Goal: Information Seeking & Learning: Learn about a topic

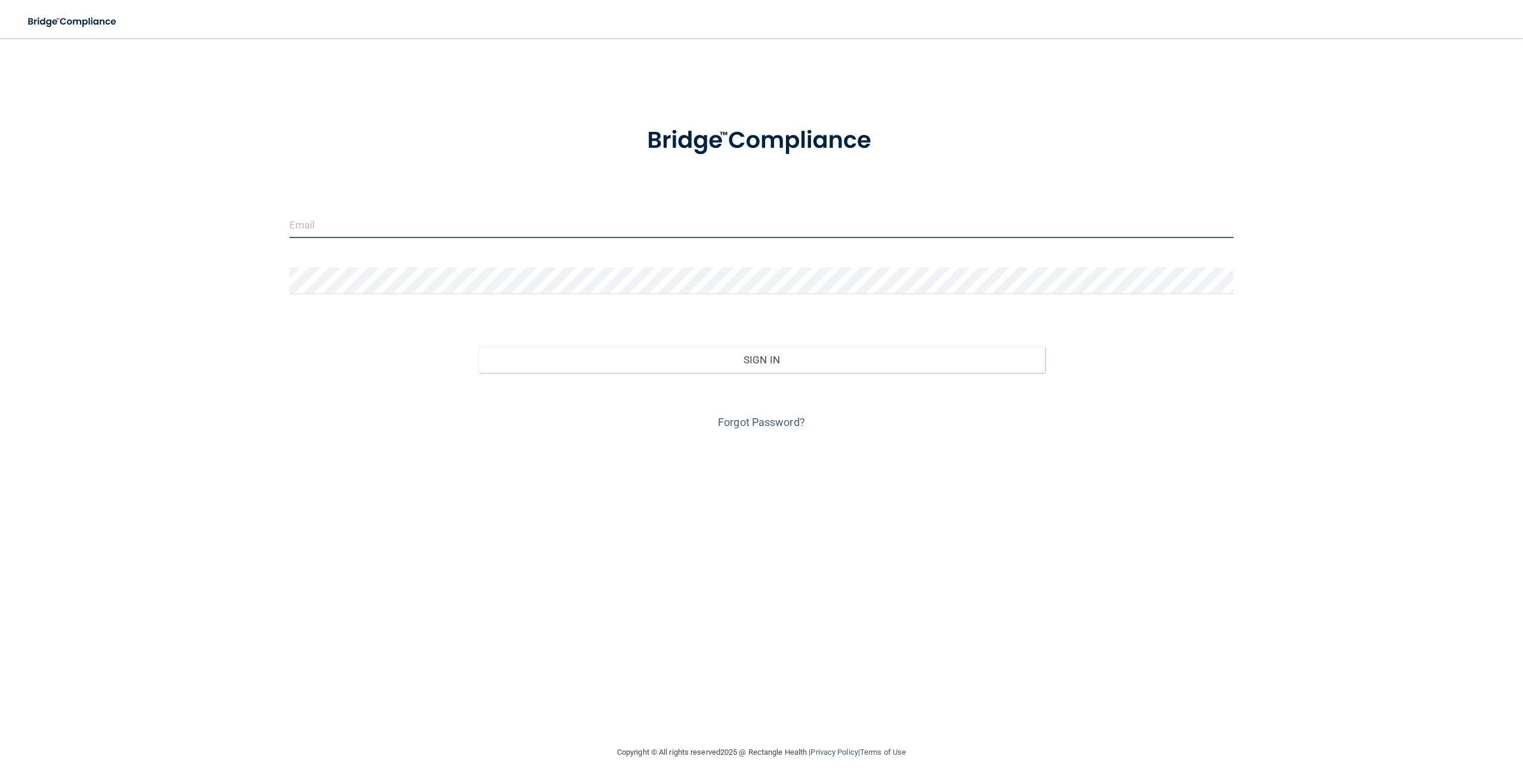
click at [329, 225] on input "email" at bounding box center [762, 225] width 945 height 27
type input "[EMAIL_ADDRESS][DOMAIN_NAME]"
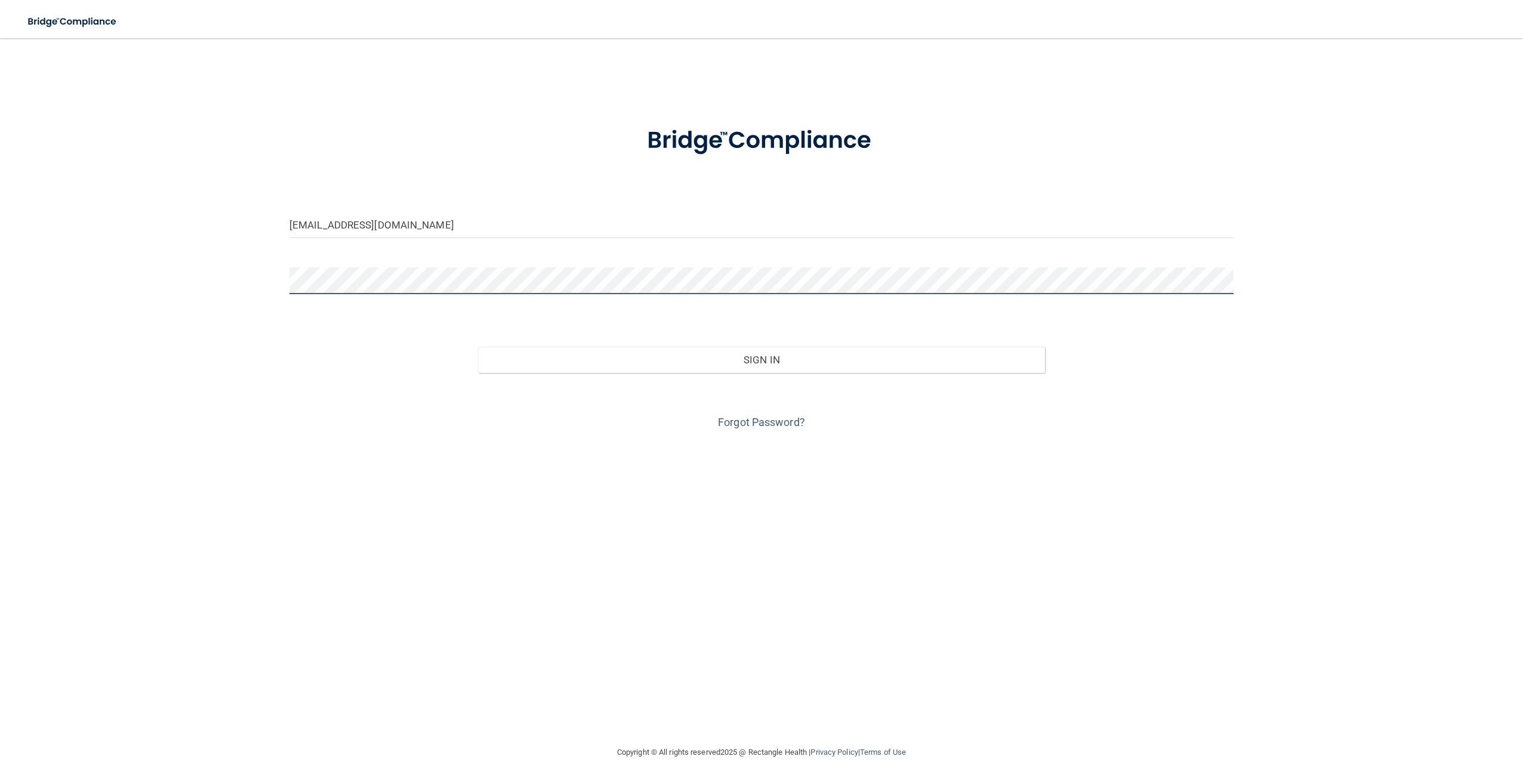
click at [478, 347] on button "Sign In" at bounding box center [761, 359] width 567 height 26
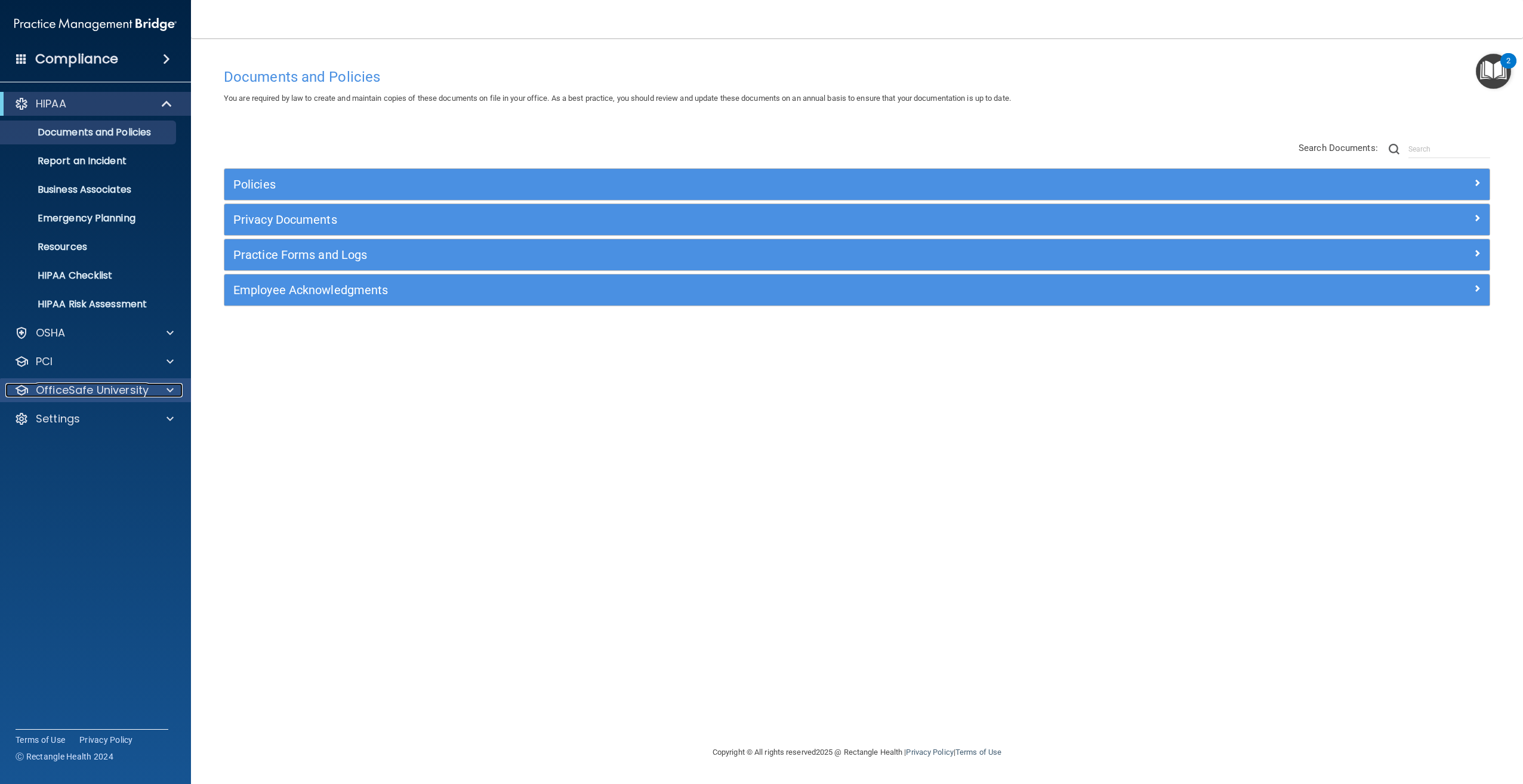
click at [85, 388] on p "OfficeSafe University" at bounding box center [92, 390] width 113 height 14
click at [93, 417] on p "HIPAA Training" at bounding box center [57, 419] width 99 height 12
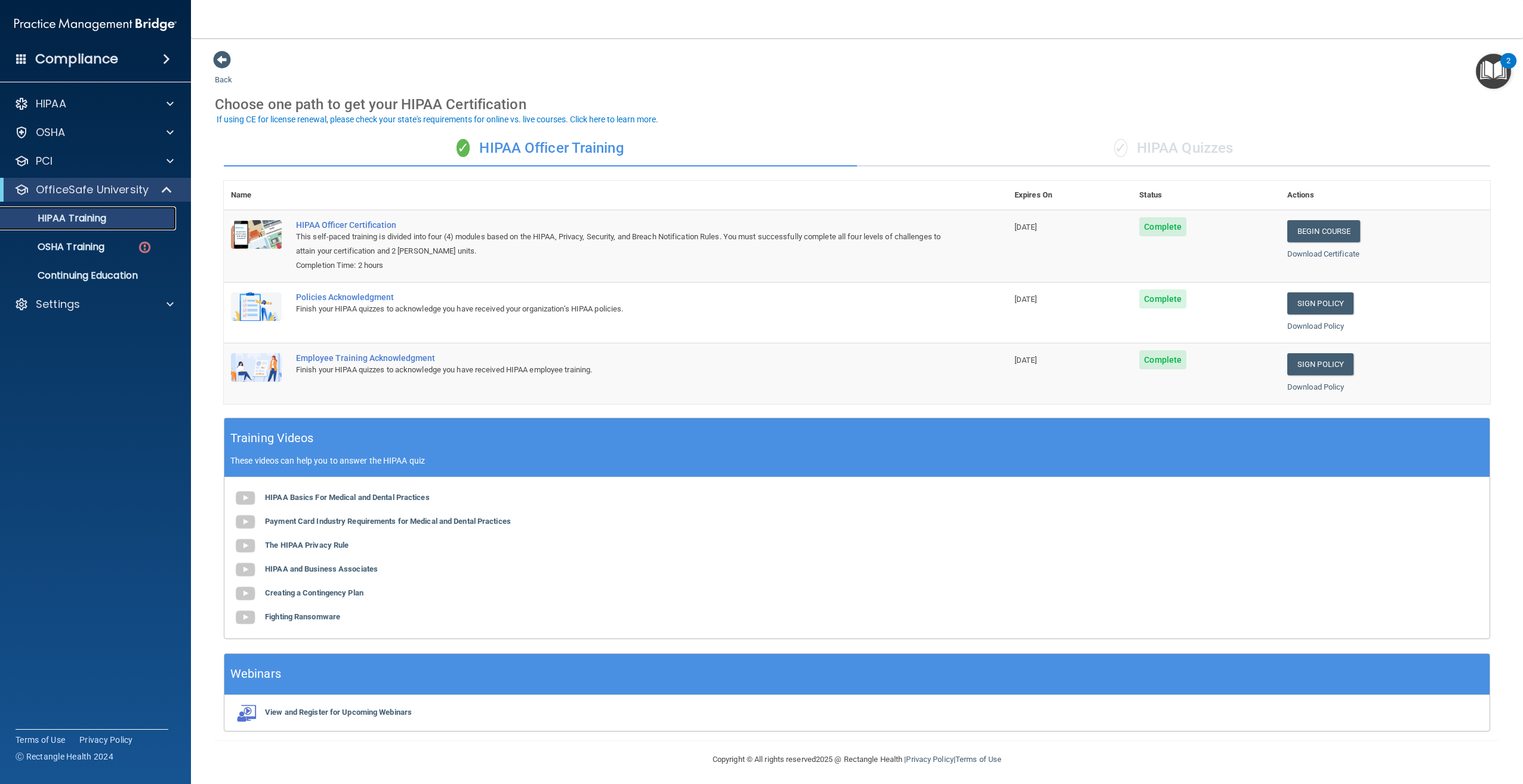
scroll to position [2, 0]
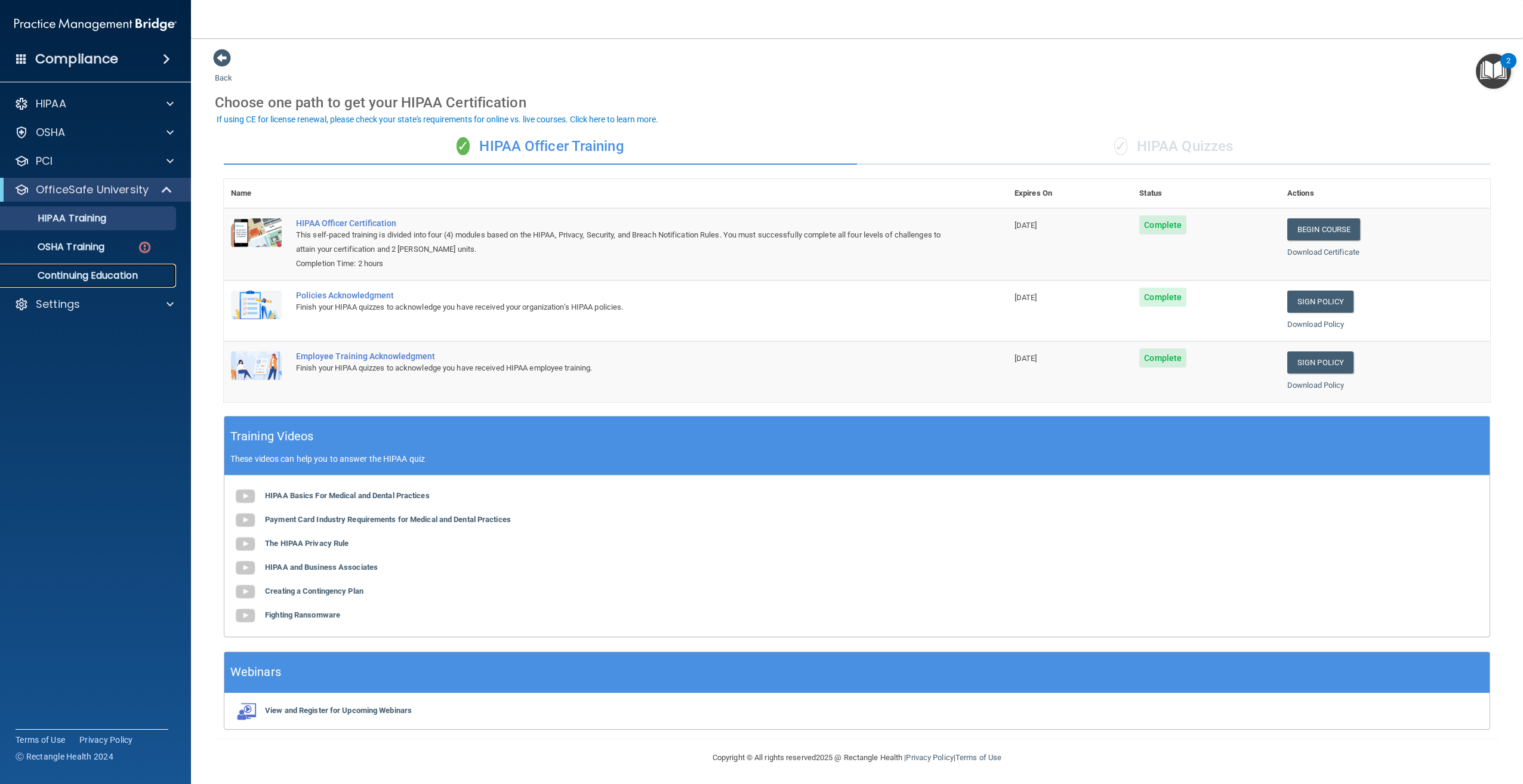
click at [64, 272] on p "Continuing Education" at bounding box center [89, 275] width 163 height 12
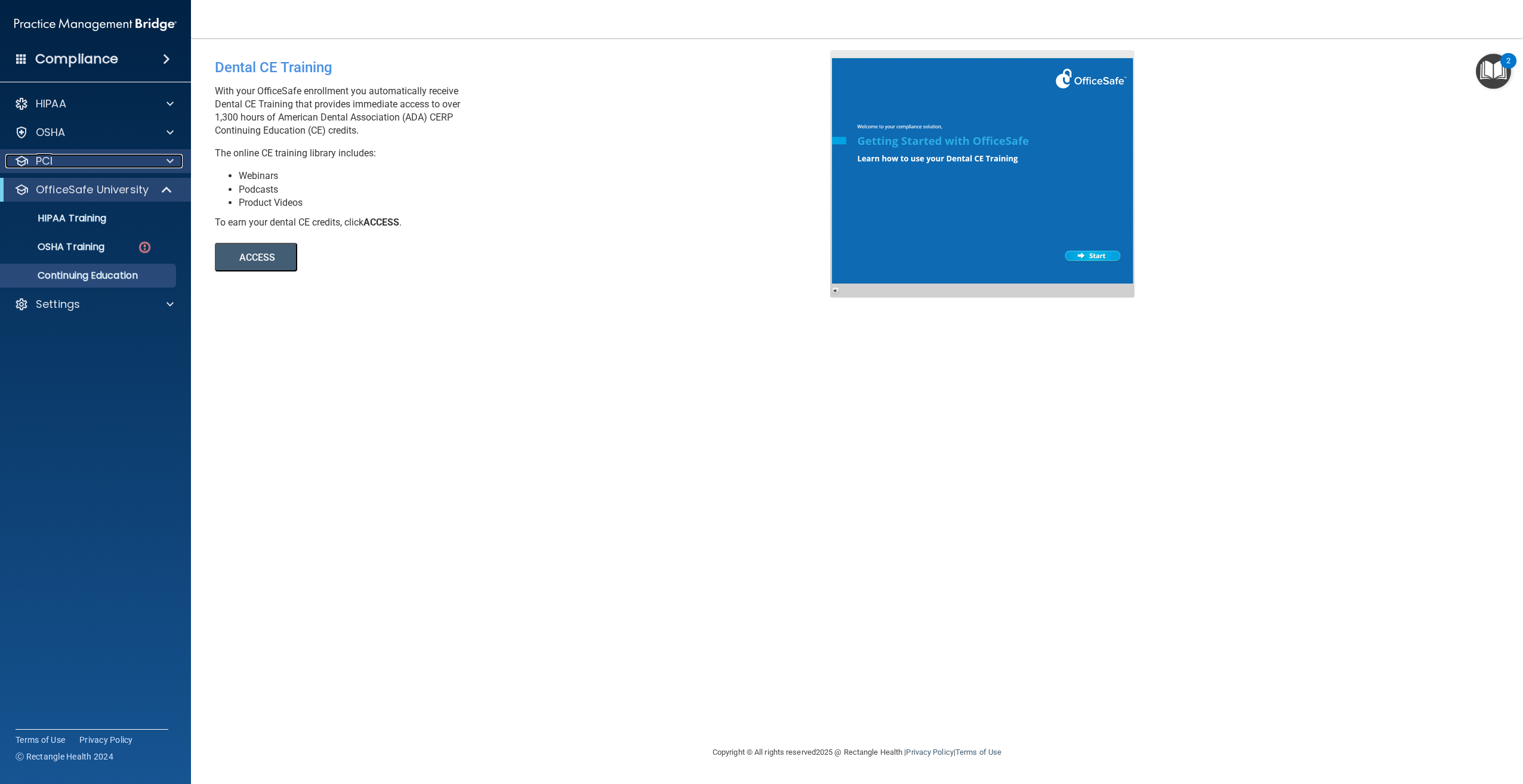
click at [57, 157] on div "PCI" at bounding box center [79, 160] width 148 height 14
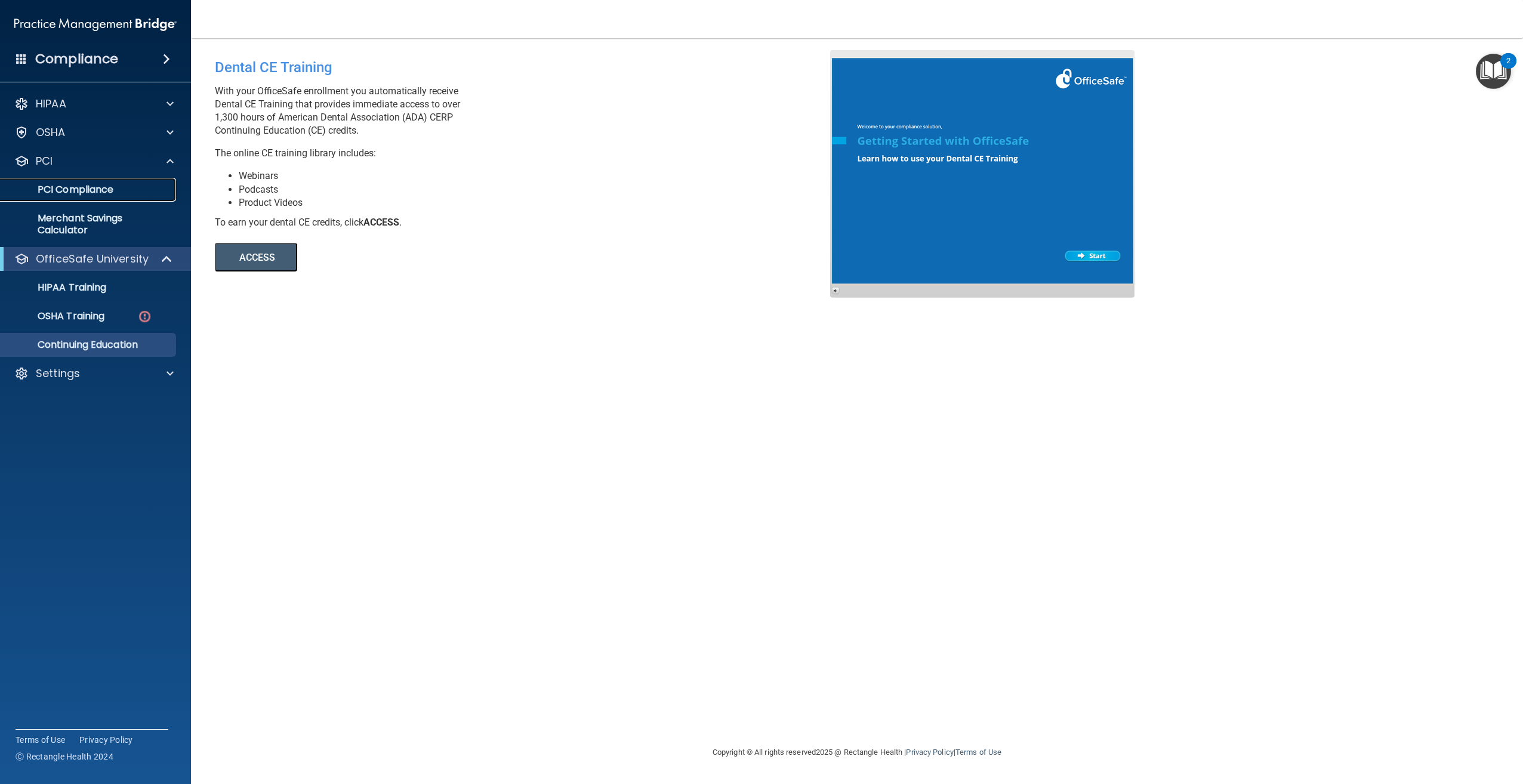
click at [57, 185] on p "PCI Compliance" at bounding box center [89, 189] width 163 height 12
click at [170, 56] on span at bounding box center [166, 59] width 7 height 14
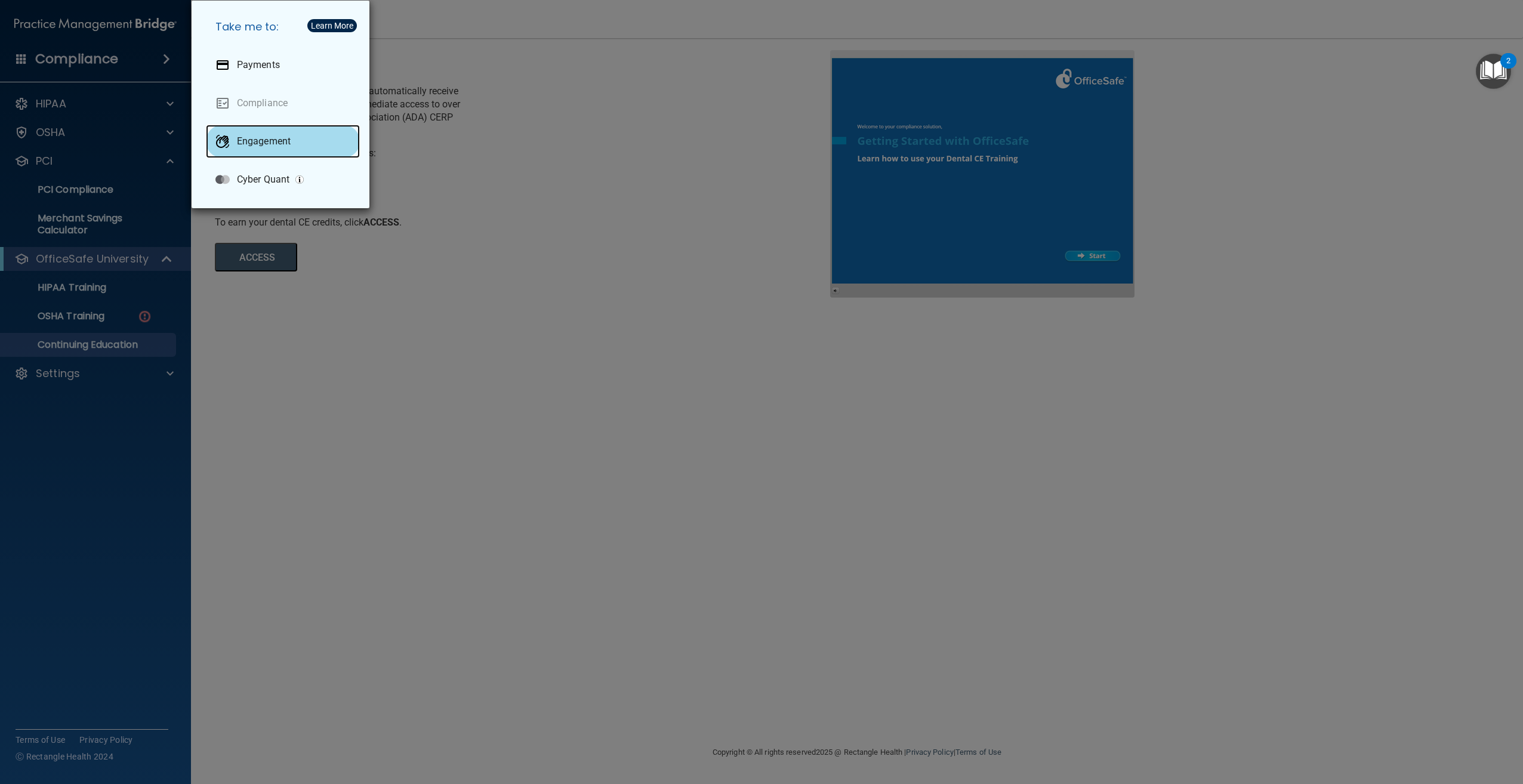
click at [266, 139] on p "Engagement" at bounding box center [264, 141] width 54 height 12
click at [71, 607] on div "Take me to: Payments Compliance Engagement Cyber Quant" at bounding box center [761, 392] width 1523 height 784
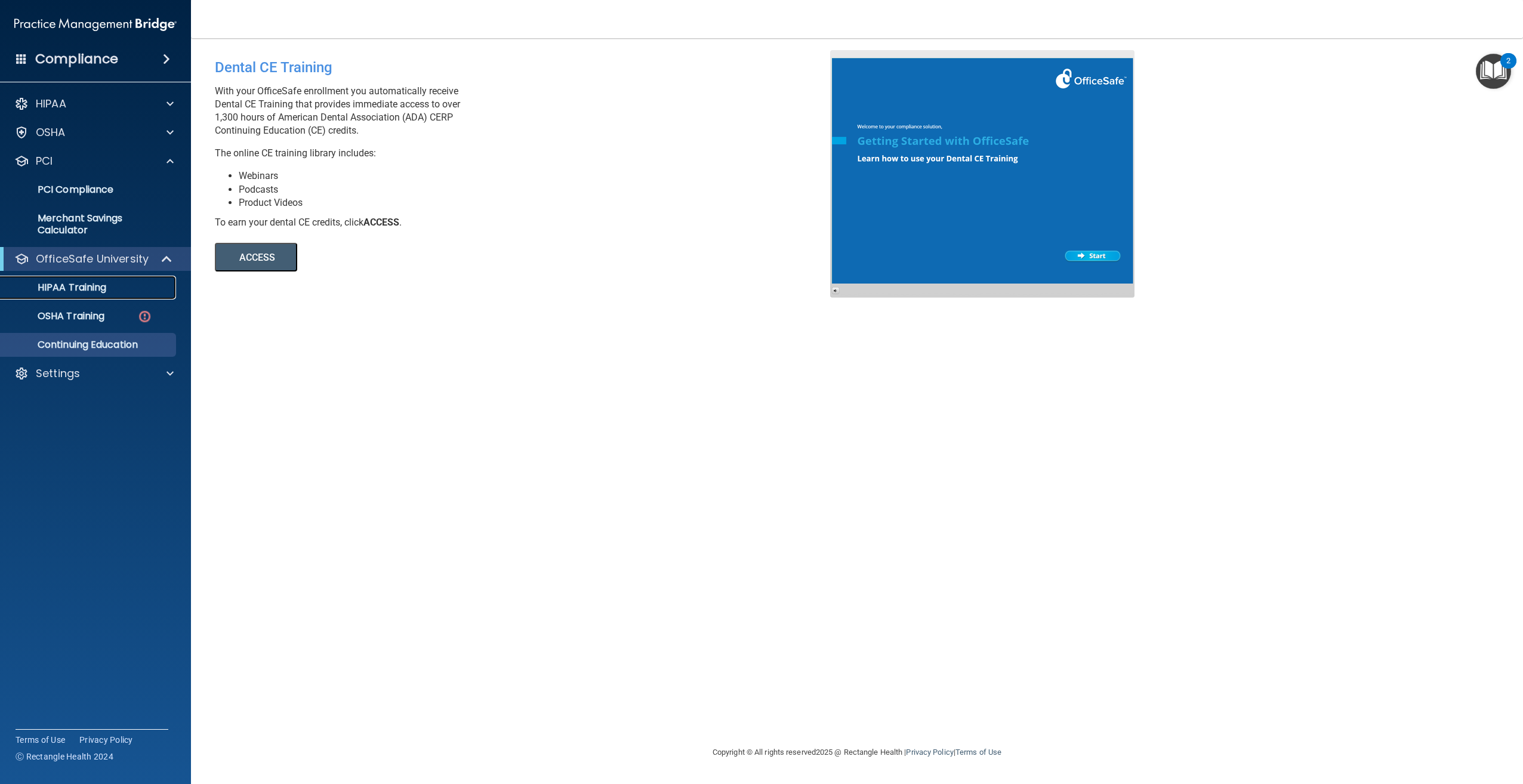
click at [88, 287] on p "HIPAA Training" at bounding box center [57, 288] width 99 height 12
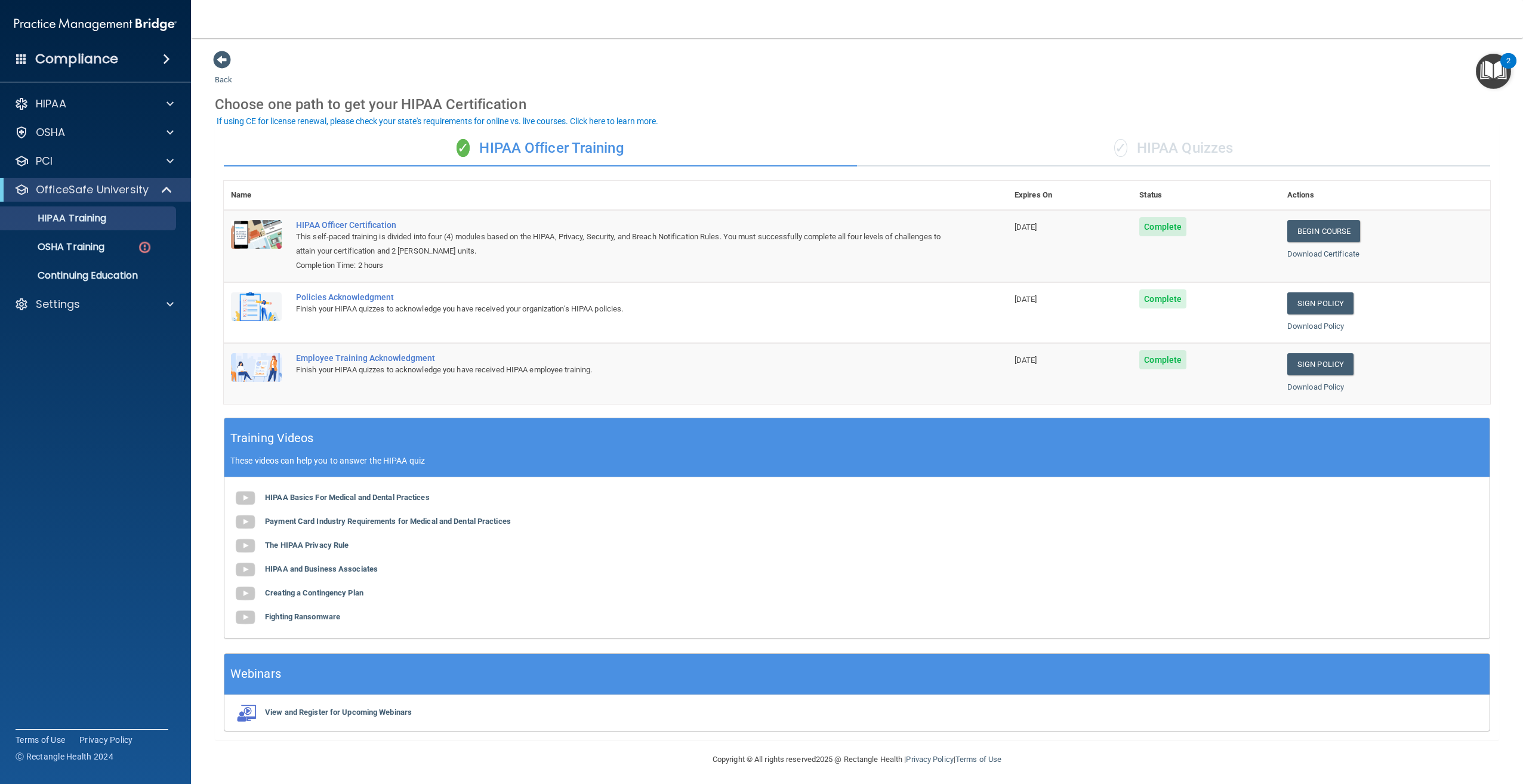
click at [1169, 148] on div "✓ HIPAA Quizzes" at bounding box center [1174, 148] width 634 height 36
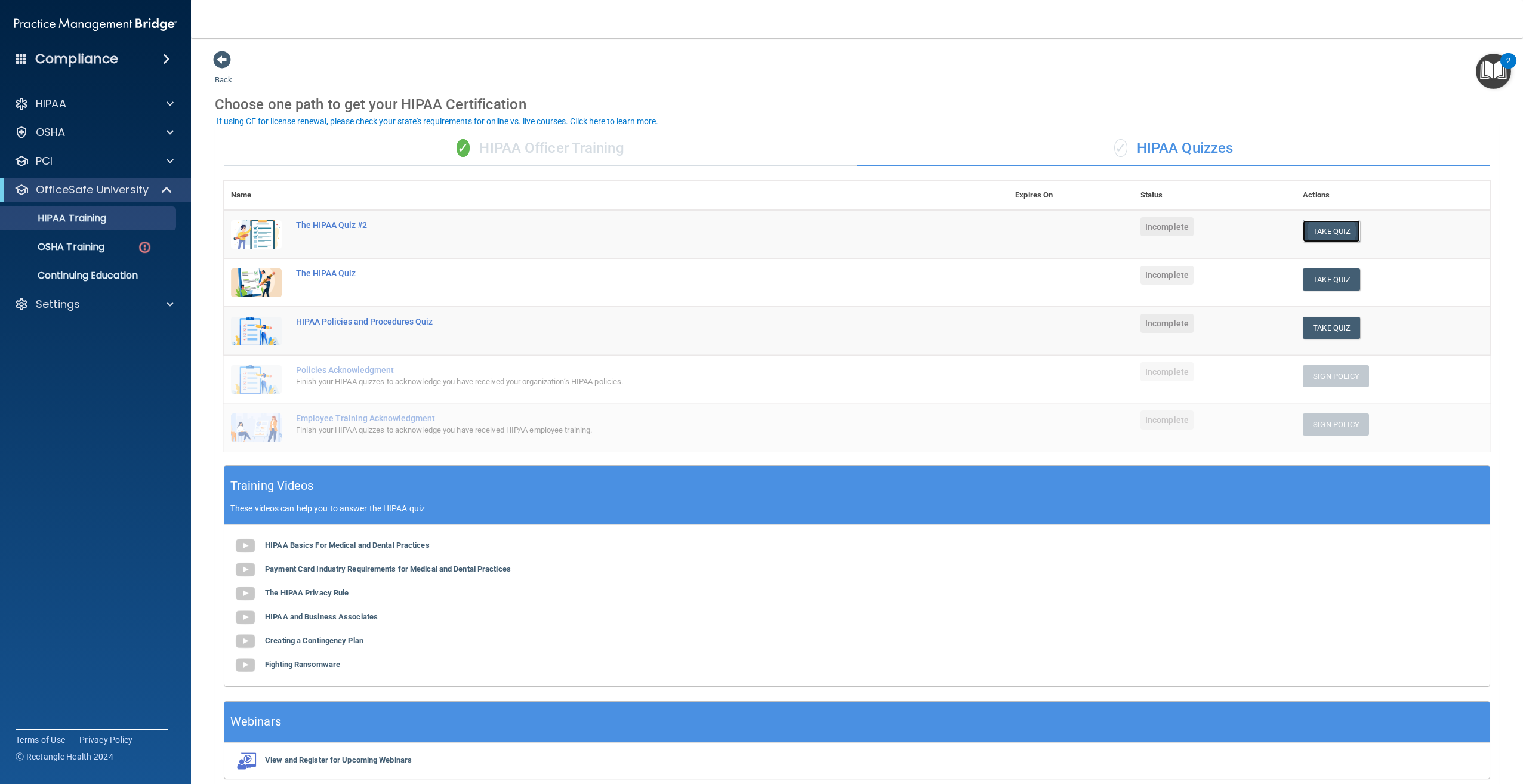
click at [1325, 229] on button "Take Quiz" at bounding box center [1331, 231] width 57 height 22
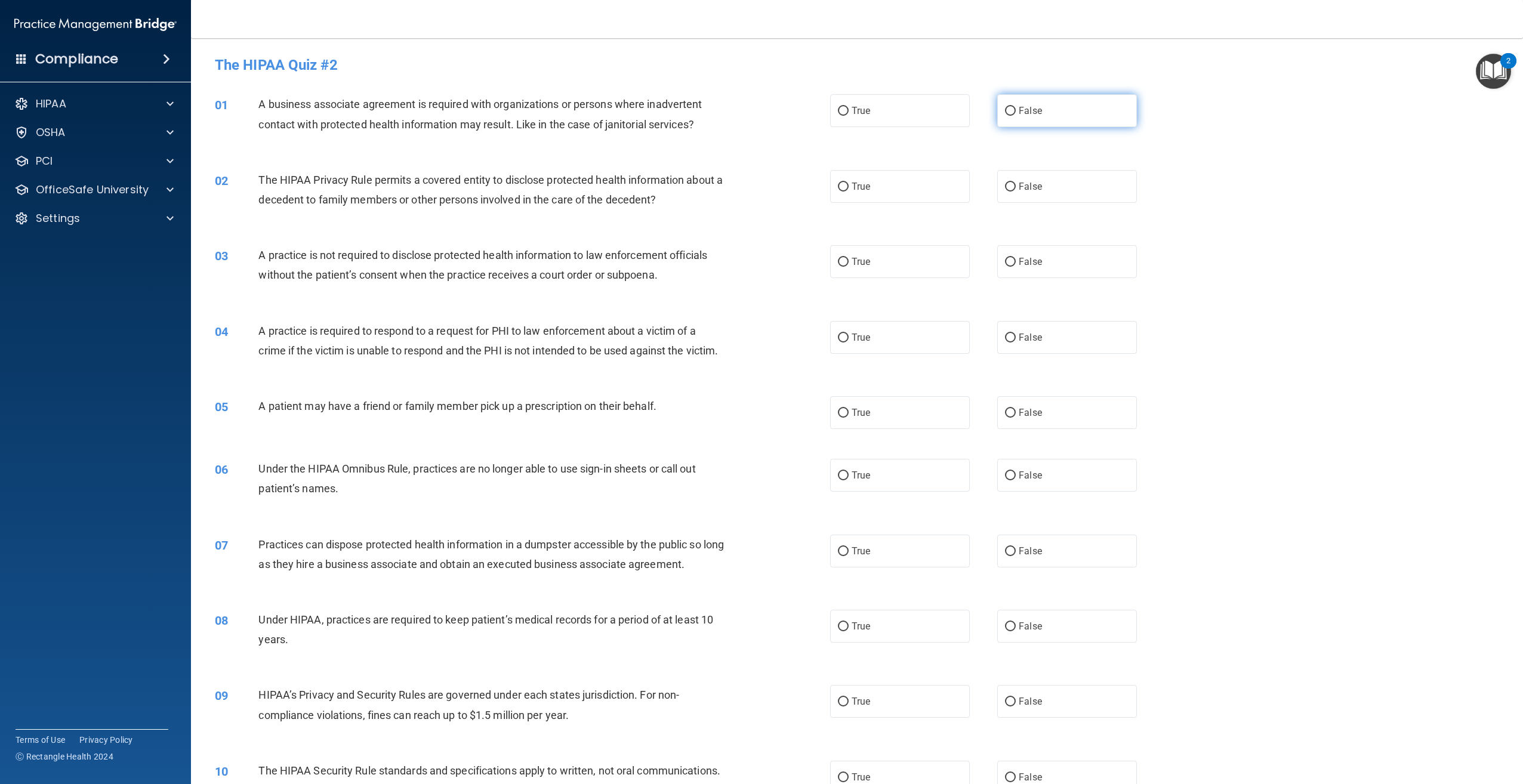
click at [1005, 110] on input "False" at bounding box center [1010, 111] width 11 height 9
radio input "true"
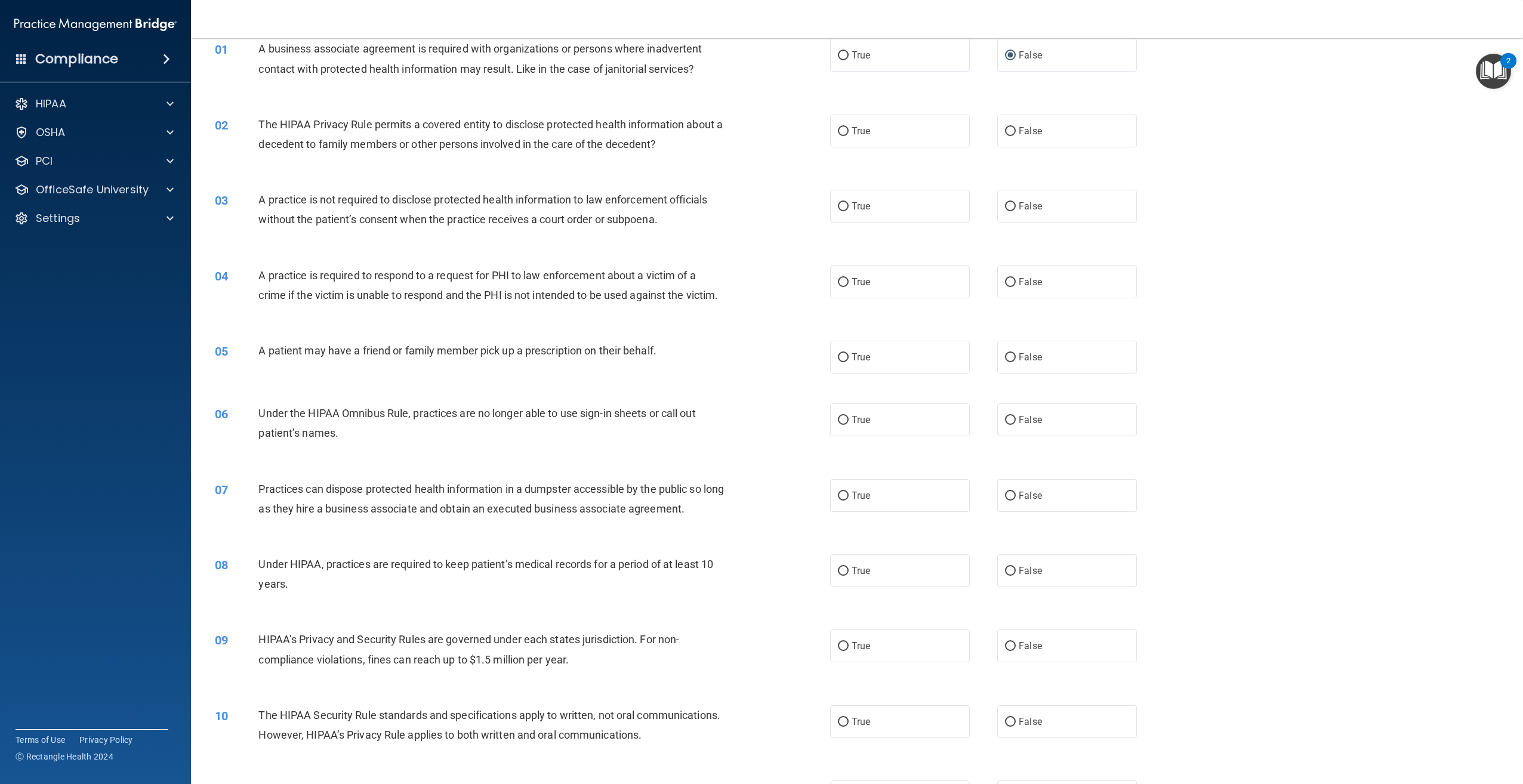
scroll to position [60, 0]
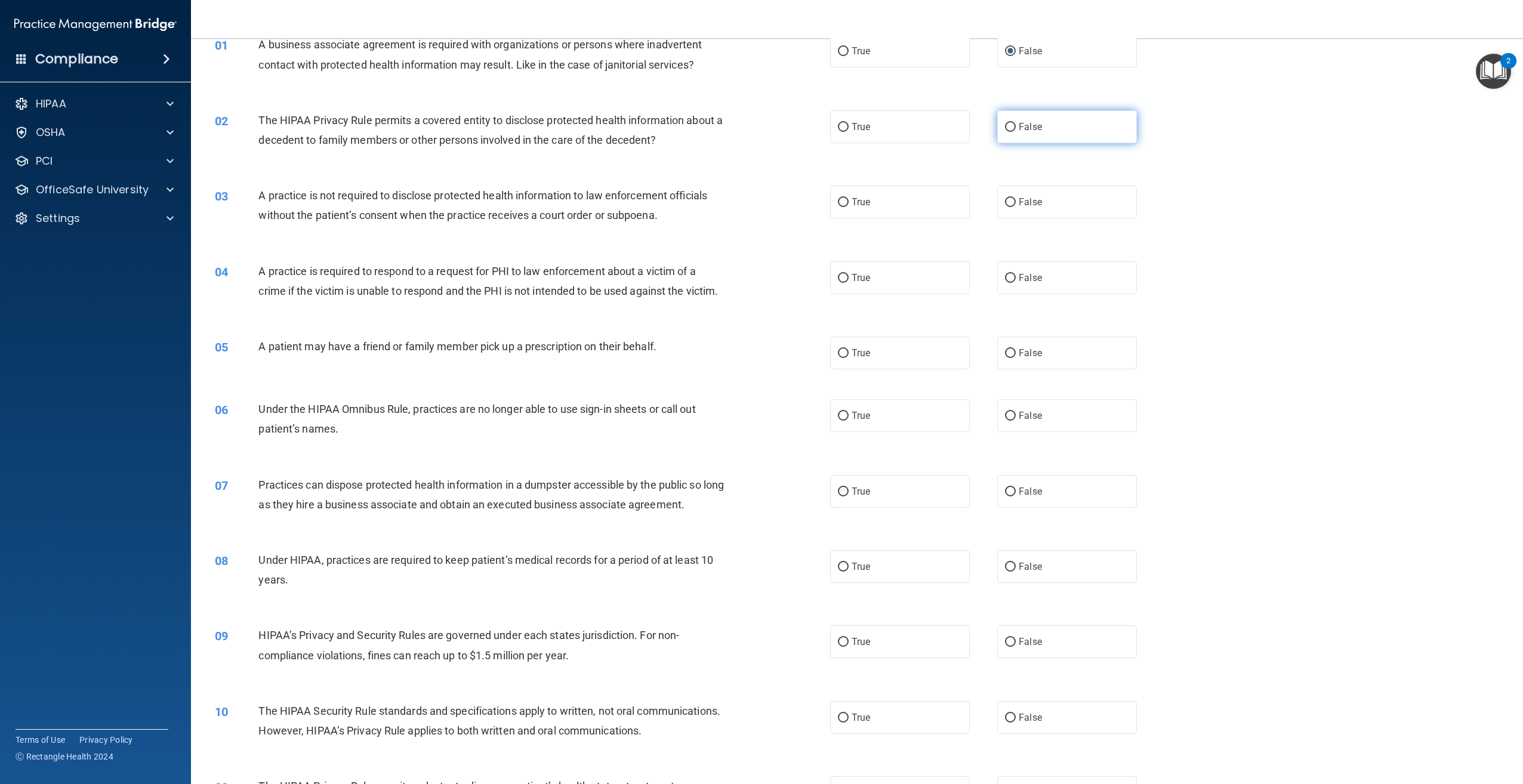
click at [1005, 125] on input "False" at bounding box center [1010, 126] width 11 height 9
radio input "true"
click at [1009, 193] on label "False" at bounding box center [1067, 202] width 140 height 33
click at [1009, 198] on input "False" at bounding box center [1010, 202] width 11 height 9
radio input "true"
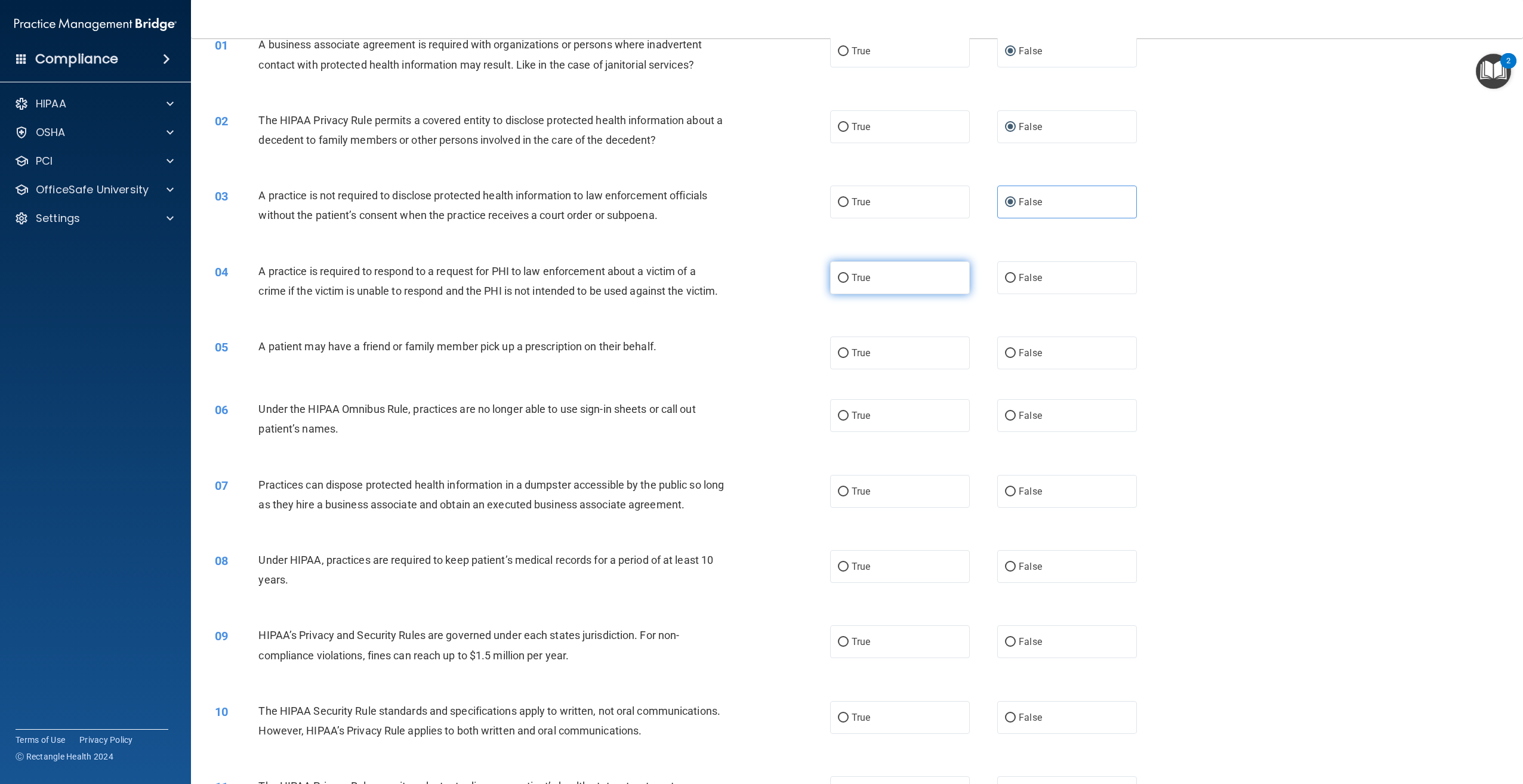
click at [838, 277] on input "True" at bounding box center [843, 278] width 11 height 9
radio input "true"
click at [842, 358] on input "True" at bounding box center [843, 353] width 11 height 9
radio input "true"
click at [1005, 421] on input "False" at bounding box center [1010, 415] width 11 height 9
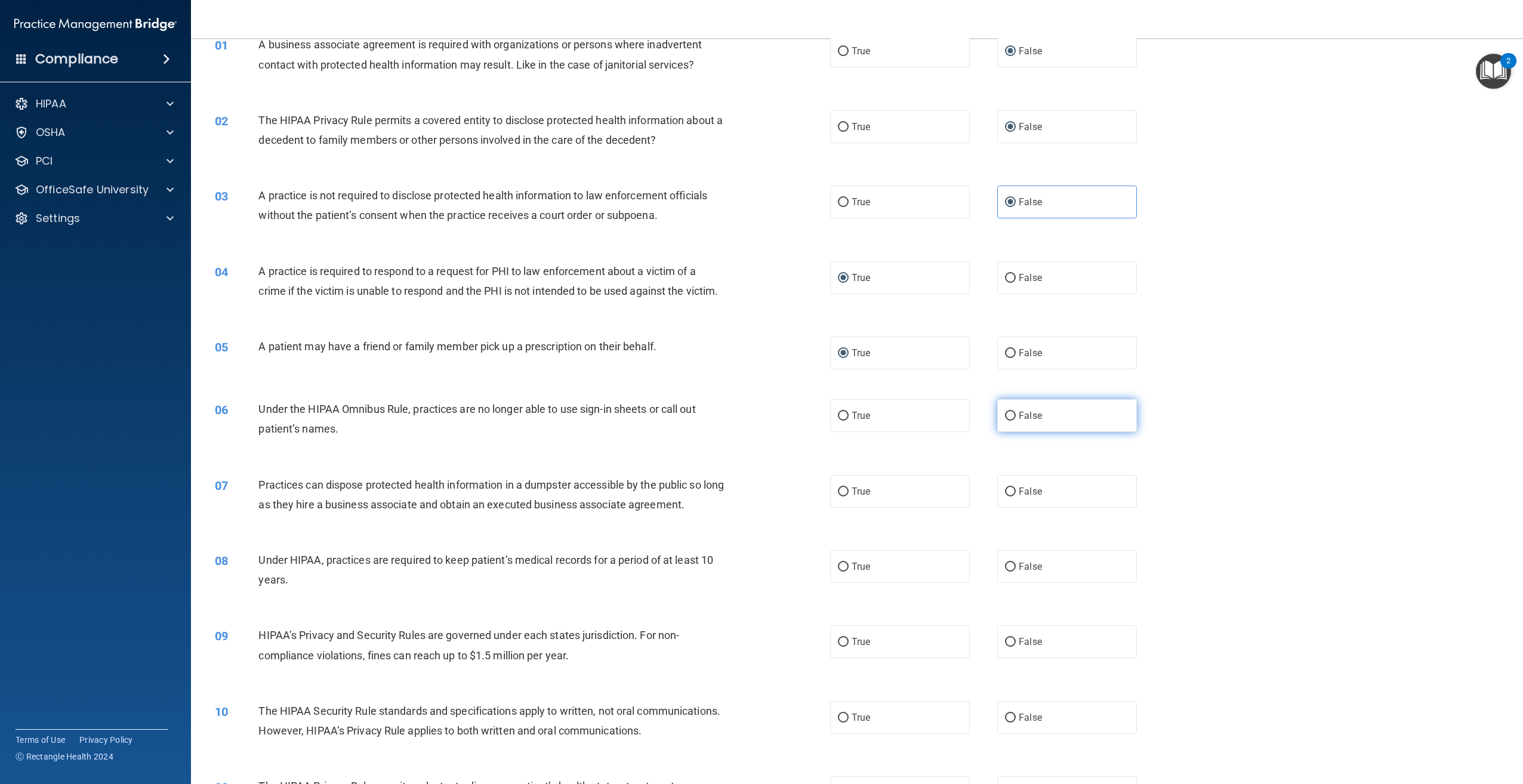
radio input "true"
click at [1005, 496] on input "False" at bounding box center [1010, 491] width 11 height 9
radio input "true"
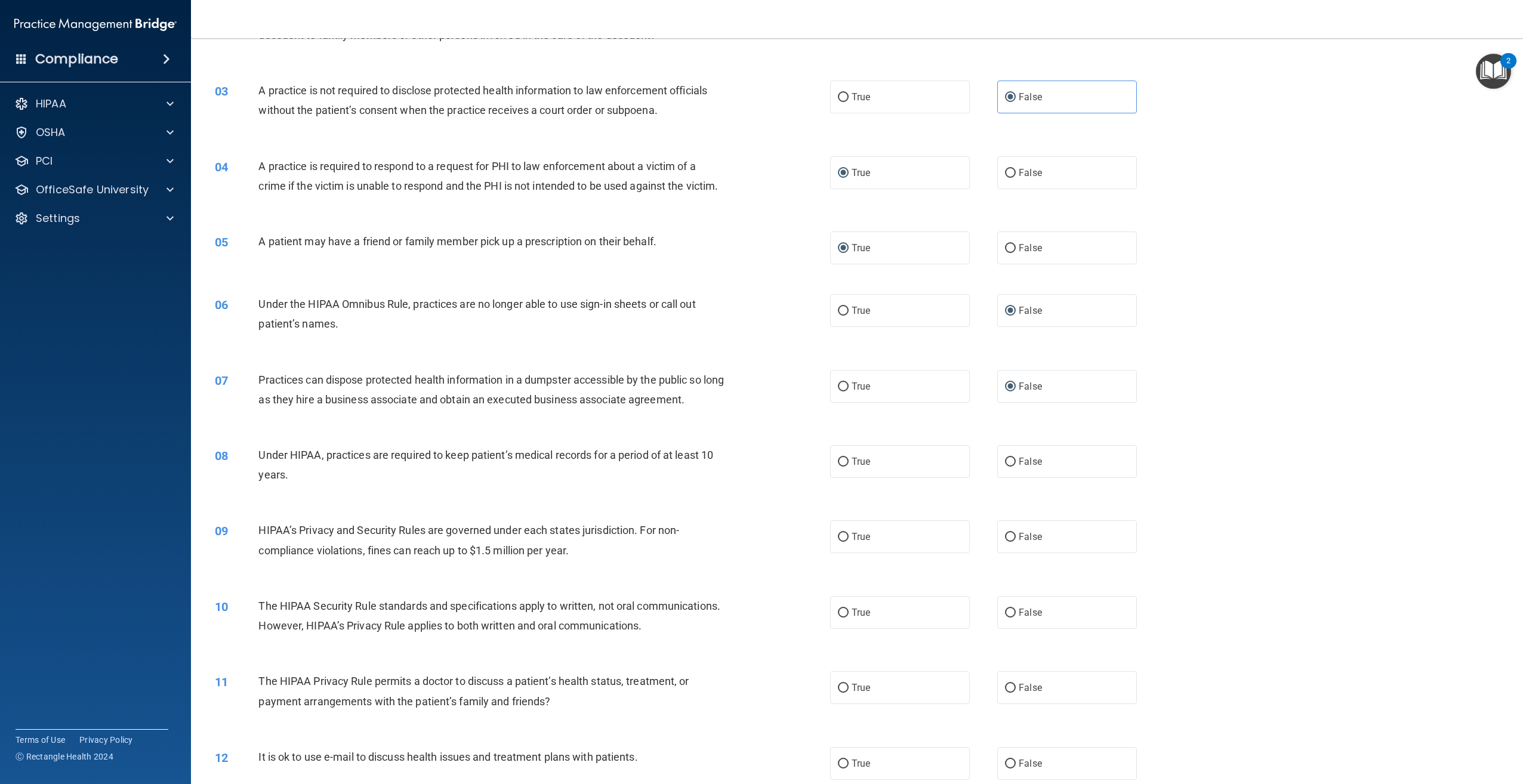
scroll to position [179, 0]
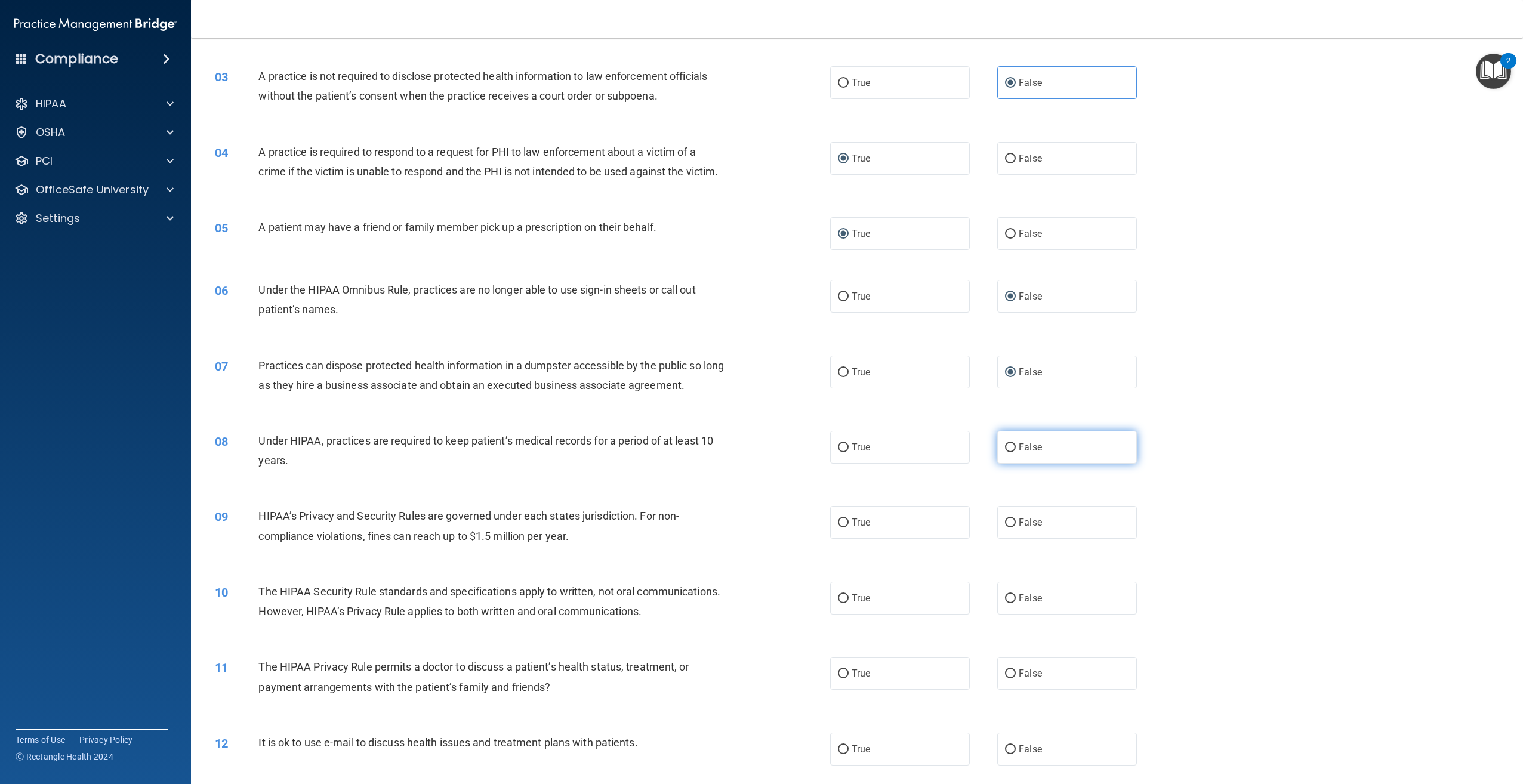
click at [1005, 453] on input "False" at bounding box center [1010, 447] width 11 height 9
radio input "true"
click at [842, 527] on input "True" at bounding box center [843, 522] width 11 height 9
radio input "true"
click at [842, 603] on input "True" at bounding box center [843, 599] width 11 height 9
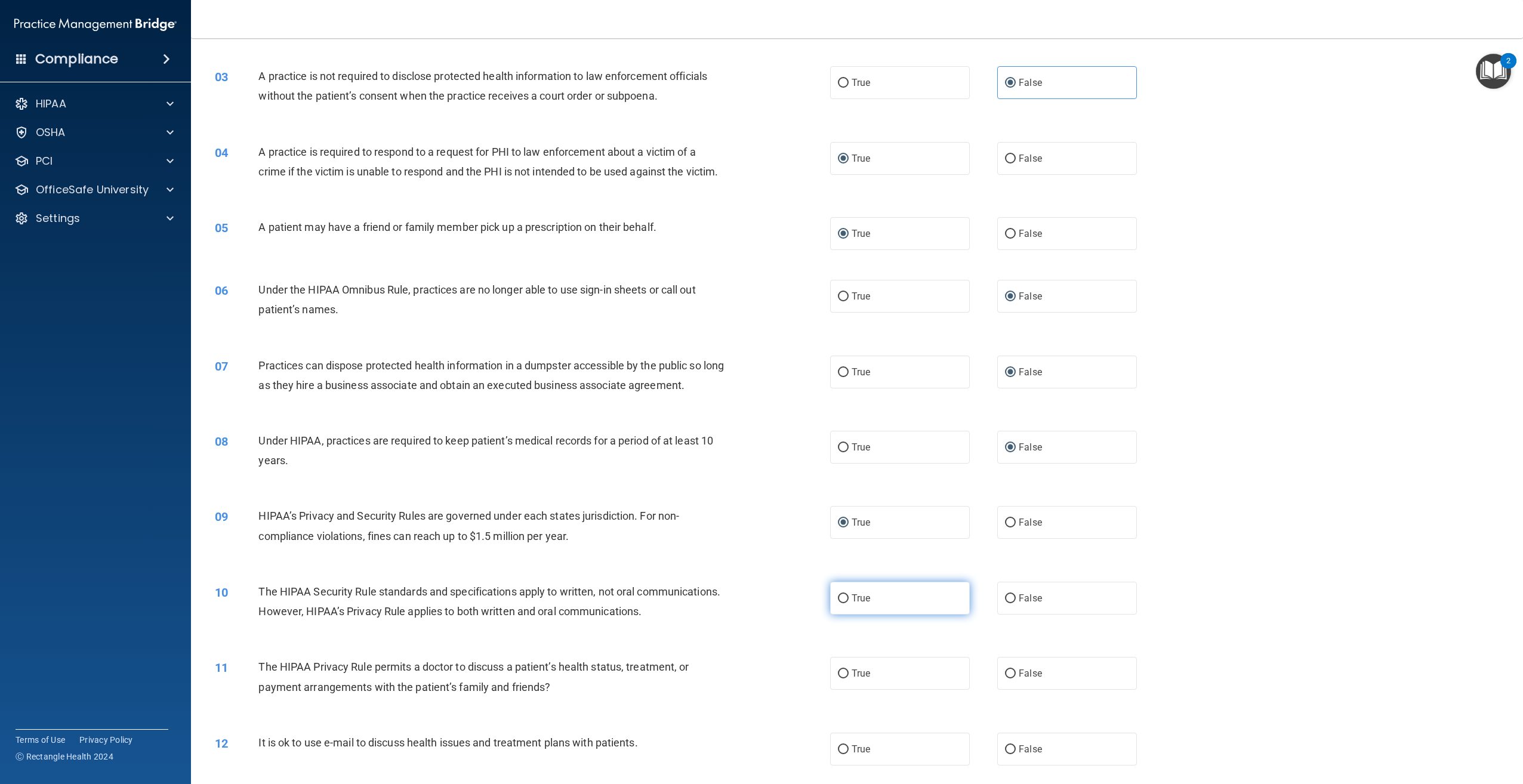
radio input "true"
click at [1005, 679] on input "False" at bounding box center [1010, 673] width 11 height 9
radio input "true"
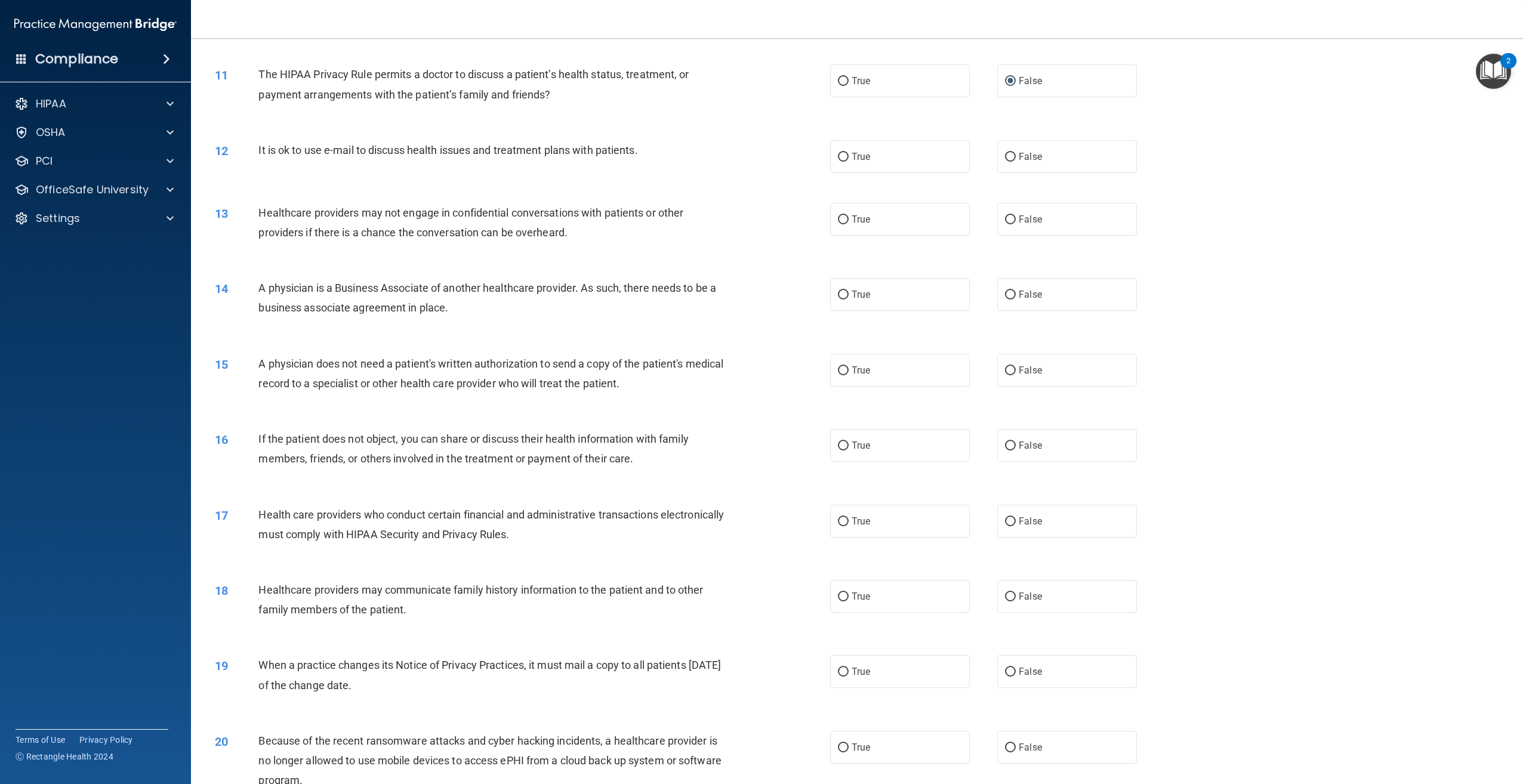
scroll to position [776, 0]
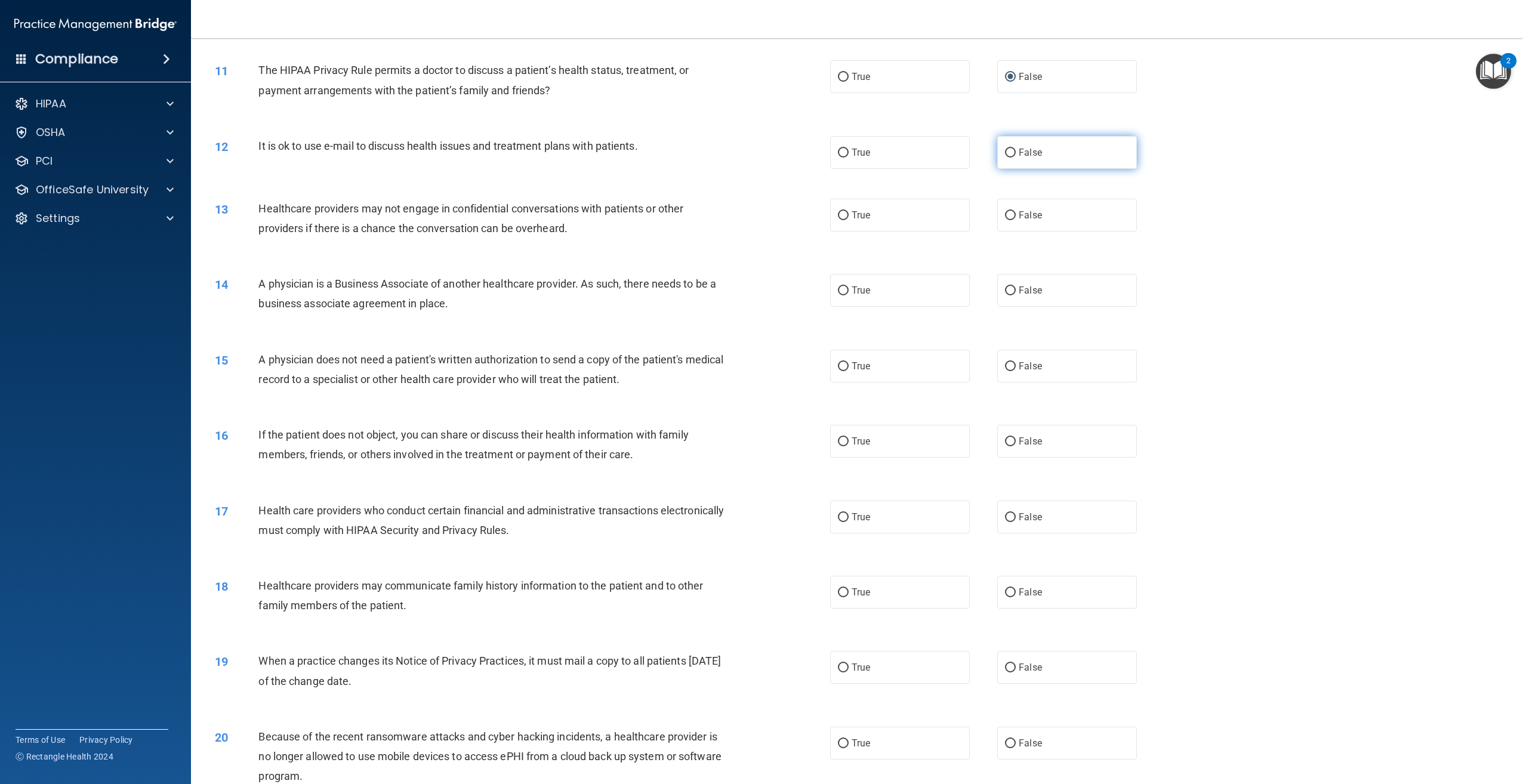
click at [1006, 157] on input "False" at bounding box center [1010, 153] width 11 height 9
radio input "true"
click at [841, 220] on input "True" at bounding box center [843, 215] width 11 height 9
radio input "true"
click at [1005, 295] on input "False" at bounding box center [1010, 291] width 11 height 9
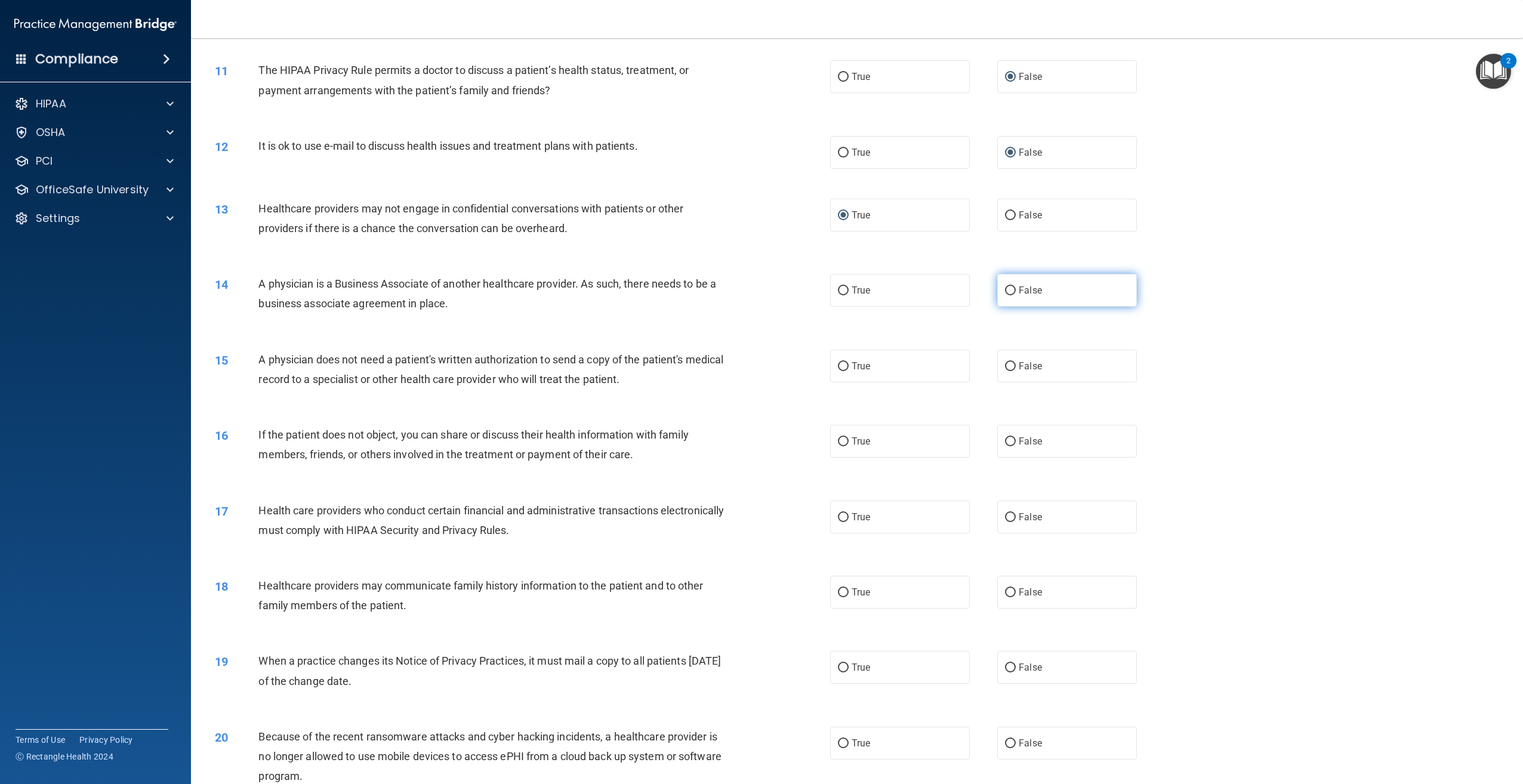
radio input "true"
click at [839, 371] on input "True" at bounding box center [843, 366] width 11 height 9
radio input "true"
click at [842, 446] on input "True" at bounding box center [843, 441] width 11 height 9
radio input "true"
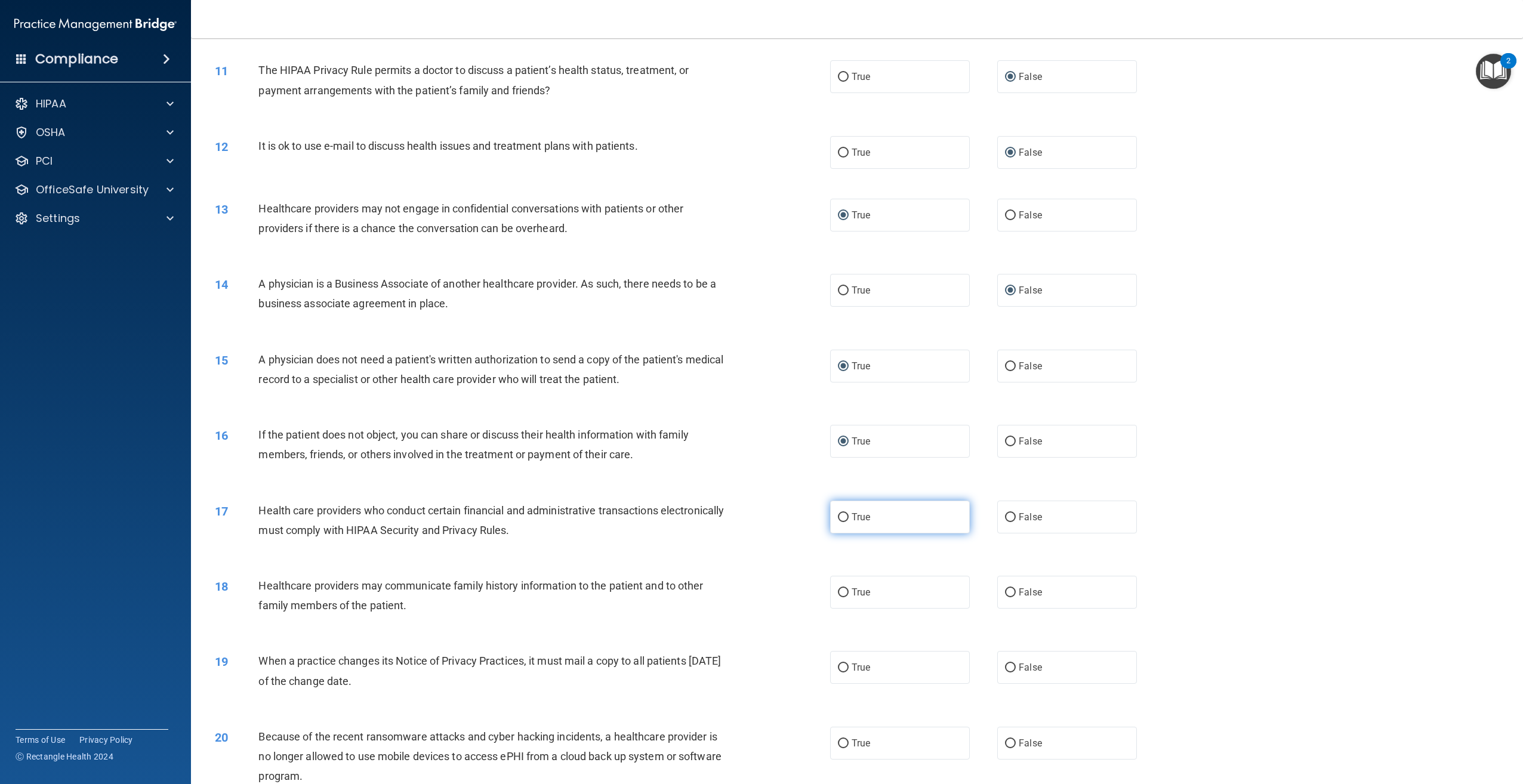
click at [840, 522] on input "True" at bounding box center [843, 518] width 11 height 9
radio input "true"
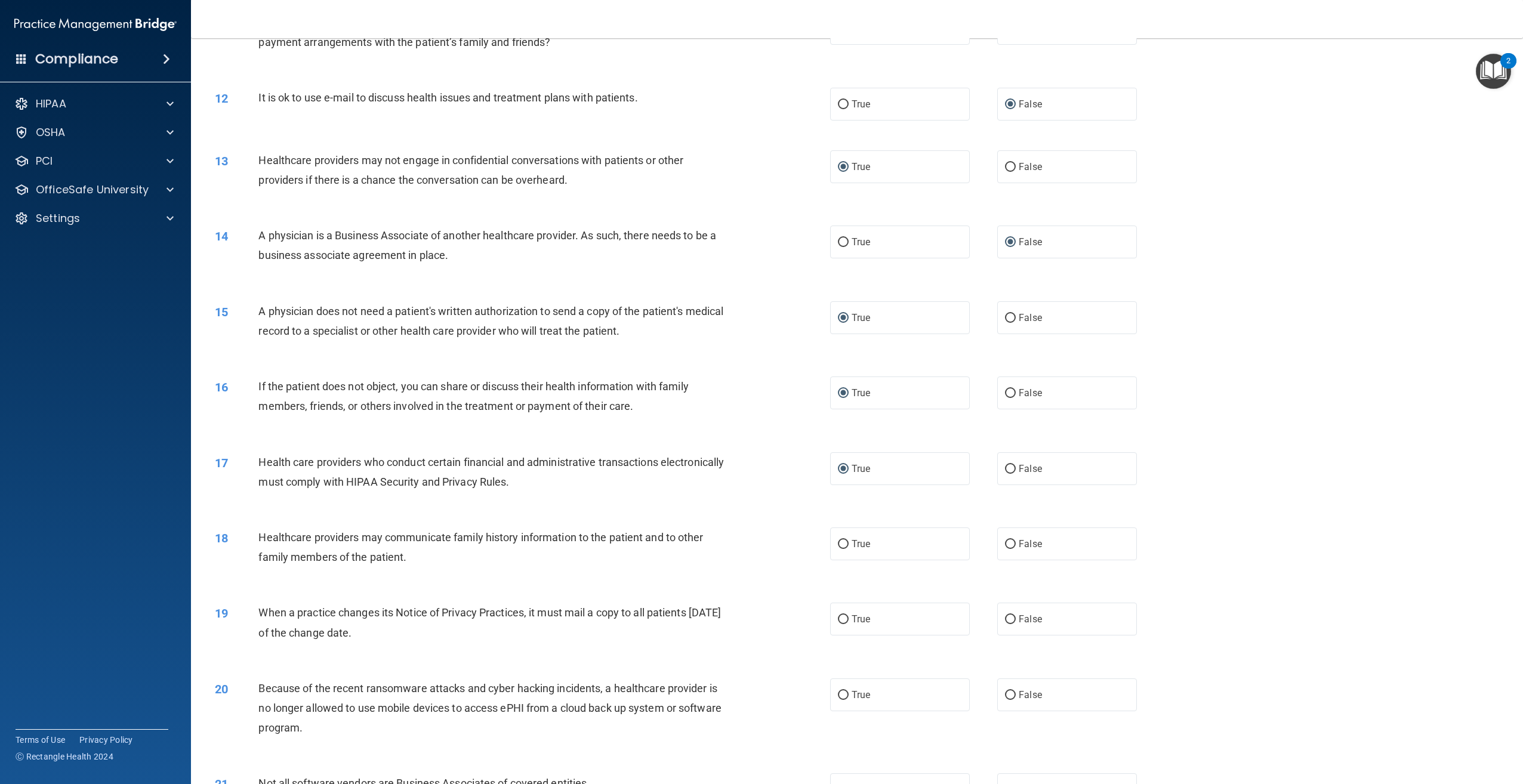
scroll to position [895, 0]
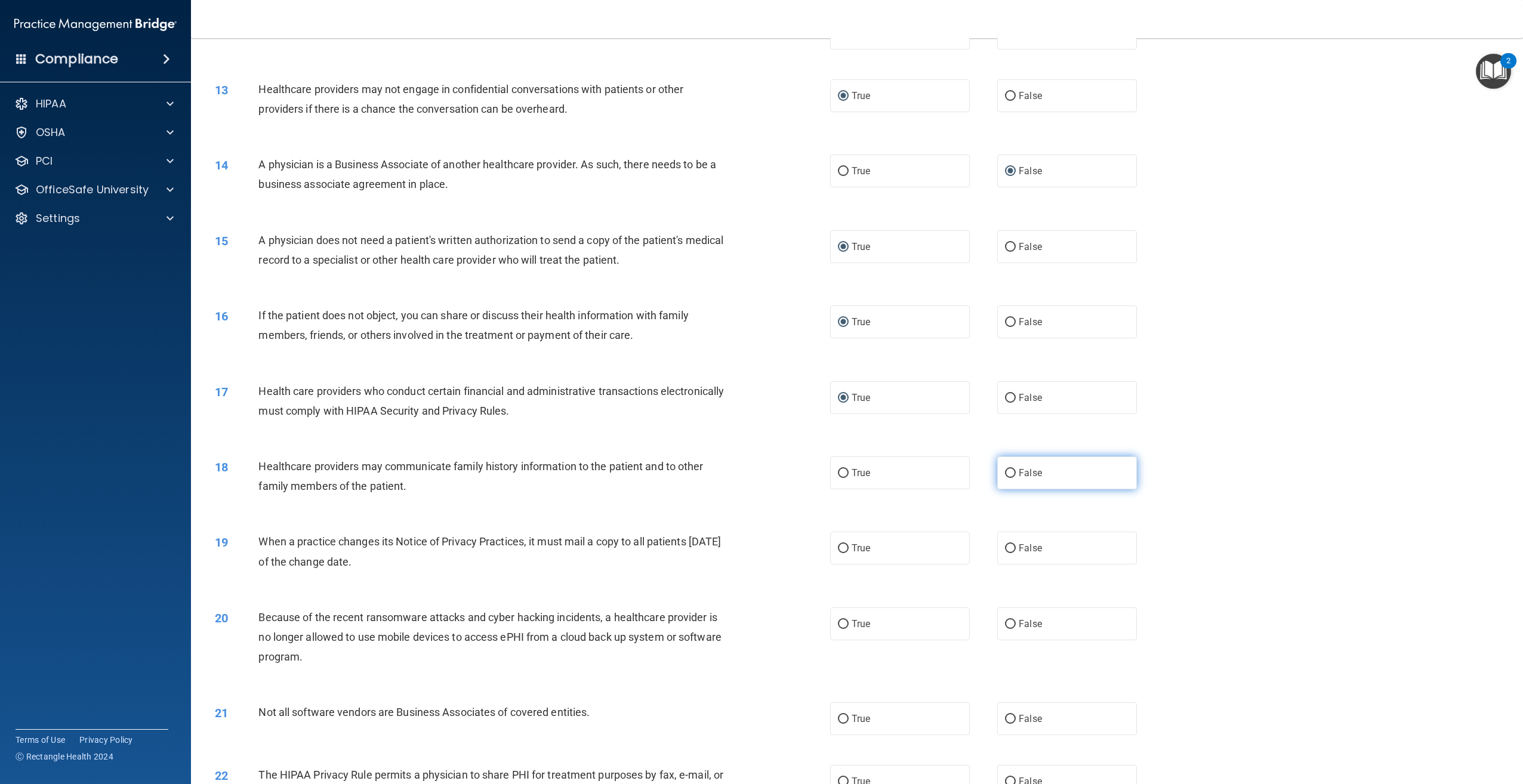
click at [1008, 490] on label "False" at bounding box center [1067, 473] width 140 height 33
click at [1008, 478] on input "False" at bounding box center [1010, 473] width 11 height 9
radio input "true"
click at [1011, 565] on label "False" at bounding box center [1067, 548] width 140 height 33
click at [1011, 553] on input "False" at bounding box center [1010, 548] width 11 height 9
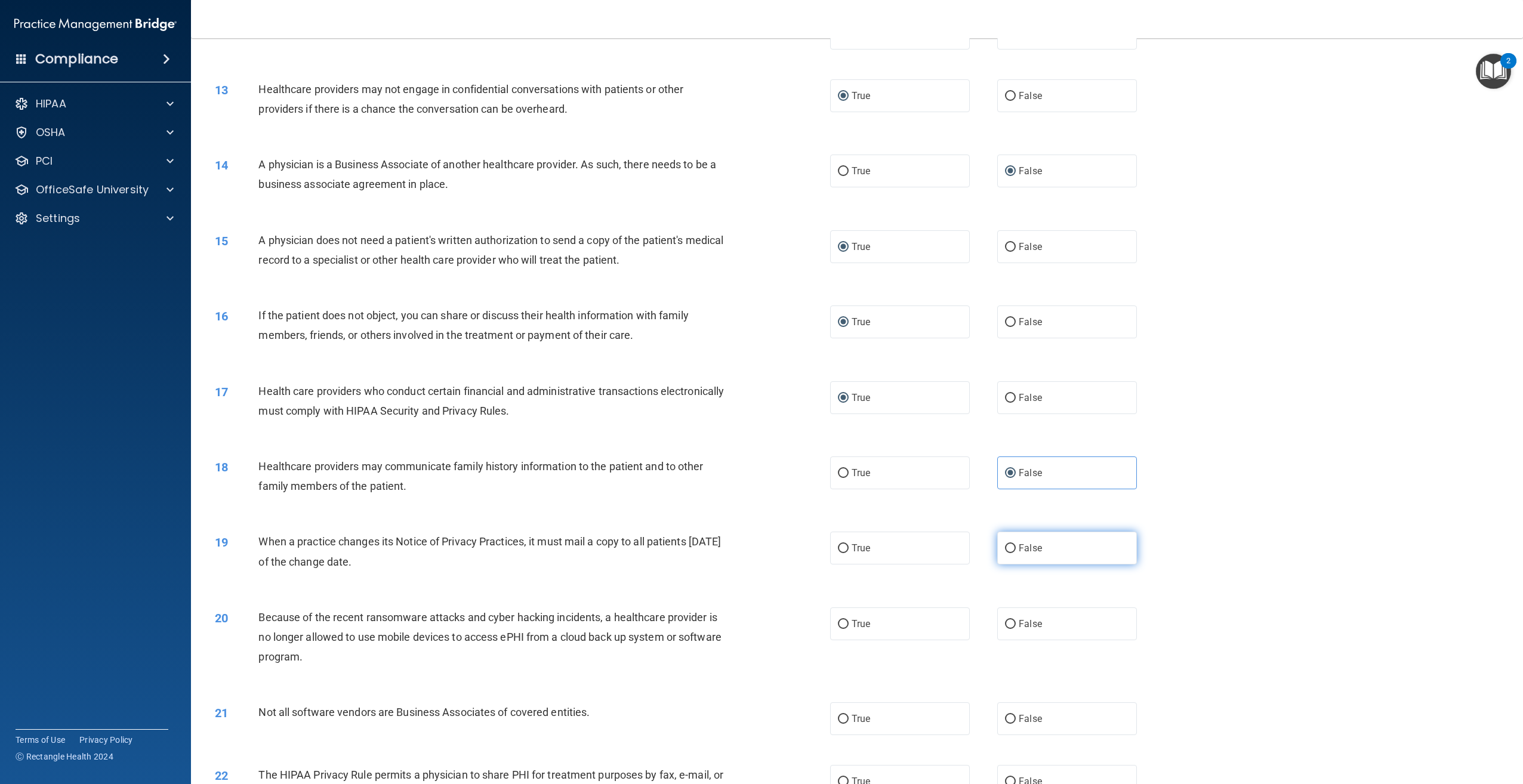
radio input "true"
click at [1005, 629] on input "False" at bounding box center [1010, 624] width 11 height 9
radio input "true"
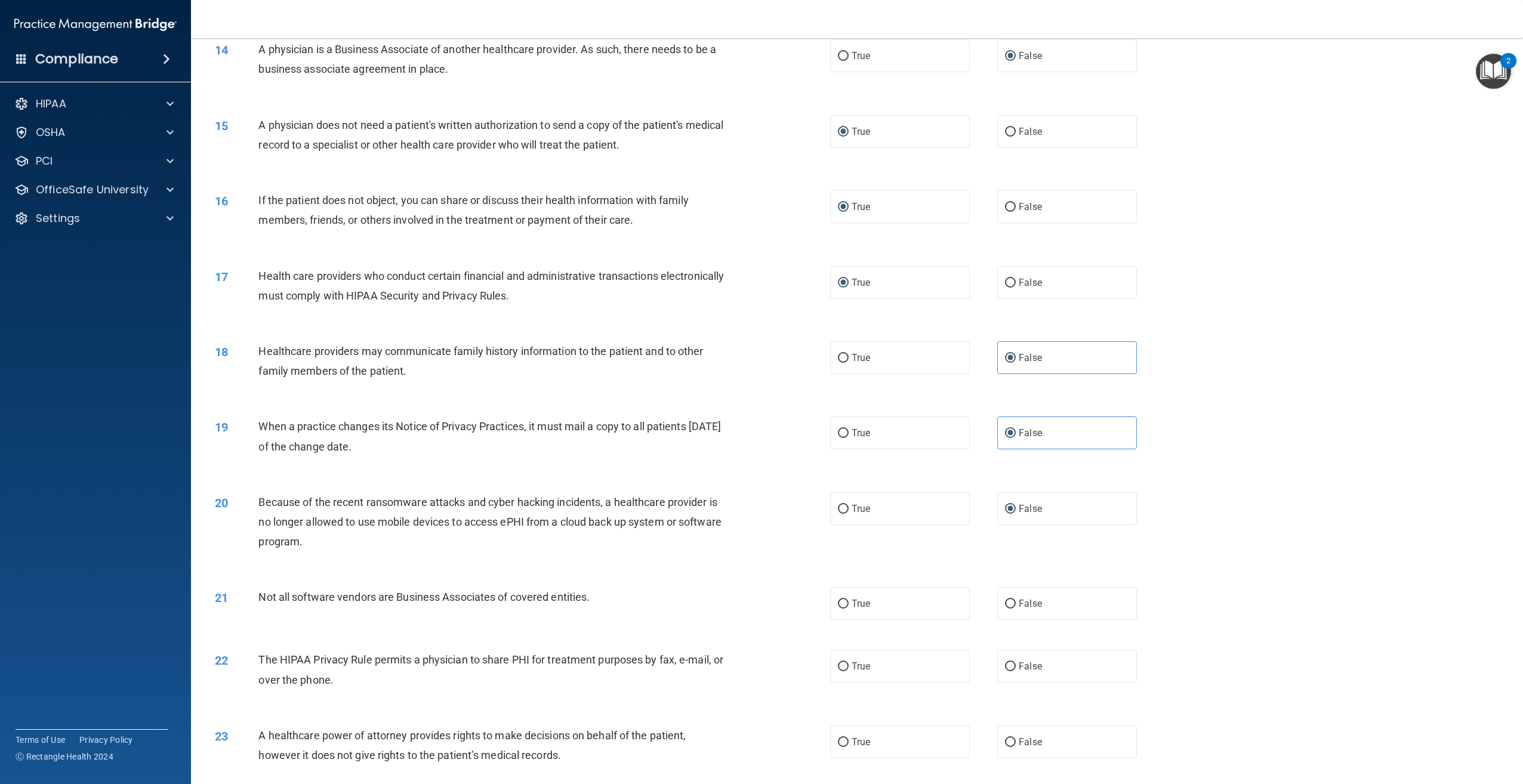
scroll to position [1015, 0]
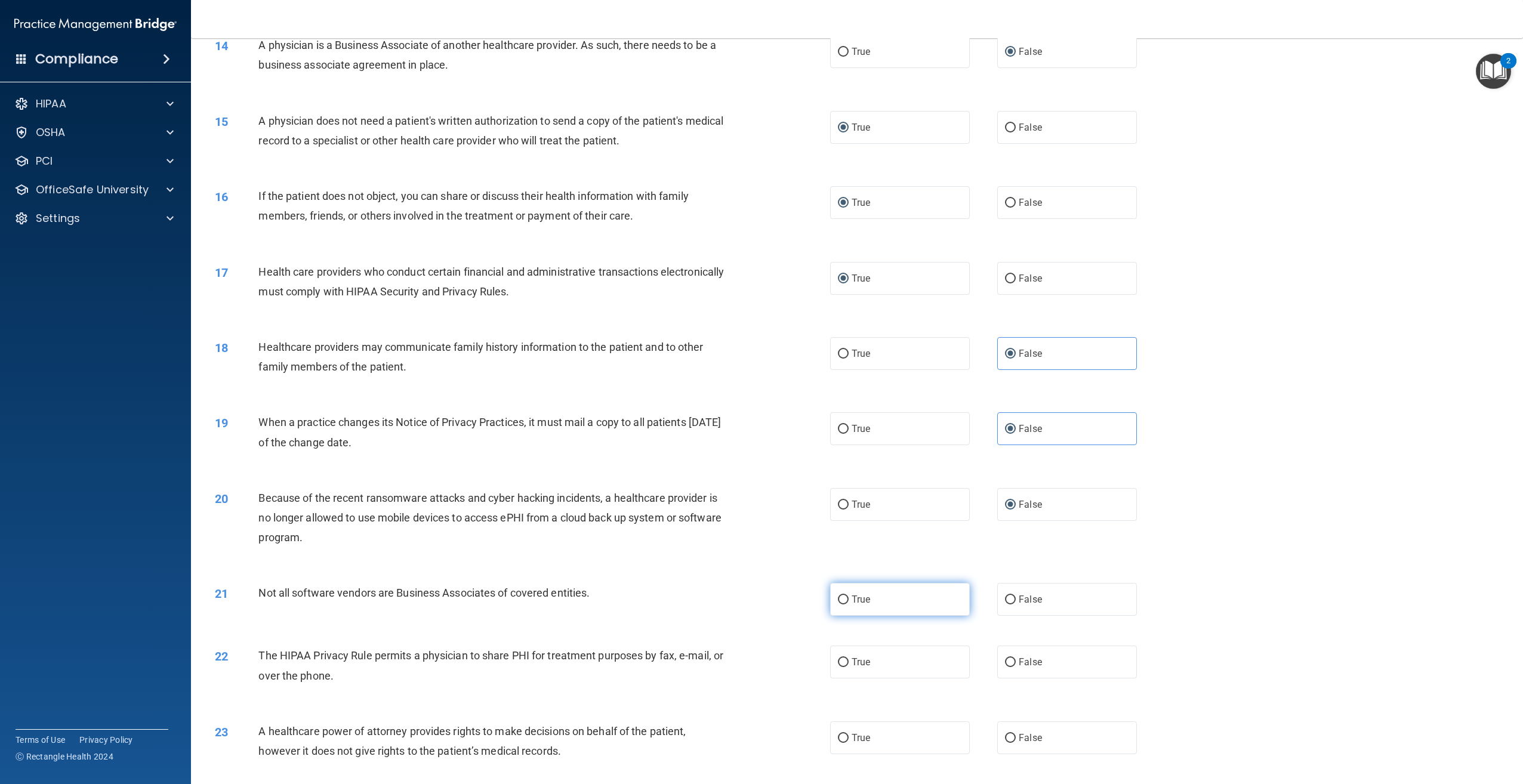
click at [843, 604] on input "True" at bounding box center [843, 600] width 11 height 9
radio input "true"
click at [844, 679] on label "True" at bounding box center [900, 662] width 140 height 33
click at [844, 667] on input "True" at bounding box center [843, 662] width 11 height 9
radio input "true"
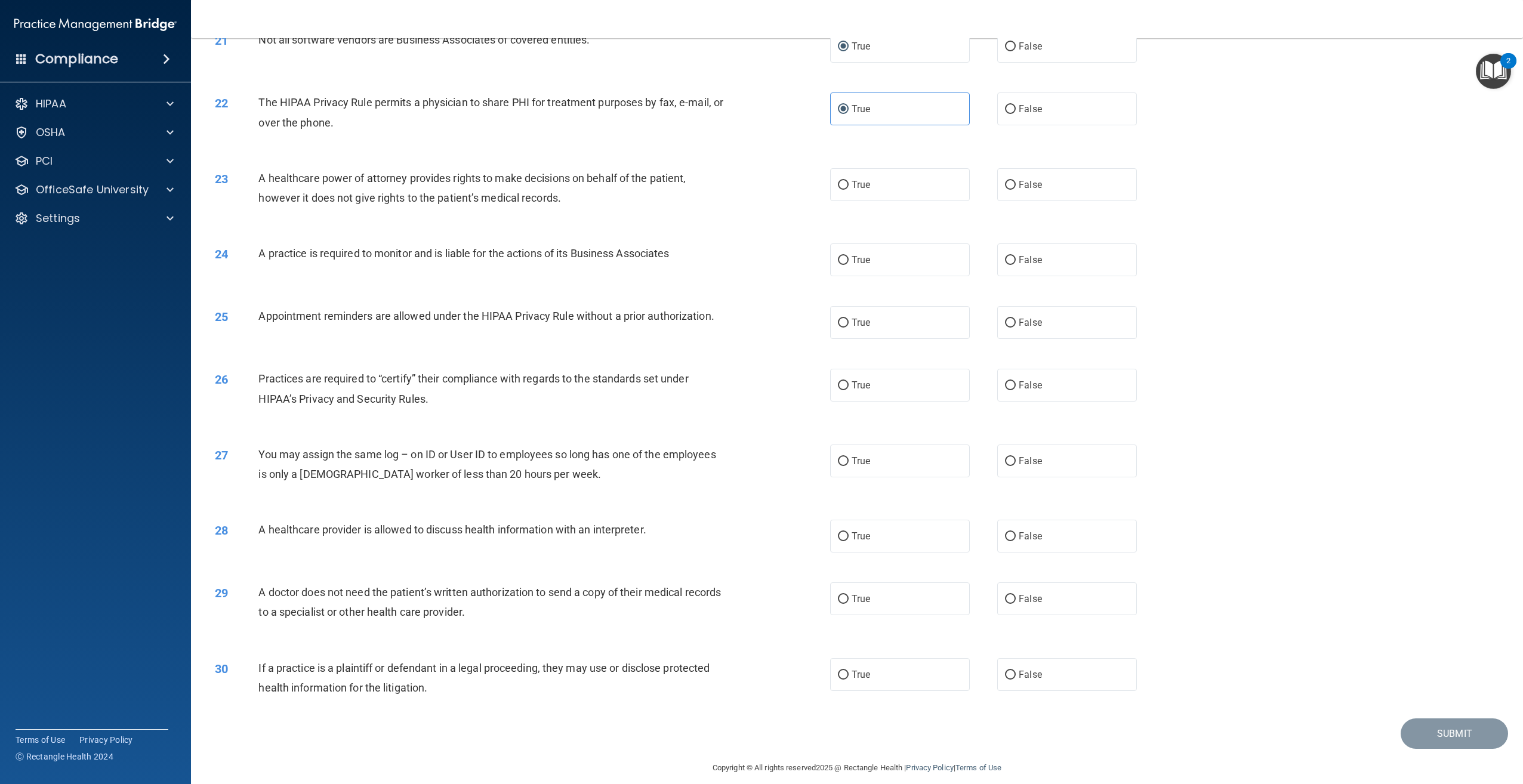
scroll to position [1619, 0]
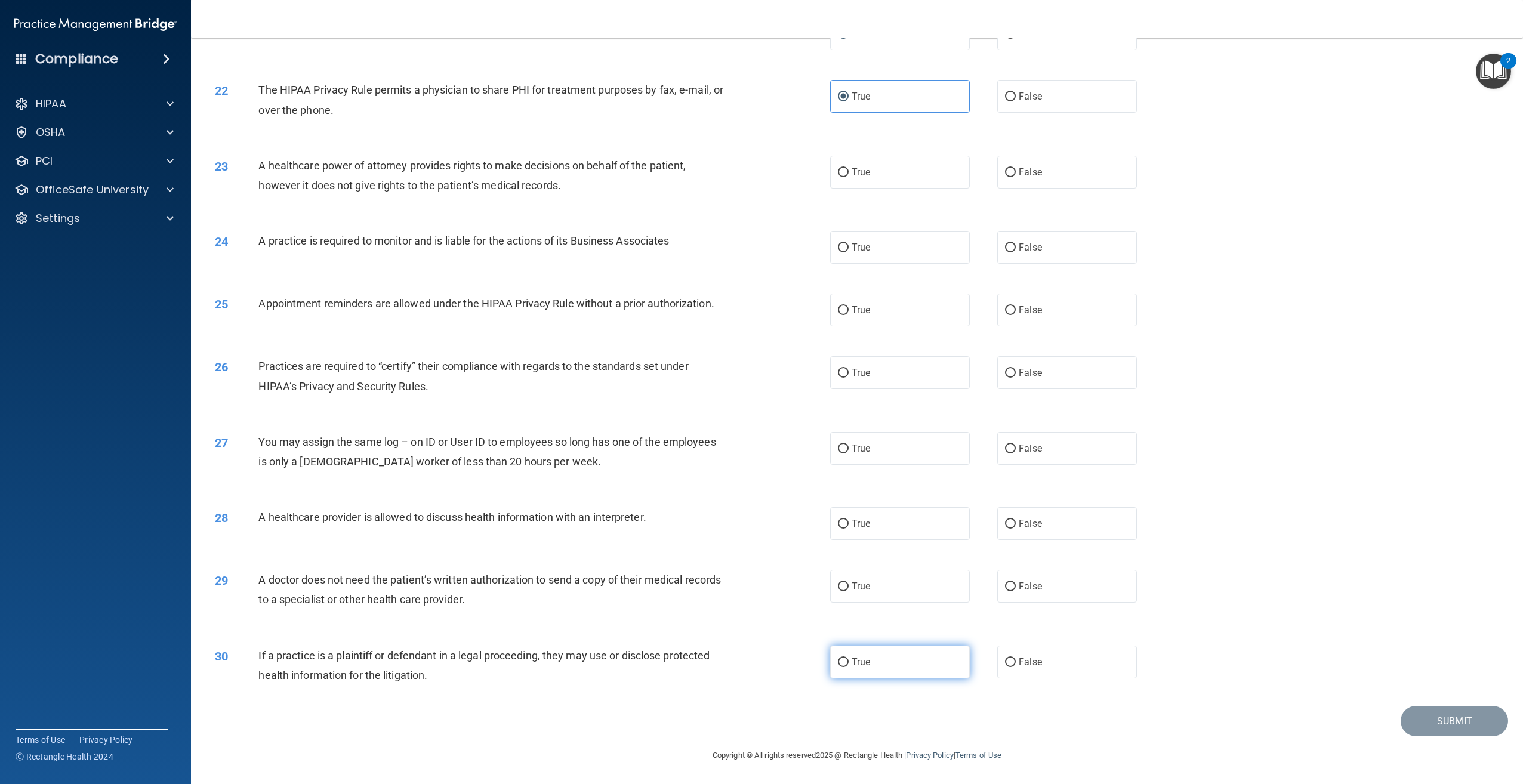
click at [838, 661] on input "True" at bounding box center [843, 662] width 11 height 9
radio input "true"
click at [839, 588] on input "True" at bounding box center [843, 586] width 11 height 9
radio input "true"
click at [842, 521] on input "True" at bounding box center [843, 523] width 11 height 9
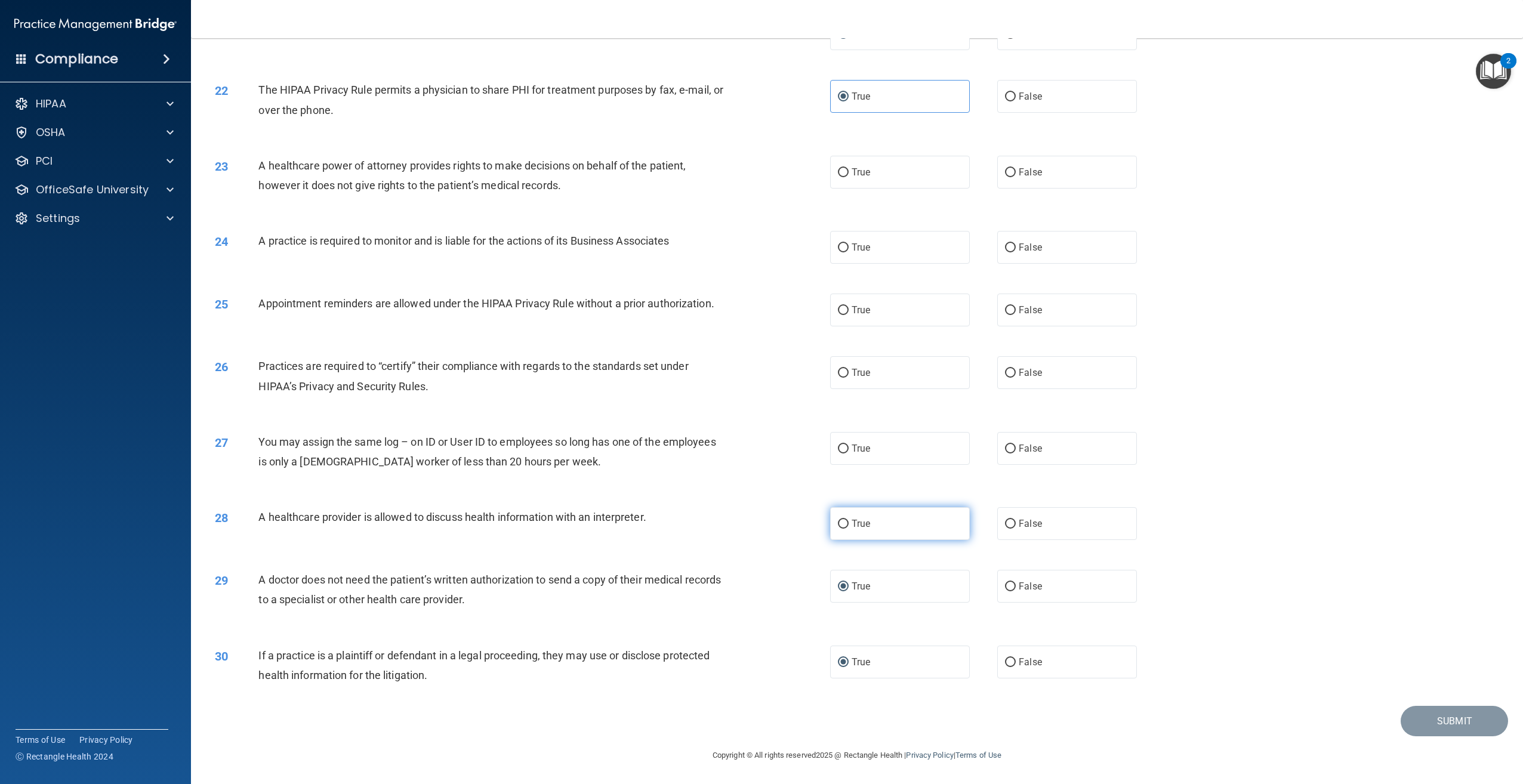
radio input "true"
click at [1009, 445] on input "False" at bounding box center [1010, 448] width 11 height 9
radio input "true"
click at [838, 373] on input "True" at bounding box center [843, 373] width 11 height 9
radio input "true"
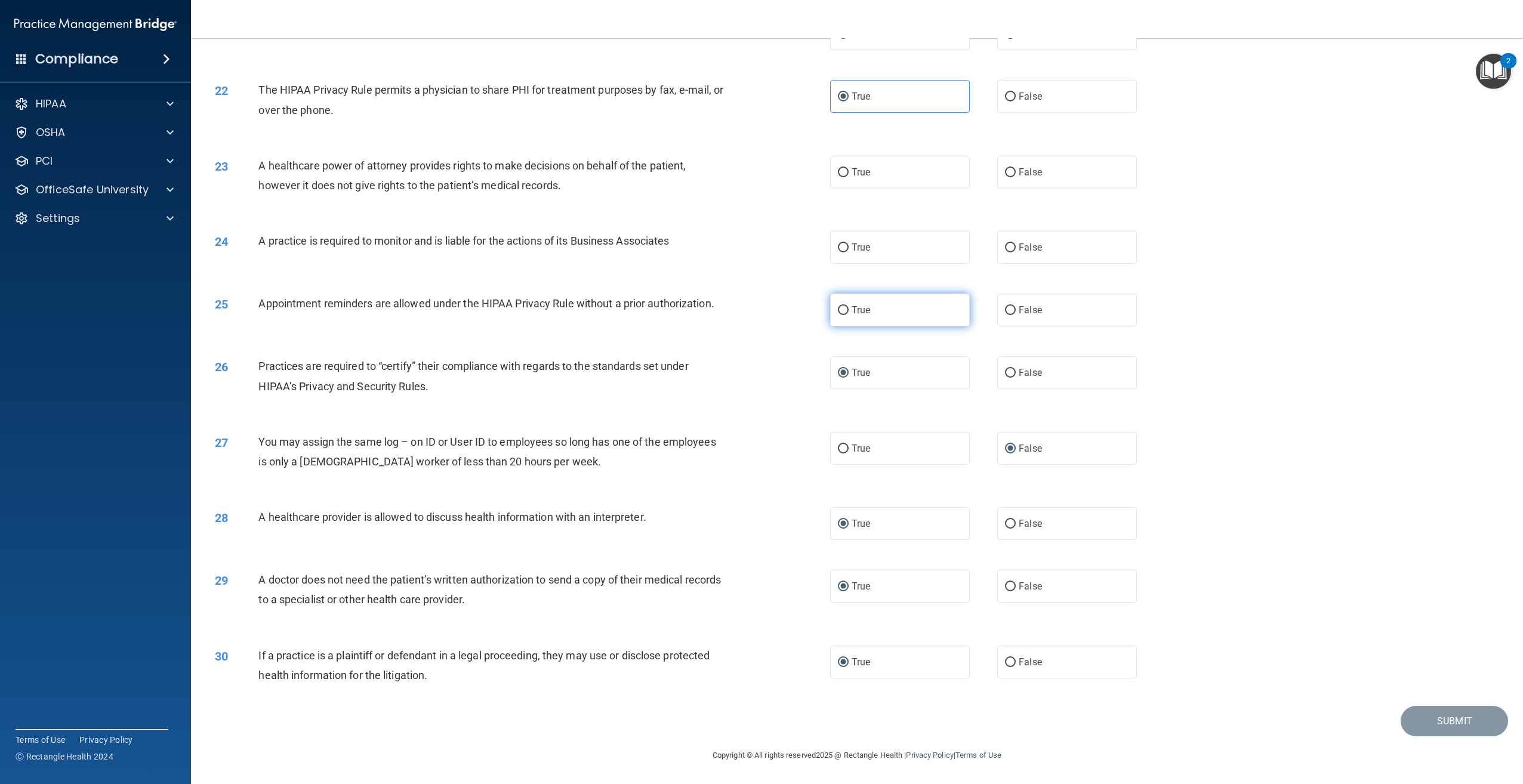
click at [847, 308] on label "True" at bounding box center [900, 310] width 140 height 33
click at [847, 308] on input "True" at bounding box center [843, 310] width 11 height 9
radio input "true"
click at [1005, 246] on input "False" at bounding box center [1010, 247] width 11 height 9
radio input "true"
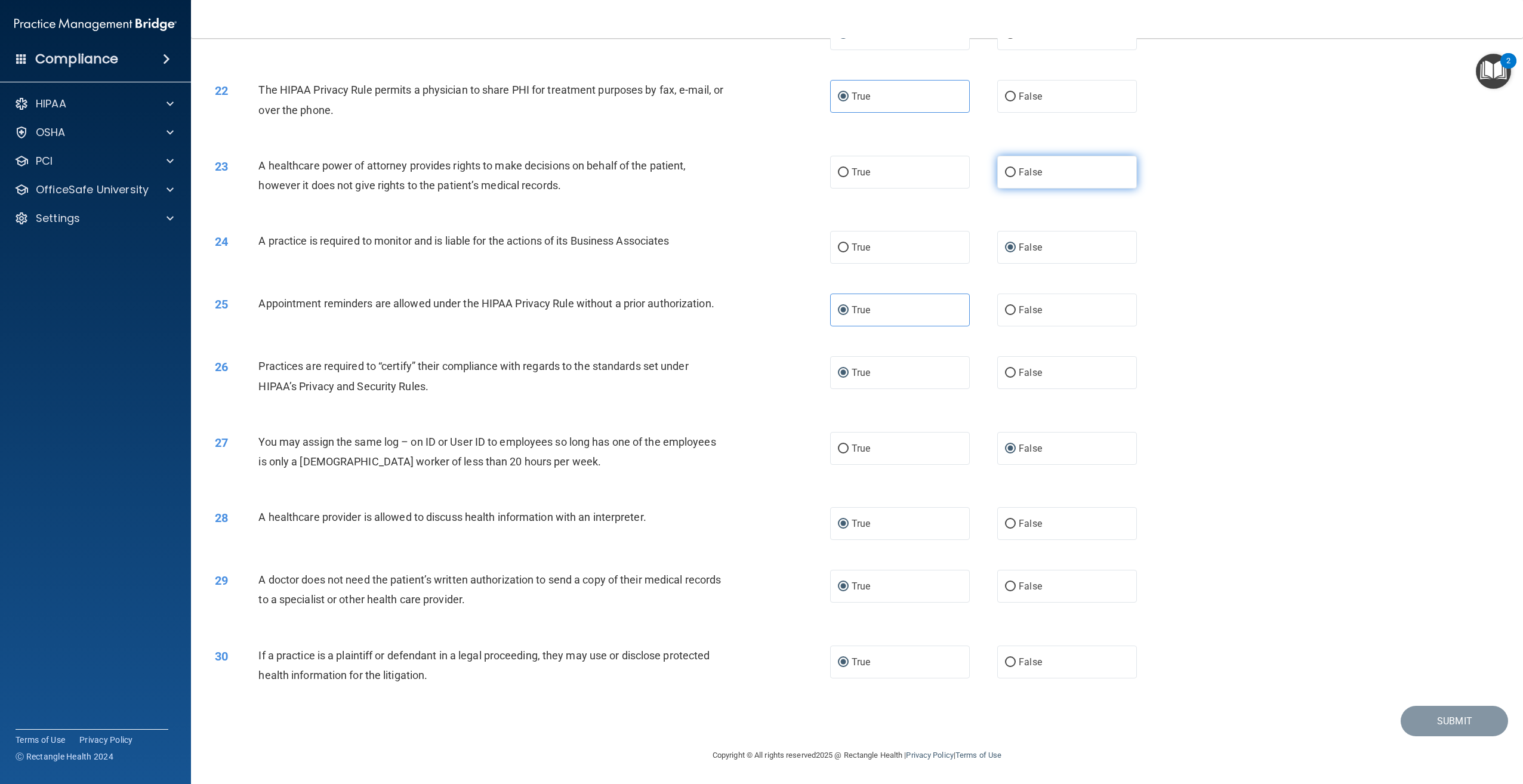
click at [1005, 171] on input "False" at bounding box center [1010, 172] width 11 height 9
radio input "true"
click at [1440, 721] on button "Submit" at bounding box center [1454, 721] width 107 height 31
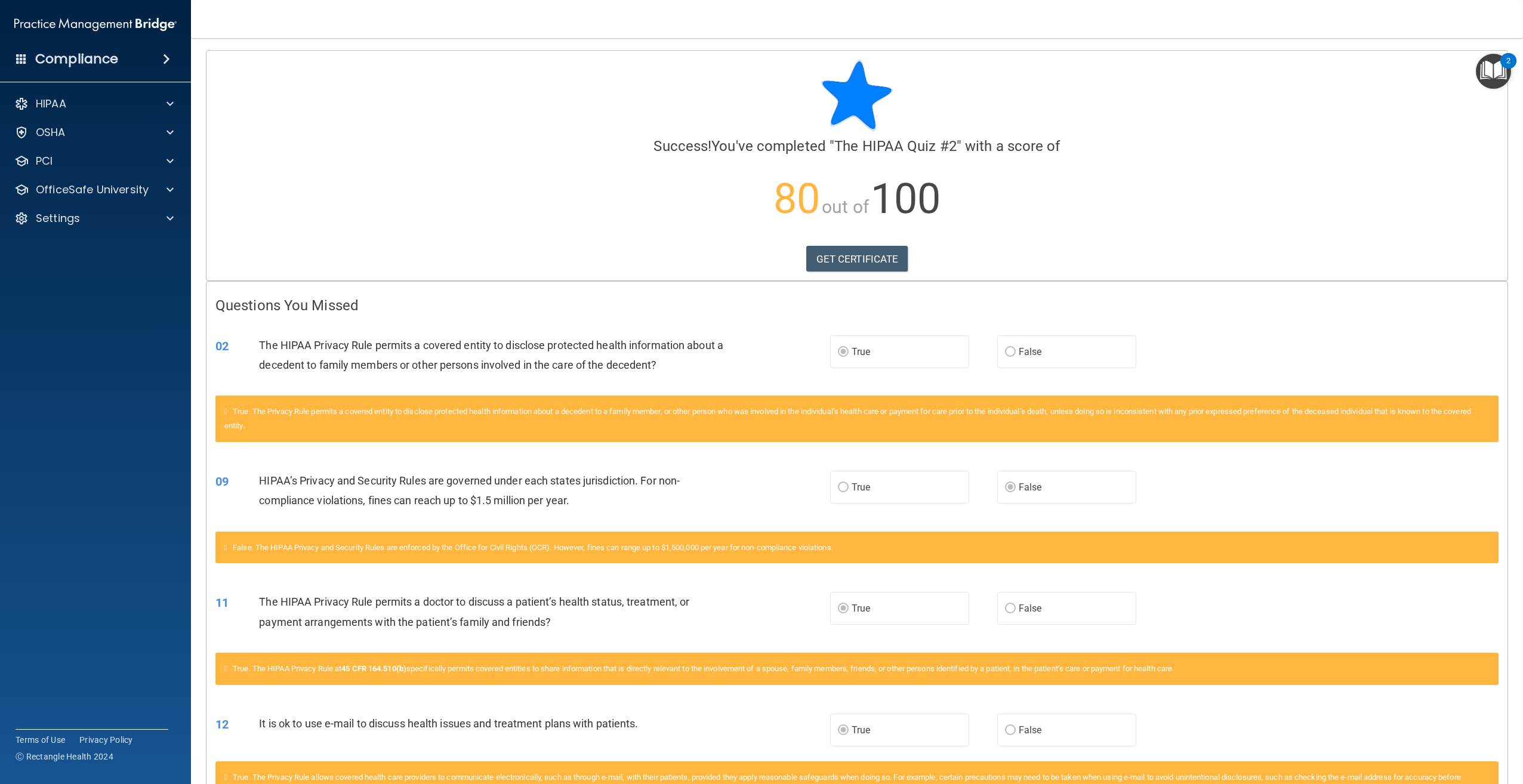
scroll to position [350, 0]
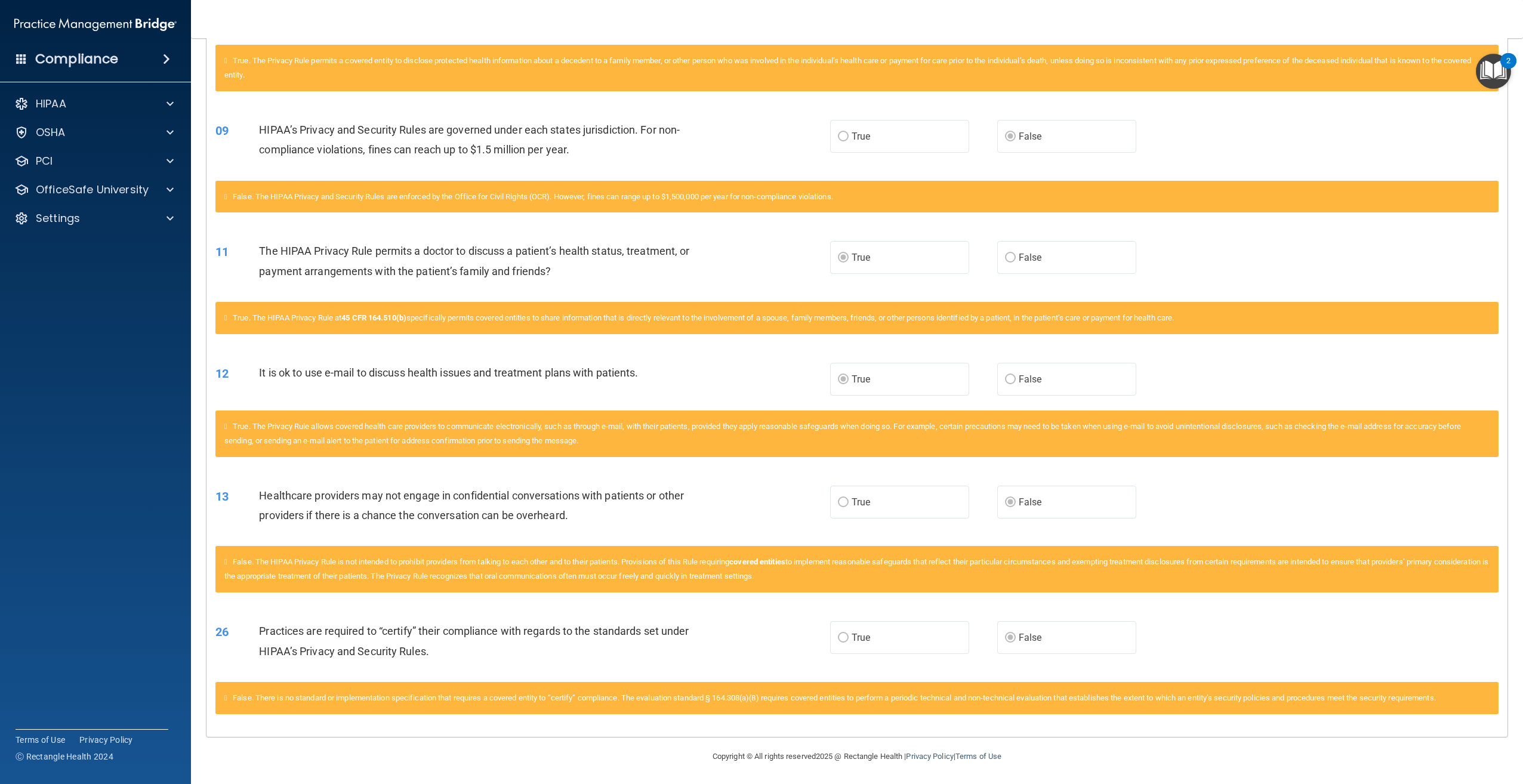
click at [106, 56] on h4 "Compliance" at bounding box center [76, 59] width 83 height 16
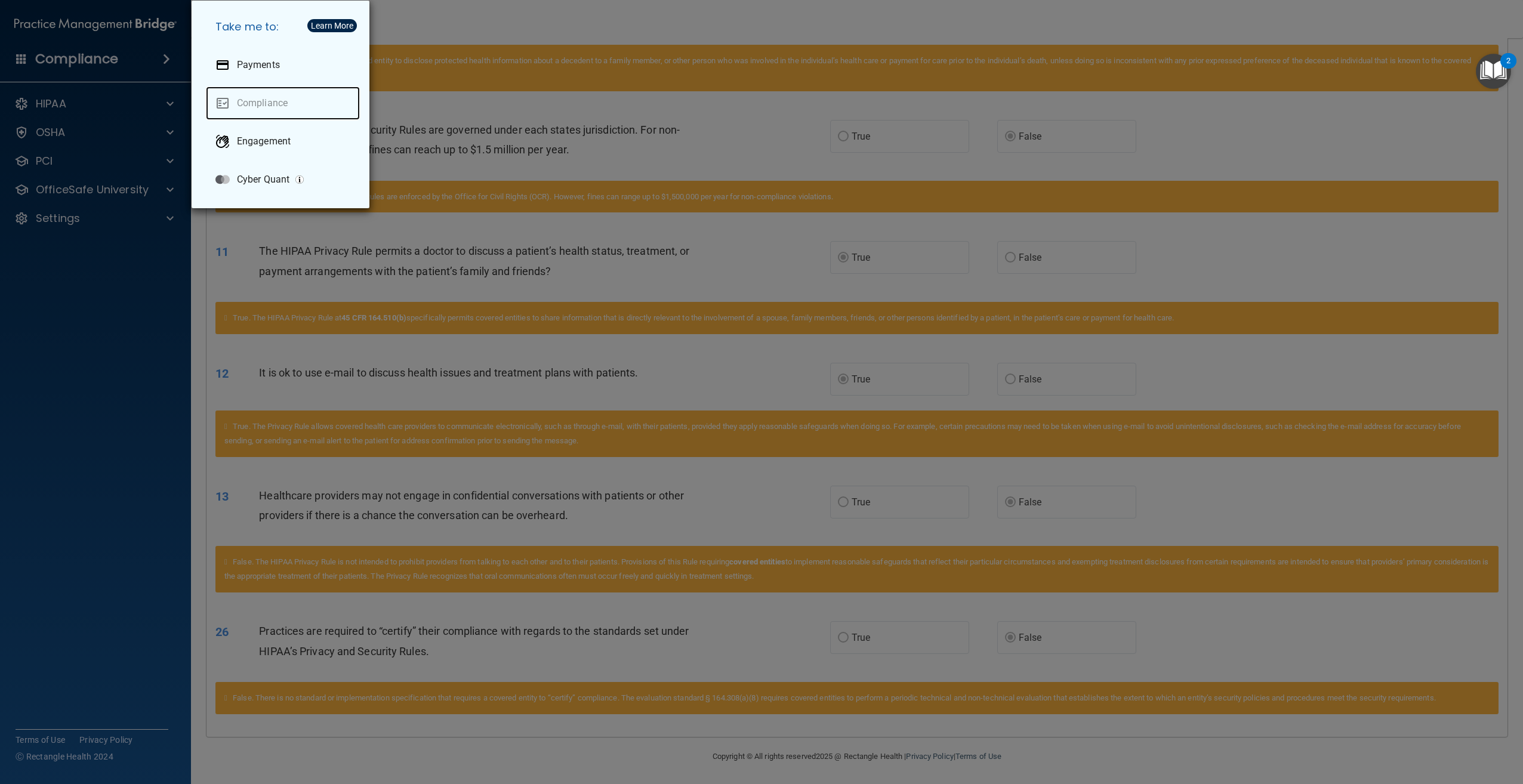
click at [264, 99] on link "Compliance" at bounding box center [282, 103] width 154 height 34
click at [477, 29] on div "Take me to: Payments Compliance Engagement Cyber Quant" at bounding box center [761, 392] width 1523 height 784
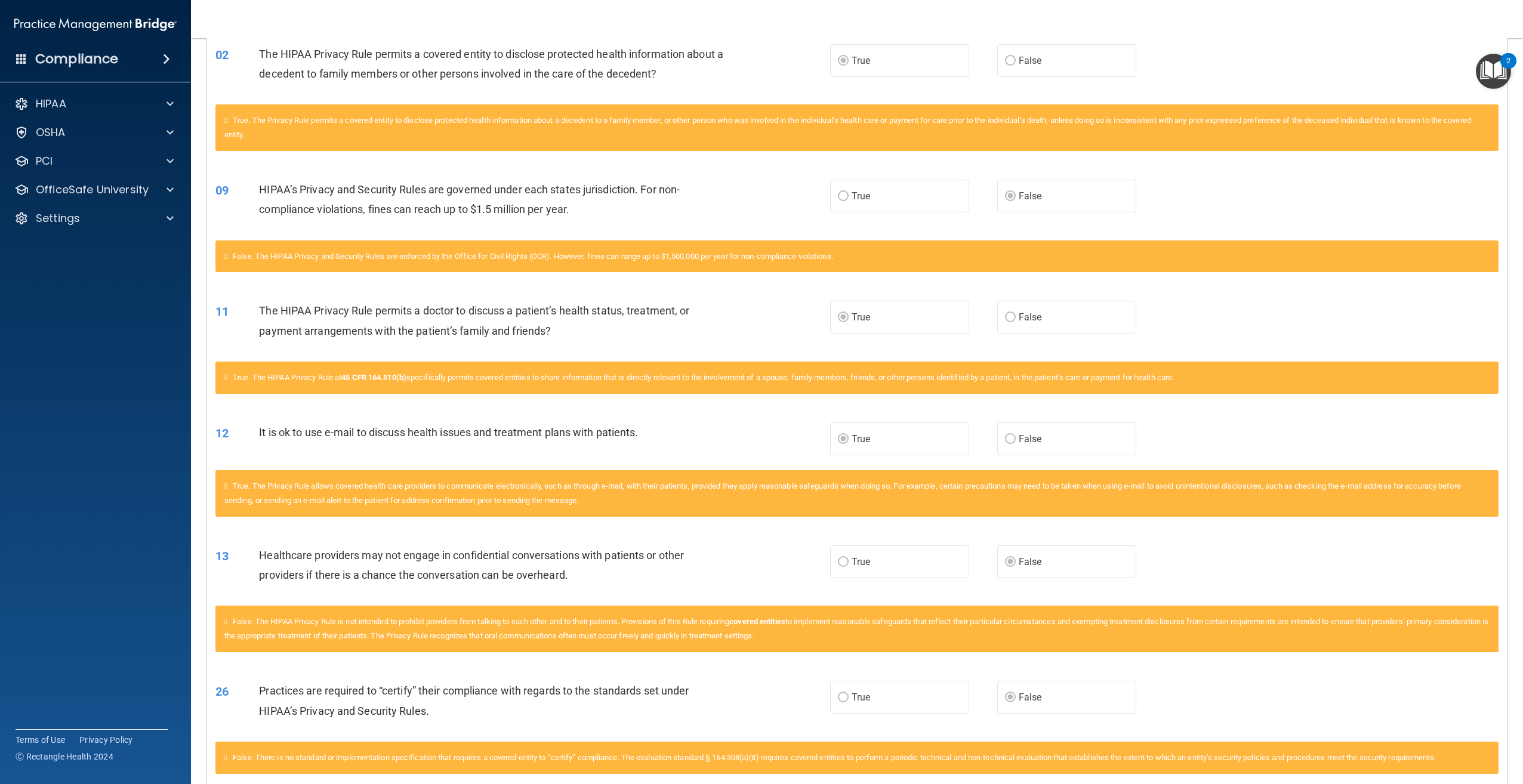
scroll to position [0, 0]
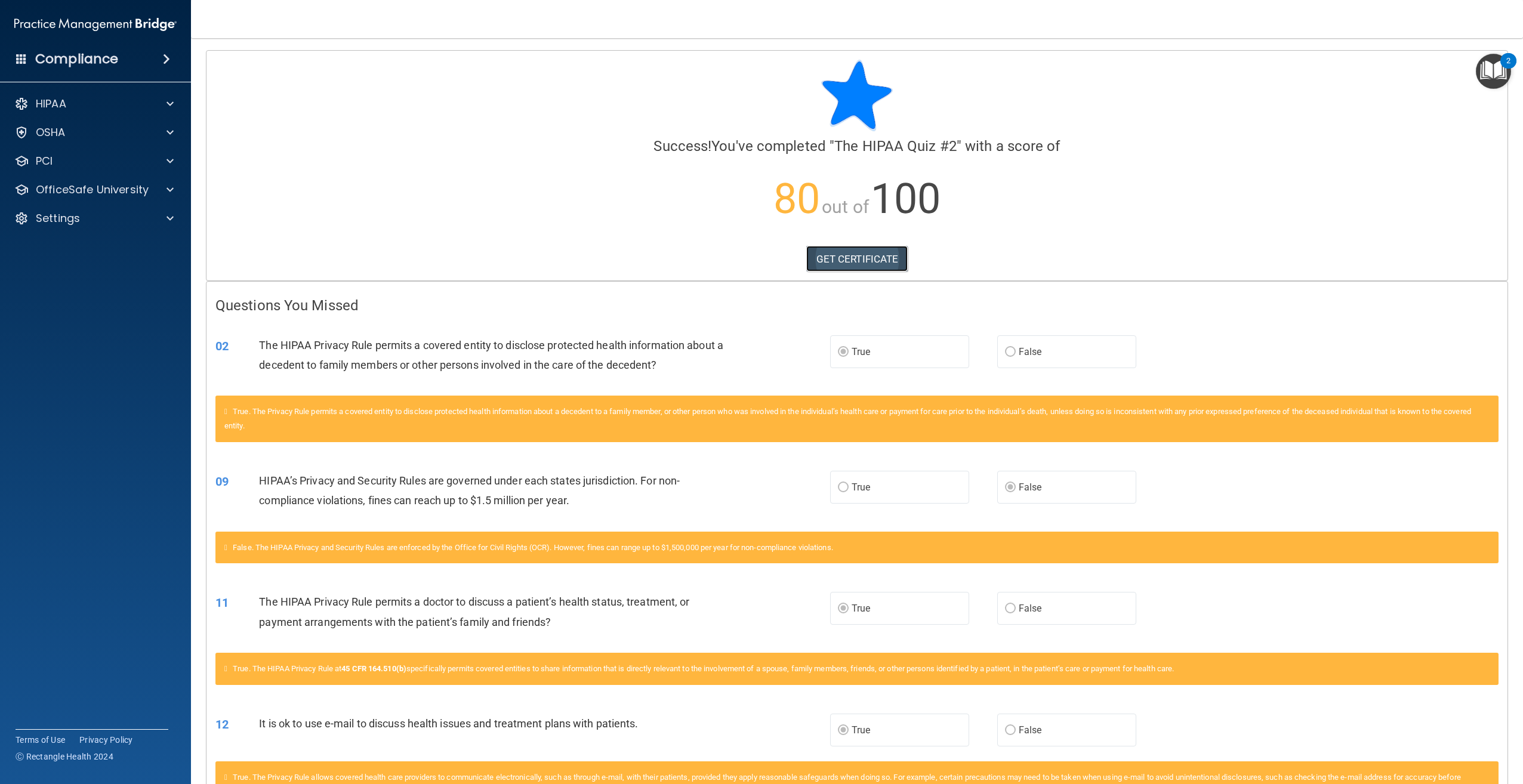
click at [865, 254] on link "GET CERTIFICATE" at bounding box center [858, 259] width 102 height 26
click at [167, 59] on span at bounding box center [166, 59] width 7 height 14
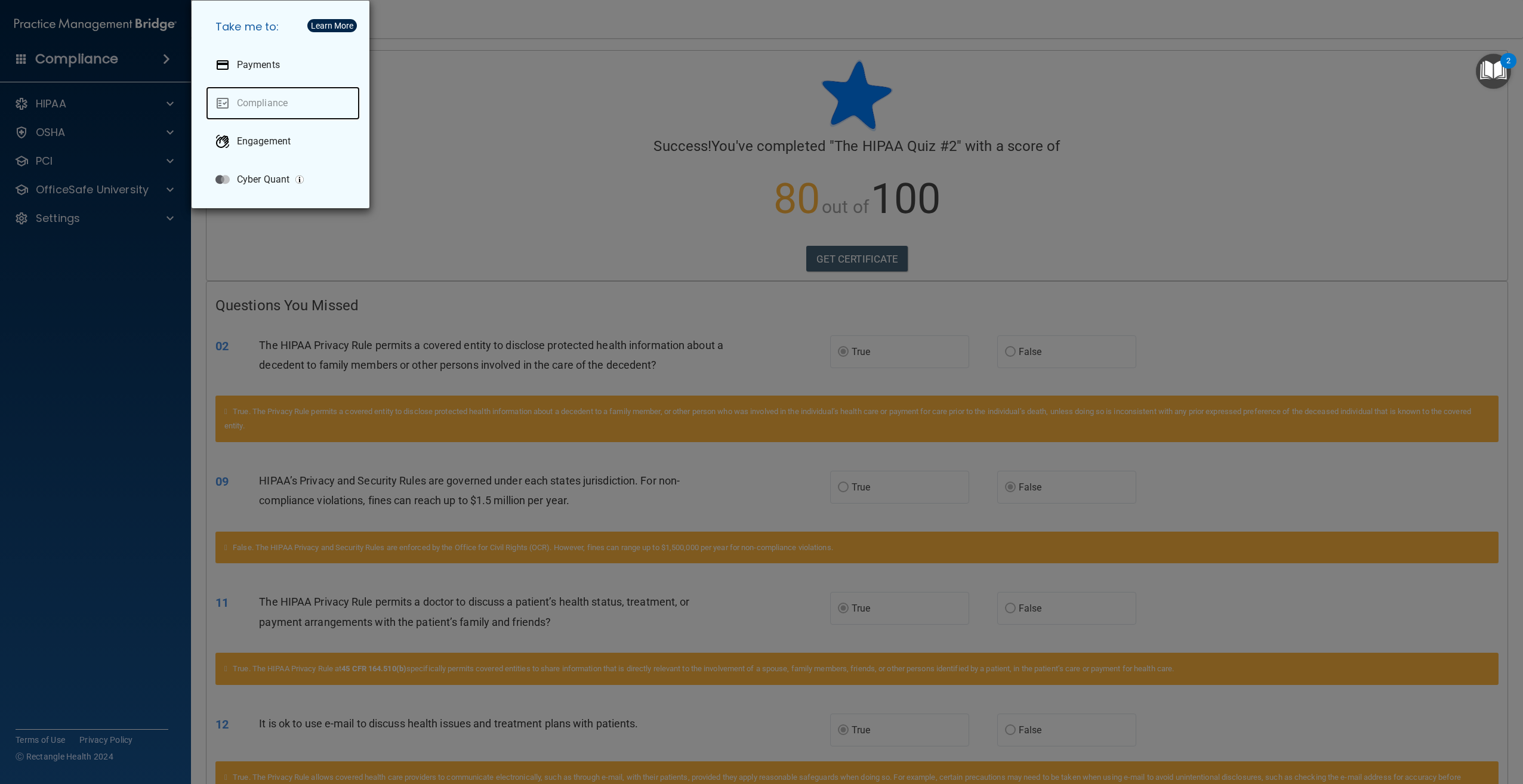
click at [276, 103] on link "Compliance" at bounding box center [282, 103] width 154 height 34
click at [281, 99] on link "Compliance" at bounding box center [282, 103] width 154 height 34
click at [221, 104] on link "Compliance" at bounding box center [282, 103] width 154 height 34
click at [1490, 65] on img "Open Resource Center, 2 new notifications" at bounding box center [1494, 71] width 35 height 35
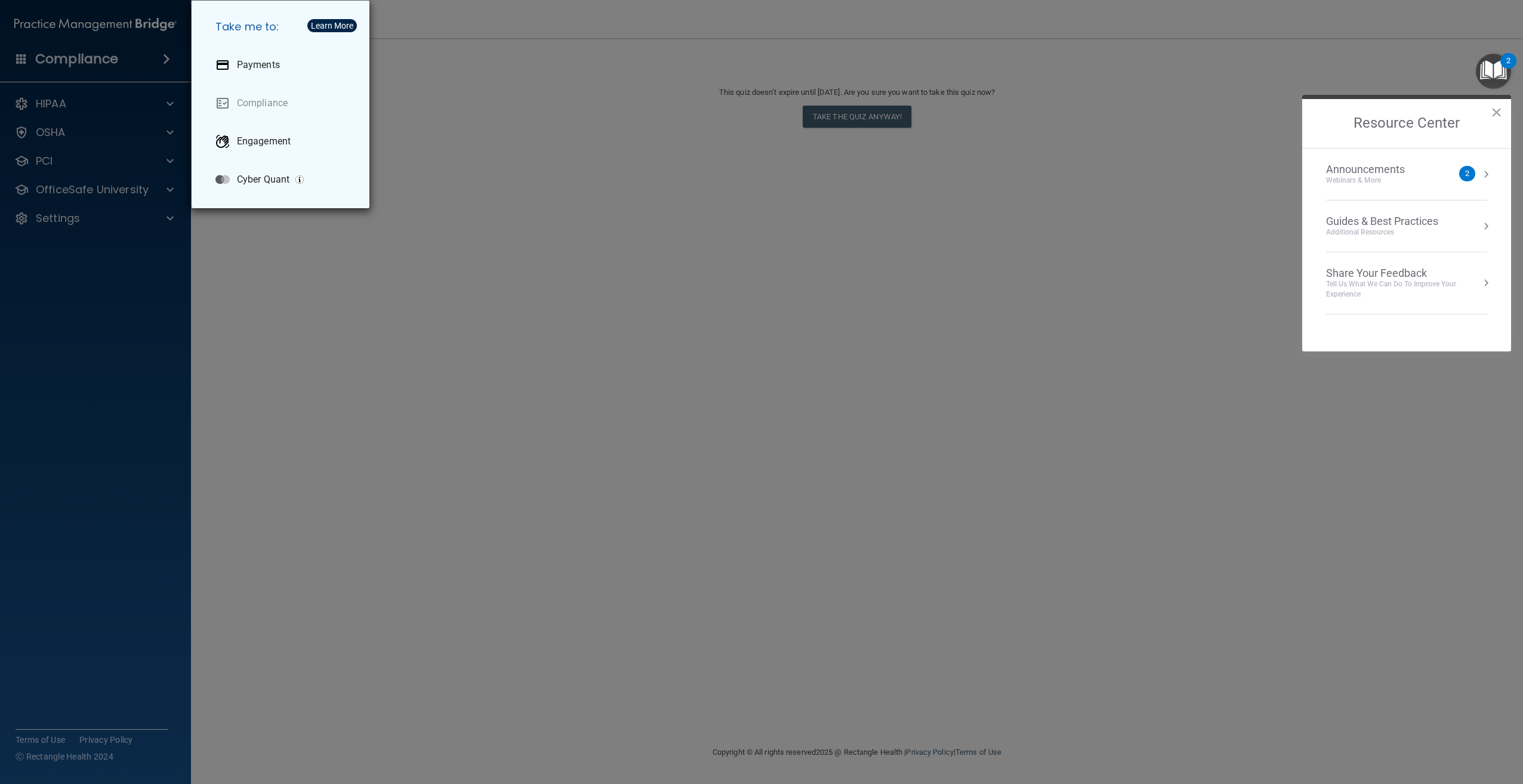
click at [842, 115] on div "Take me to: Payments Compliance Engagement Cyber Quant" at bounding box center [761, 392] width 1523 height 784
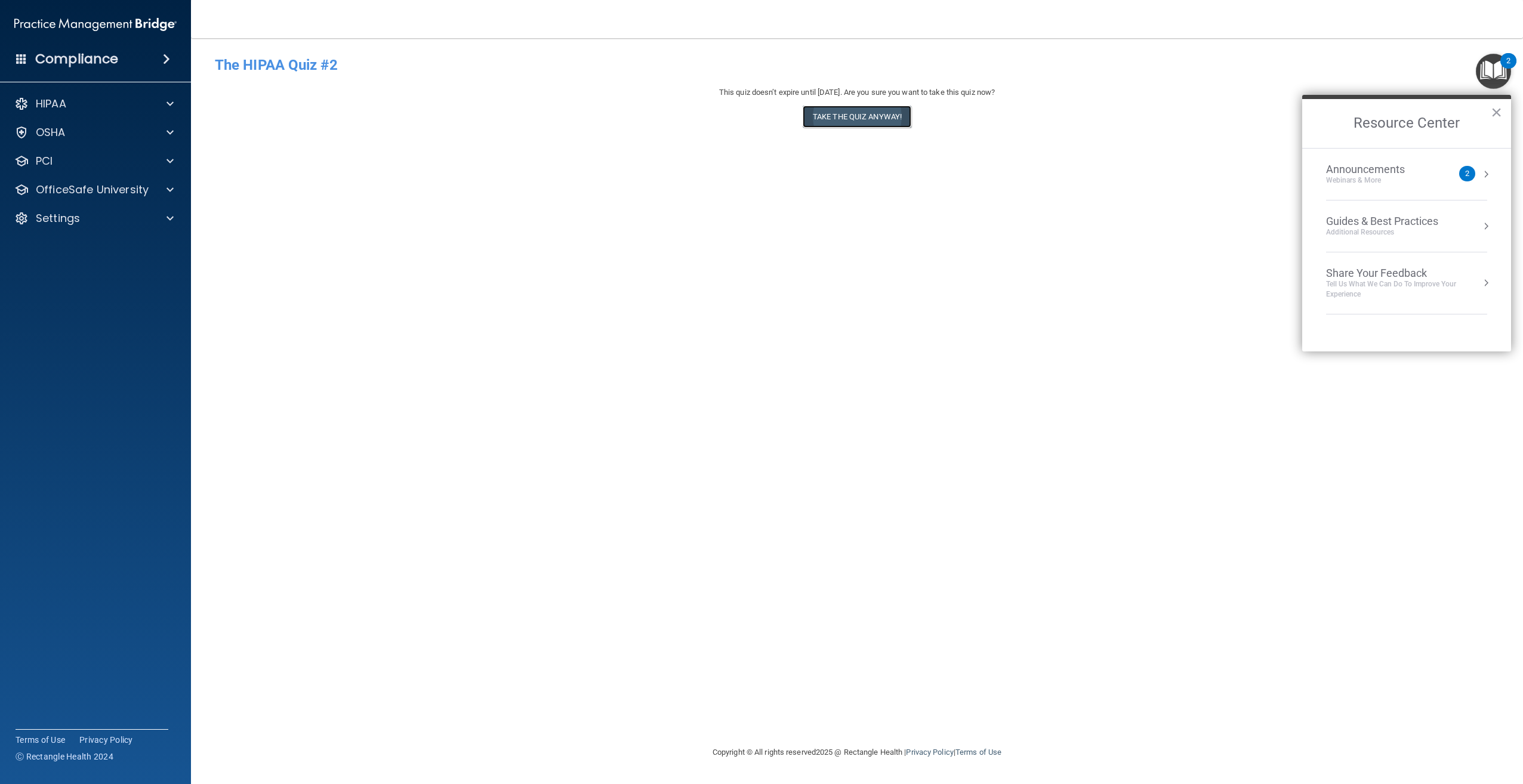
click at [842, 117] on button "Take the quiz anyway!" at bounding box center [857, 116] width 108 height 22
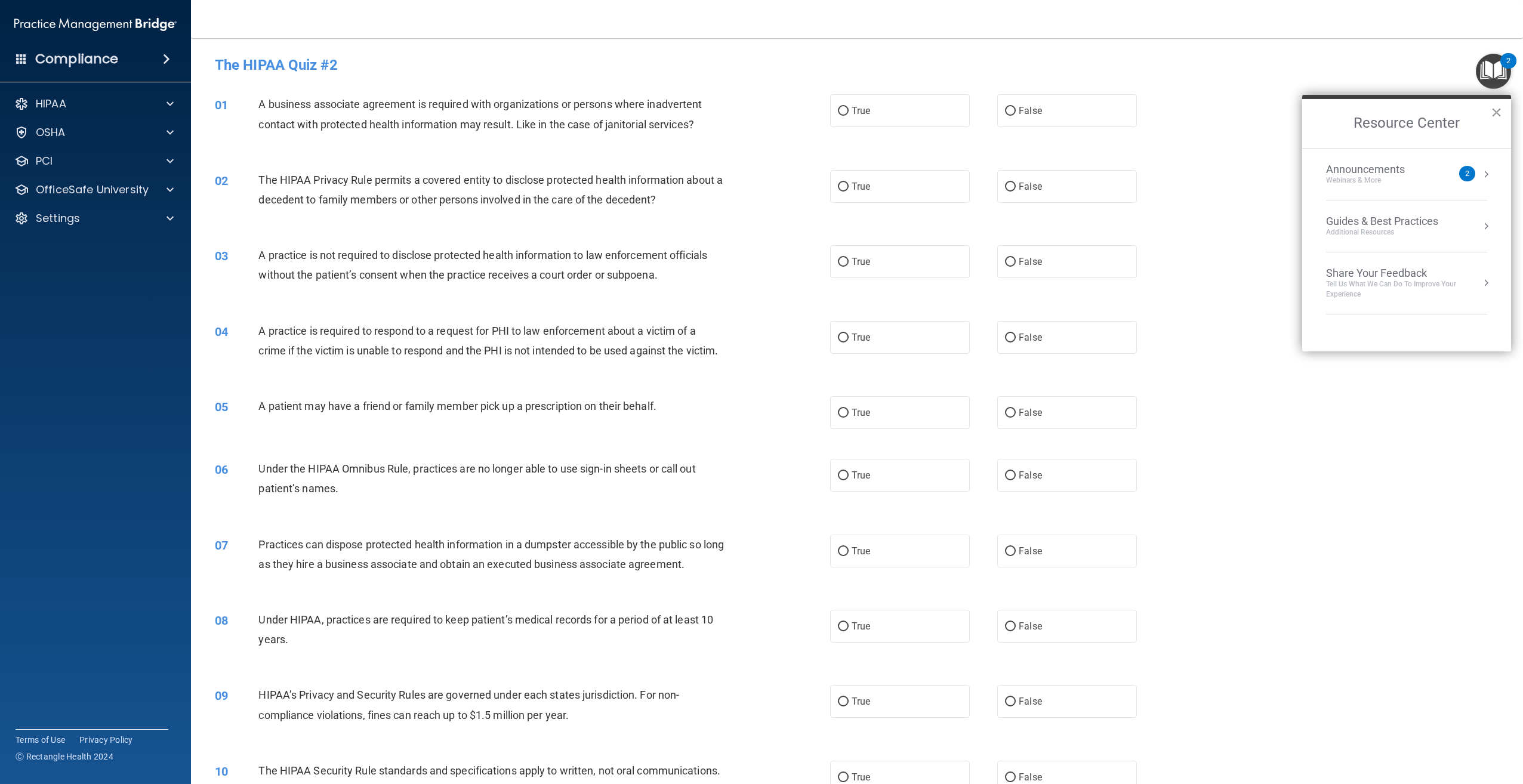
click at [1496, 116] on button "×" at bounding box center [1497, 112] width 12 height 19
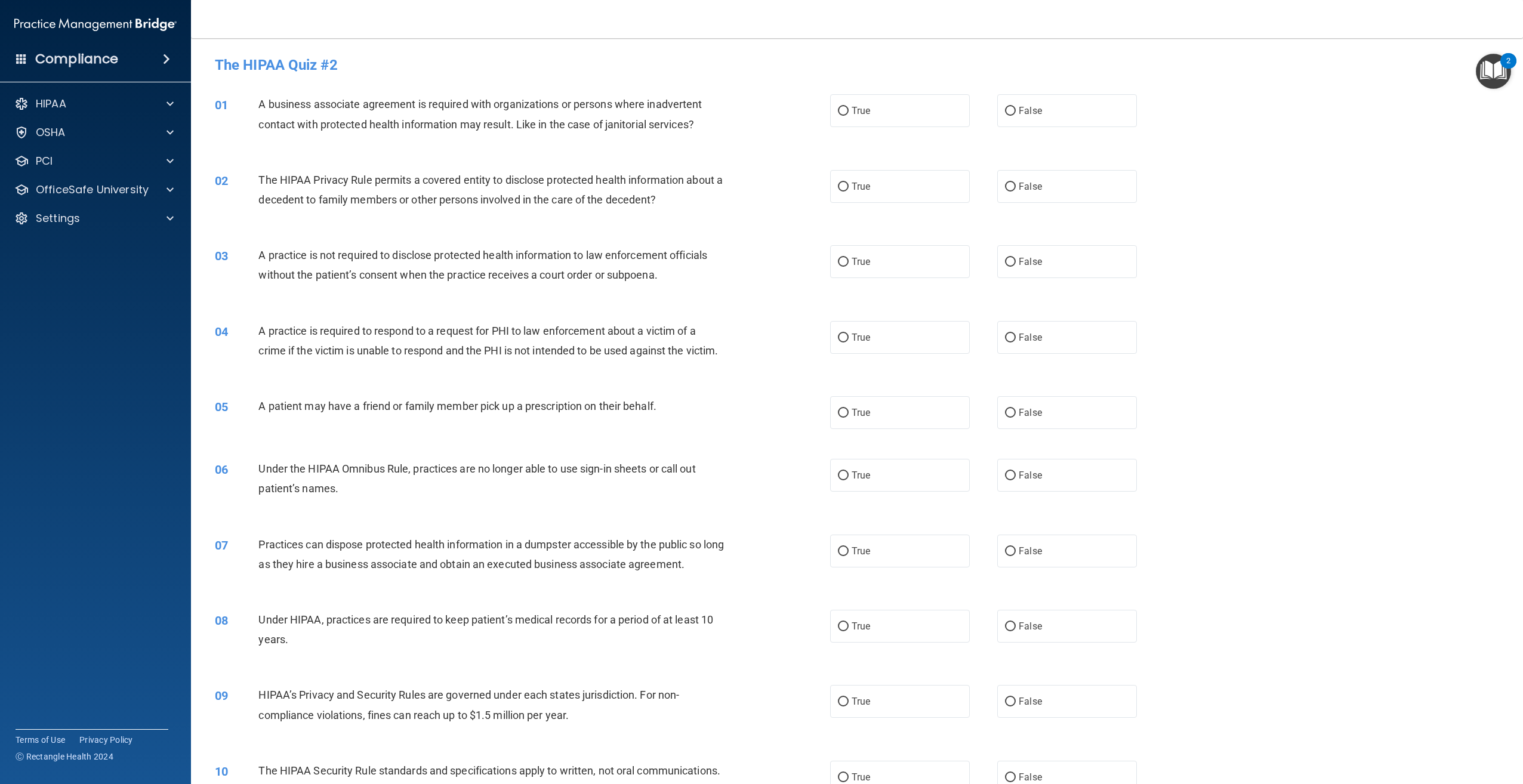
click at [113, 57] on h4 "Compliance" at bounding box center [76, 59] width 83 height 16
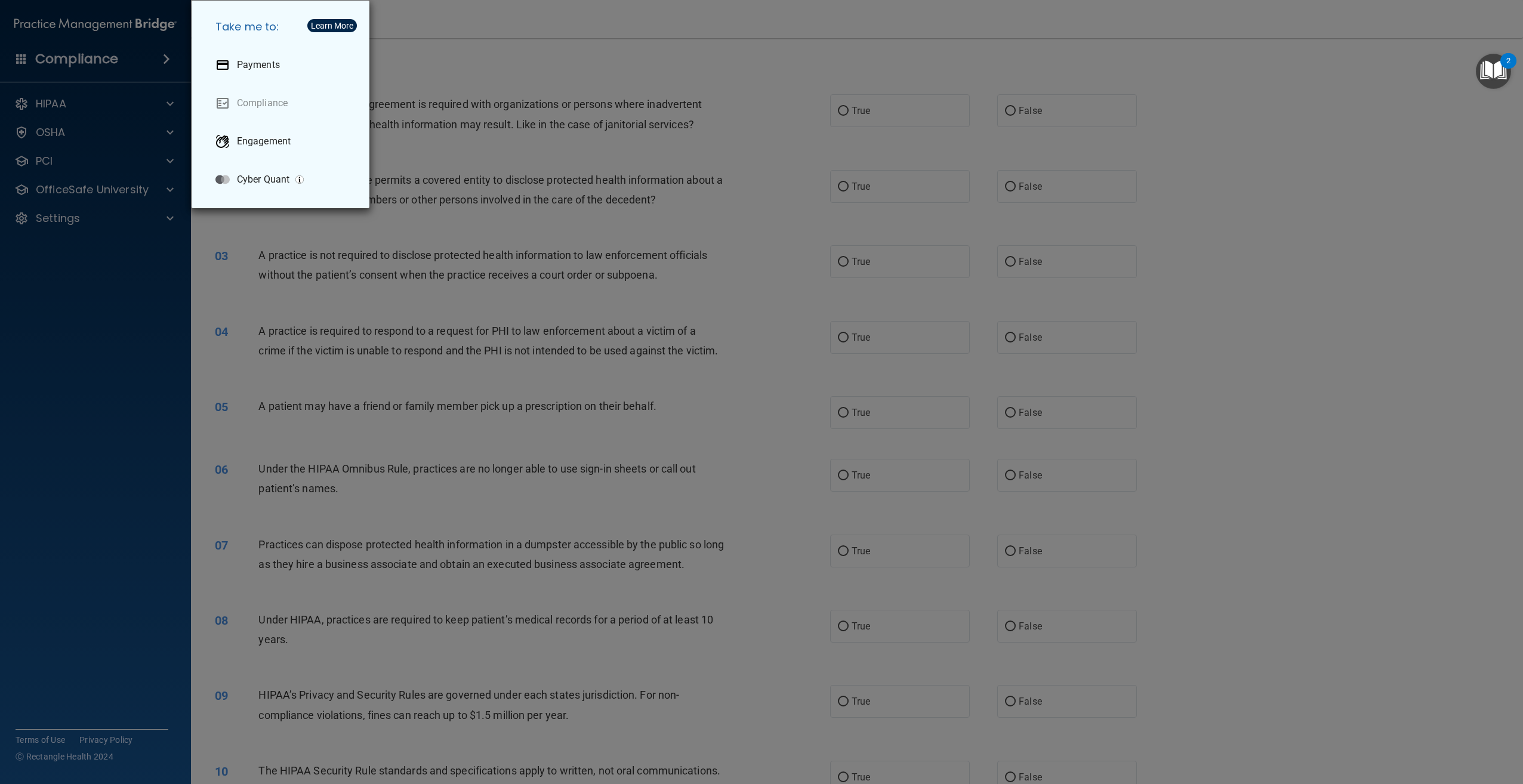
click at [167, 64] on div "Take me to: Payments Compliance Engagement Cyber Quant" at bounding box center [761, 392] width 1523 height 784
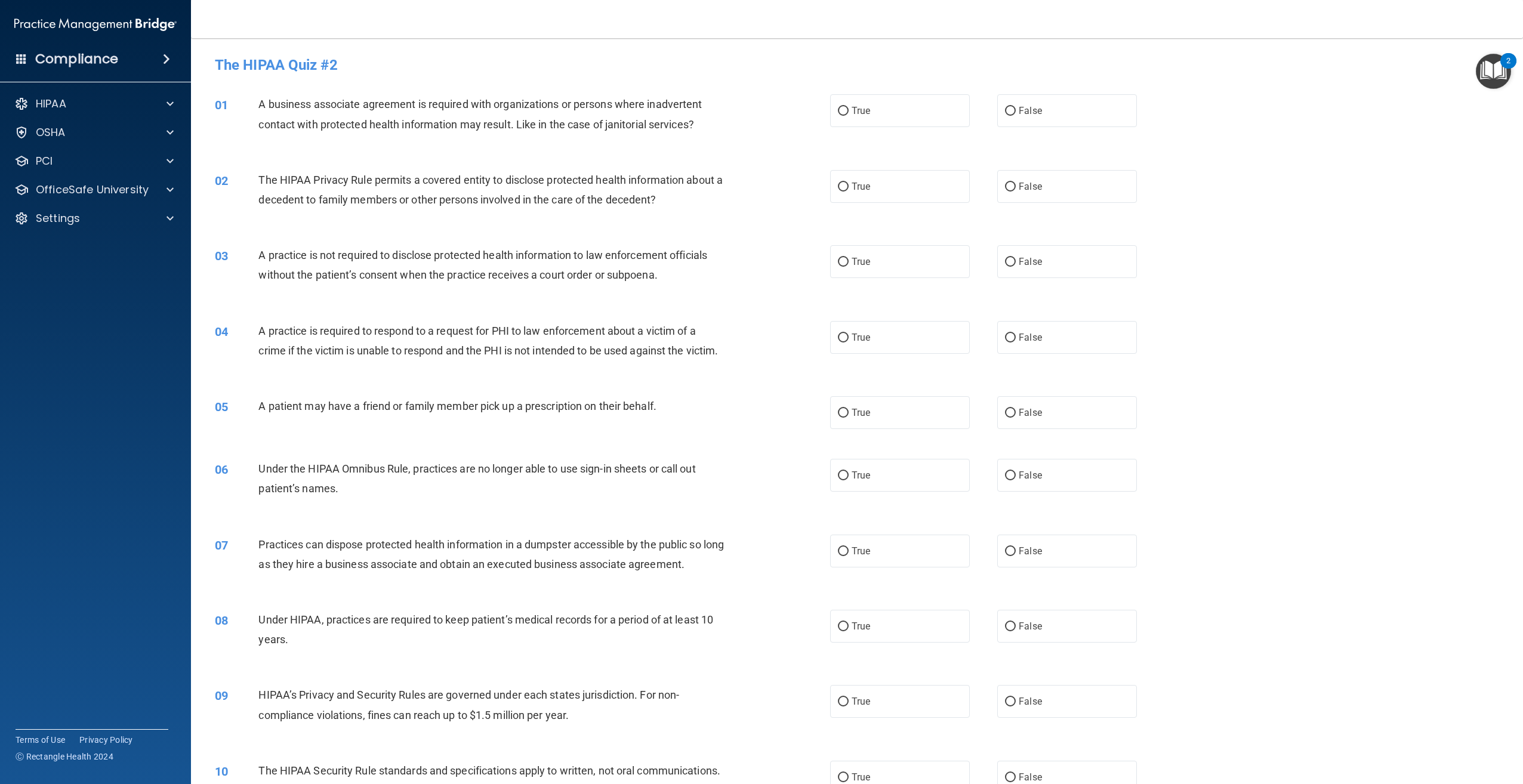
click at [164, 62] on span at bounding box center [166, 59] width 7 height 14
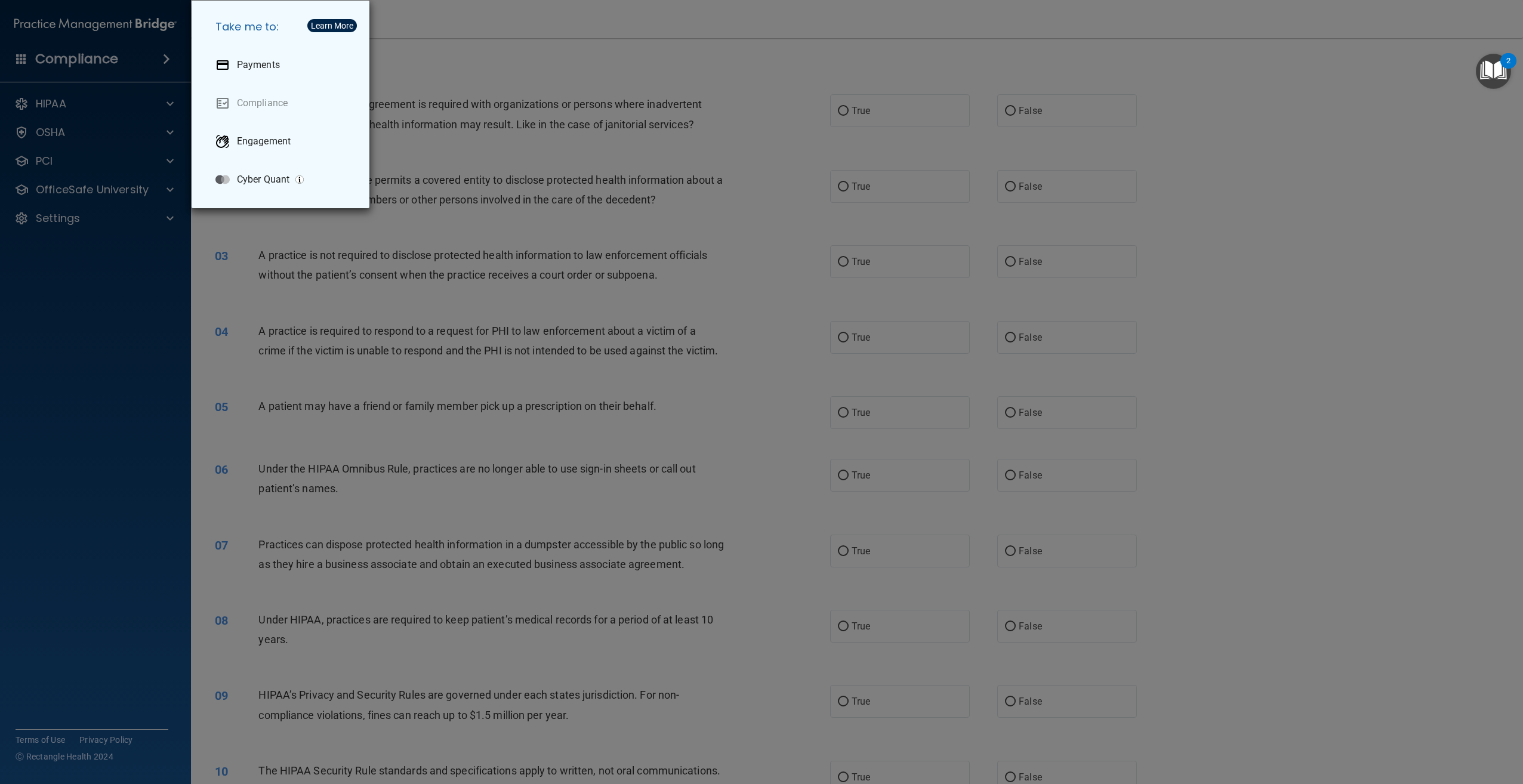
click at [164, 62] on div "Take me to: Payments Compliance Engagement Cyber Quant" at bounding box center [761, 392] width 1523 height 784
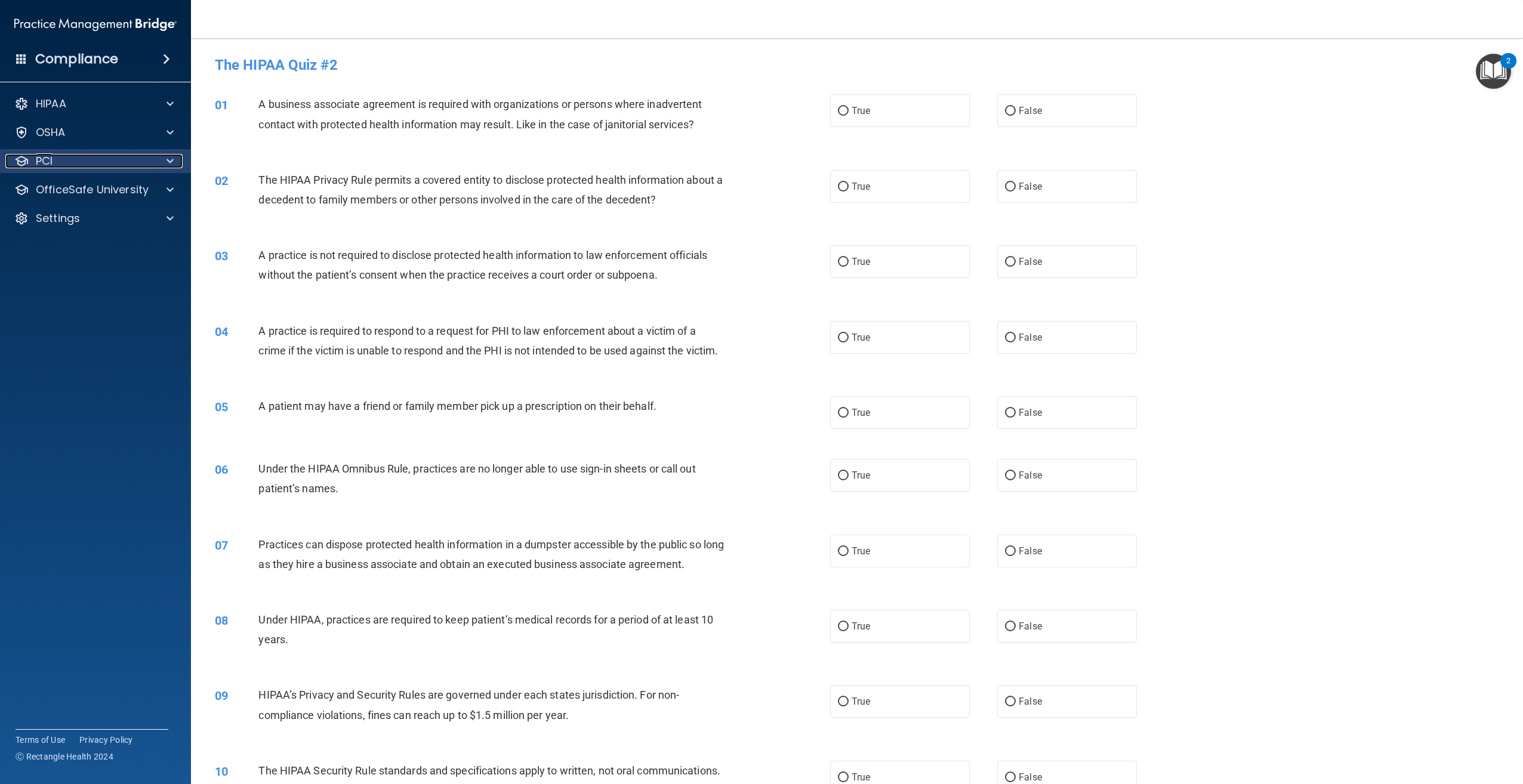
click at [71, 160] on div "PCI" at bounding box center [79, 160] width 148 height 14
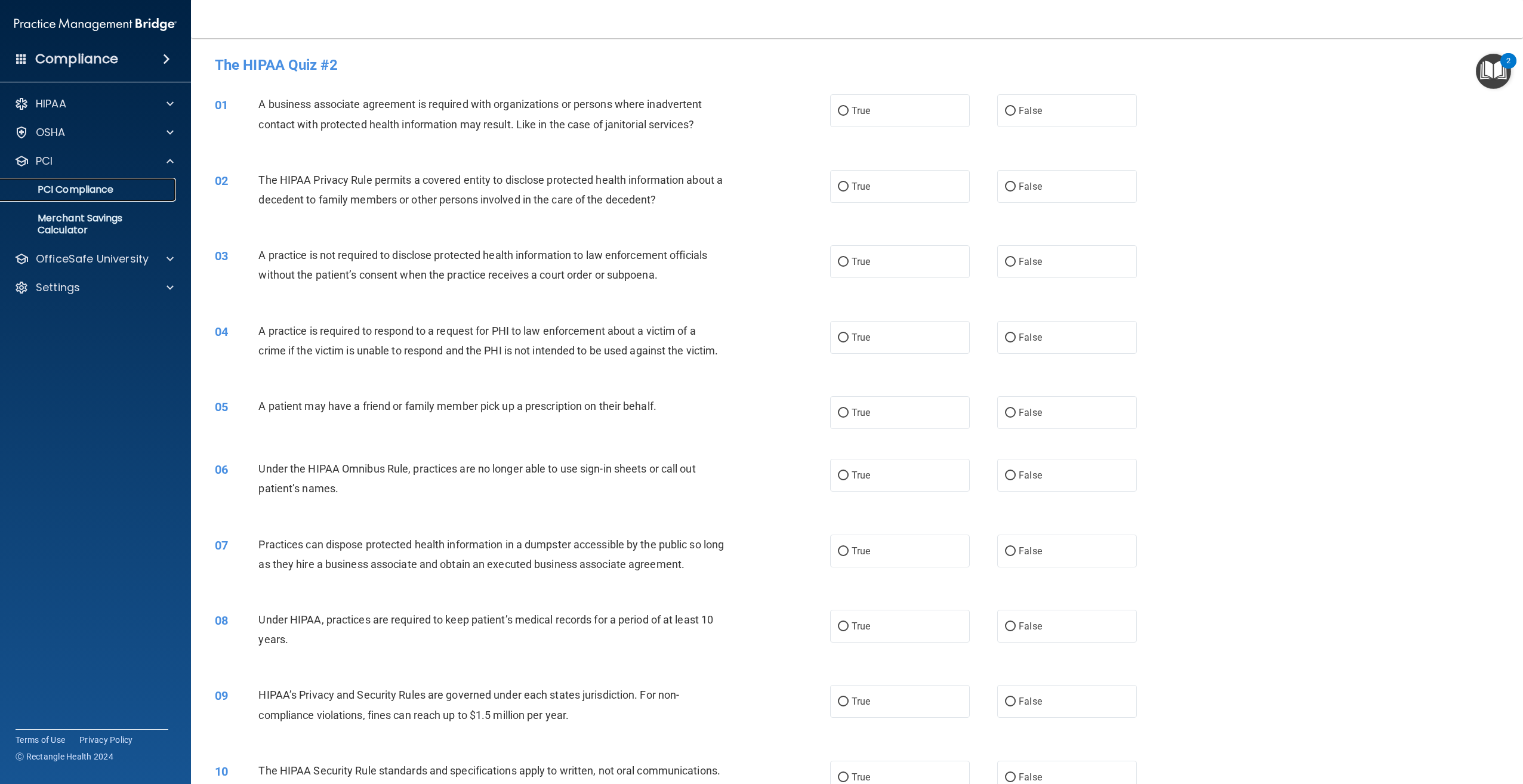
click at [76, 183] on p "PCI Compliance" at bounding box center [89, 189] width 163 height 12
click at [42, 99] on p "HIPAA" at bounding box center [51, 103] width 31 height 14
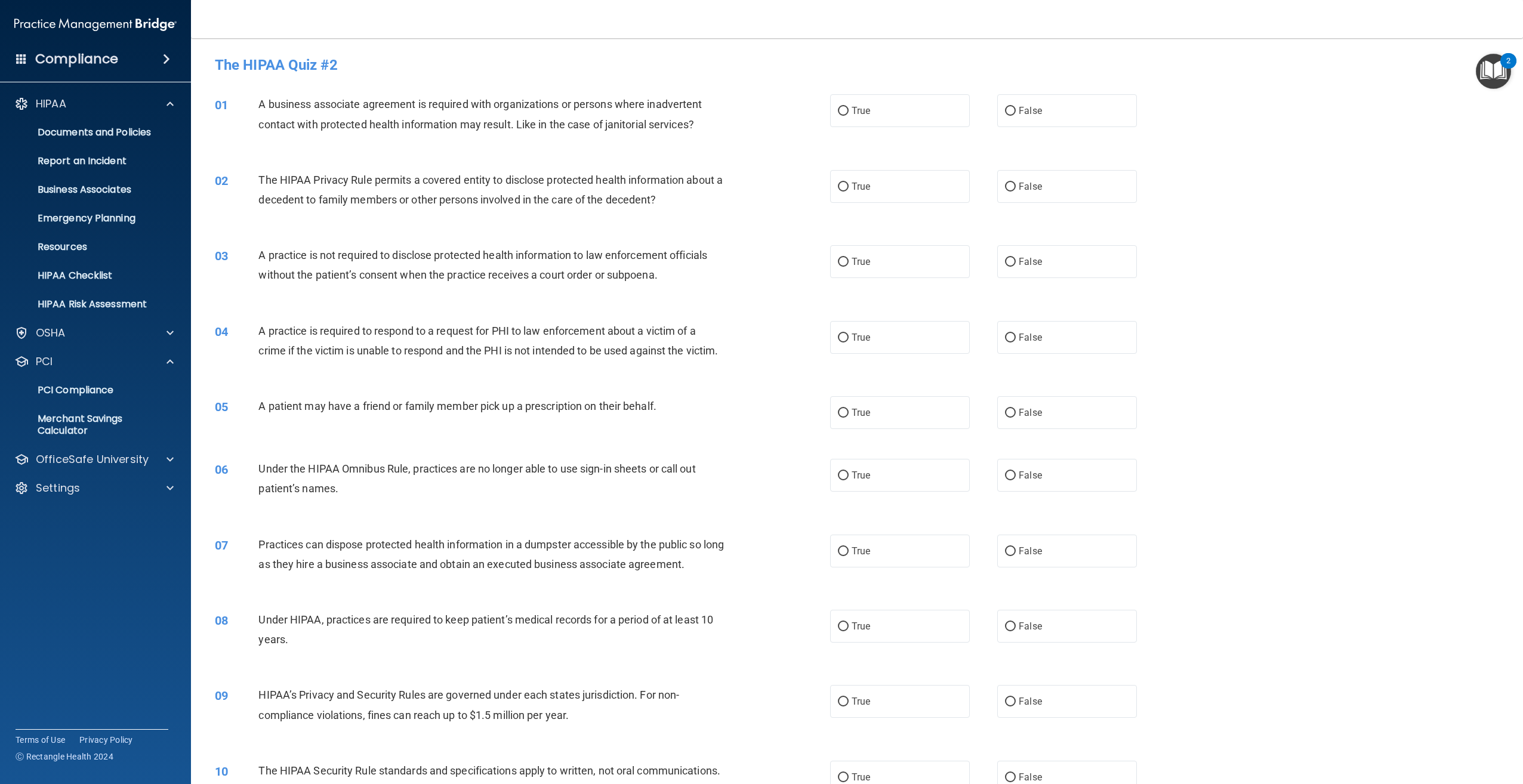
click at [98, 59] on h4 "Compliance" at bounding box center [76, 59] width 83 height 16
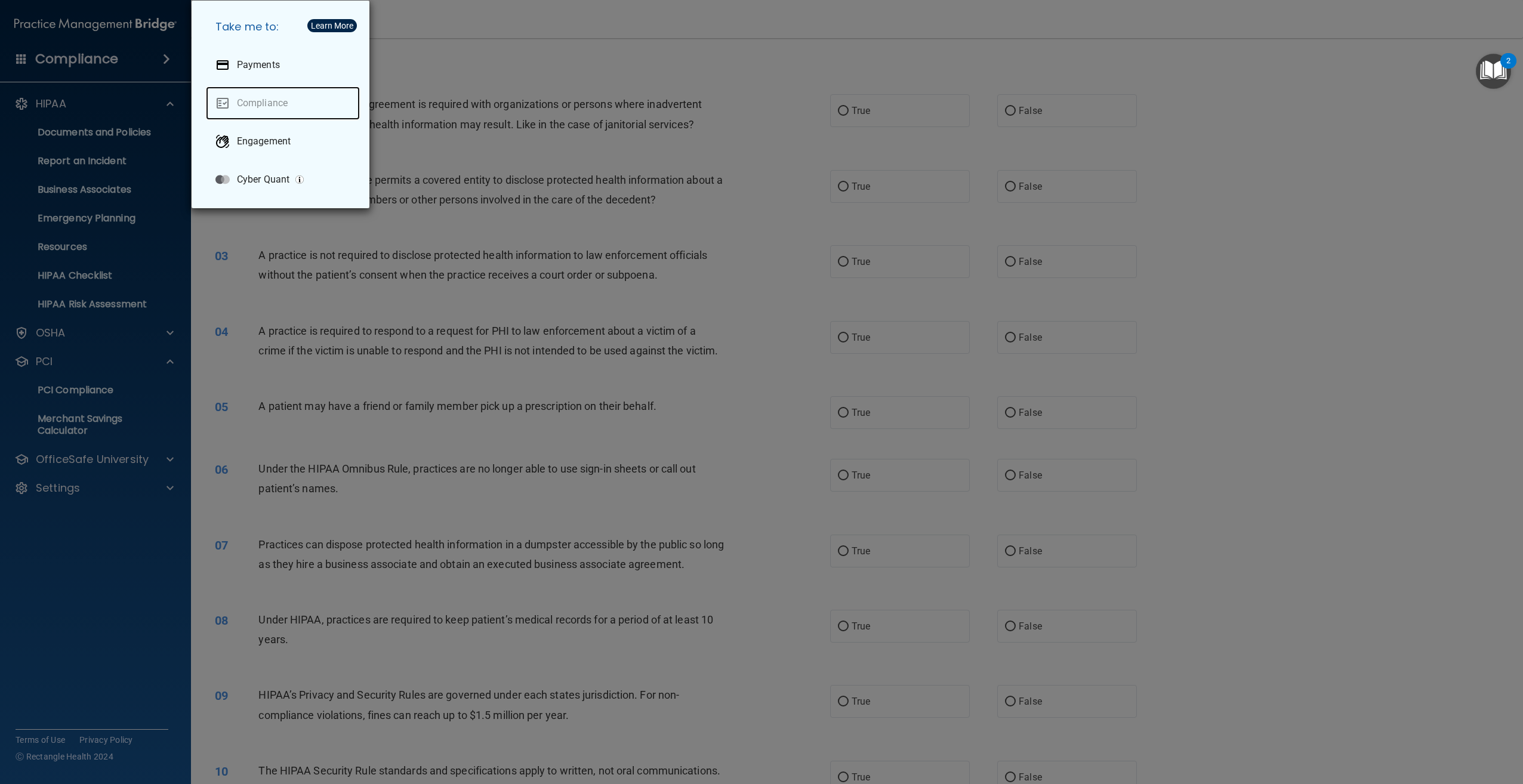
click at [270, 100] on link "Compliance" at bounding box center [282, 103] width 154 height 34
click at [219, 100] on link "Compliance" at bounding box center [282, 103] width 154 height 34
click at [279, 102] on link "Compliance" at bounding box center [282, 103] width 154 height 34
click at [1247, 277] on div "Take me to: Payments Compliance Engagement Cyber Quant" at bounding box center [761, 392] width 1523 height 784
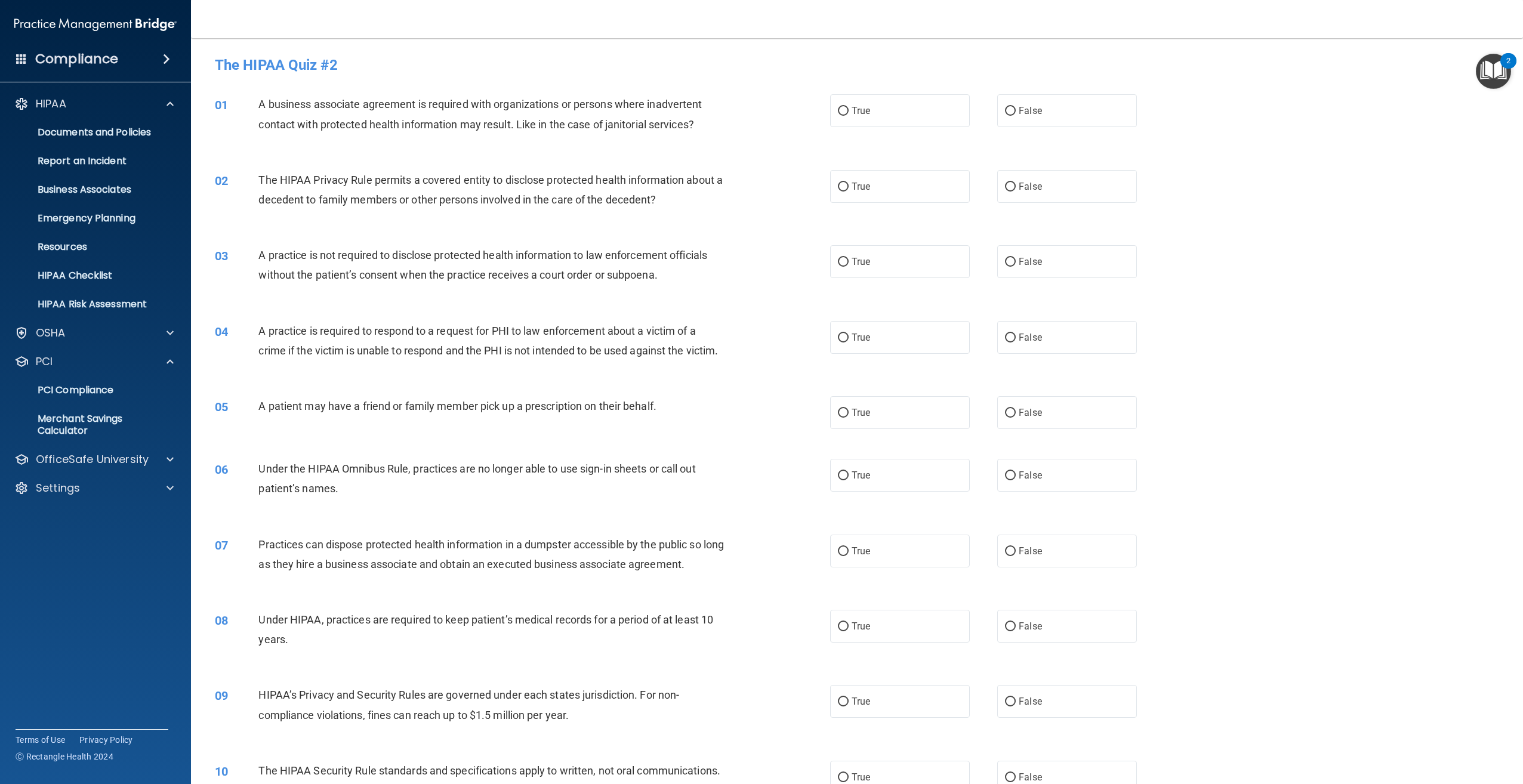
click at [22, 56] on span at bounding box center [21, 58] width 11 height 11
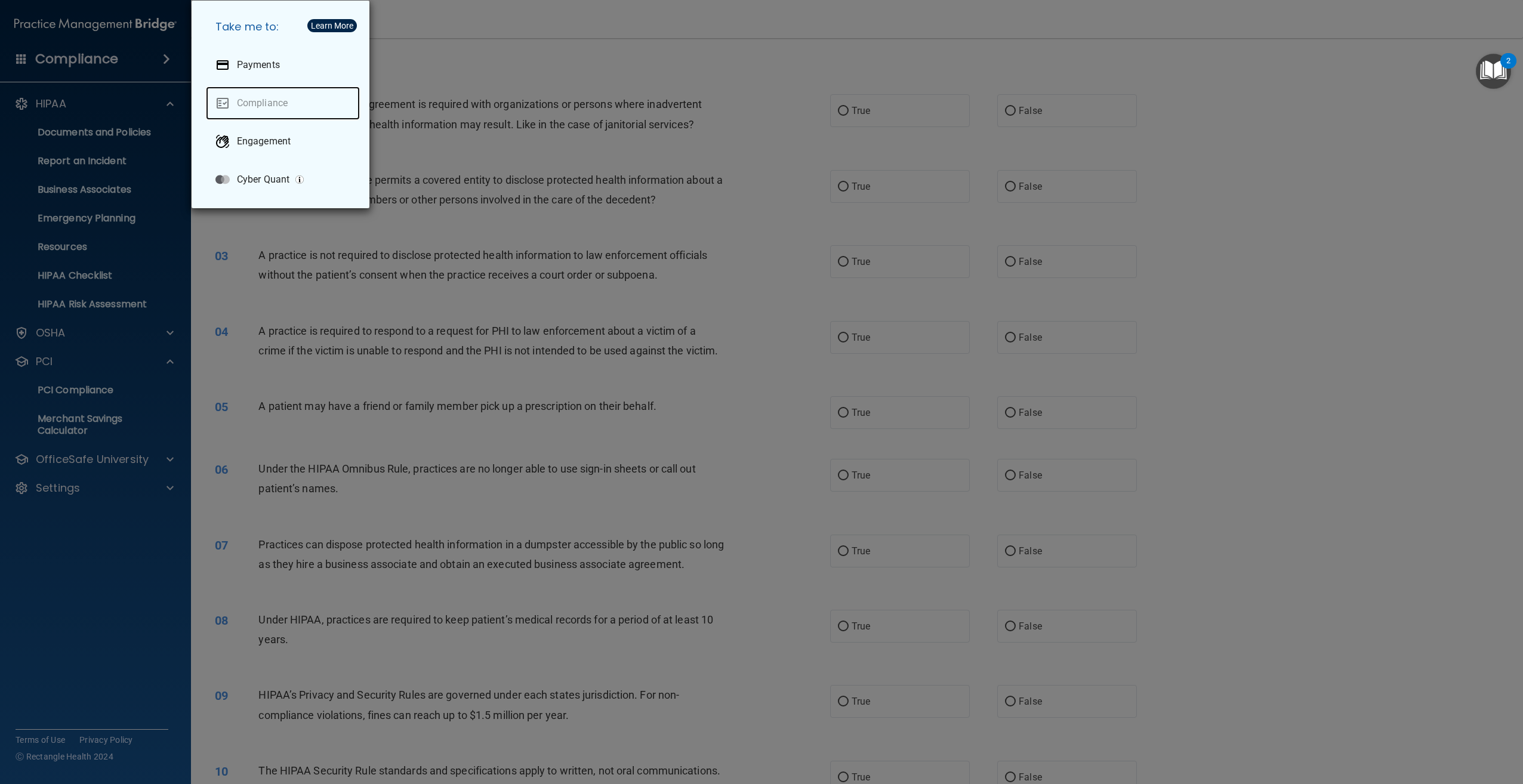
click at [221, 96] on link "Compliance" at bounding box center [282, 103] width 154 height 34
click at [260, 138] on p "Engagement" at bounding box center [264, 141] width 54 height 12
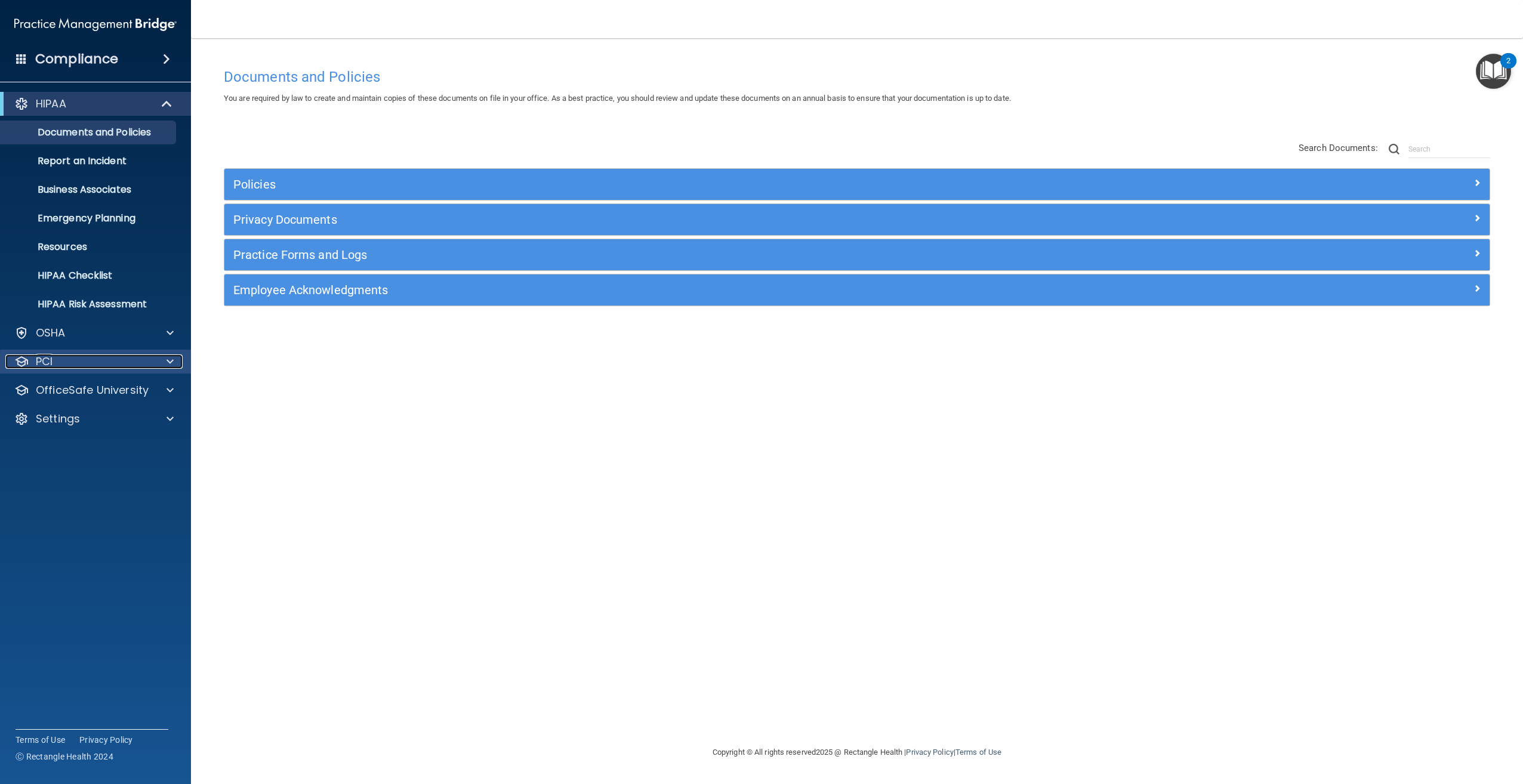
click at [71, 360] on div "PCI" at bounding box center [79, 361] width 148 height 14
click at [82, 390] on p "PCI Compliance" at bounding box center [89, 390] width 163 height 12
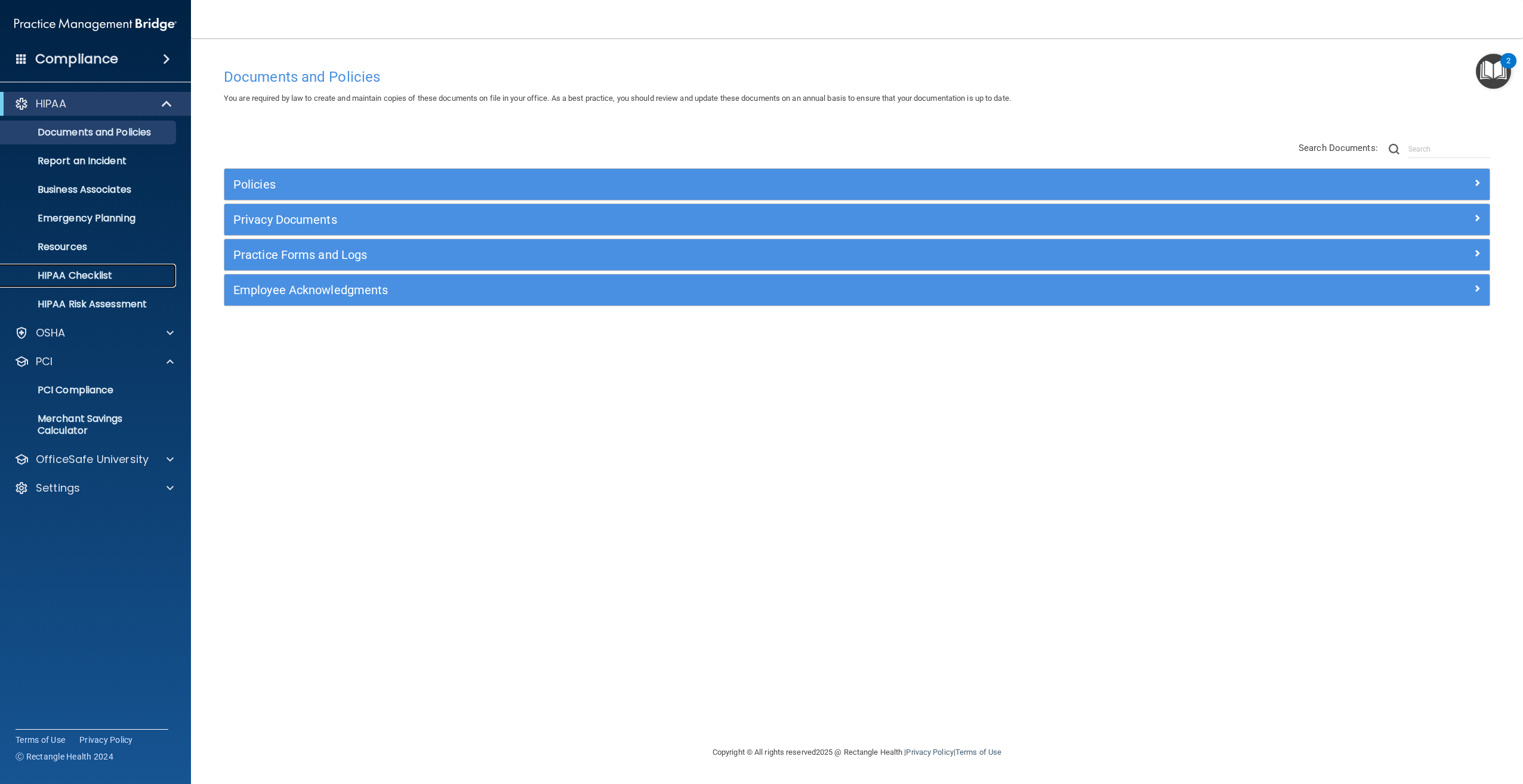
click at [85, 274] on p "HIPAA Checklist" at bounding box center [89, 275] width 163 height 12
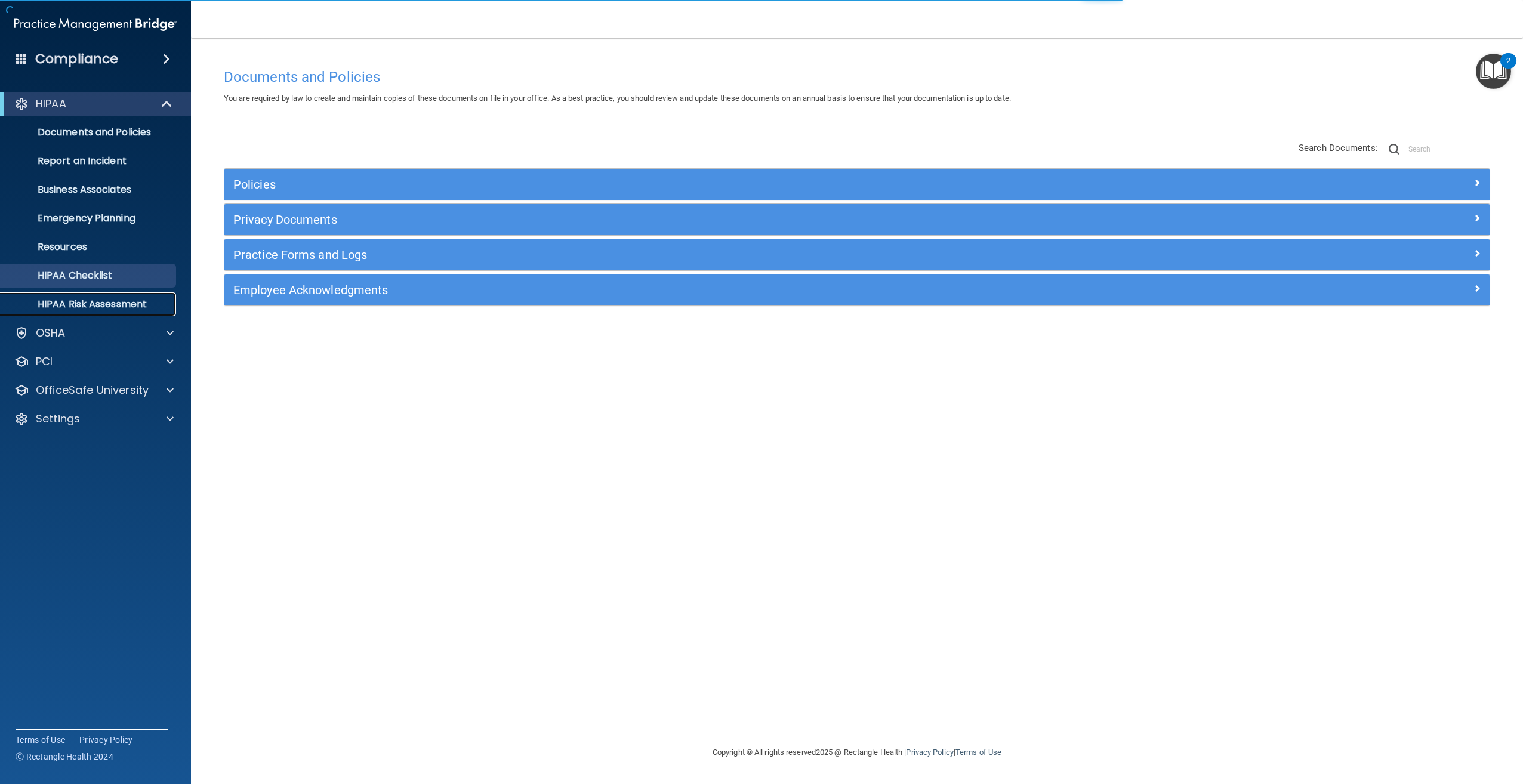
click at [91, 303] on p "HIPAA Risk Assessment" at bounding box center [89, 304] width 163 height 12
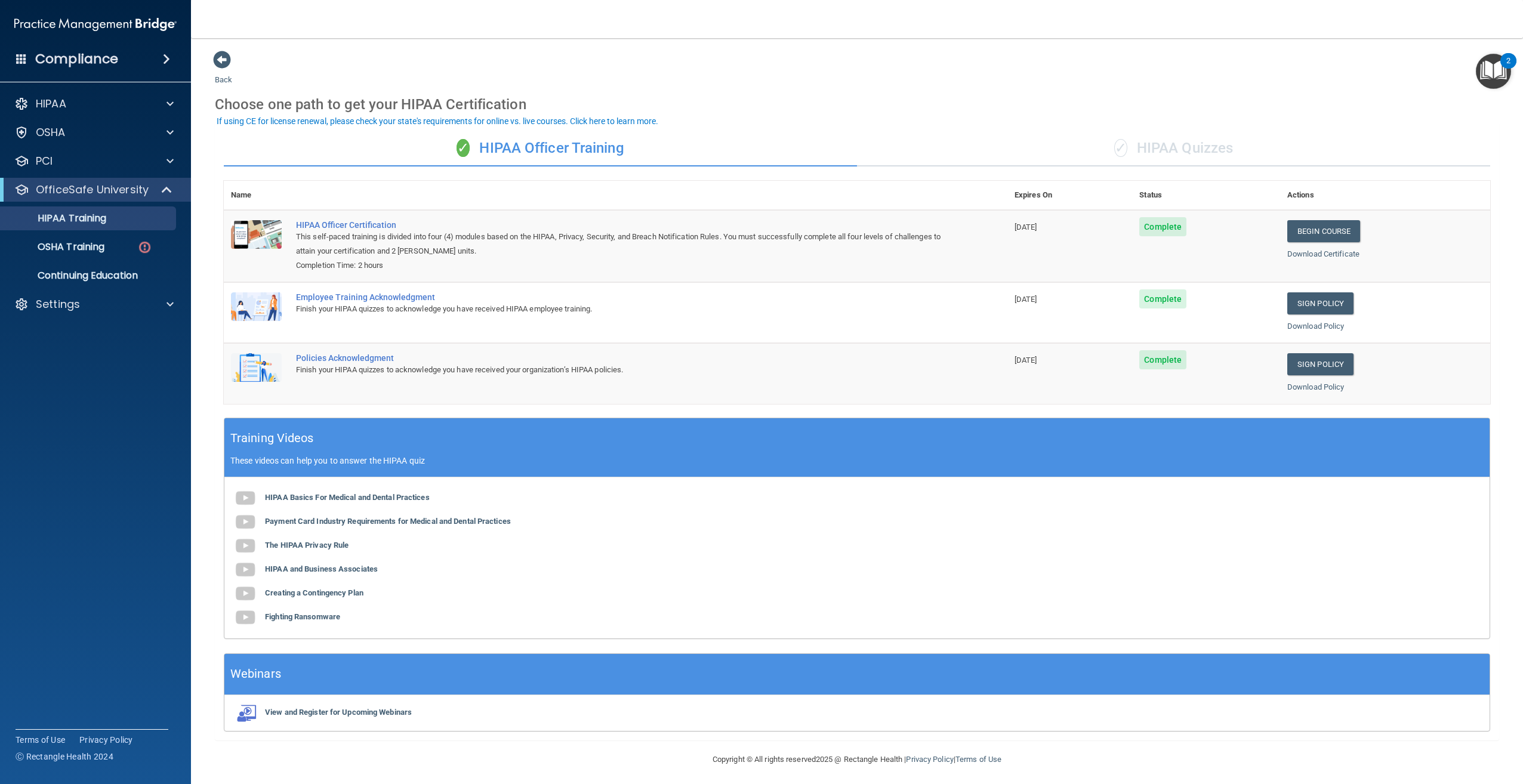
click at [1178, 143] on div "✓ HIPAA Quizzes" at bounding box center [1174, 148] width 634 height 36
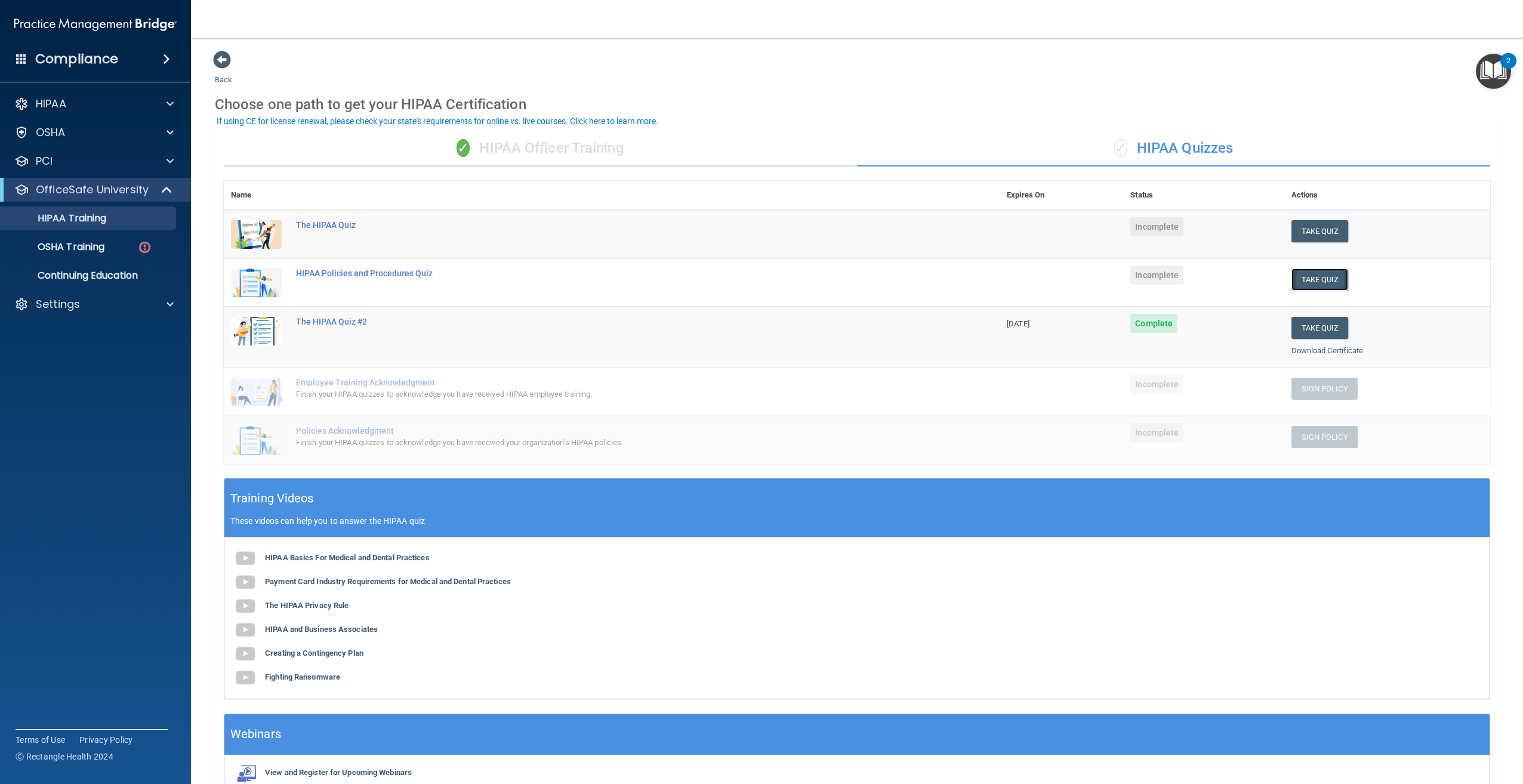
click at [1311, 274] on button "Take Quiz" at bounding box center [1320, 279] width 57 height 22
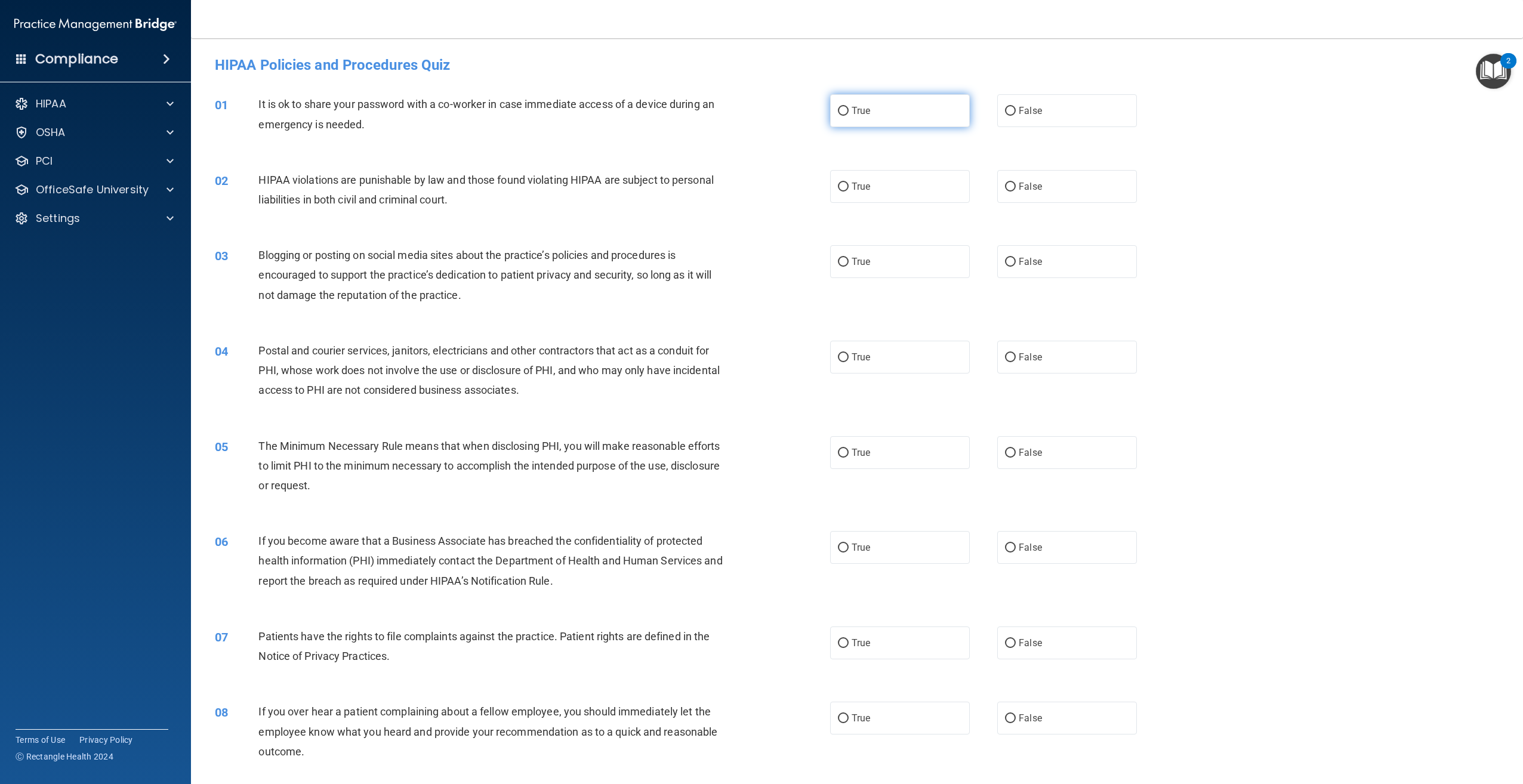
click at [838, 107] on input "True" at bounding box center [843, 111] width 11 height 9
radio input "true"
click at [842, 184] on input "True" at bounding box center [843, 186] width 11 height 9
radio input "true"
click at [842, 259] on input "True" at bounding box center [843, 262] width 11 height 9
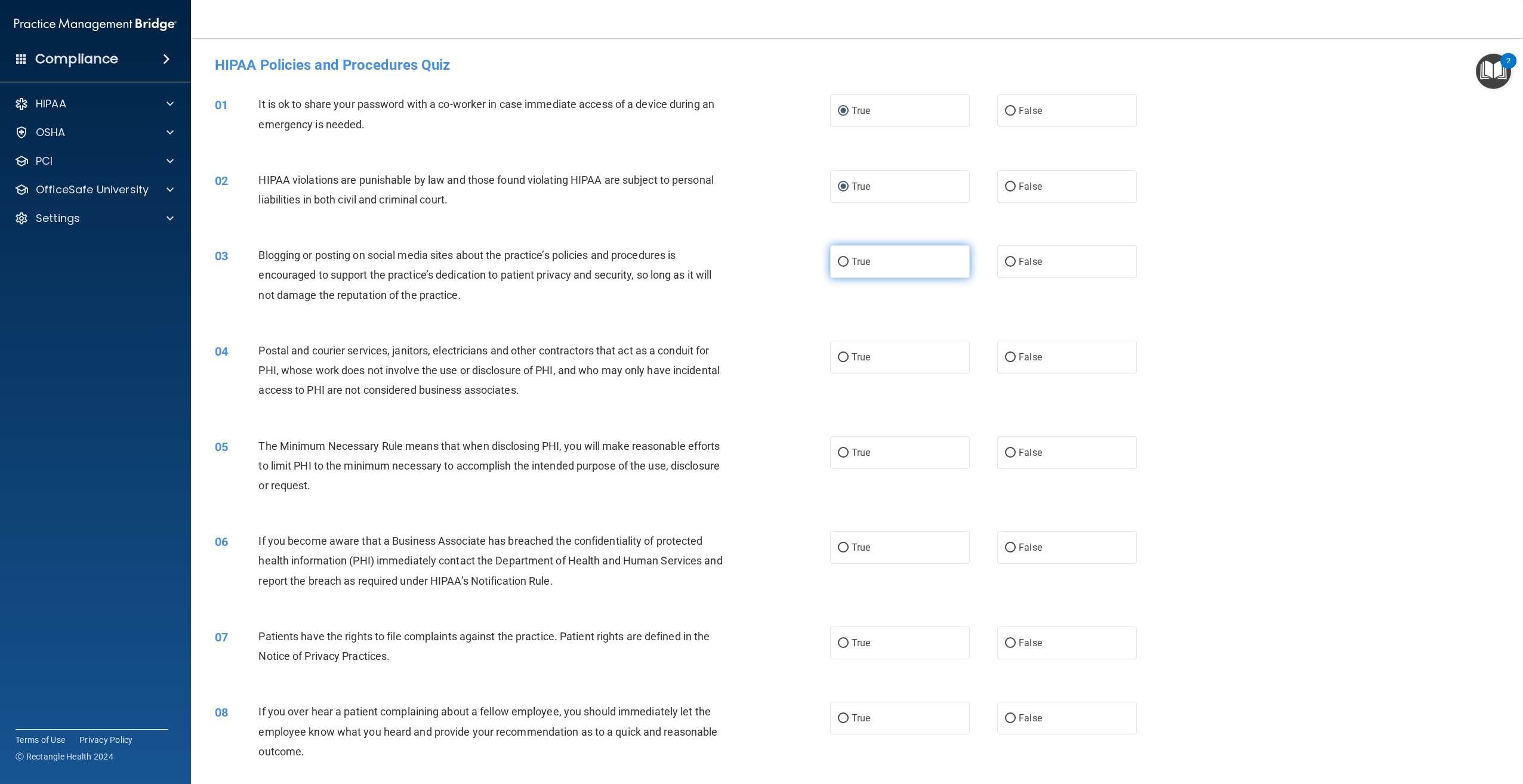
radio input "true"
click at [841, 361] on input "True" at bounding box center [843, 357] width 11 height 9
radio input "true"
click at [843, 445] on label "True" at bounding box center [900, 453] width 140 height 33
click at [843, 449] on input "True" at bounding box center [843, 453] width 11 height 9
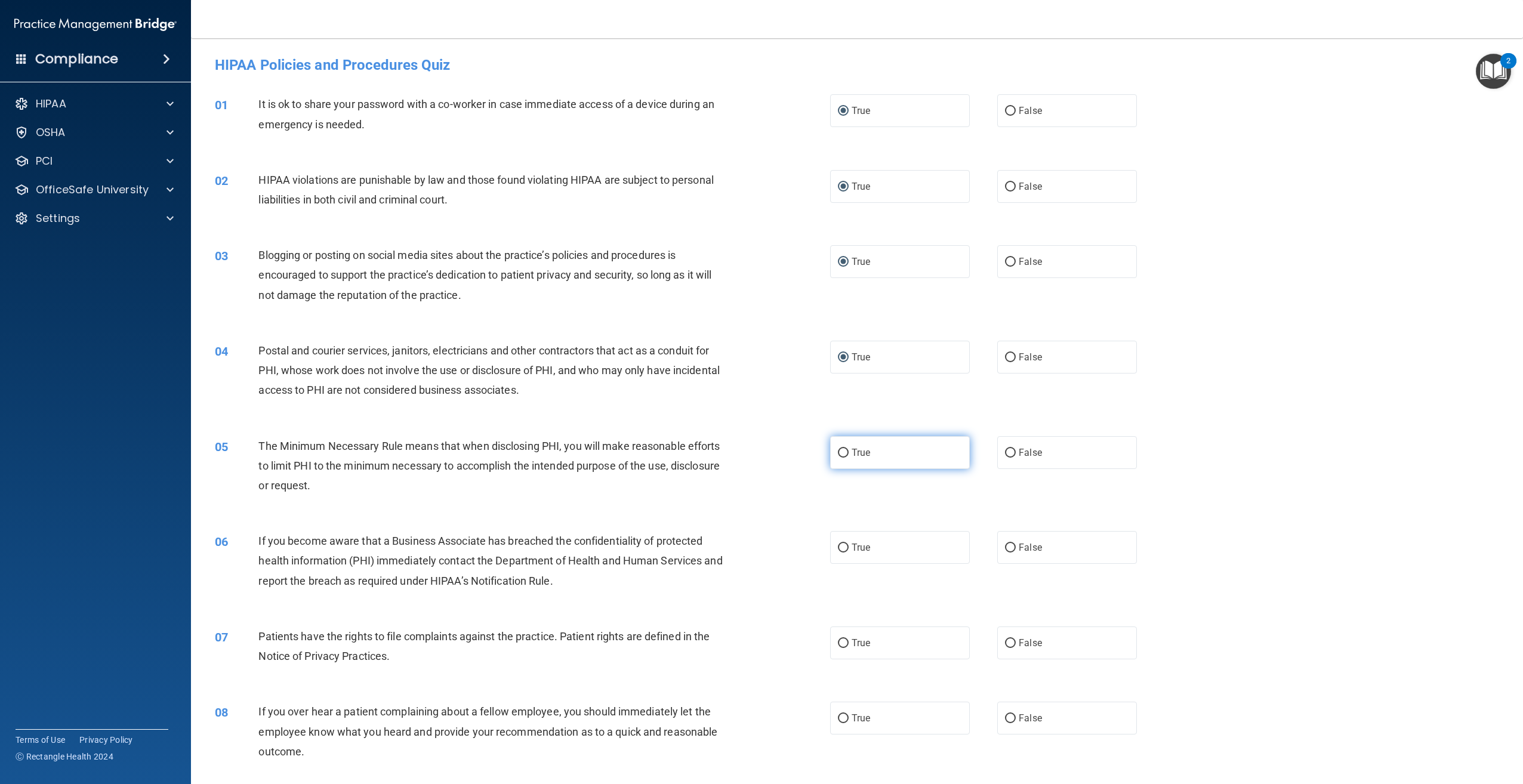
radio input "true"
click at [1007, 542] on label "False" at bounding box center [1067, 547] width 140 height 33
click at [1007, 544] on input "False" at bounding box center [1010, 547] width 11 height 9
radio input "true"
click at [840, 639] on input "True" at bounding box center [843, 643] width 11 height 9
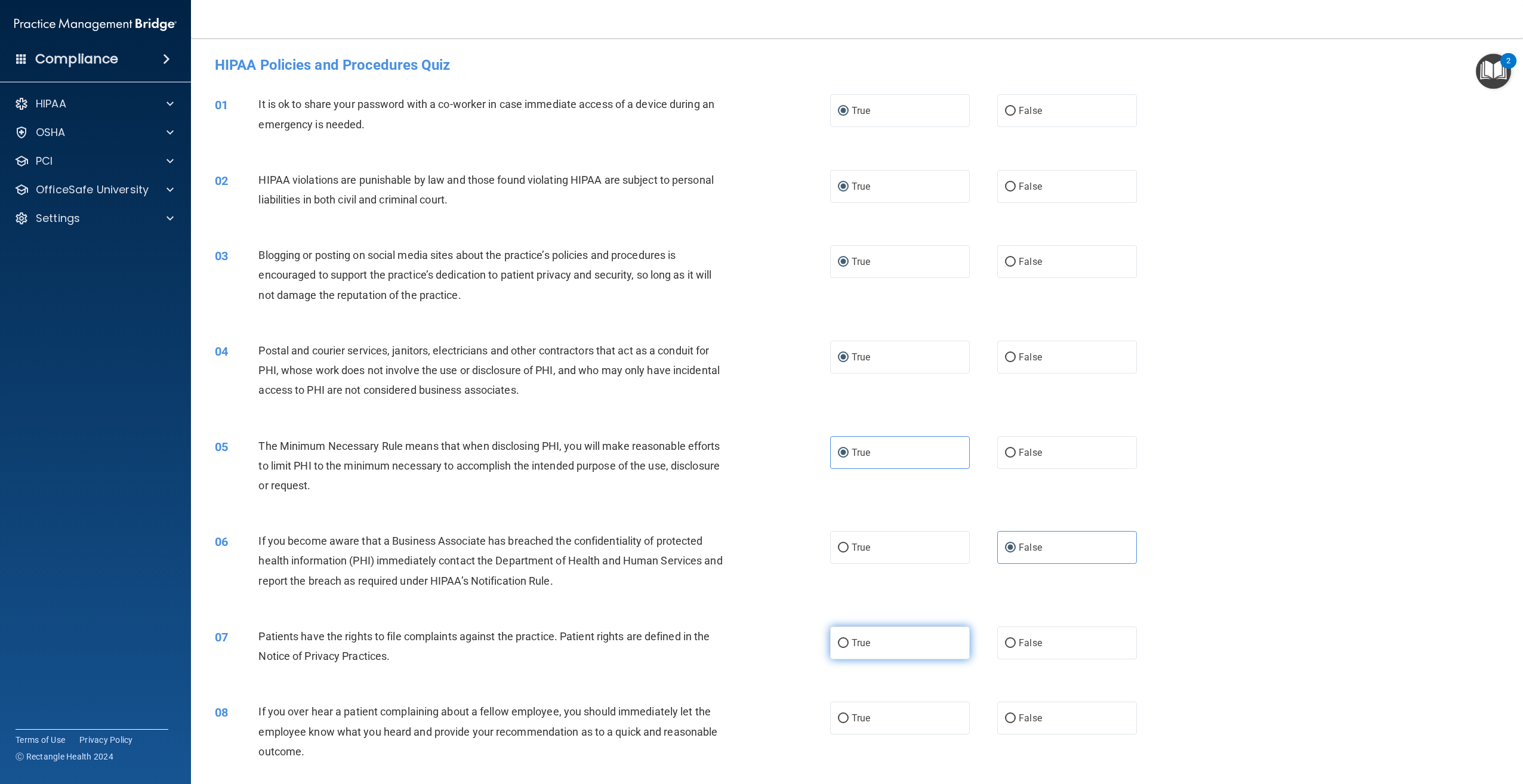
radio input "true"
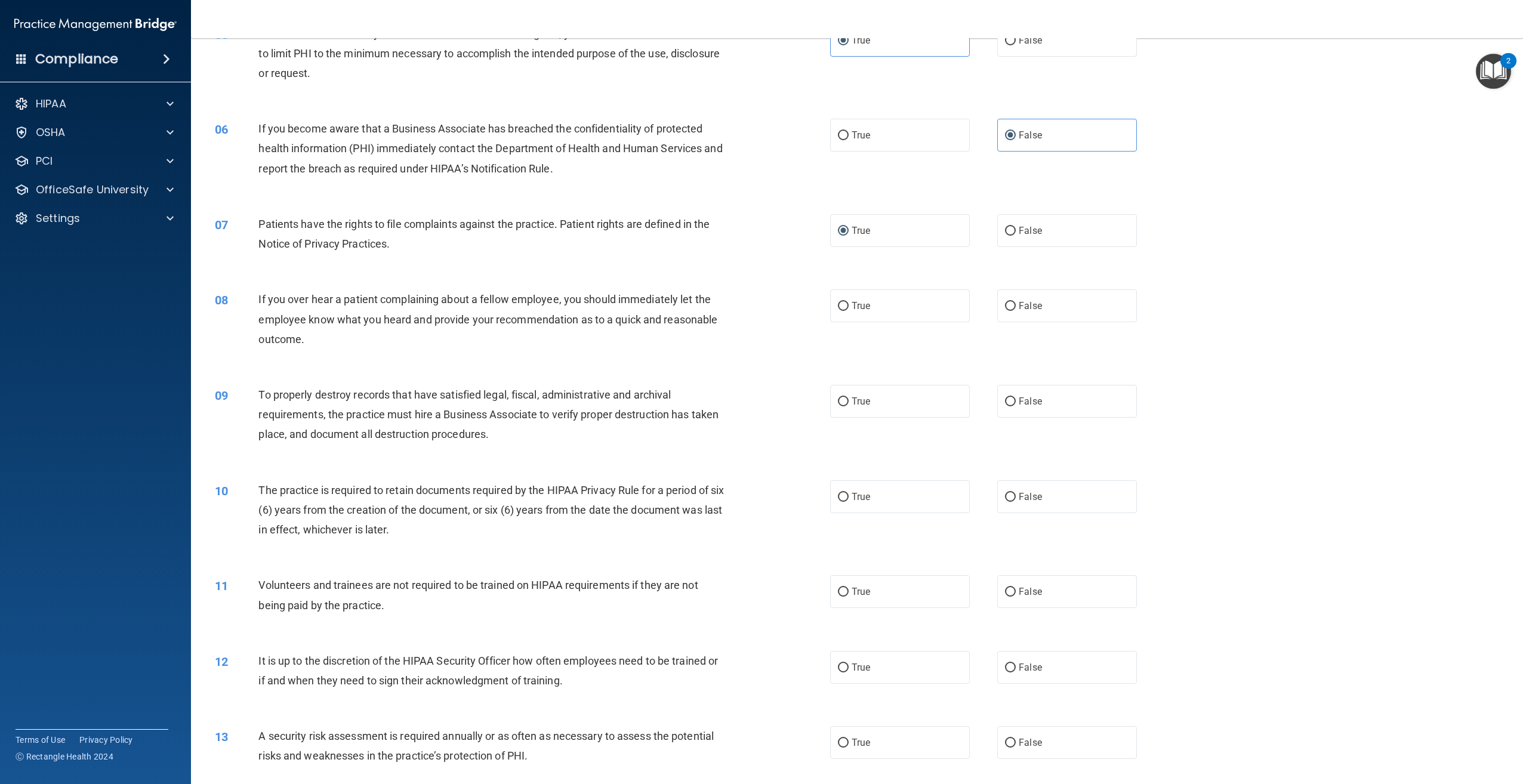
scroll to position [418, 0]
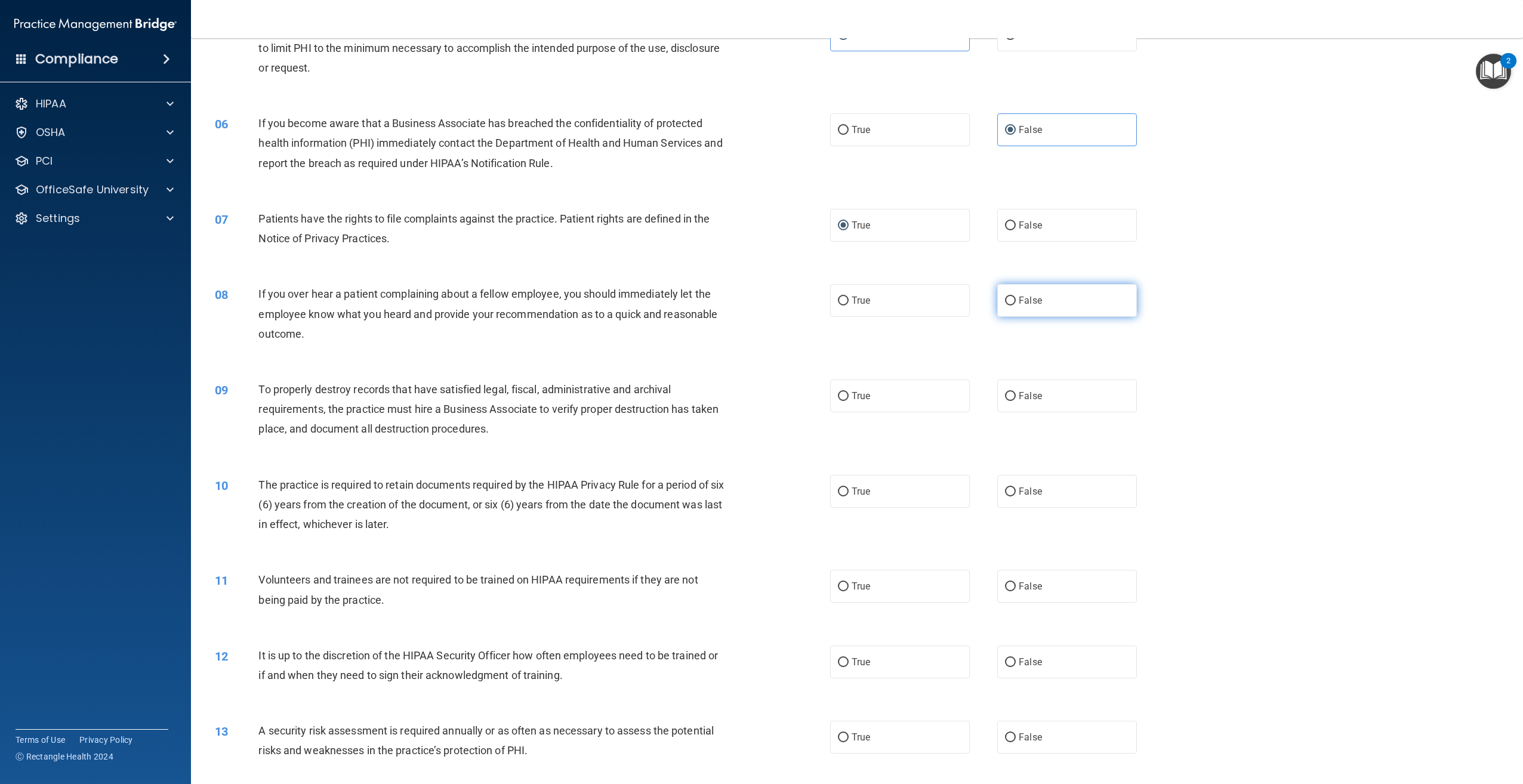
click at [1005, 301] on input "False" at bounding box center [1010, 300] width 11 height 9
radio input "true"
click at [838, 395] on input "True" at bounding box center [843, 396] width 11 height 9
radio input "true"
drag, startPoint x: 1002, startPoint y: 489, endPoint x: 997, endPoint y: 494, distance: 7.1
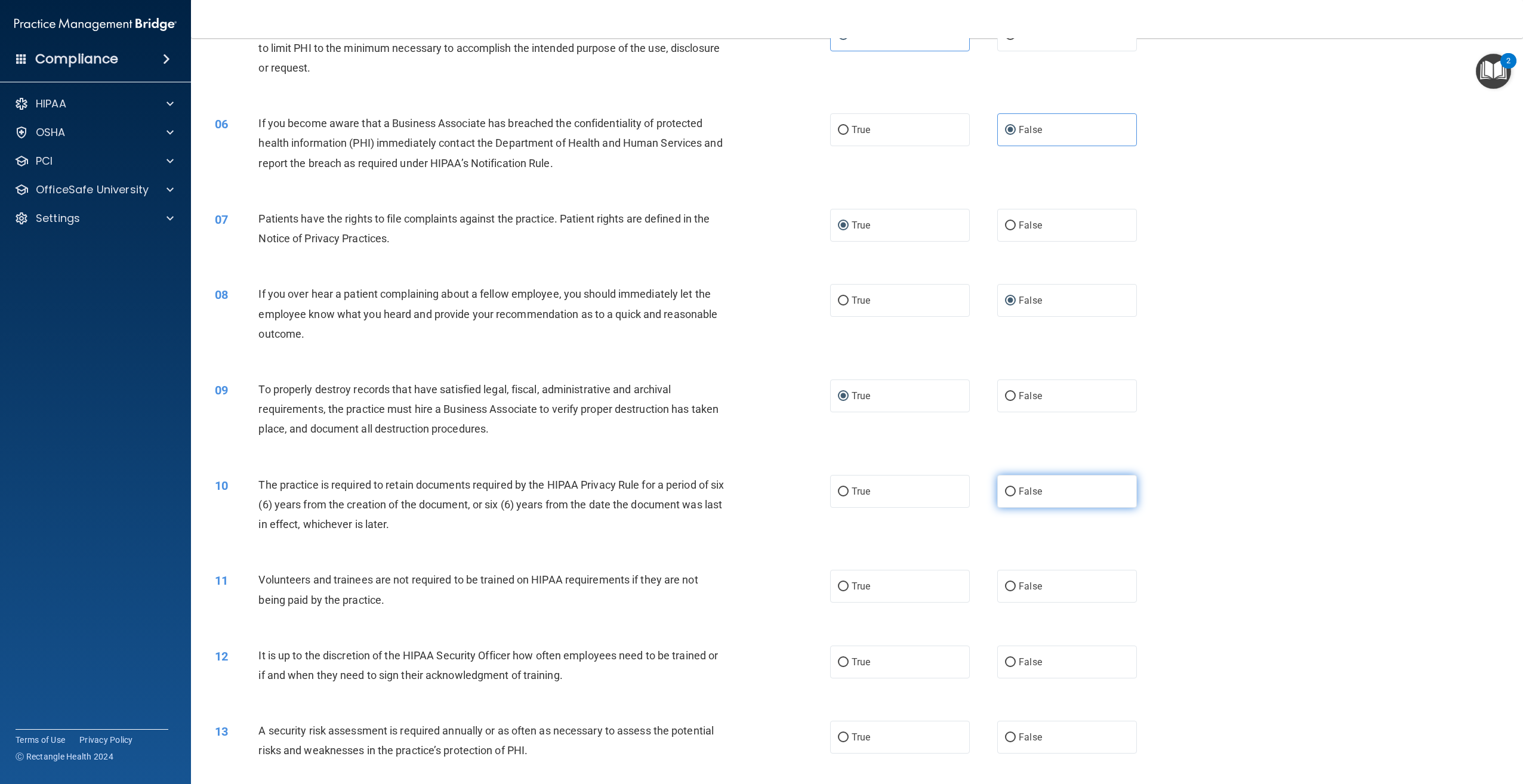
click at [1005, 489] on input "False" at bounding box center [1010, 491] width 11 height 9
radio input "true"
click at [1012, 587] on label "False" at bounding box center [1067, 586] width 140 height 33
click at [1012, 587] on input "False" at bounding box center [1010, 586] width 11 height 9
radio input "true"
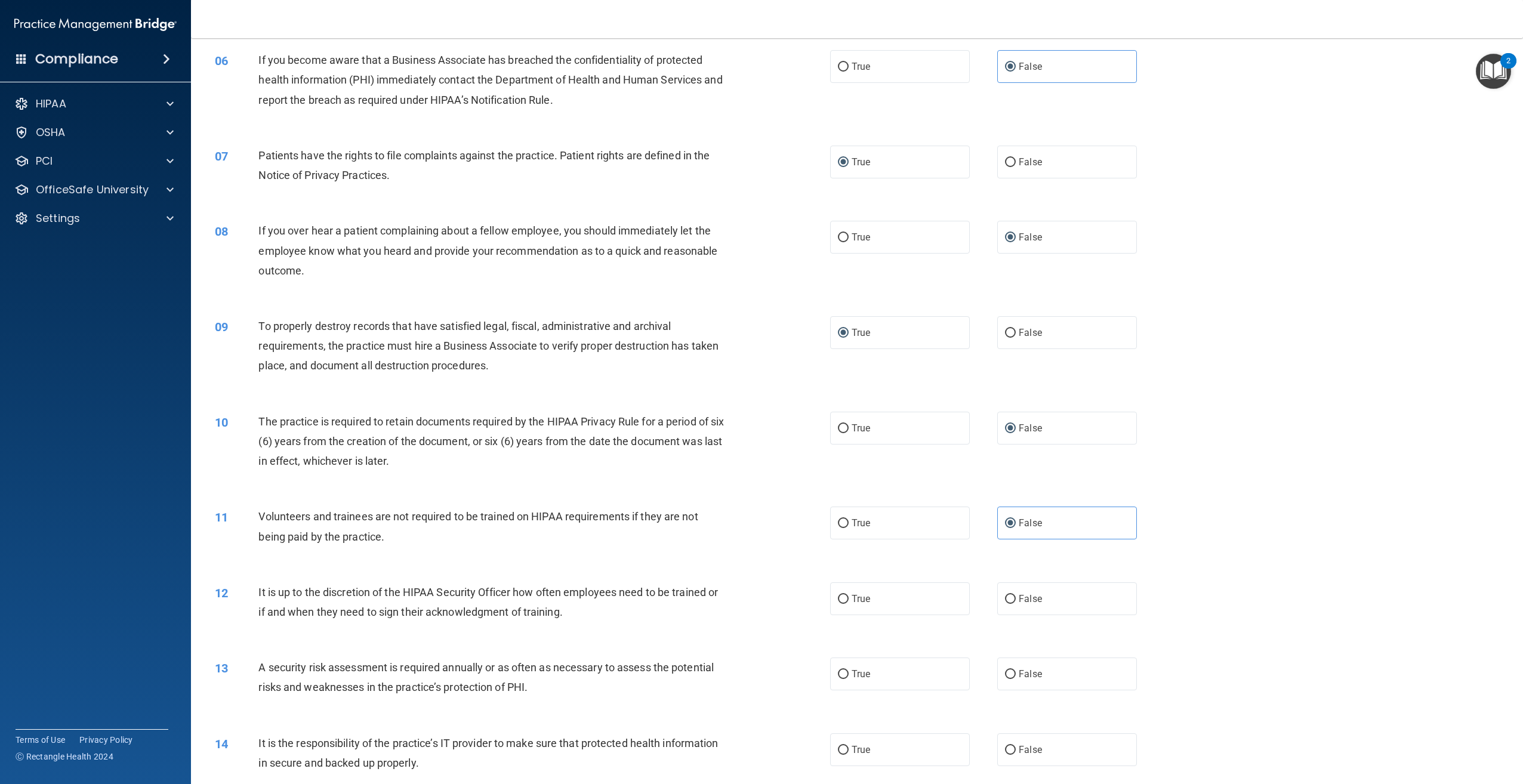
scroll to position [477, 0]
click at [1005, 604] on input "False" at bounding box center [1010, 602] width 11 height 9
radio input "true"
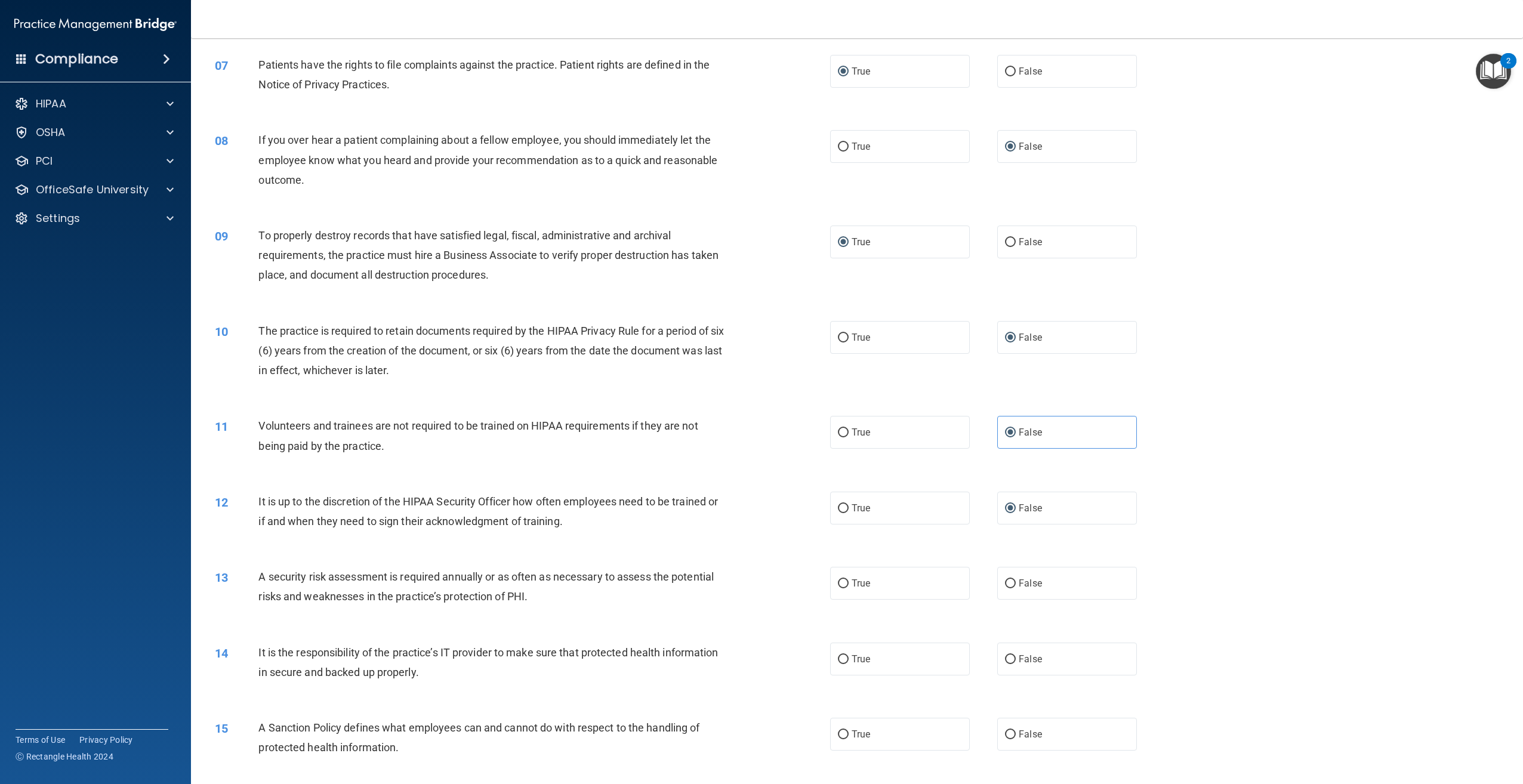
scroll to position [597, 0]
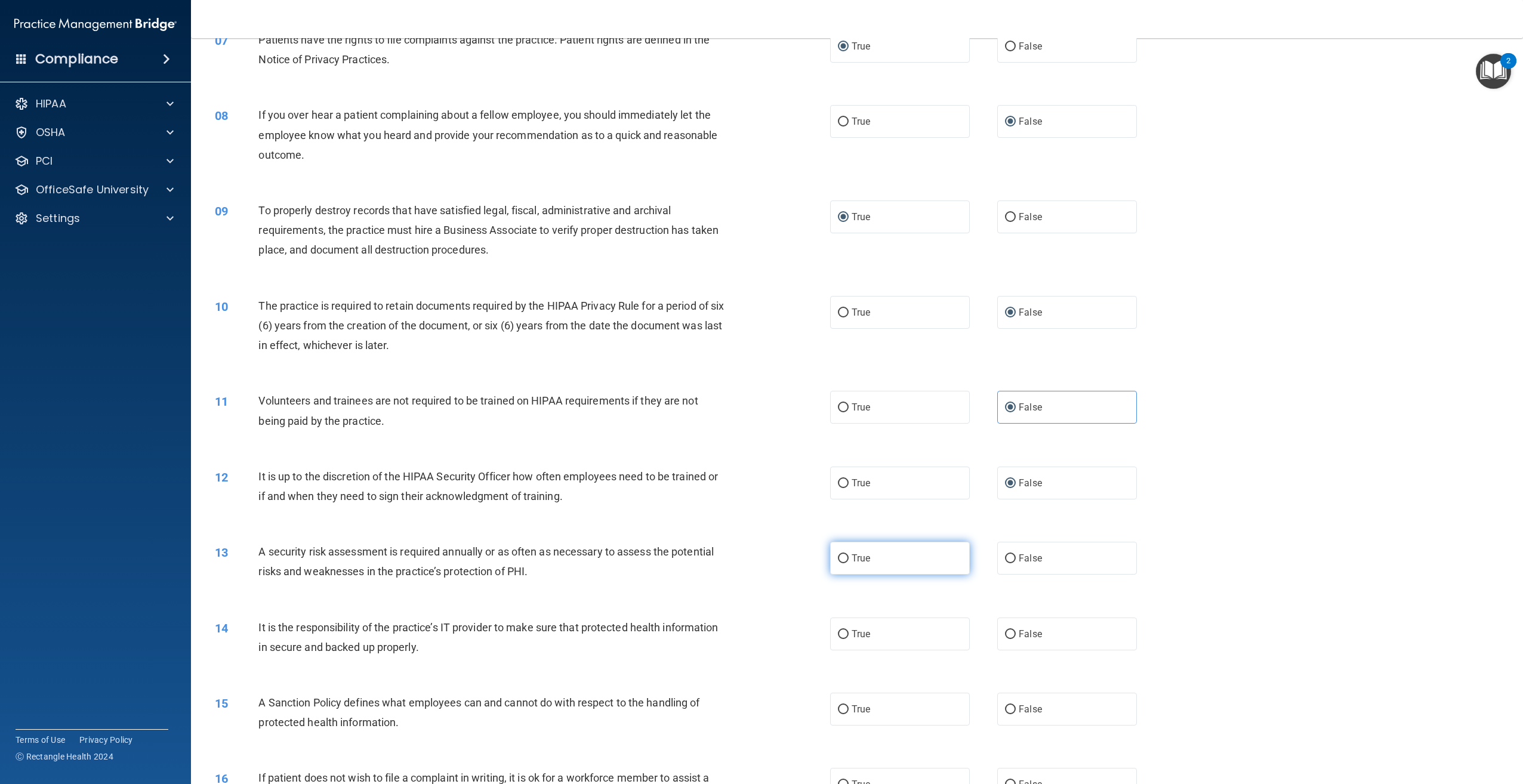
click at [843, 552] on label "True" at bounding box center [900, 558] width 140 height 33
click at [843, 554] on input "True" at bounding box center [843, 558] width 11 height 9
radio input "true"
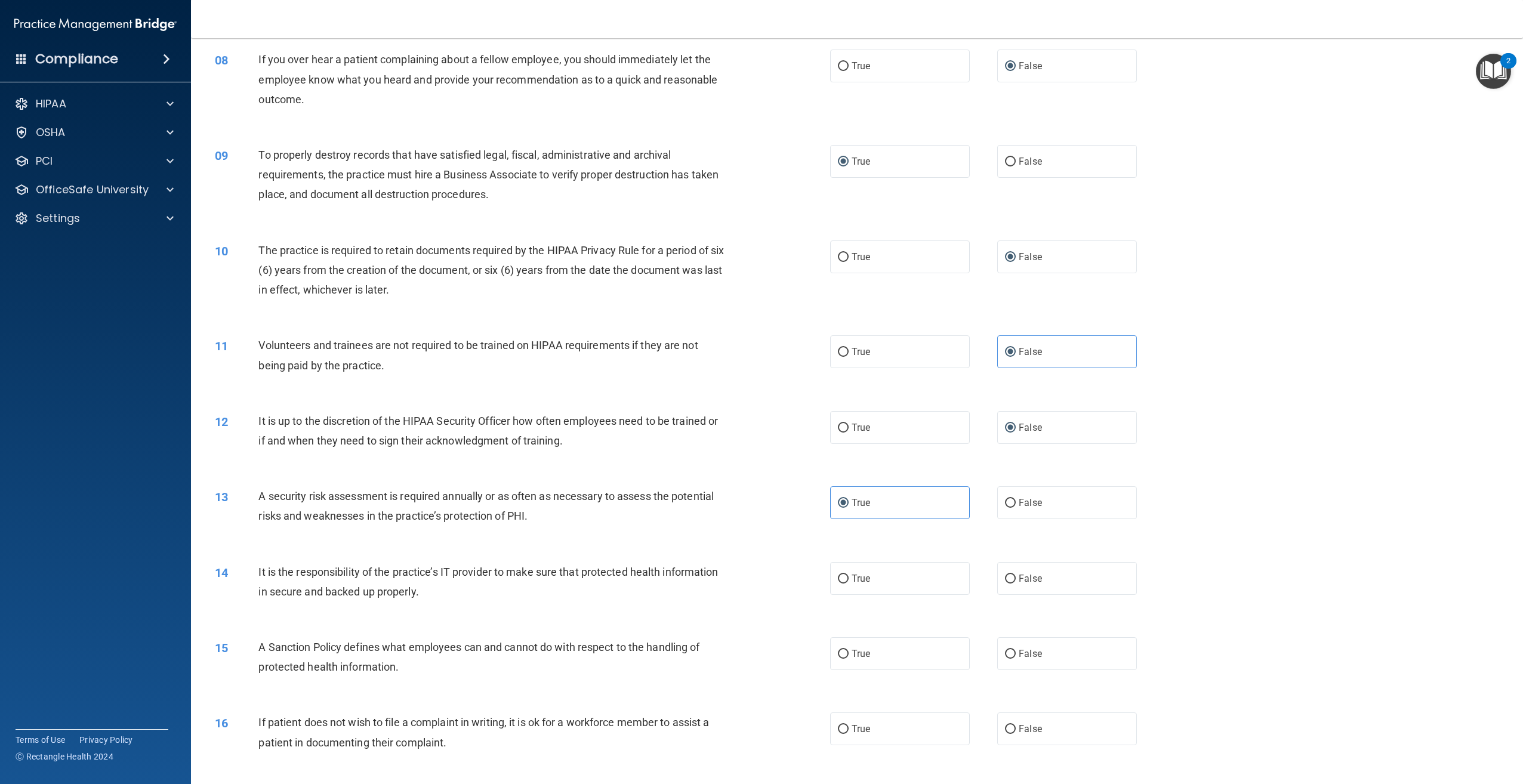
scroll to position [657, 0]
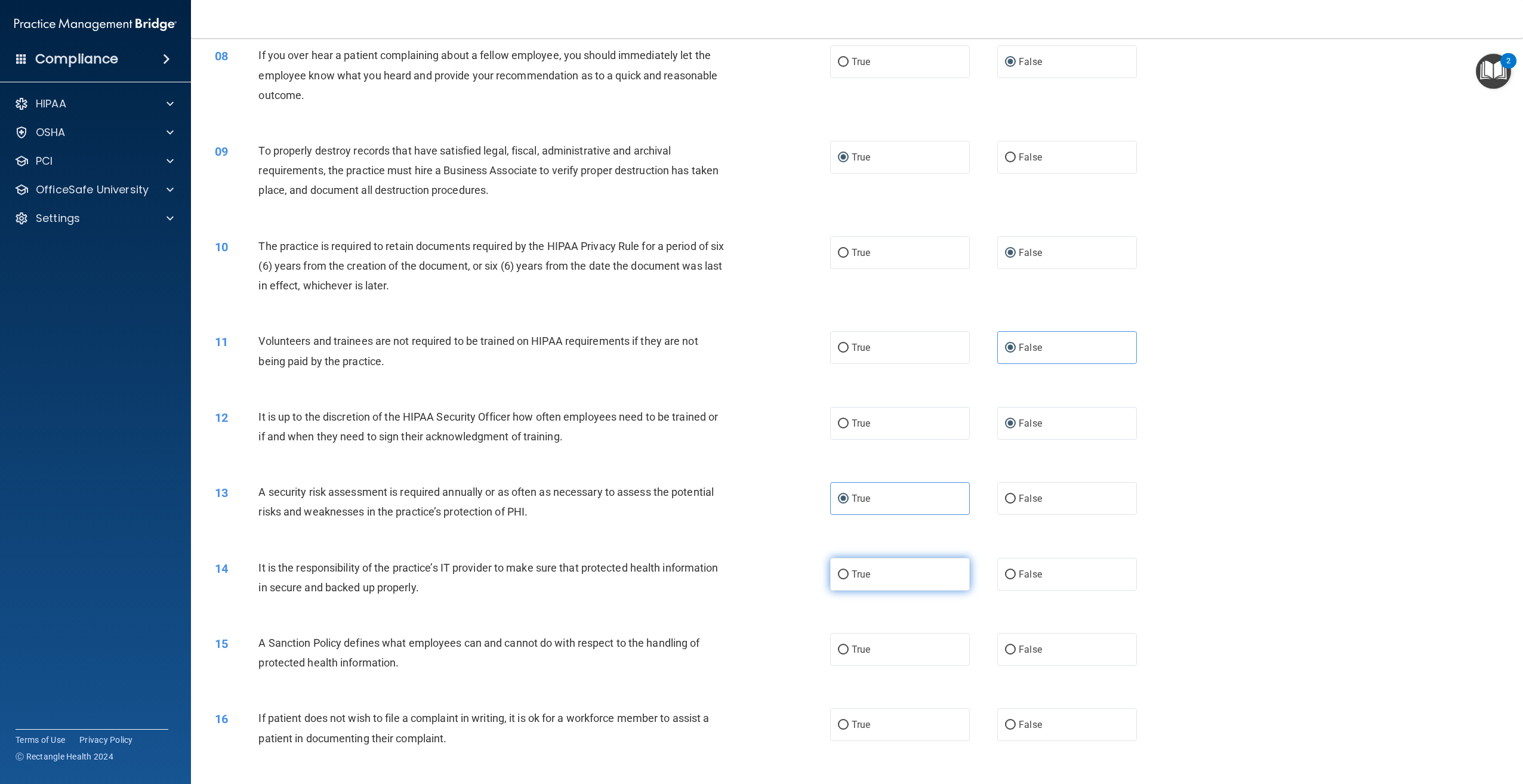
click at [846, 575] on label "True" at bounding box center [900, 574] width 140 height 33
click at [846, 575] on input "True" at bounding box center [843, 574] width 11 height 9
radio input "true"
click at [1011, 649] on label "False" at bounding box center [1067, 650] width 140 height 33
click at [1011, 649] on input "False" at bounding box center [1010, 650] width 11 height 9
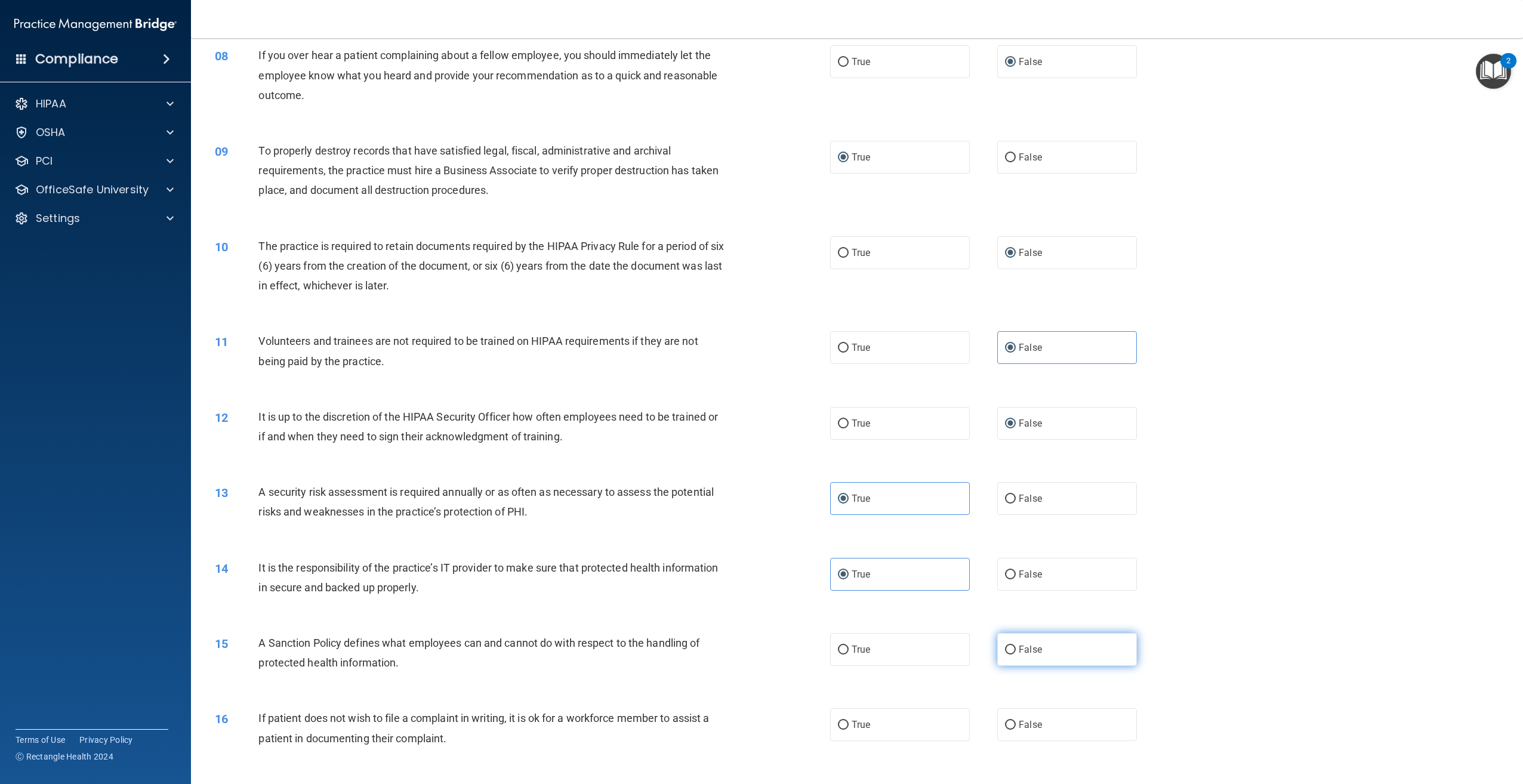
radio input "true"
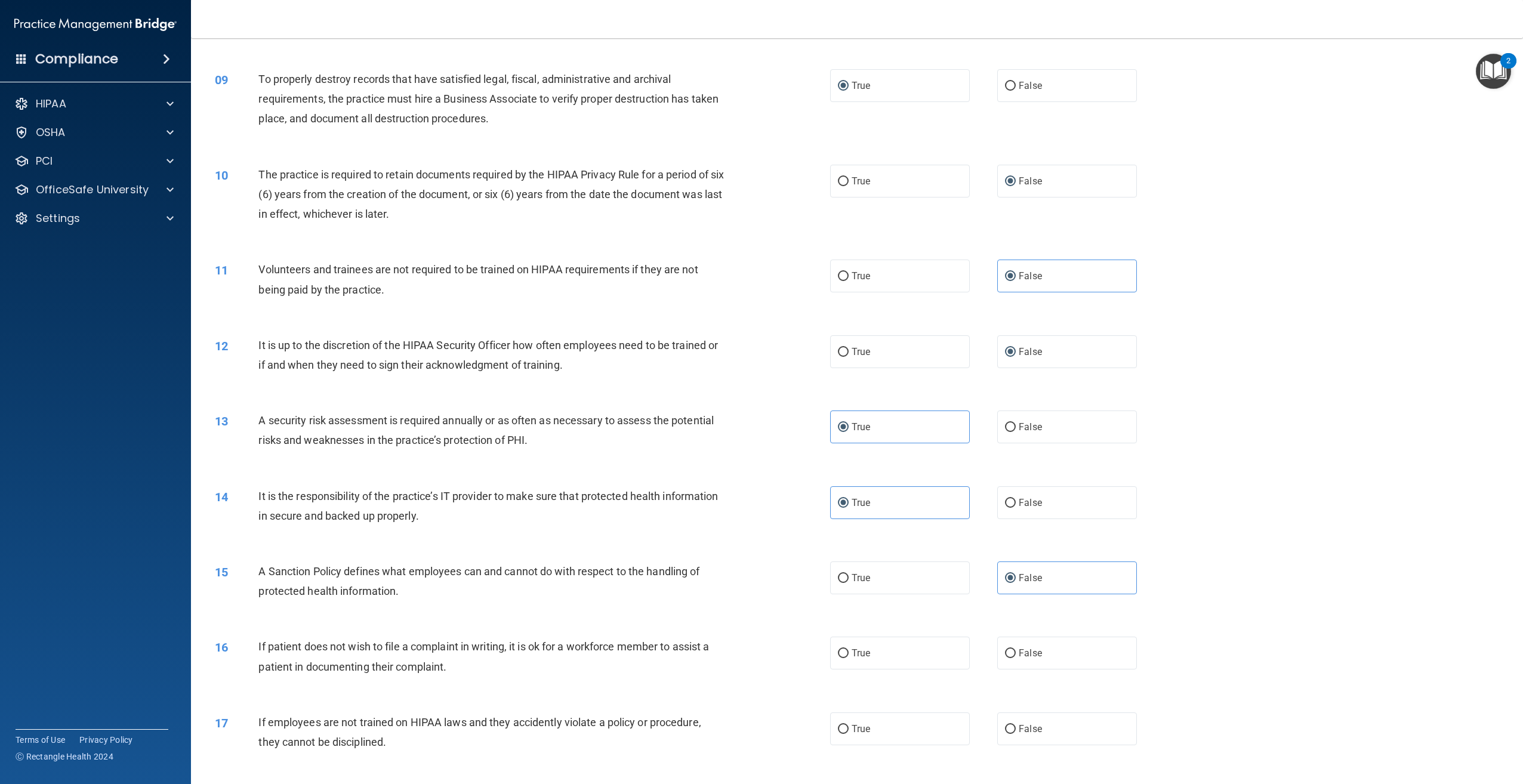
scroll to position [776, 0]
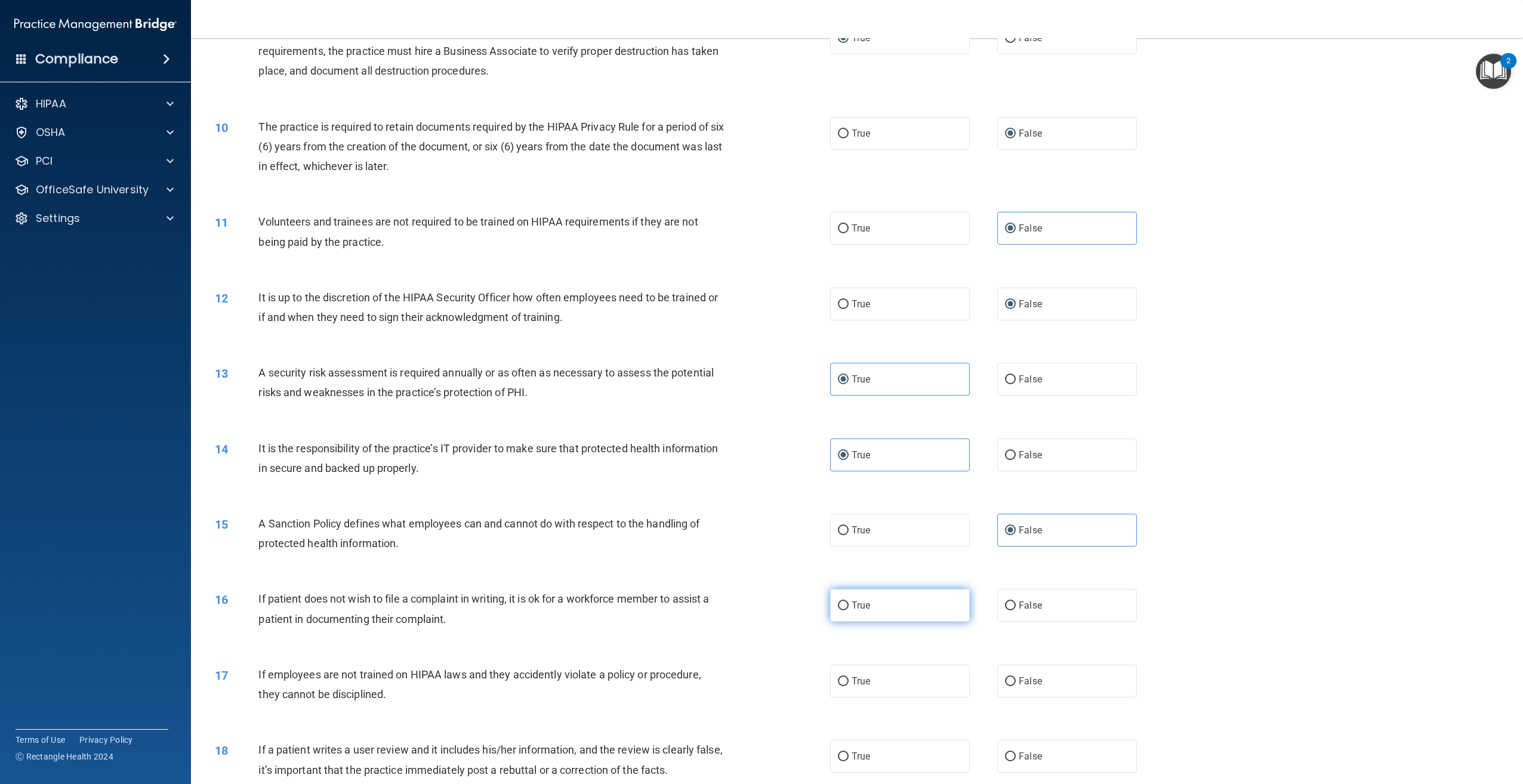
click at [840, 606] on input "True" at bounding box center [843, 605] width 11 height 9
radio input "true"
click at [1006, 682] on input "False" at bounding box center [1010, 682] width 11 height 9
radio input "true"
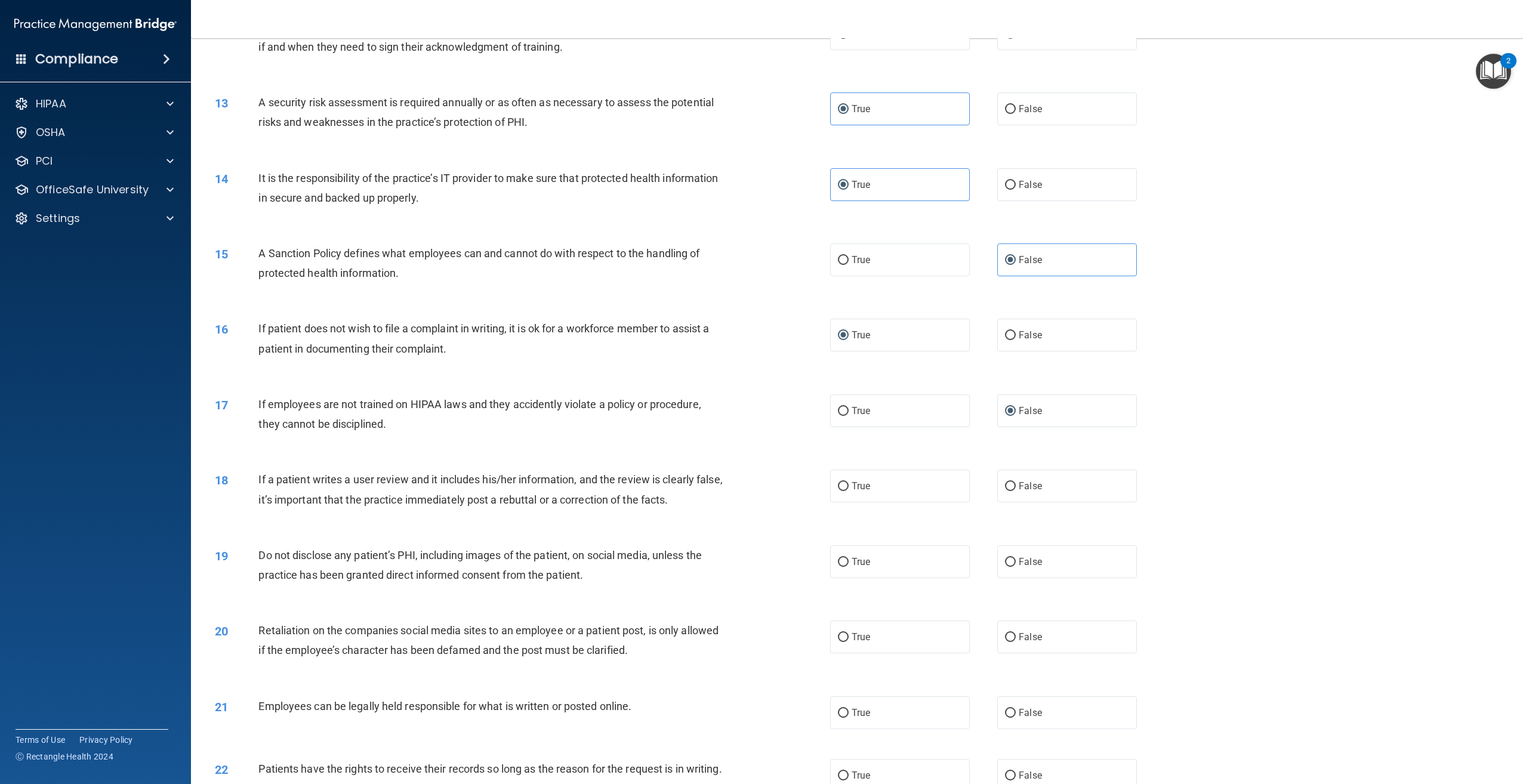
scroll to position [1313, 0]
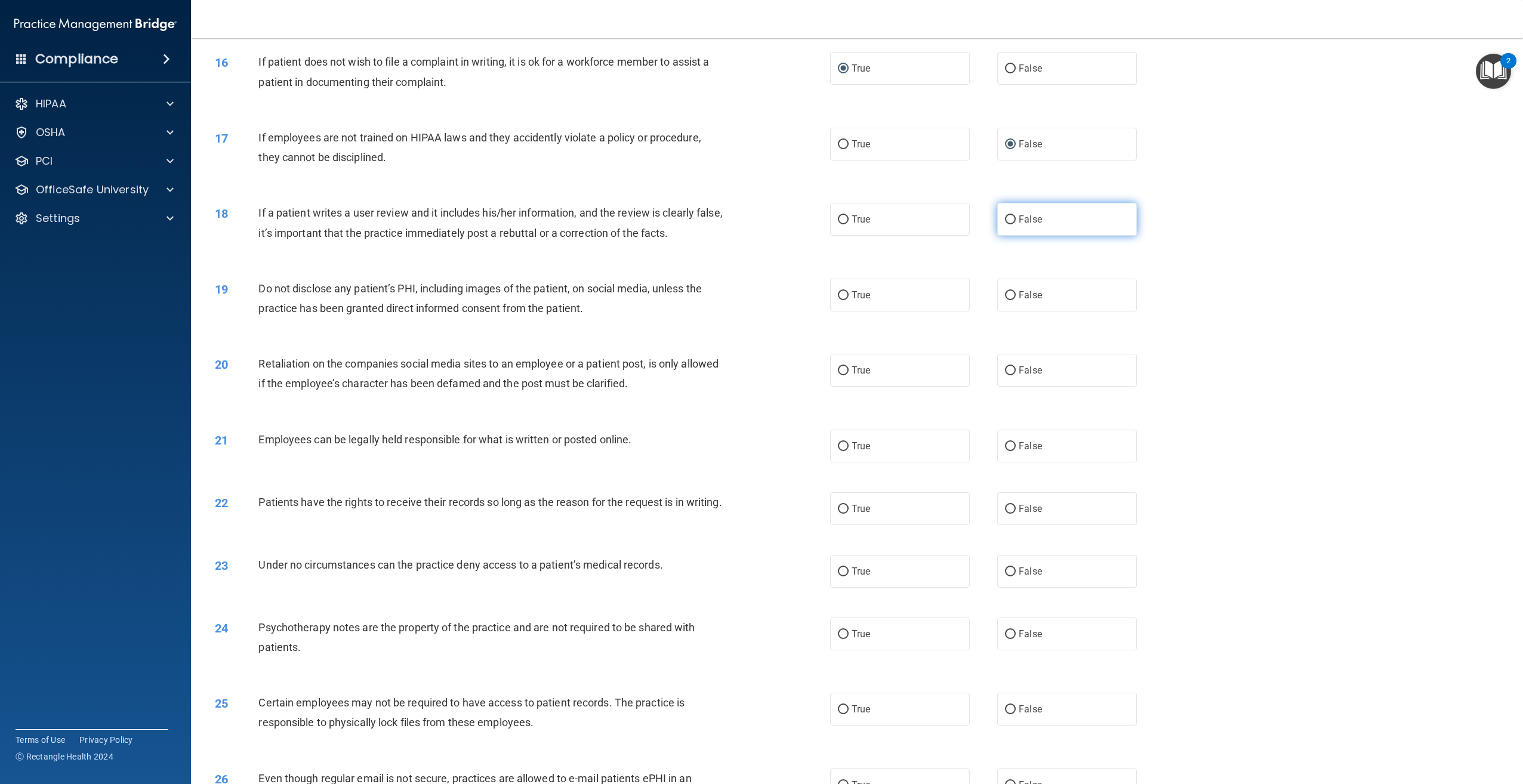
click at [1005, 216] on input "False" at bounding box center [1010, 219] width 11 height 9
radio input "true"
click at [842, 299] on label "True" at bounding box center [900, 295] width 140 height 33
drag, startPoint x: 842, startPoint y: 299, endPoint x: 835, endPoint y: 294, distance: 8.6
click at [838, 294] on input "True" at bounding box center [843, 295] width 11 height 9
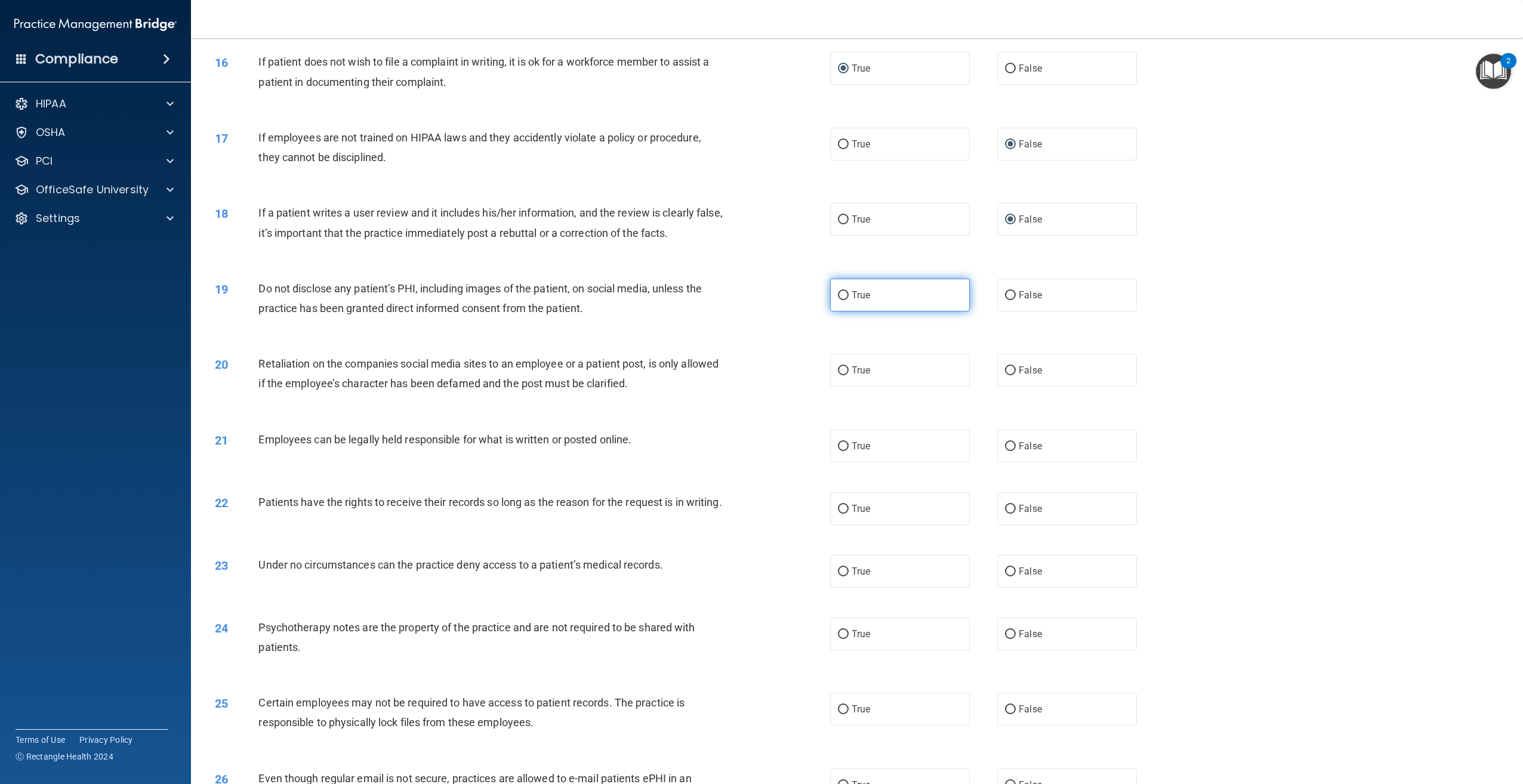
radio input "true"
click at [1000, 365] on label "False" at bounding box center [1067, 371] width 140 height 33
click at [1005, 367] on input "False" at bounding box center [1010, 371] width 11 height 9
radio input "true"
click at [852, 440] on span "True" at bounding box center [860, 446] width 18 height 12
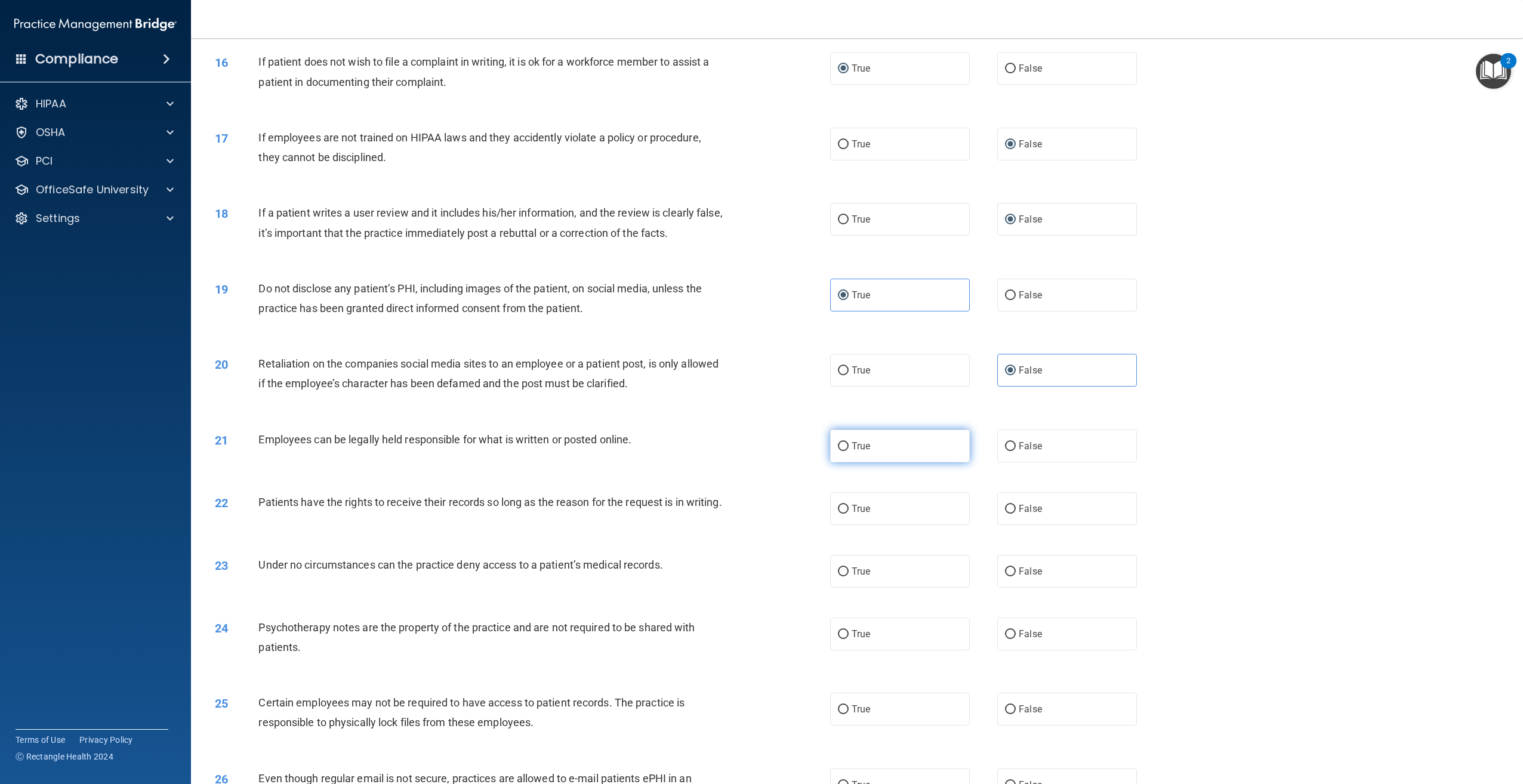
click at [849, 442] on input "True" at bounding box center [843, 446] width 11 height 9
radio input "true"
click at [843, 509] on input "True" at bounding box center [843, 509] width 11 height 9
radio input "true"
click at [838, 576] on input "True" at bounding box center [843, 572] width 11 height 9
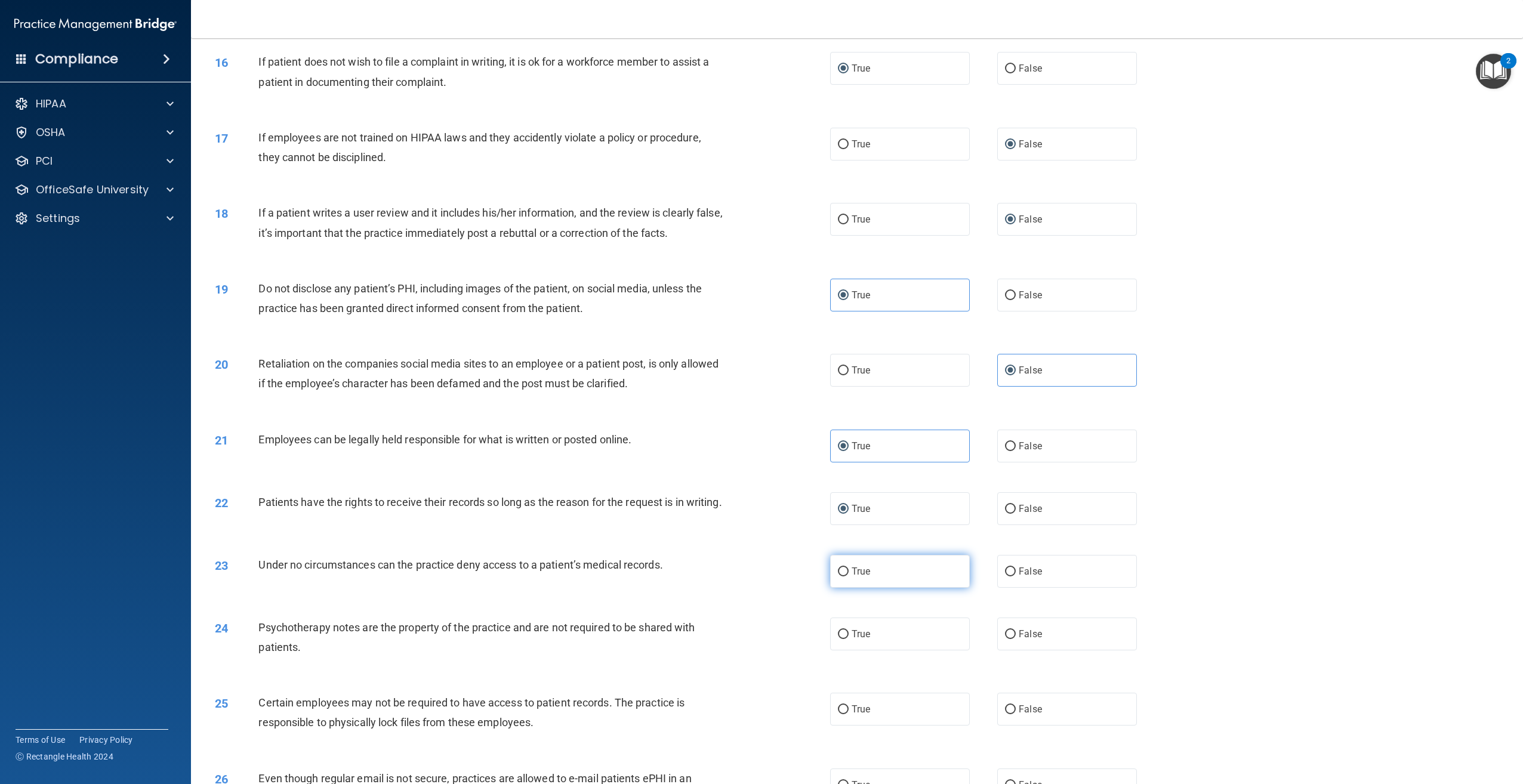
radio input "true"
click at [1009, 639] on input "False" at bounding box center [1010, 634] width 11 height 9
radio input "true"
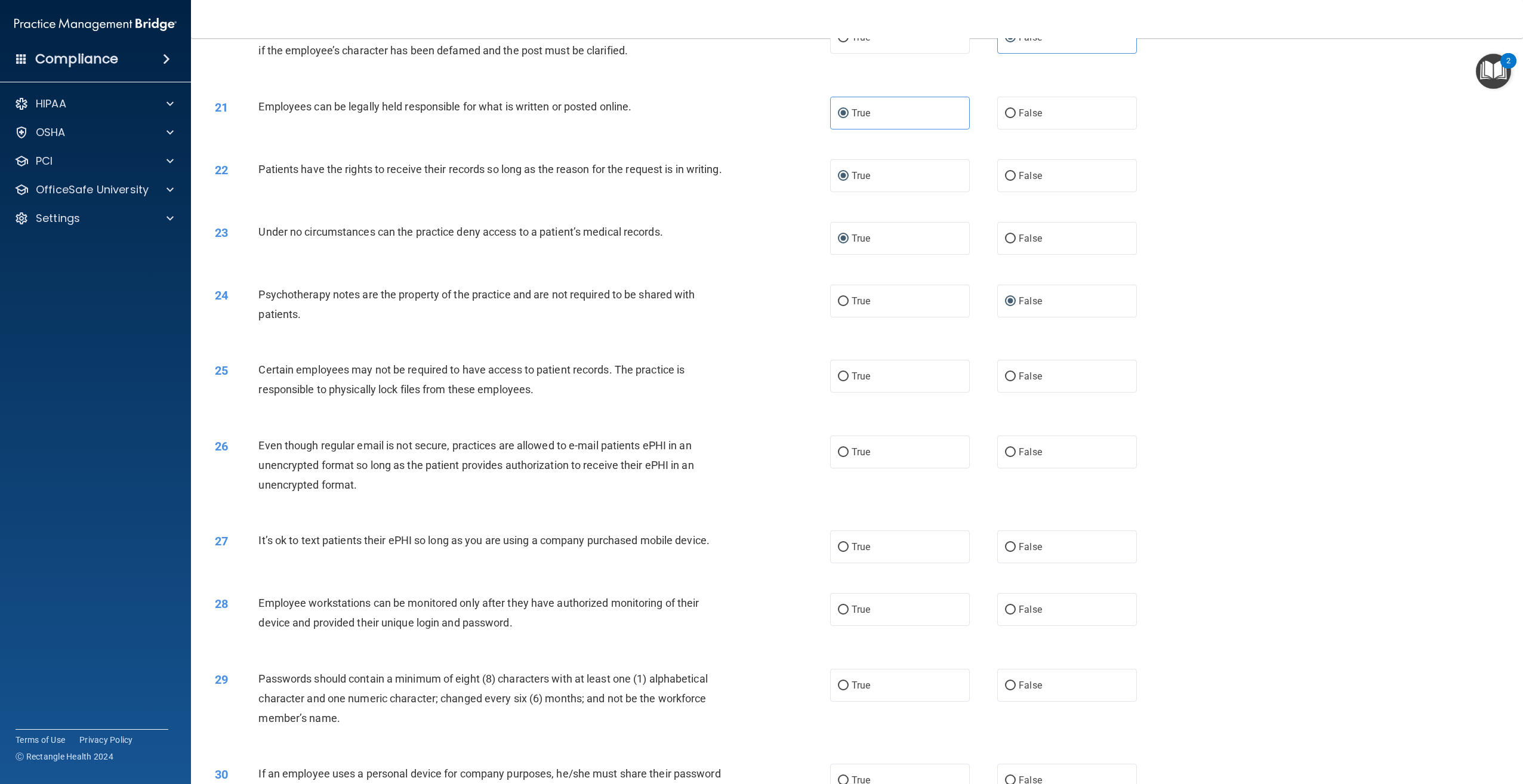
scroll to position [1671, 0]
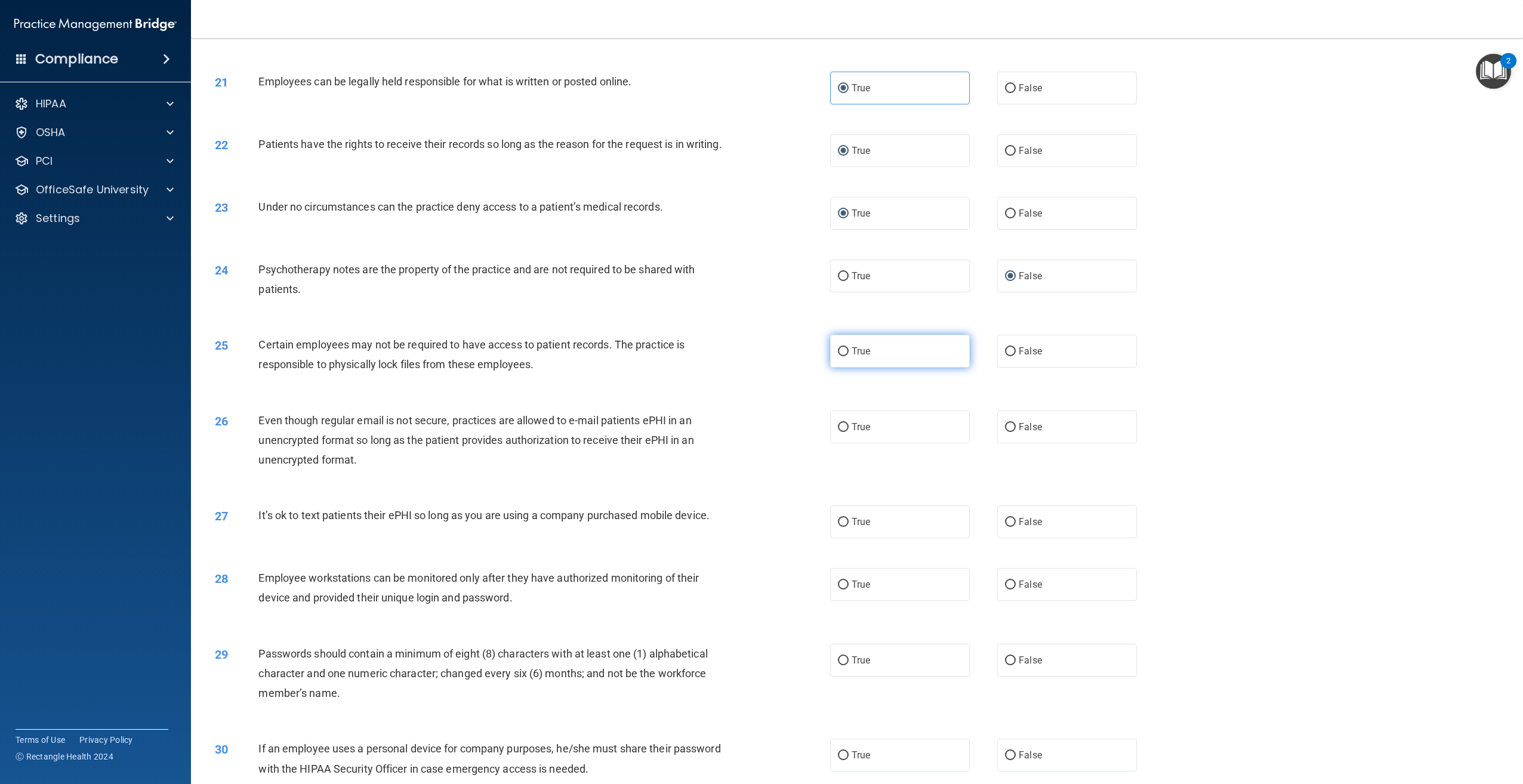
click at [839, 356] on input "True" at bounding box center [843, 351] width 11 height 9
radio input "true"
click at [1009, 432] on input "False" at bounding box center [1010, 427] width 11 height 9
radio input "true"
click at [1006, 527] on input "False" at bounding box center [1010, 521] width 11 height 9
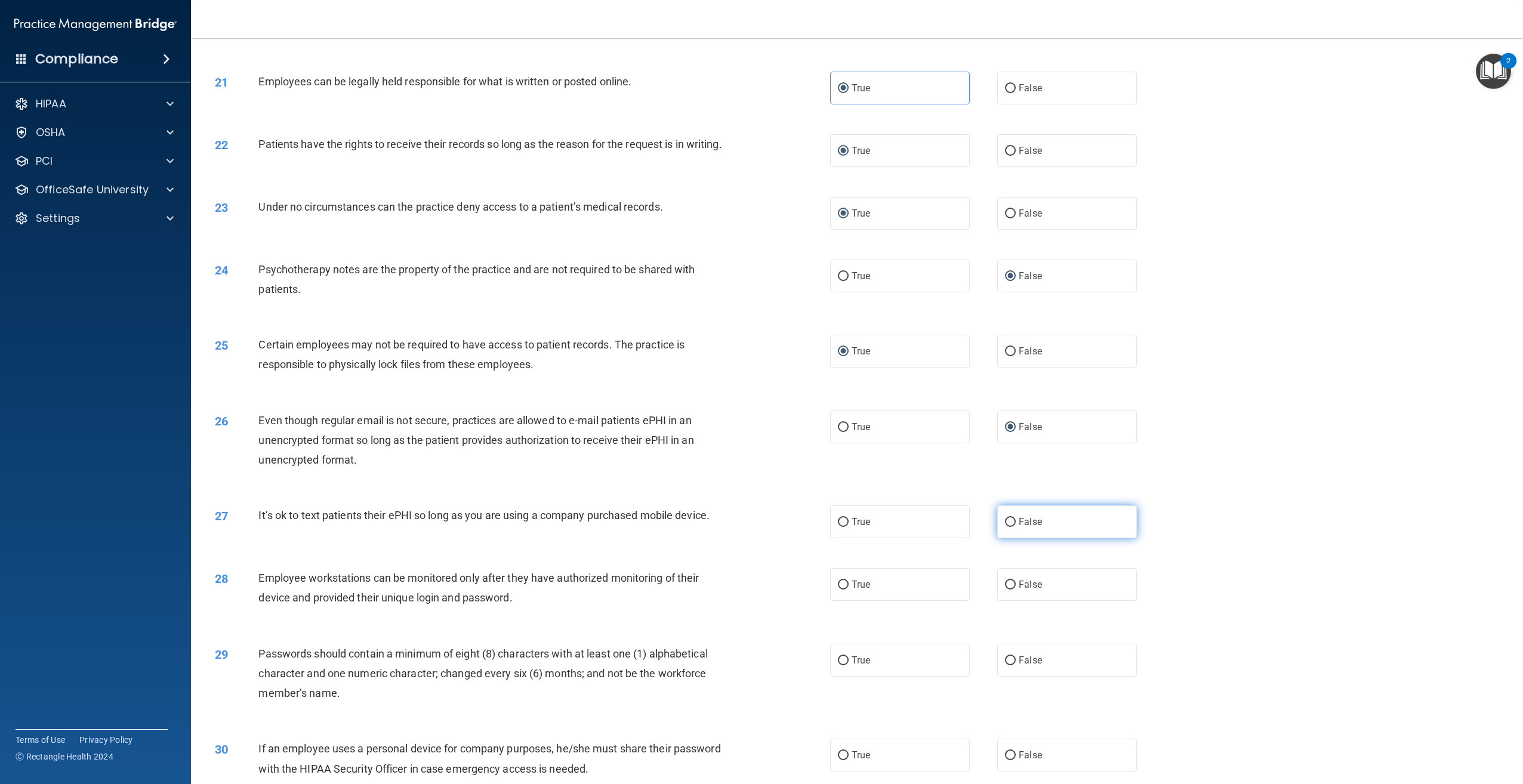
radio input "true"
click at [1007, 590] on input "False" at bounding box center [1010, 584] width 11 height 9
radio input "true"
click at [862, 666] on span "True" at bounding box center [860, 660] width 18 height 12
click at [849, 665] on input "True" at bounding box center [843, 660] width 11 height 9
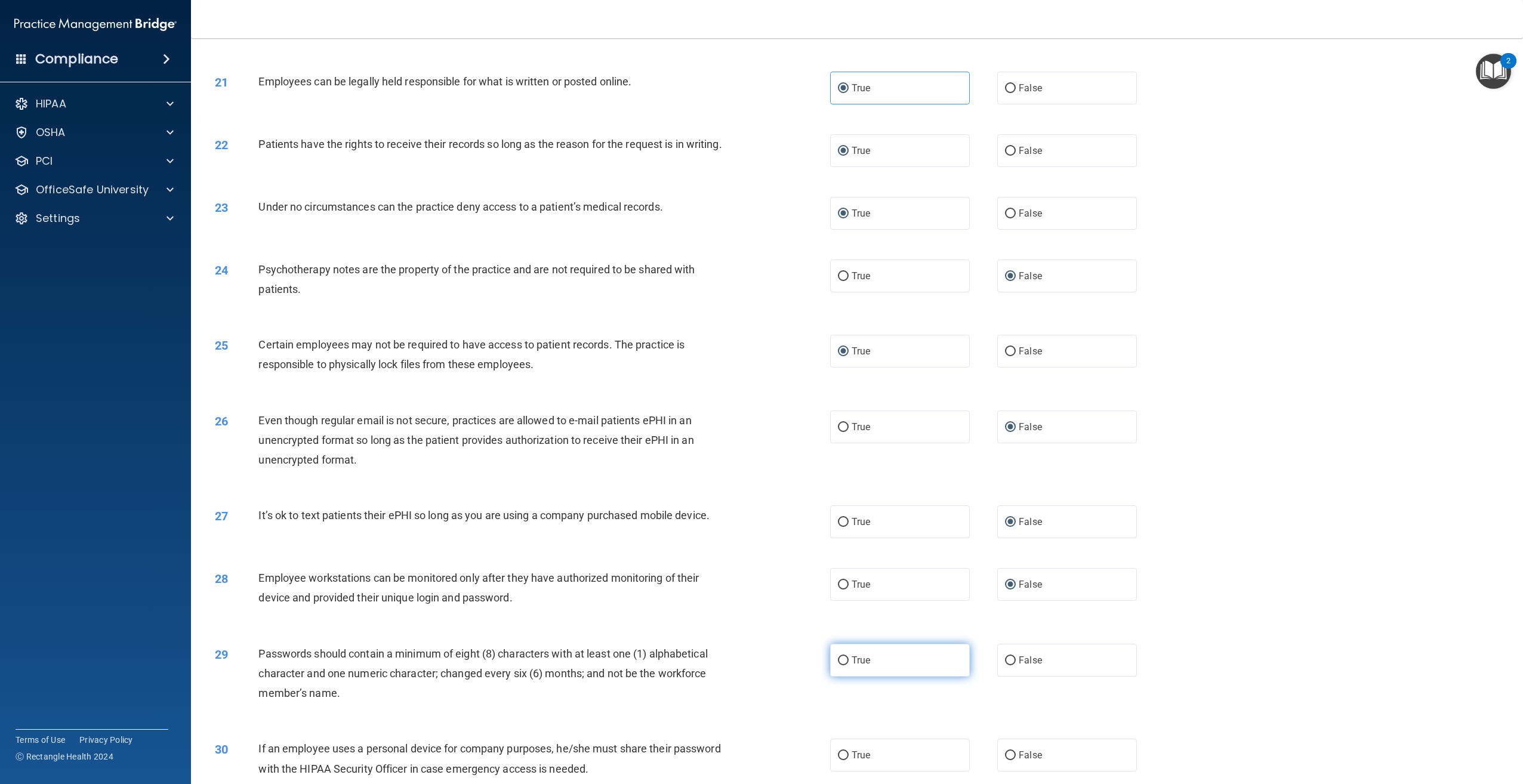
radio input "true"
click at [862, 666] on span "True" at bounding box center [860, 660] width 18 height 12
click at [849, 665] on input "True" at bounding box center [843, 660] width 11 height 9
click at [1006, 665] on label "False" at bounding box center [1067, 660] width 140 height 33
click at [1006, 665] on input "False" at bounding box center [1010, 660] width 11 height 9
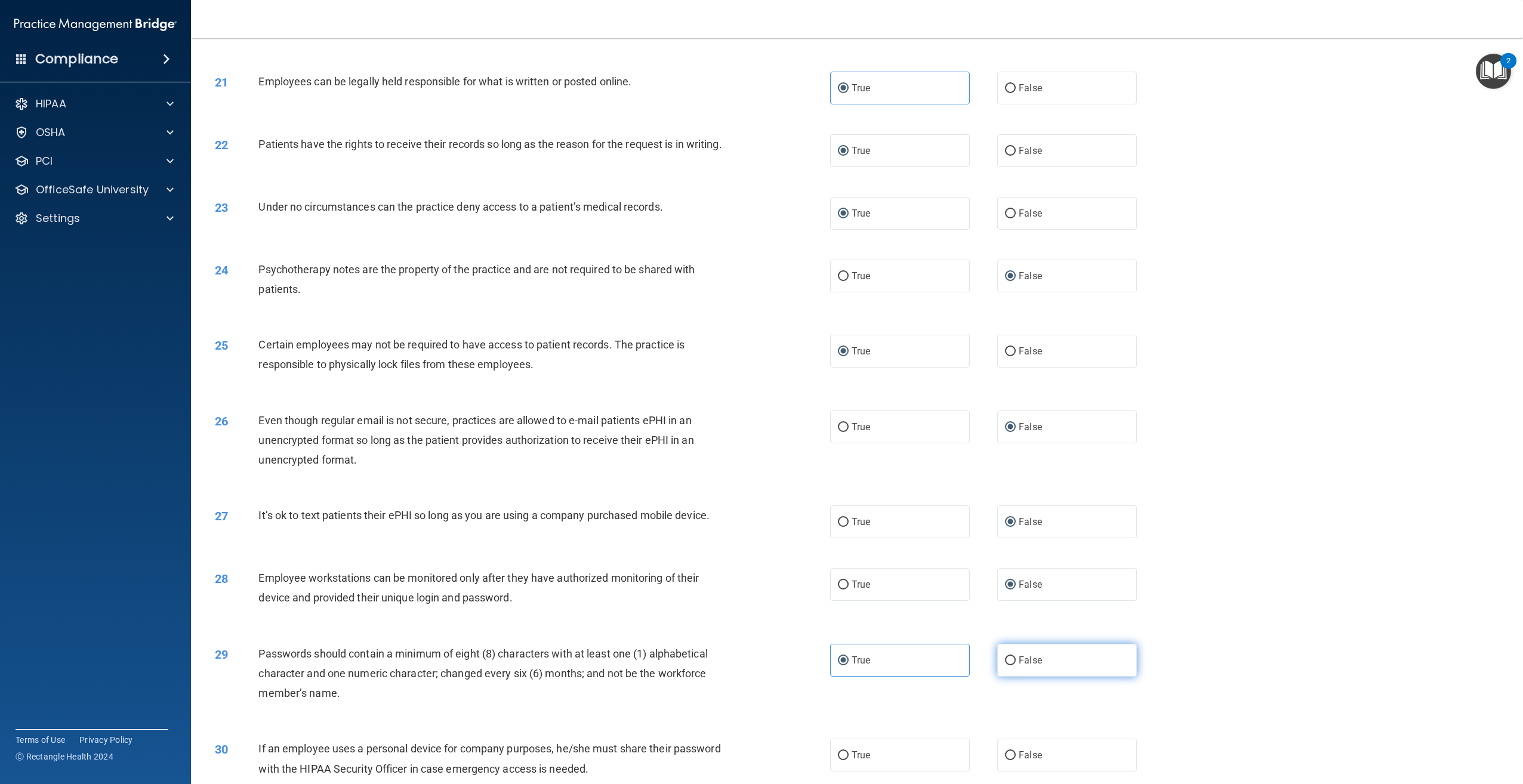
radio input "true"
radio input "false"
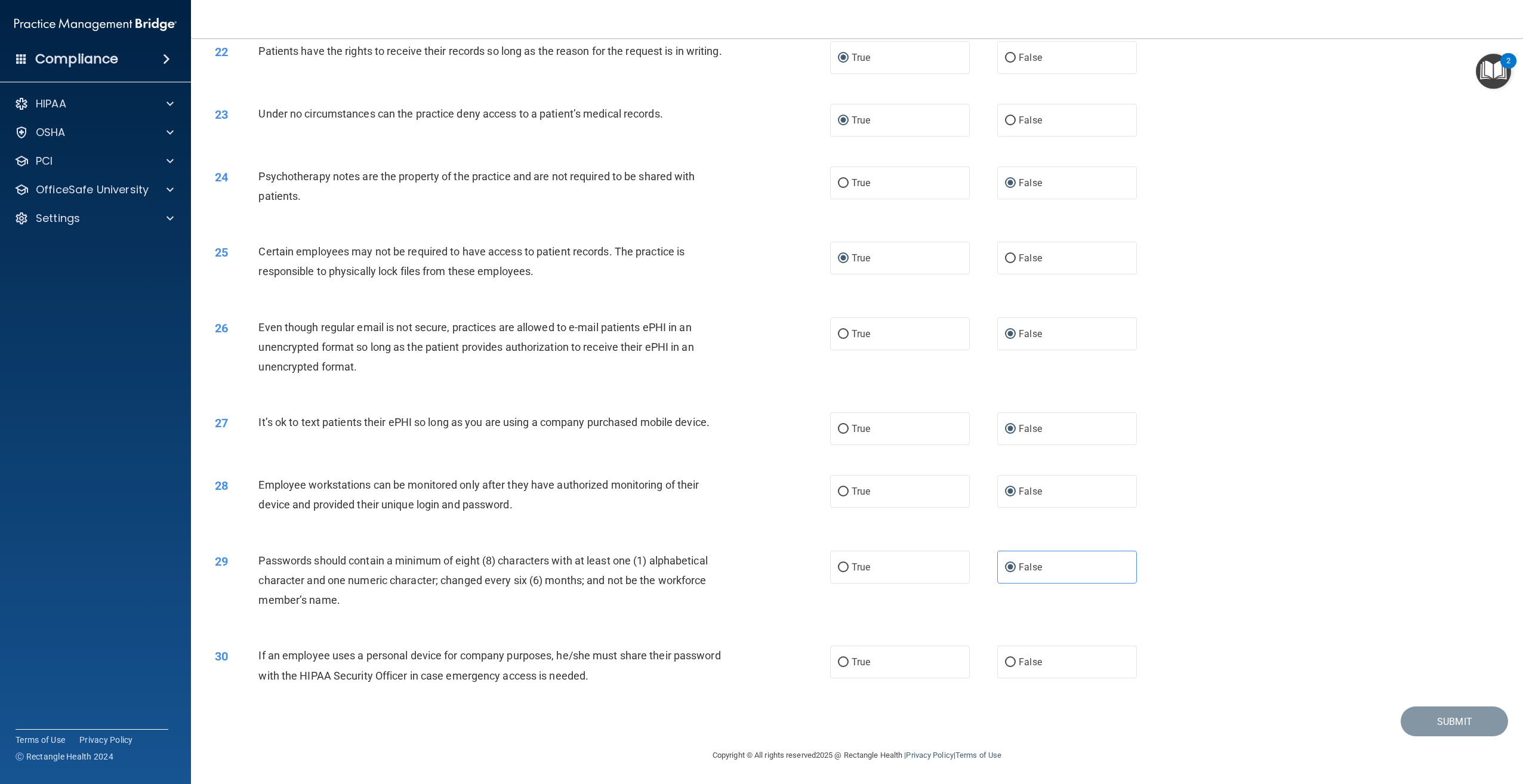
scroll to position [1777, 0]
click at [1012, 658] on label "False" at bounding box center [1067, 662] width 140 height 33
click at [1012, 658] on input "False" at bounding box center [1010, 662] width 11 height 9
radio input "true"
click at [1413, 717] on button "Submit" at bounding box center [1454, 722] width 107 height 31
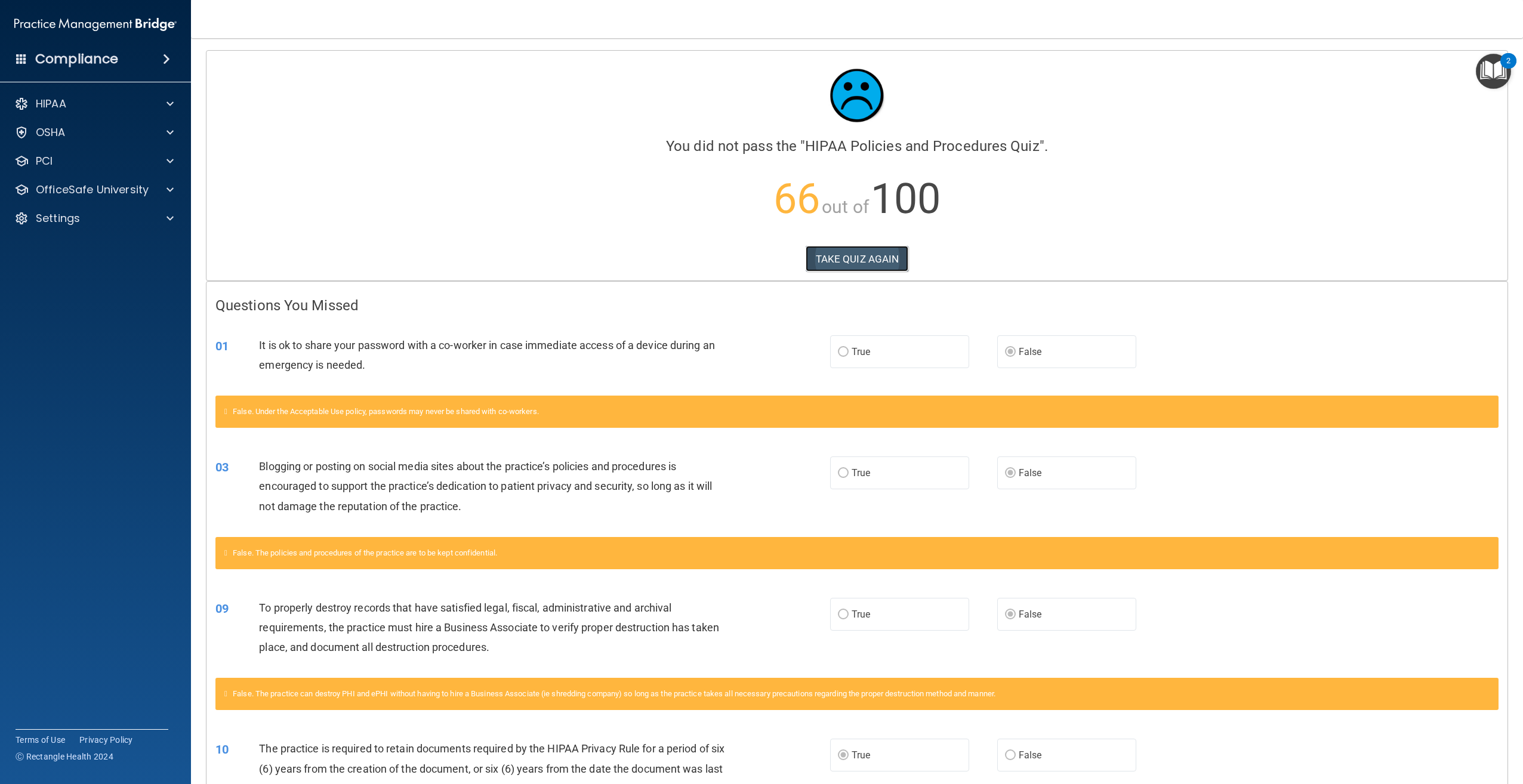
click at [837, 254] on button "TAKE QUIZ AGAIN" at bounding box center [857, 259] width 103 height 26
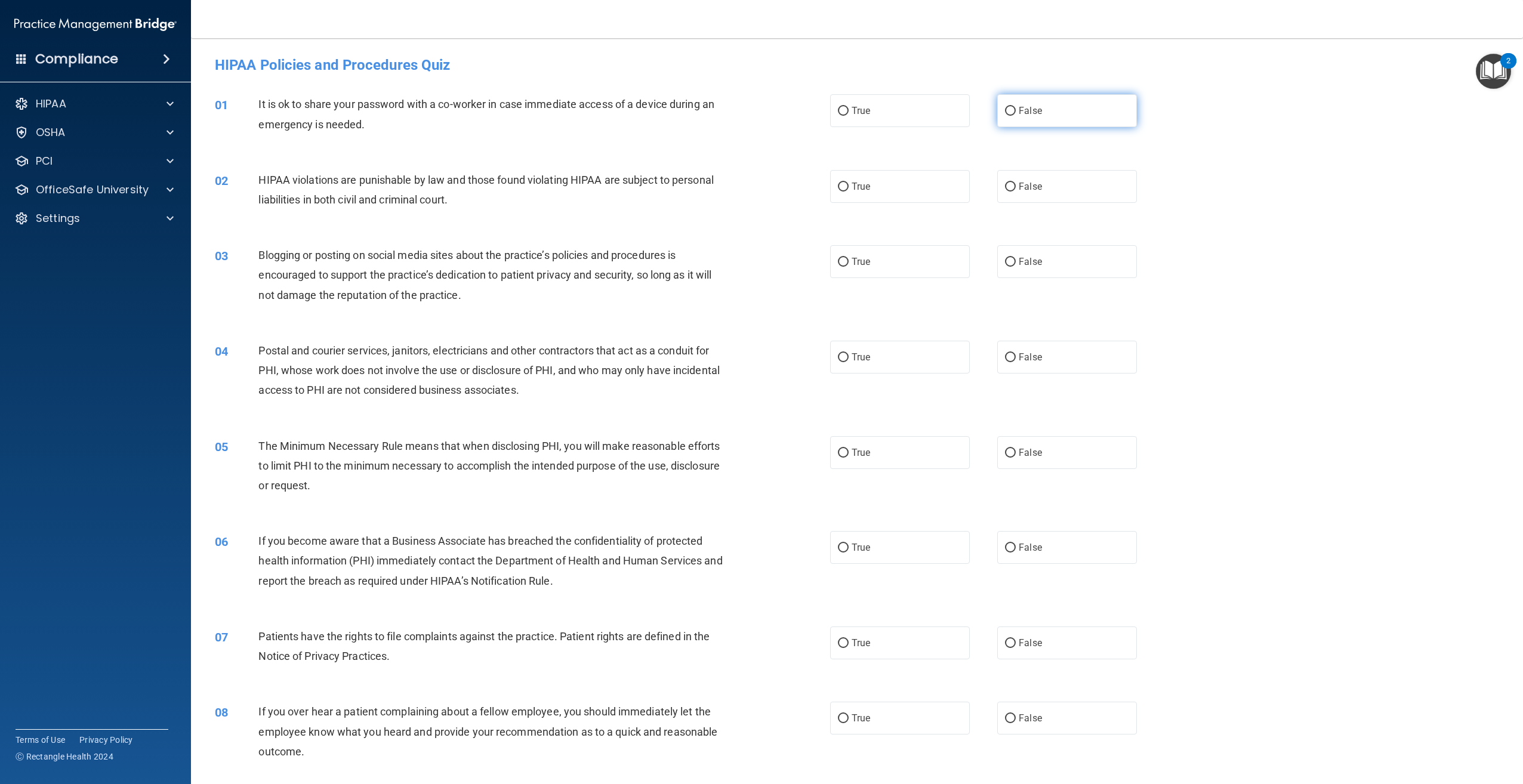
click at [1005, 110] on input "False" at bounding box center [1010, 111] width 11 height 9
radio input "true"
click at [840, 188] on input "True" at bounding box center [843, 186] width 11 height 9
radio input "true"
click at [1005, 261] on input "False" at bounding box center [1010, 262] width 11 height 9
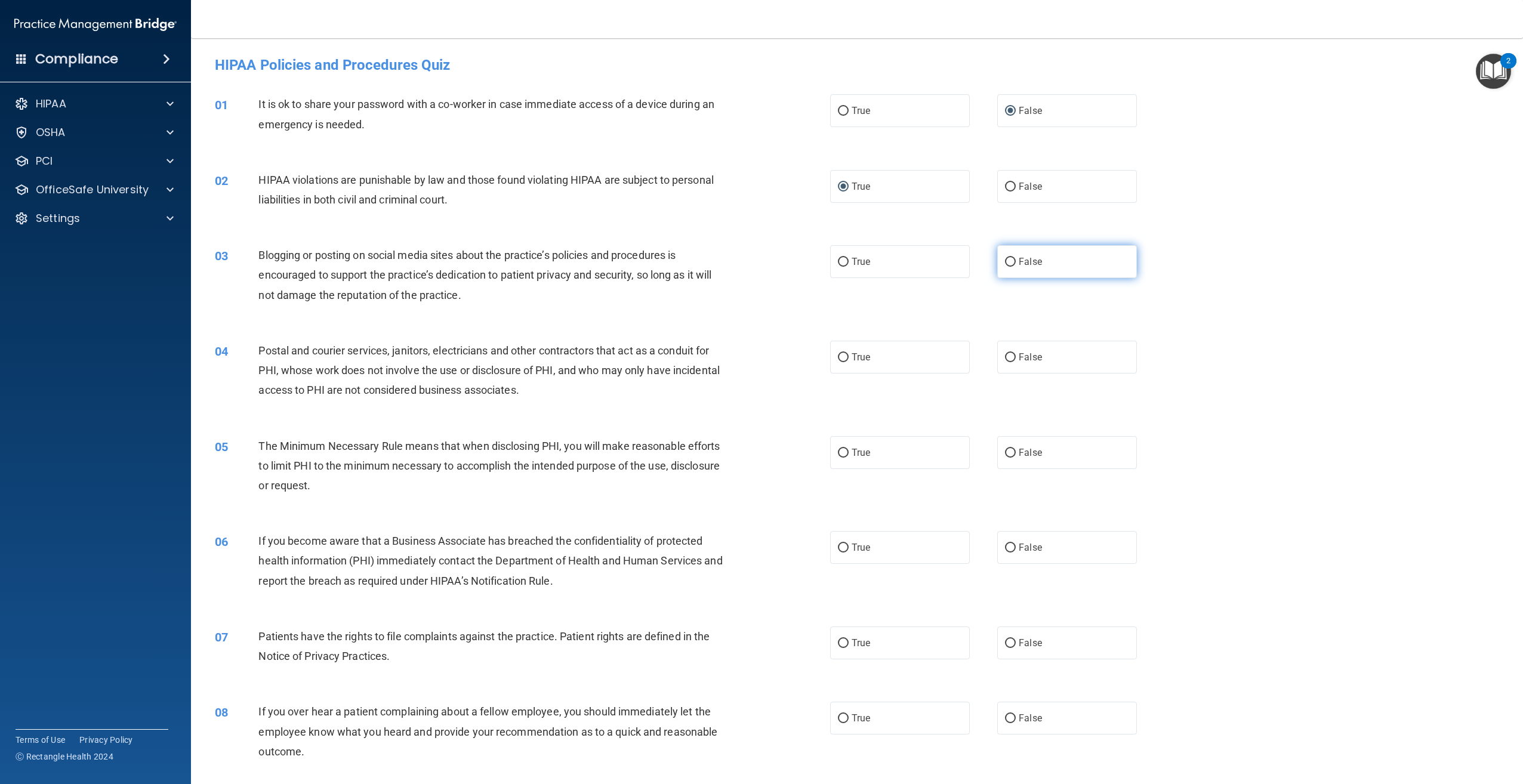
radio input "true"
click at [852, 355] on span "True" at bounding box center [860, 357] width 18 height 12
drag, startPoint x: 851, startPoint y: 355, endPoint x: 836, endPoint y: 355, distance: 15.0
click at [838, 355] on input "True" at bounding box center [843, 357] width 11 height 9
radio input "true"
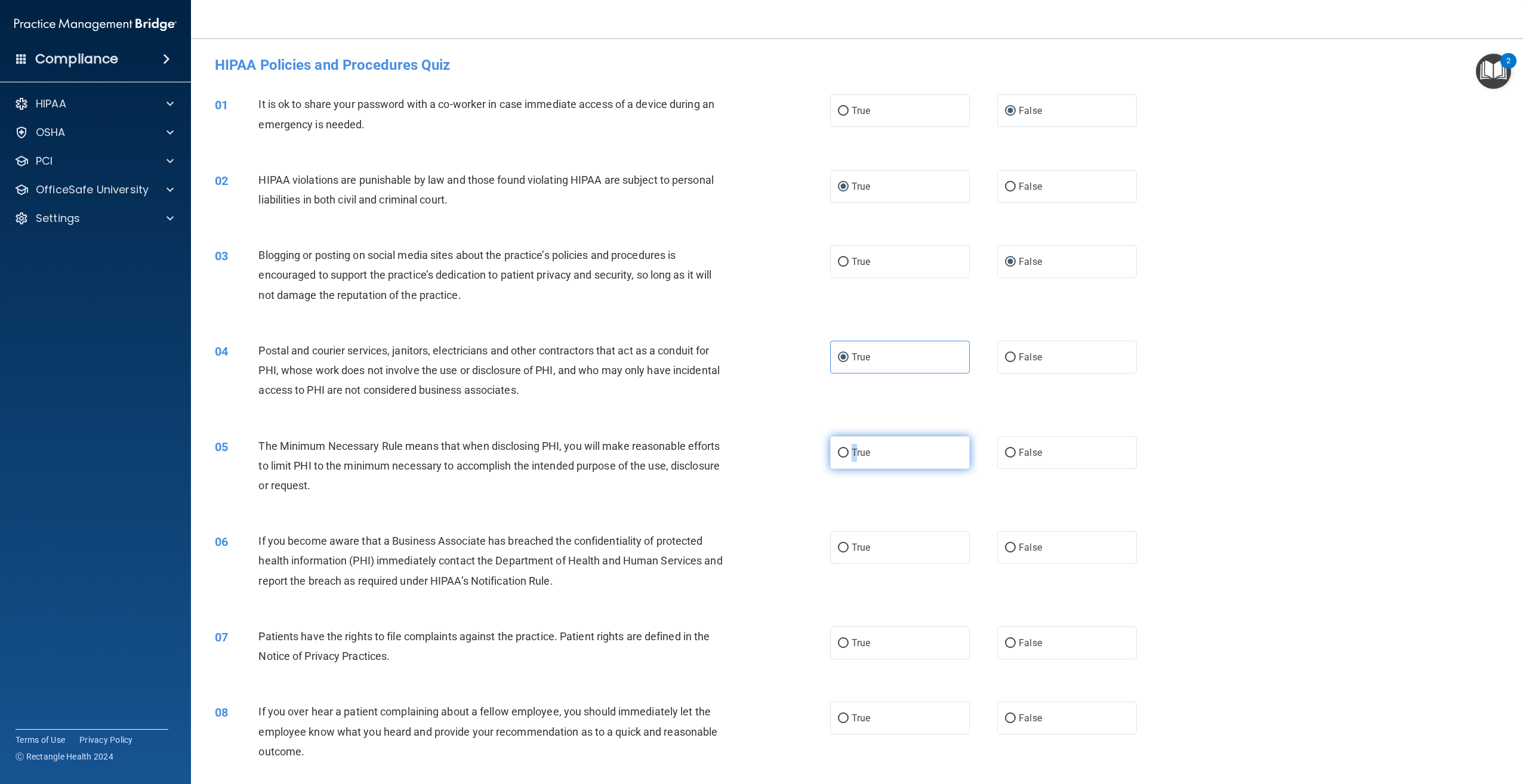
click at [851, 460] on label "True" at bounding box center [900, 453] width 140 height 33
drag, startPoint x: 851, startPoint y: 460, endPoint x: 835, endPoint y: 451, distance: 18.4
click at [838, 451] on input "True" at bounding box center [843, 453] width 11 height 9
radio input "true"
click at [1004, 542] on label "False" at bounding box center [1067, 547] width 140 height 33
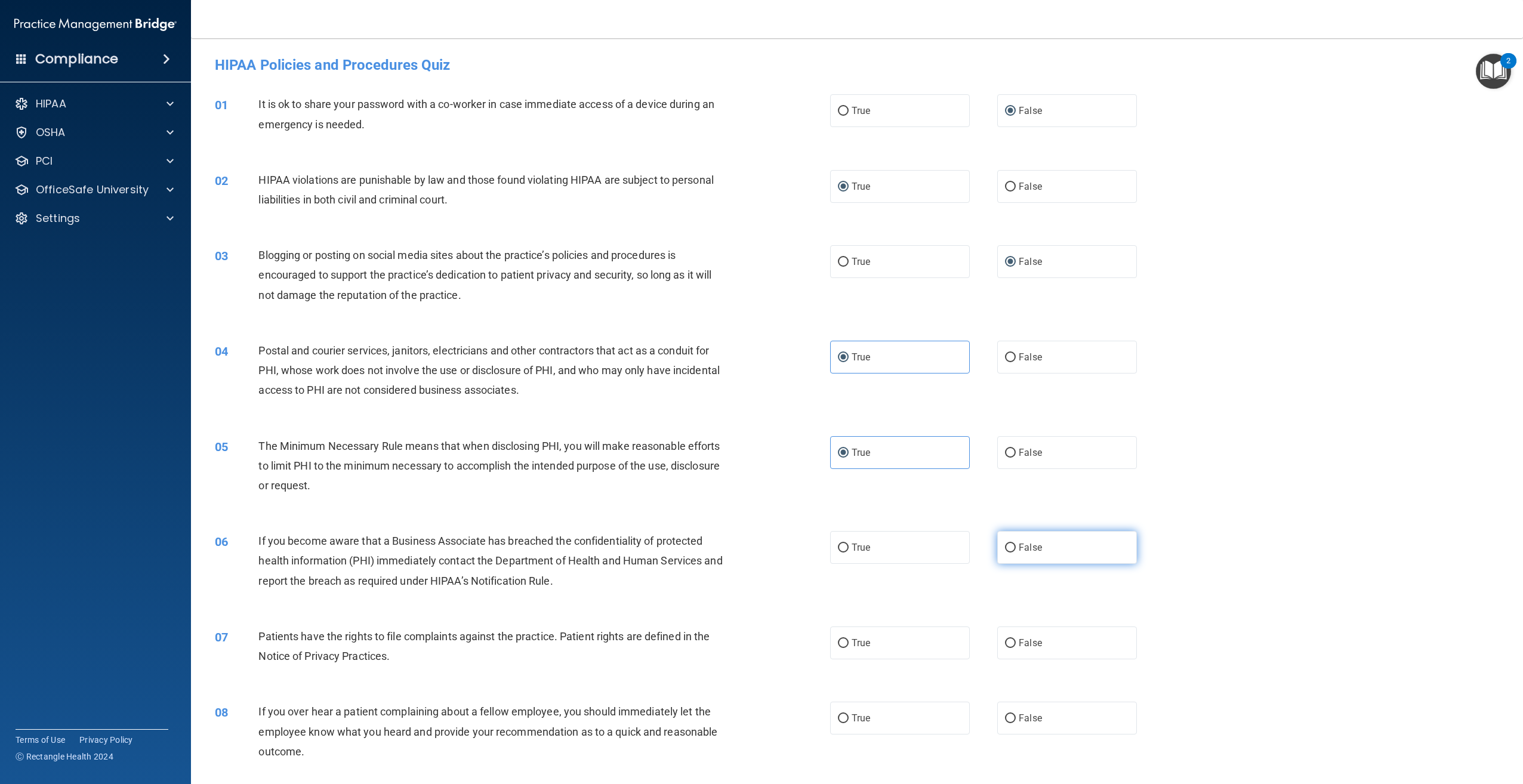
click at [1005, 544] on input "False" at bounding box center [1010, 547] width 11 height 9
radio input "true"
click at [841, 631] on label "True" at bounding box center [900, 643] width 140 height 33
click at [841, 639] on input "True" at bounding box center [843, 643] width 11 height 9
radio input "true"
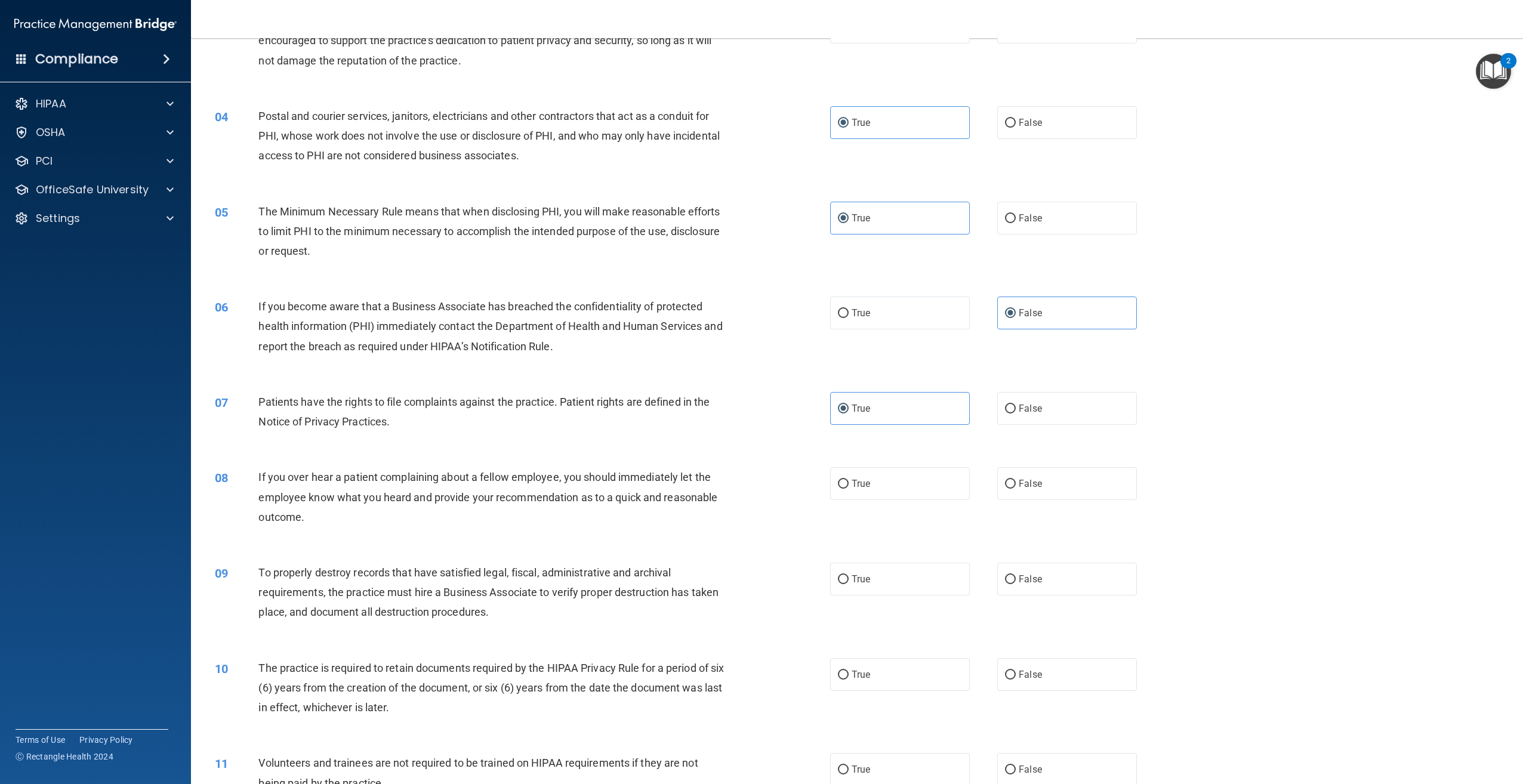
scroll to position [238, 0]
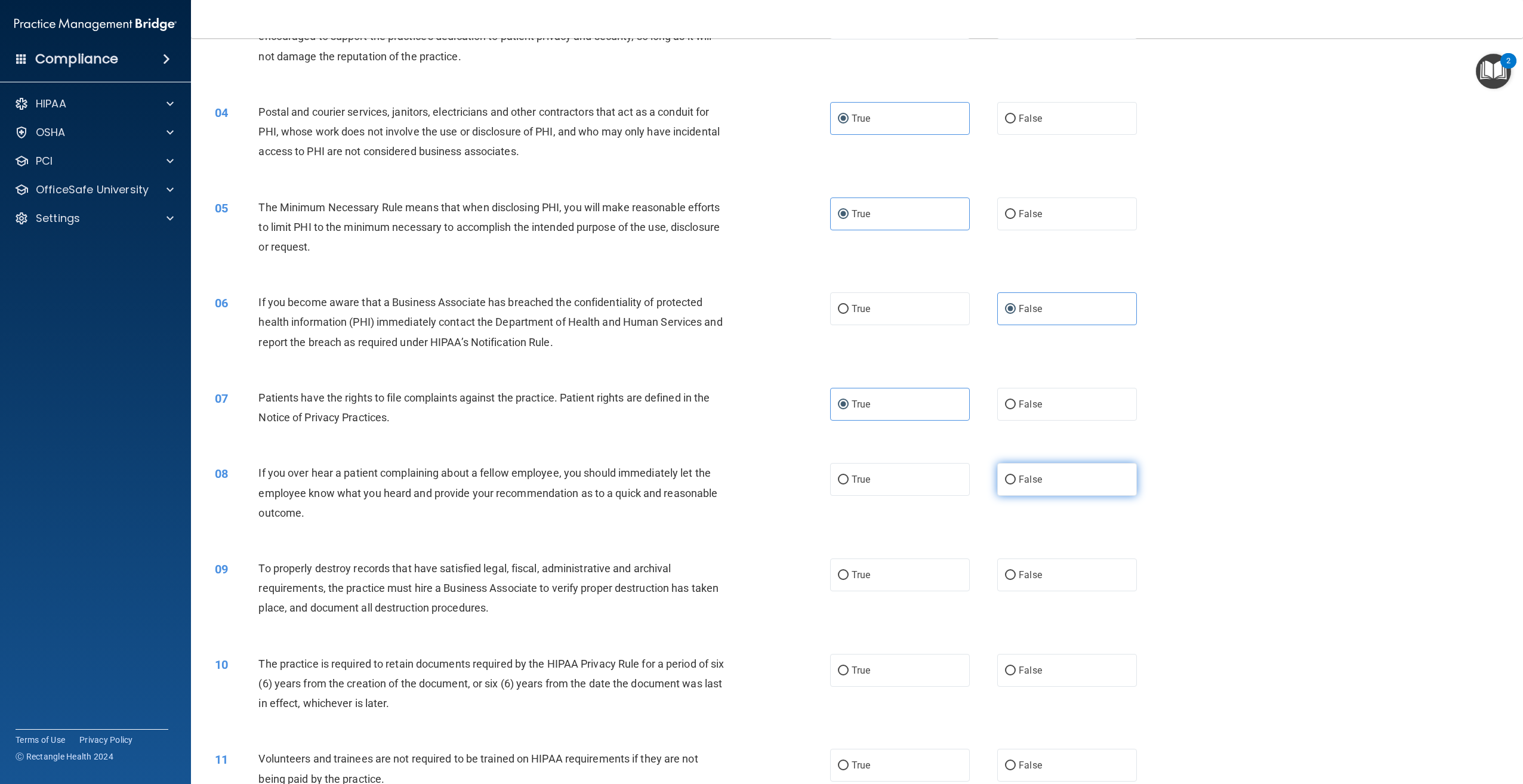
click at [1019, 477] on span "False" at bounding box center [1030, 480] width 23 height 12
click at [1016, 477] on input "False" at bounding box center [1010, 480] width 11 height 9
radio input "true"
click at [1006, 567] on label "False" at bounding box center [1067, 575] width 140 height 33
click at [1006, 572] on input "False" at bounding box center [1010, 575] width 11 height 9
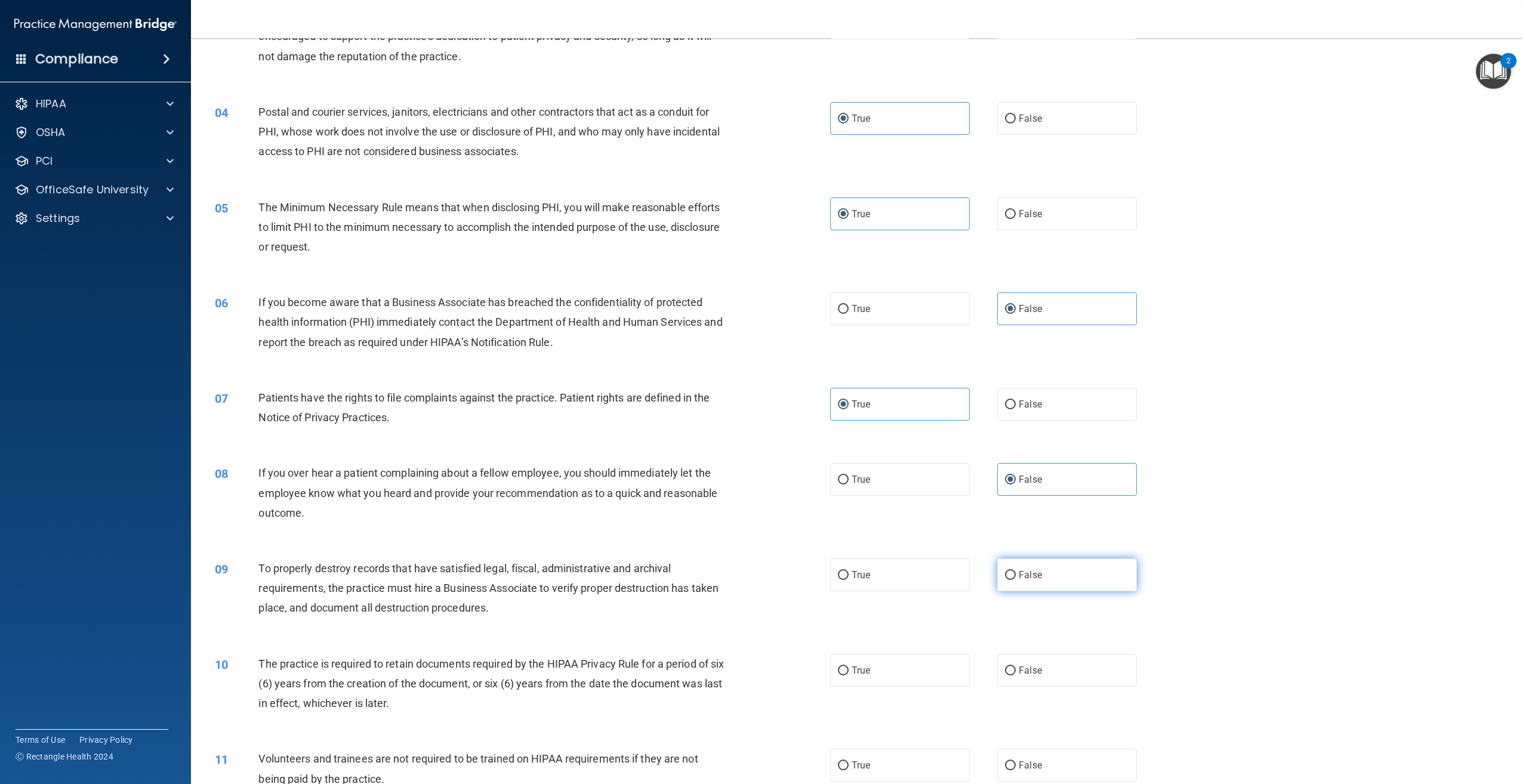
radio input "true"
click at [1000, 665] on label "False" at bounding box center [1067, 670] width 140 height 33
click at [1005, 666] on input "False" at bounding box center [1010, 670] width 11 height 9
radio input "true"
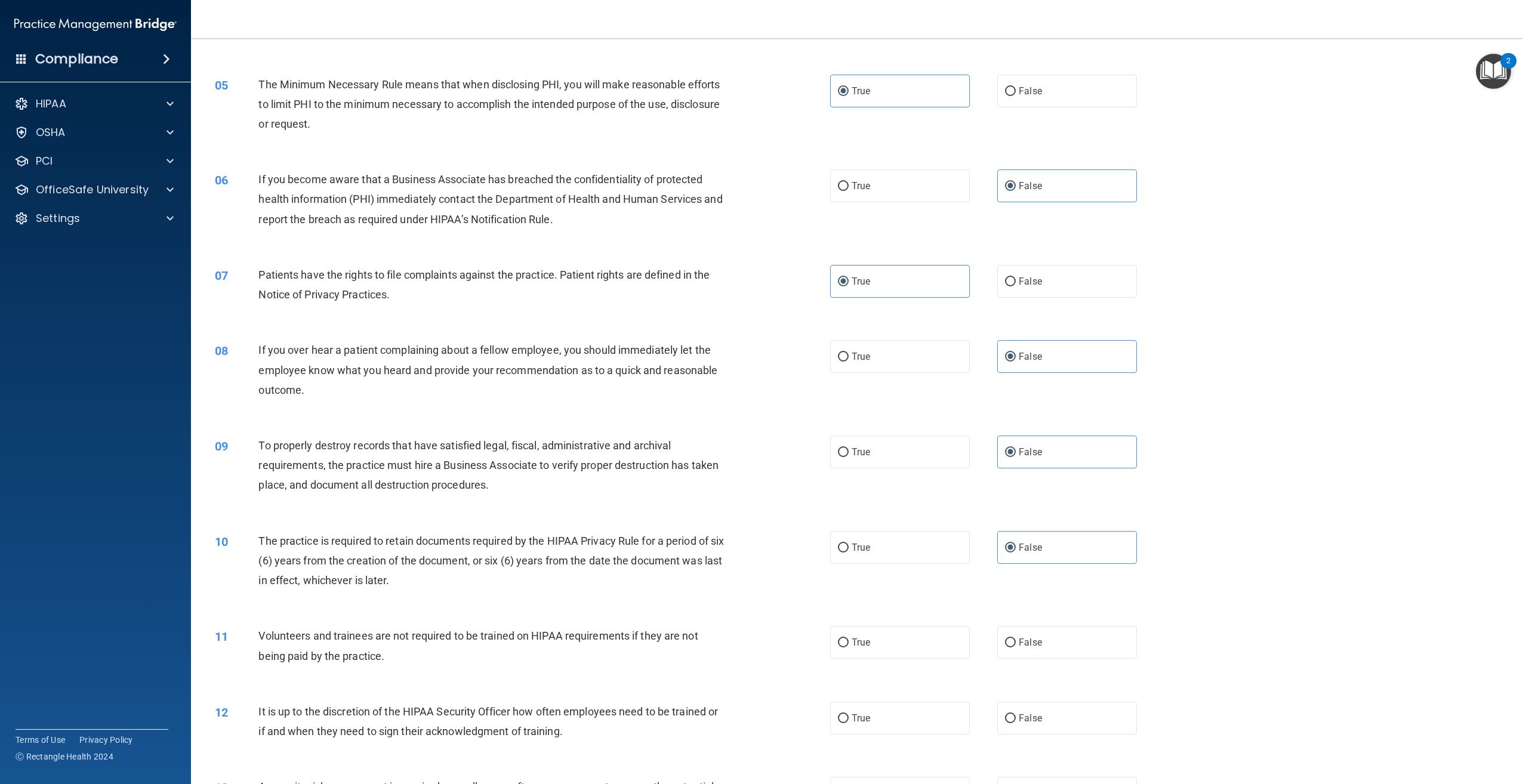
scroll to position [418, 0]
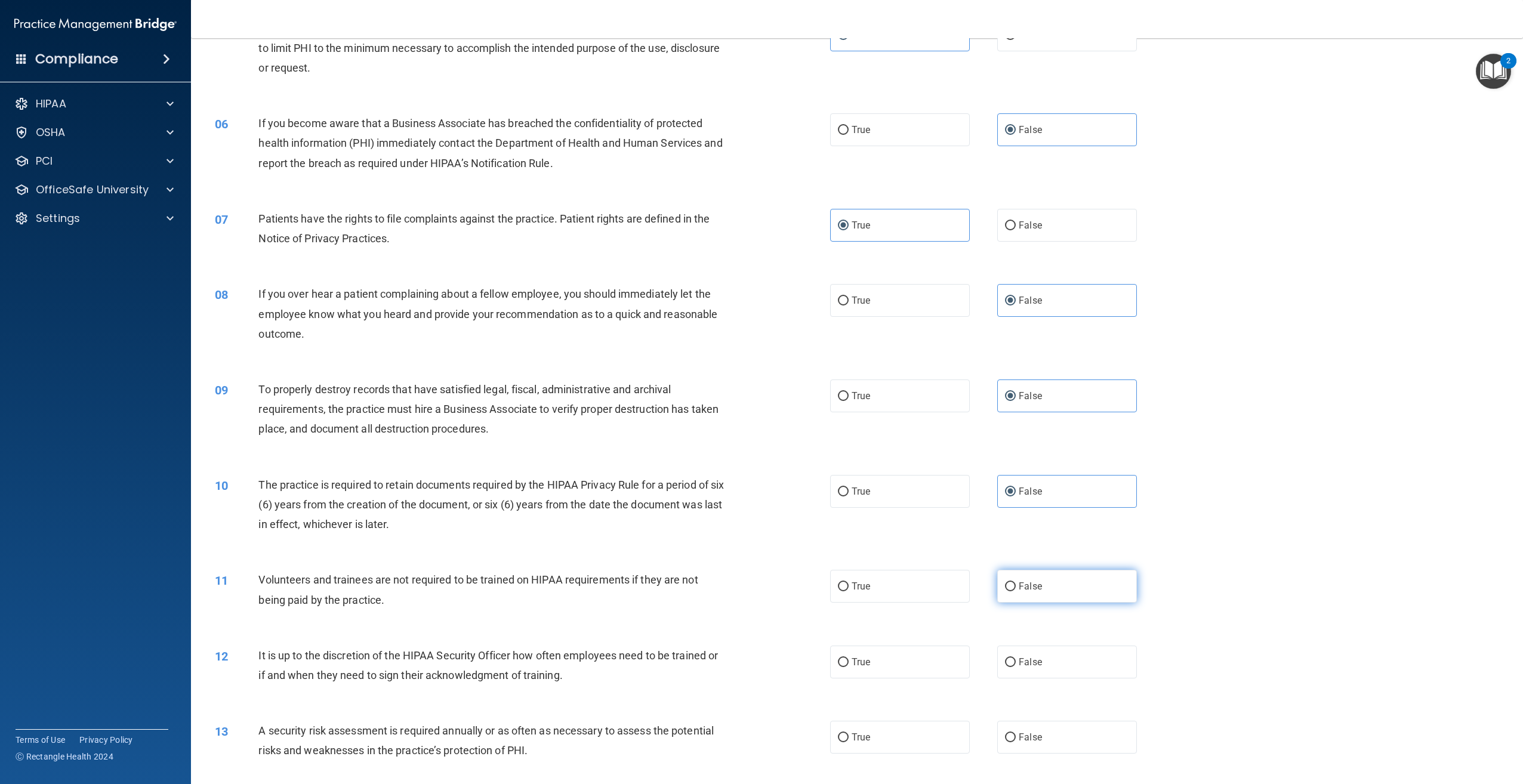
click at [1019, 590] on span "False" at bounding box center [1030, 586] width 23 height 12
click at [1016, 590] on input "False" at bounding box center [1010, 586] width 11 height 9
radio input "true"
click at [1020, 665] on span "False" at bounding box center [1030, 662] width 23 height 12
click at [1016, 665] on input "False" at bounding box center [1010, 662] width 11 height 9
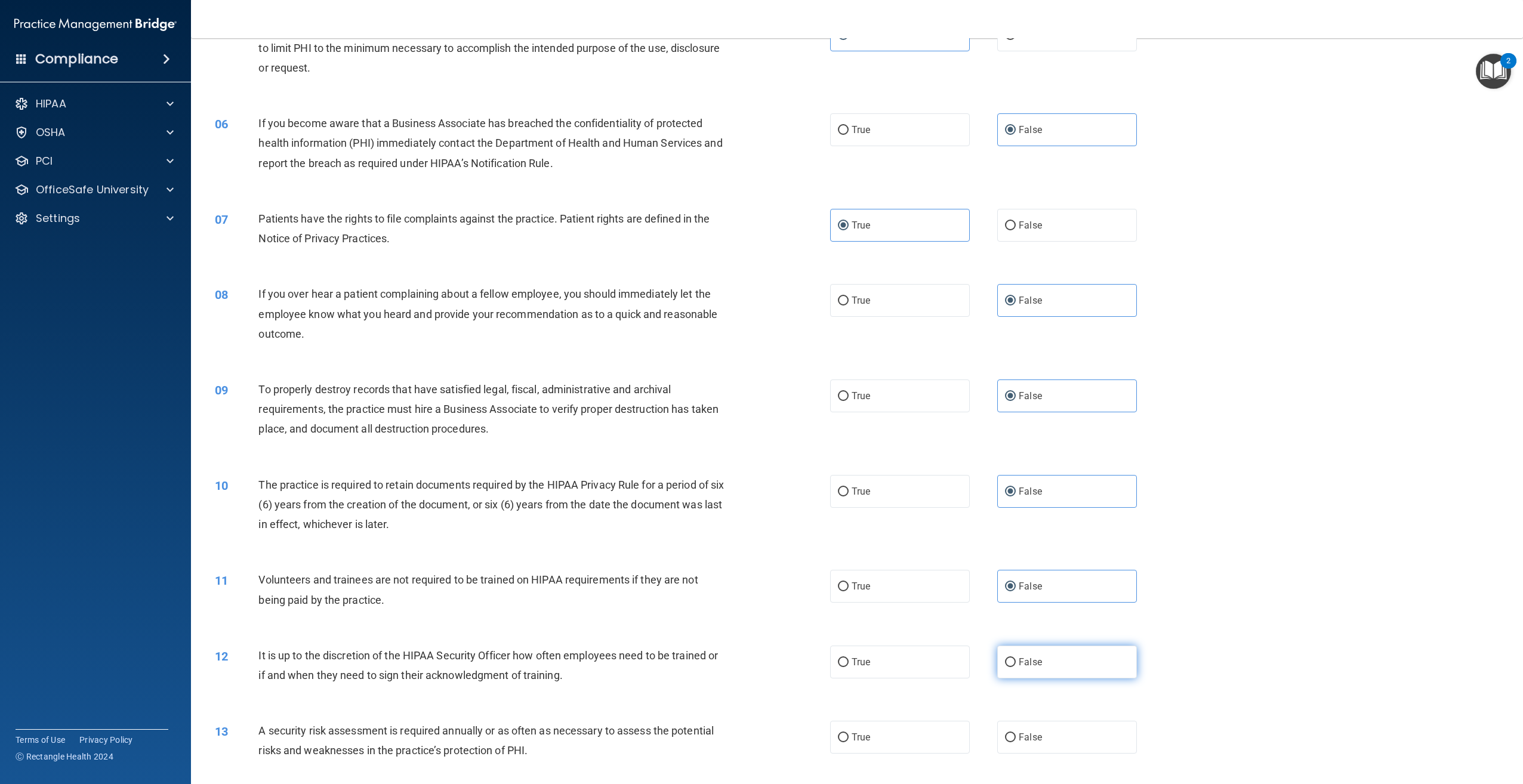
radio input "true"
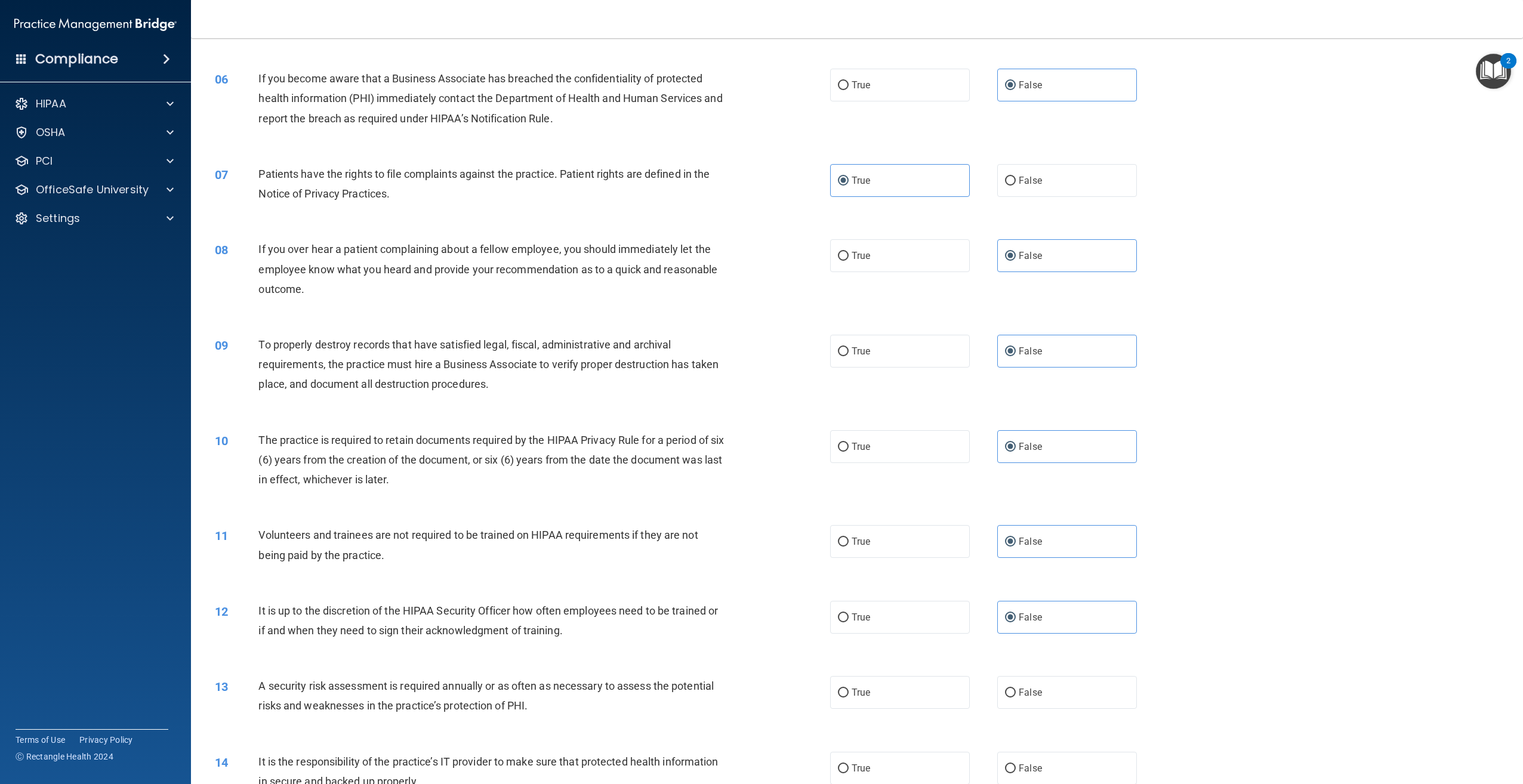
scroll to position [477, 0]
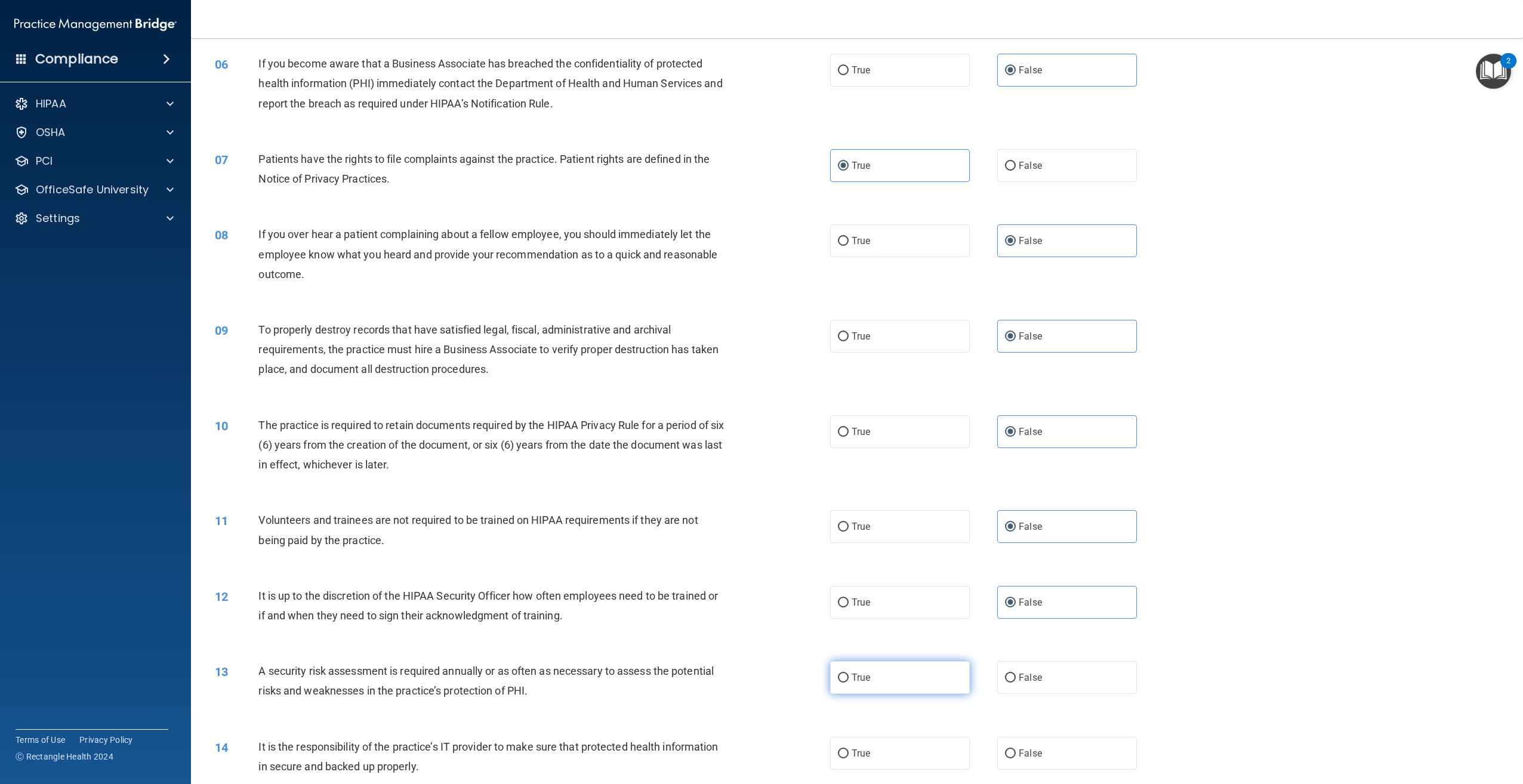
click at [852, 675] on span "True" at bounding box center [860, 678] width 18 height 12
click at [849, 675] on input "True" at bounding box center [843, 678] width 11 height 9
radio input "true"
click at [1045, 753] on label "False" at bounding box center [1067, 753] width 140 height 33
click at [1016, 753] on input "False" at bounding box center [1010, 753] width 11 height 9
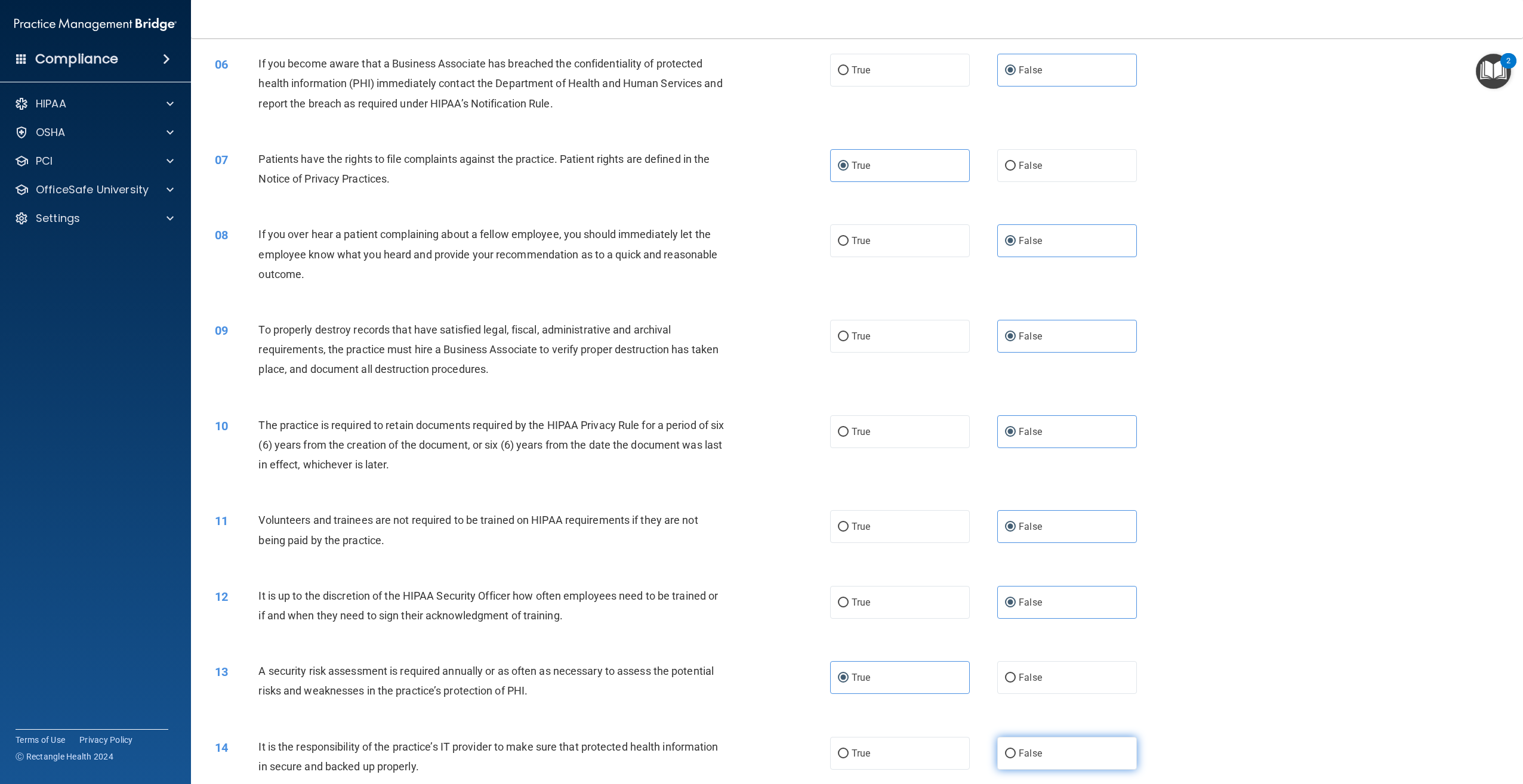
radio input "true"
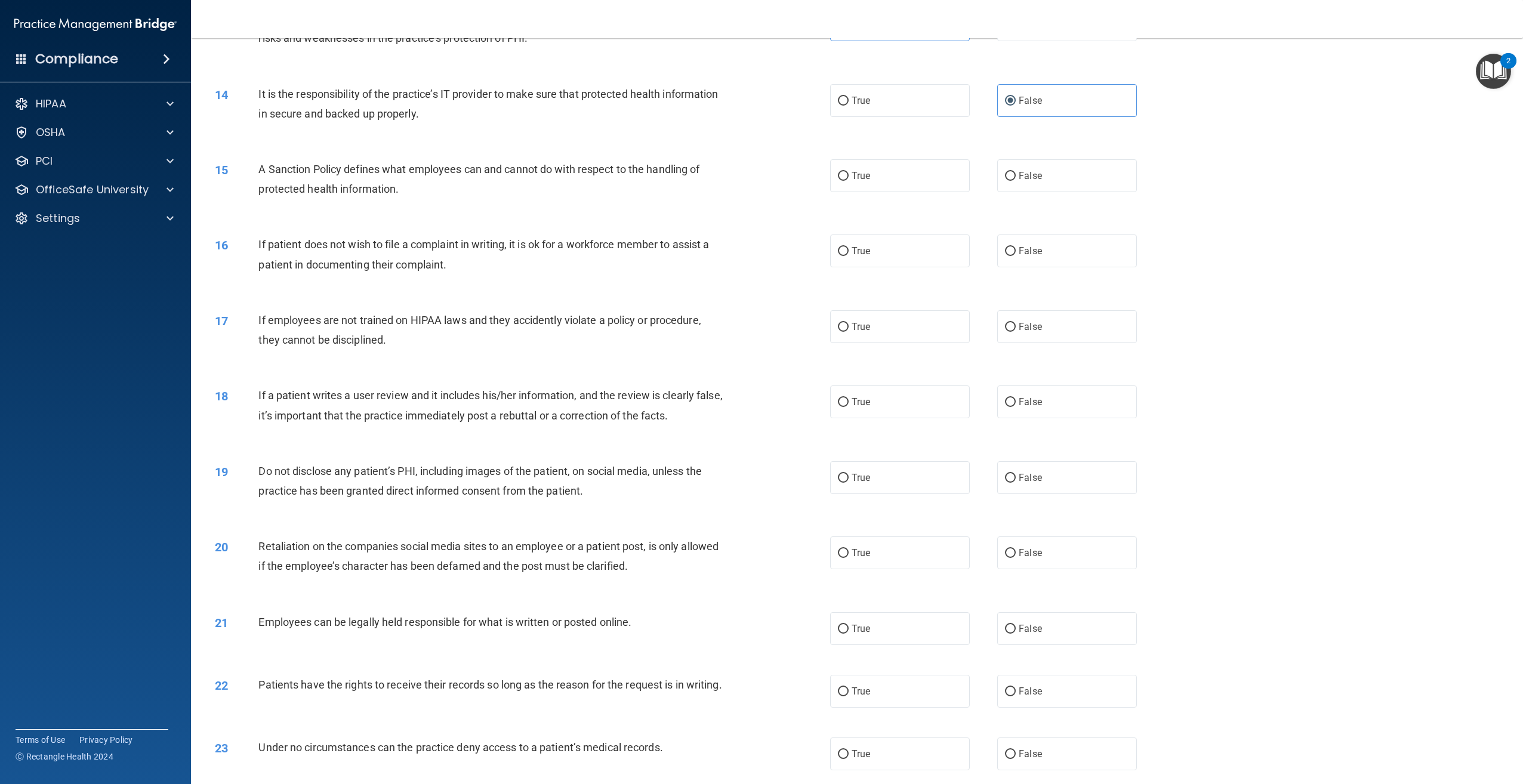
scroll to position [1134, 0]
click at [1011, 178] on label "False" at bounding box center [1067, 172] width 140 height 33
click at [1011, 178] on input "False" at bounding box center [1010, 172] width 11 height 9
radio input "true"
click at [834, 254] on label "True" at bounding box center [900, 247] width 140 height 33
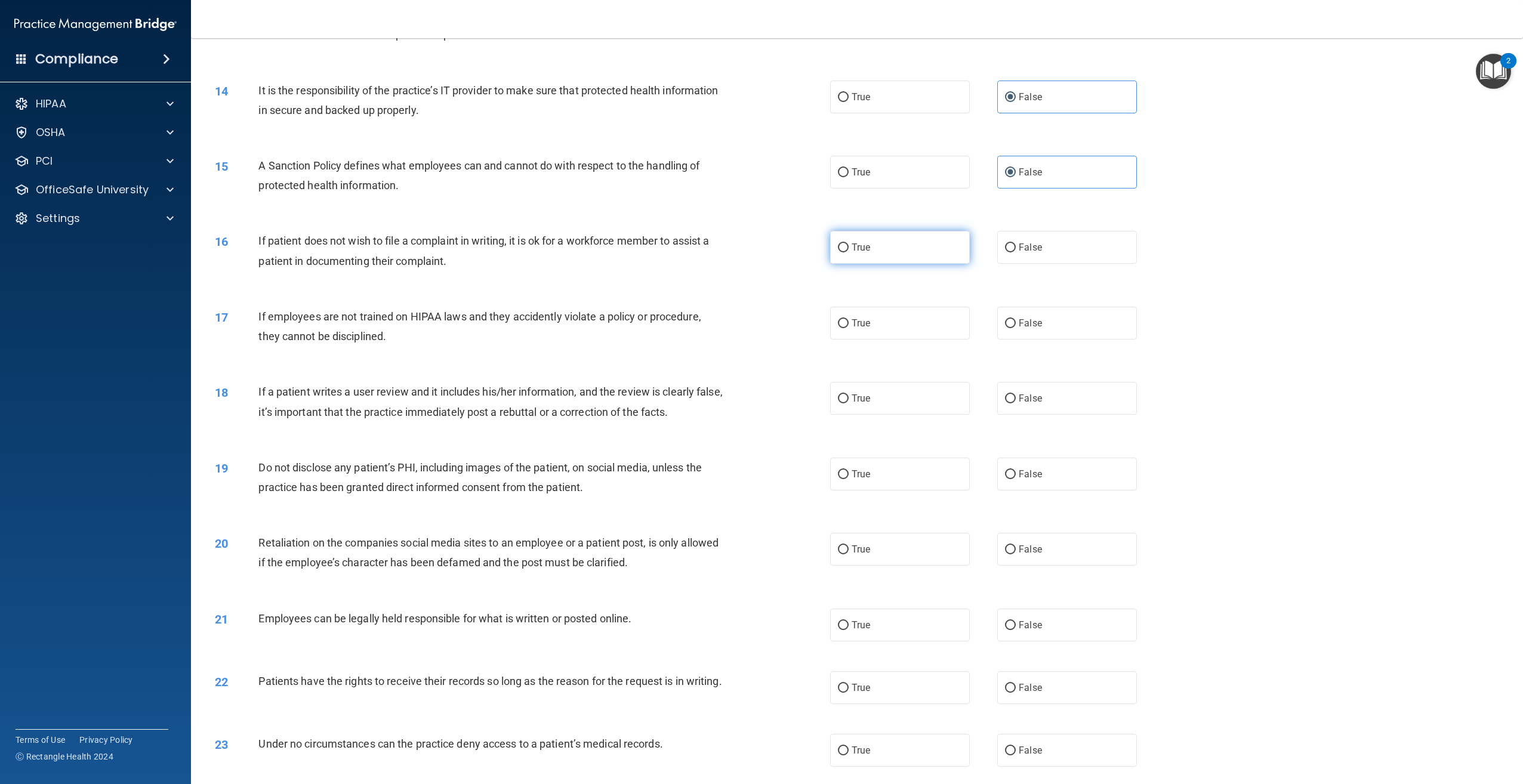
click at [838, 252] on input "True" at bounding box center [843, 247] width 11 height 9
radio input "true"
click at [1072, 323] on label "False" at bounding box center [1067, 323] width 140 height 33
click at [1016, 323] on input "False" at bounding box center [1010, 323] width 11 height 9
radio input "true"
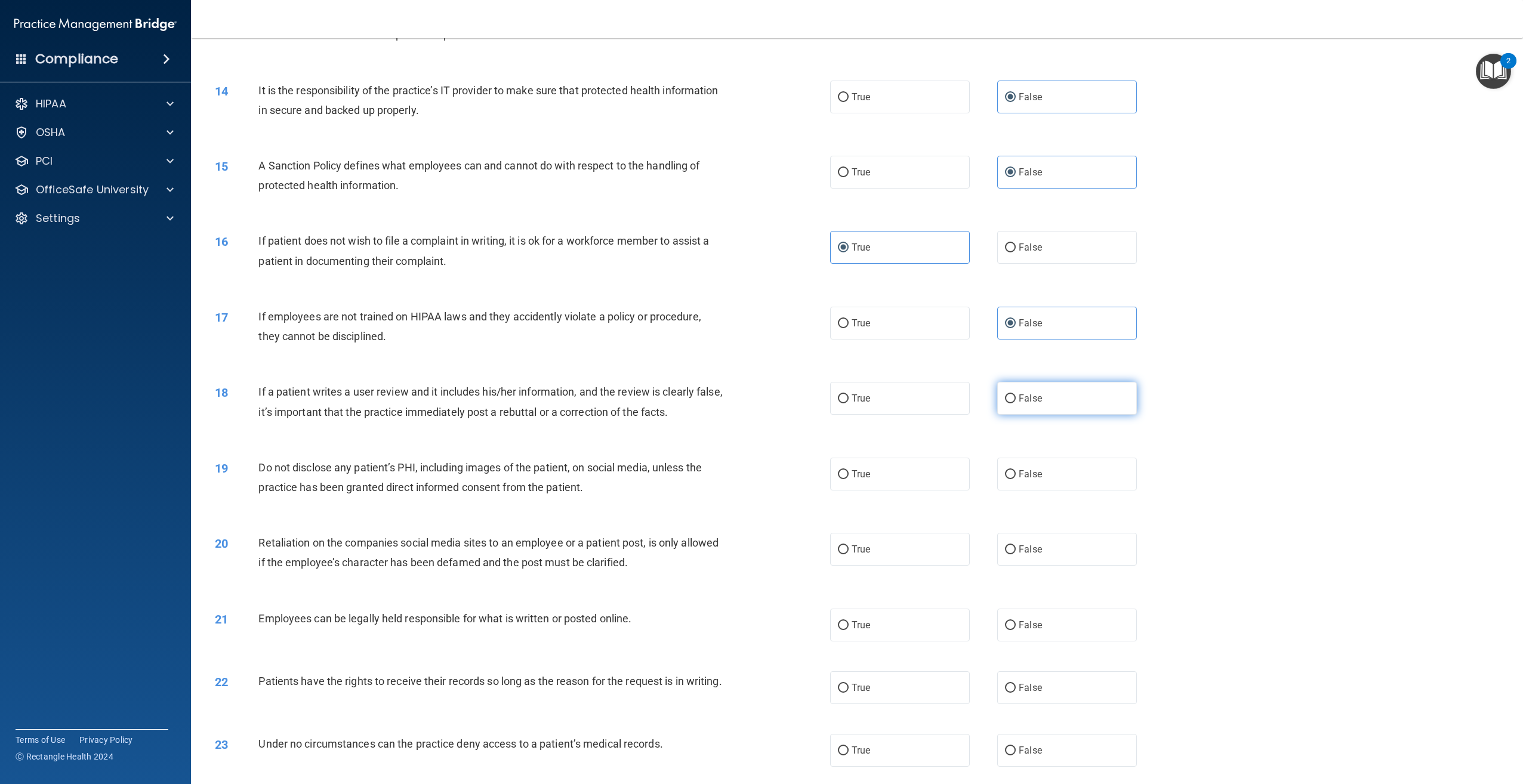
click at [1018, 410] on label "False" at bounding box center [1067, 399] width 140 height 33
click at [1016, 404] on input "False" at bounding box center [1010, 399] width 11 height 9
radio input "true"
click at [852, 469] on span "True" at bounding box center [860, 474] width 18 height 12
click at [849, 470] on input "True" at bounding box center [843, 474] width 11 height 9
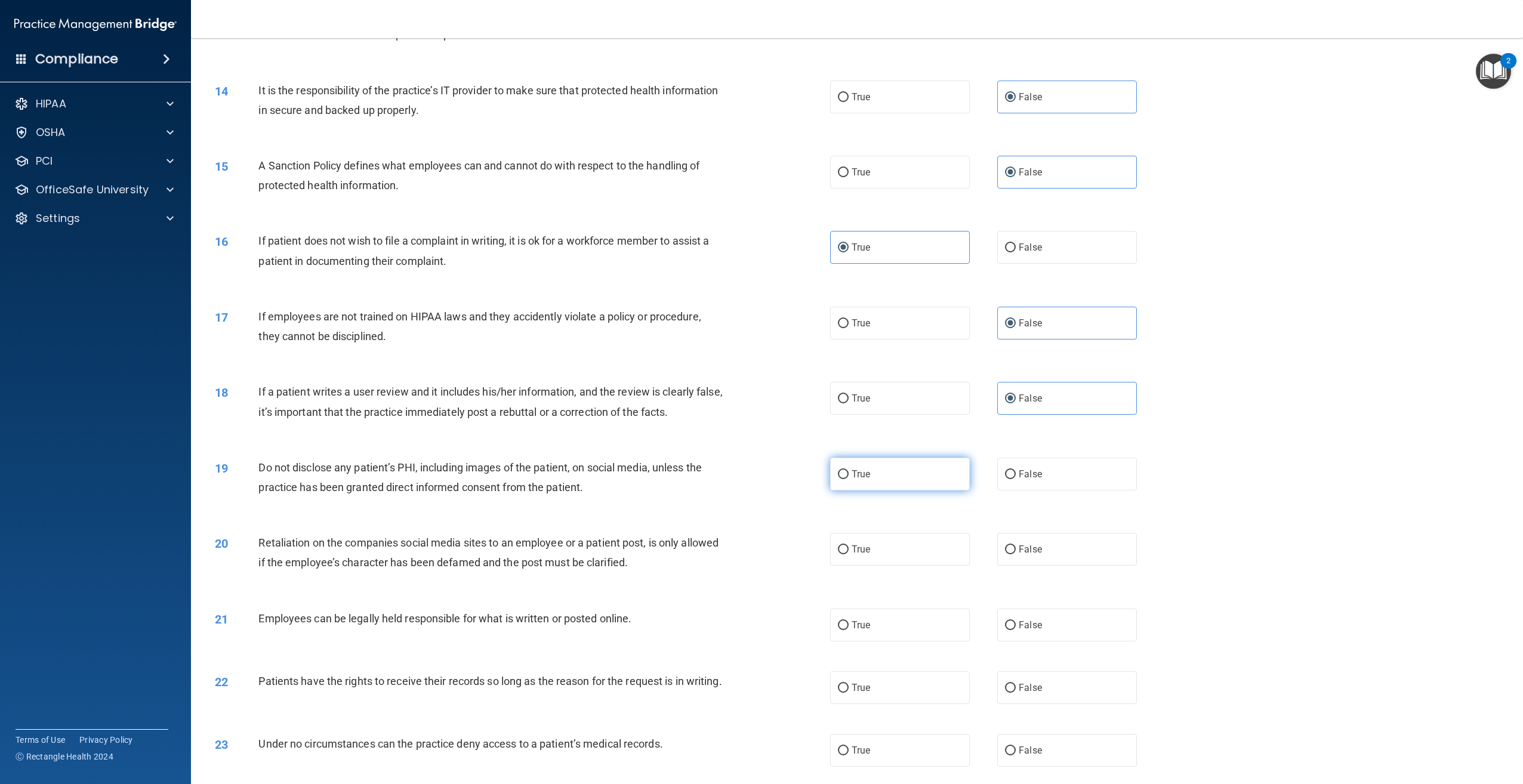
radio input "true"
click at [1023, 551] on span "False" at bounding box center [1030, 549] width 23 height 12
click at [1016, 551] on input "False" at bounding box center [1010, 549] width 11 height 9
radio input "true"
click at [853, 631] on label "True" at bounding box center [900, 625] width 140 height 33
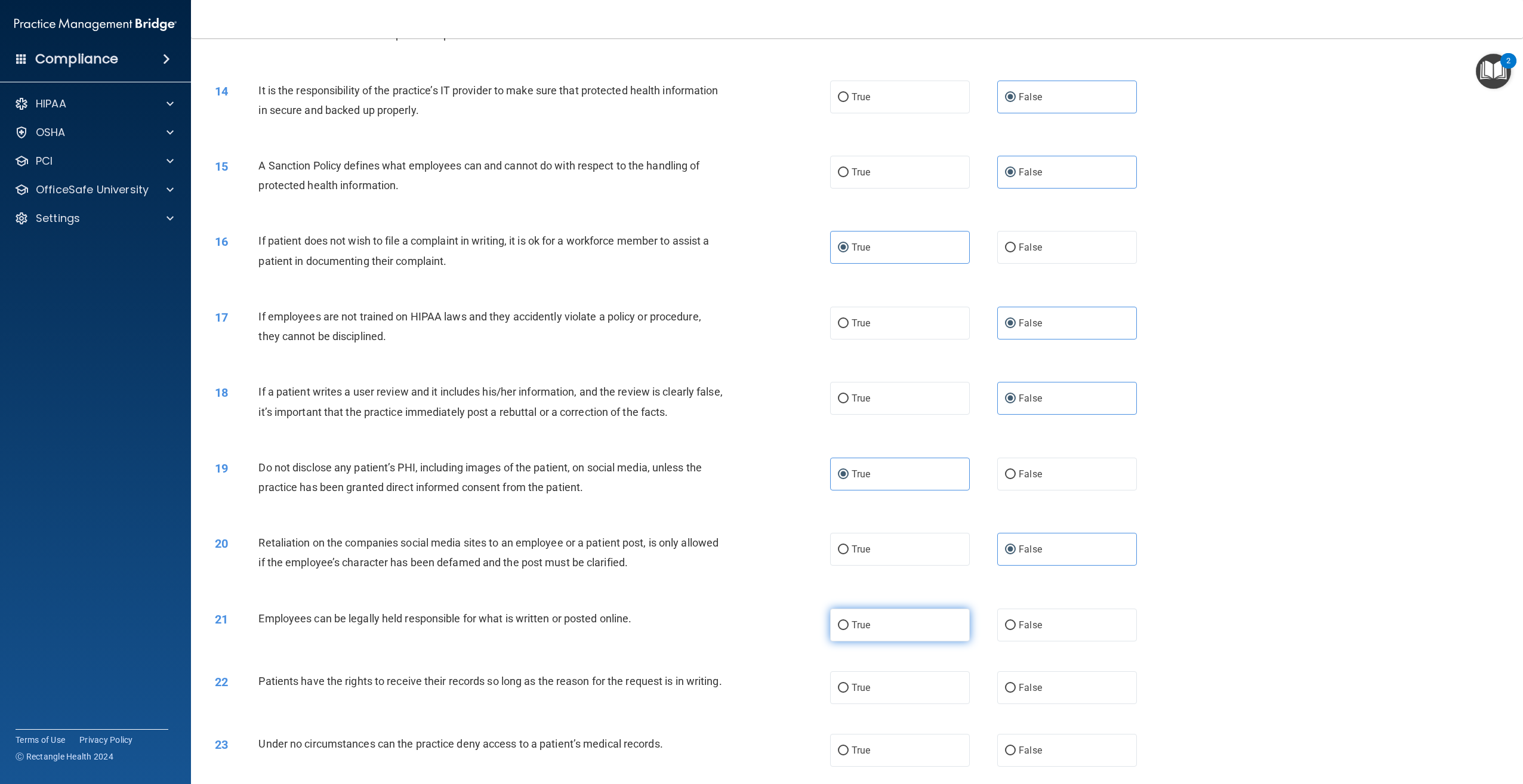
click at [849, 630] on input "True" at bounding box center [843, 625] width 11 height 9
radio input "true"
click at [1007, 685] on input "False" at bounding box center [1010, 687] width 11 height 9
radio input "true"
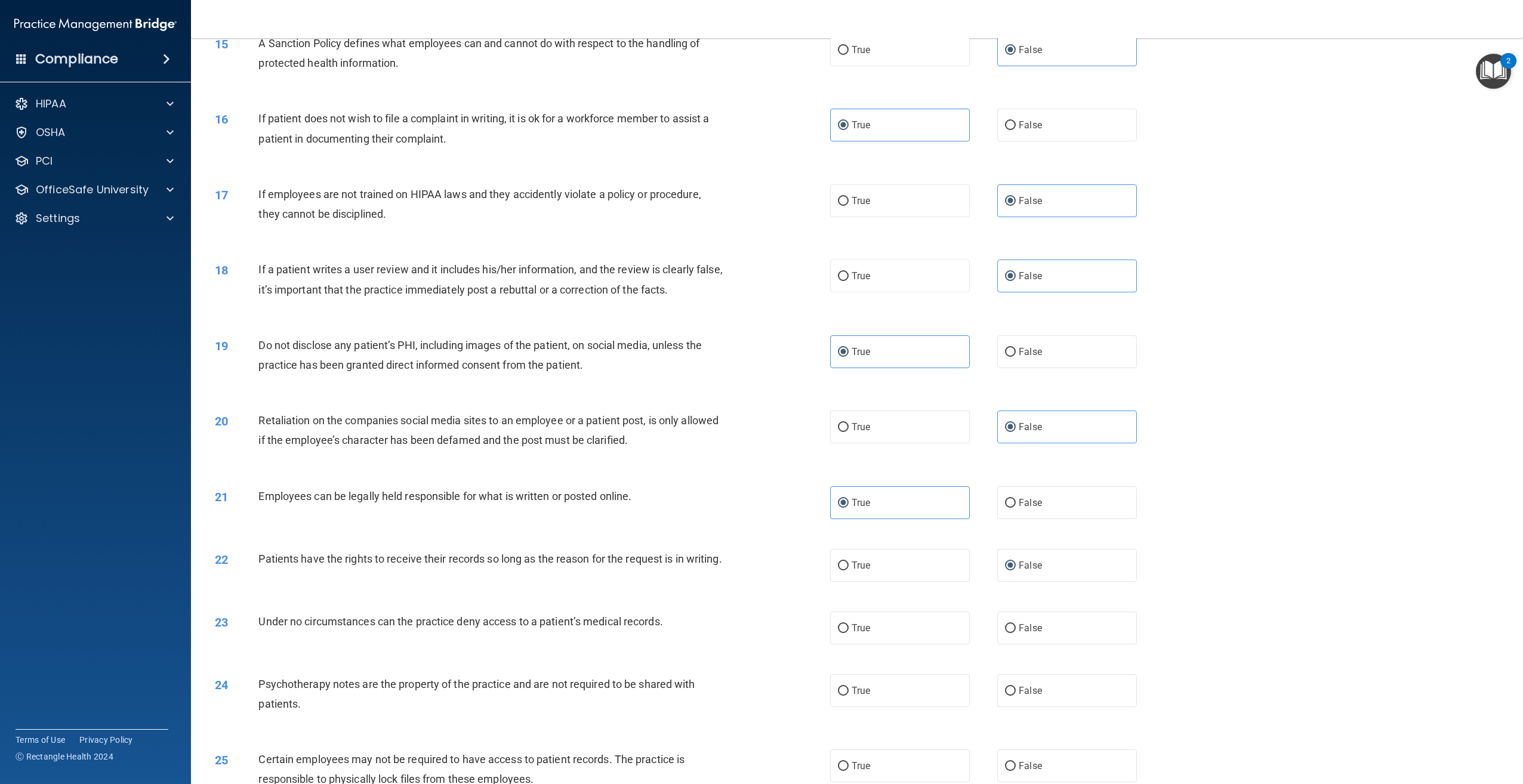
scroll to position [1313, 0]
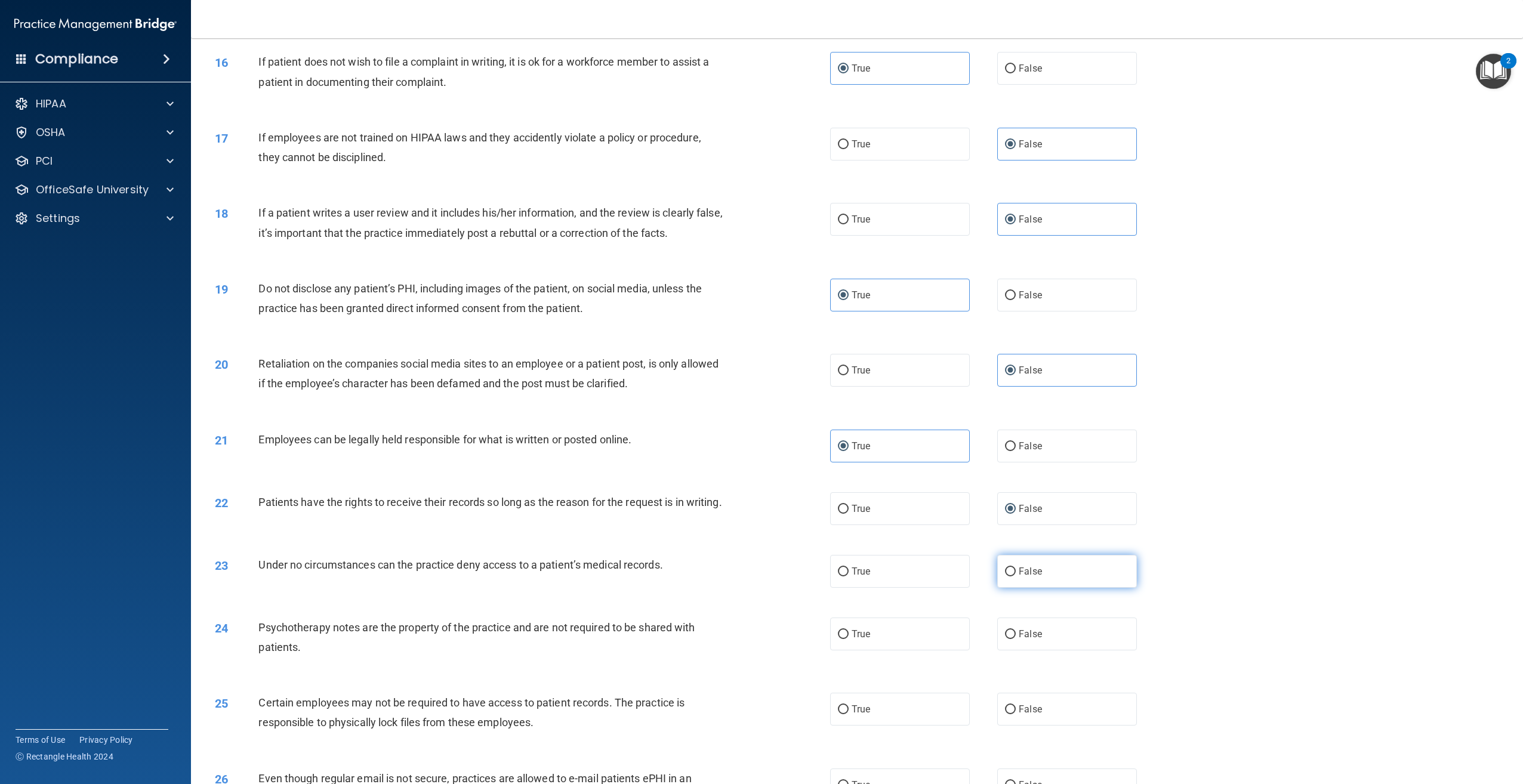
click at [1025, 577] on span "False" at bounding box center [1030, 572] width 23 height 12
click at [1016, 576] on input "False" at bounding box center [1010, 572] width 11 height 9
radio input "true"
click at [843, 639] on input "True" at bounding box center [843, 634] width 11 height 9
radio input "true"
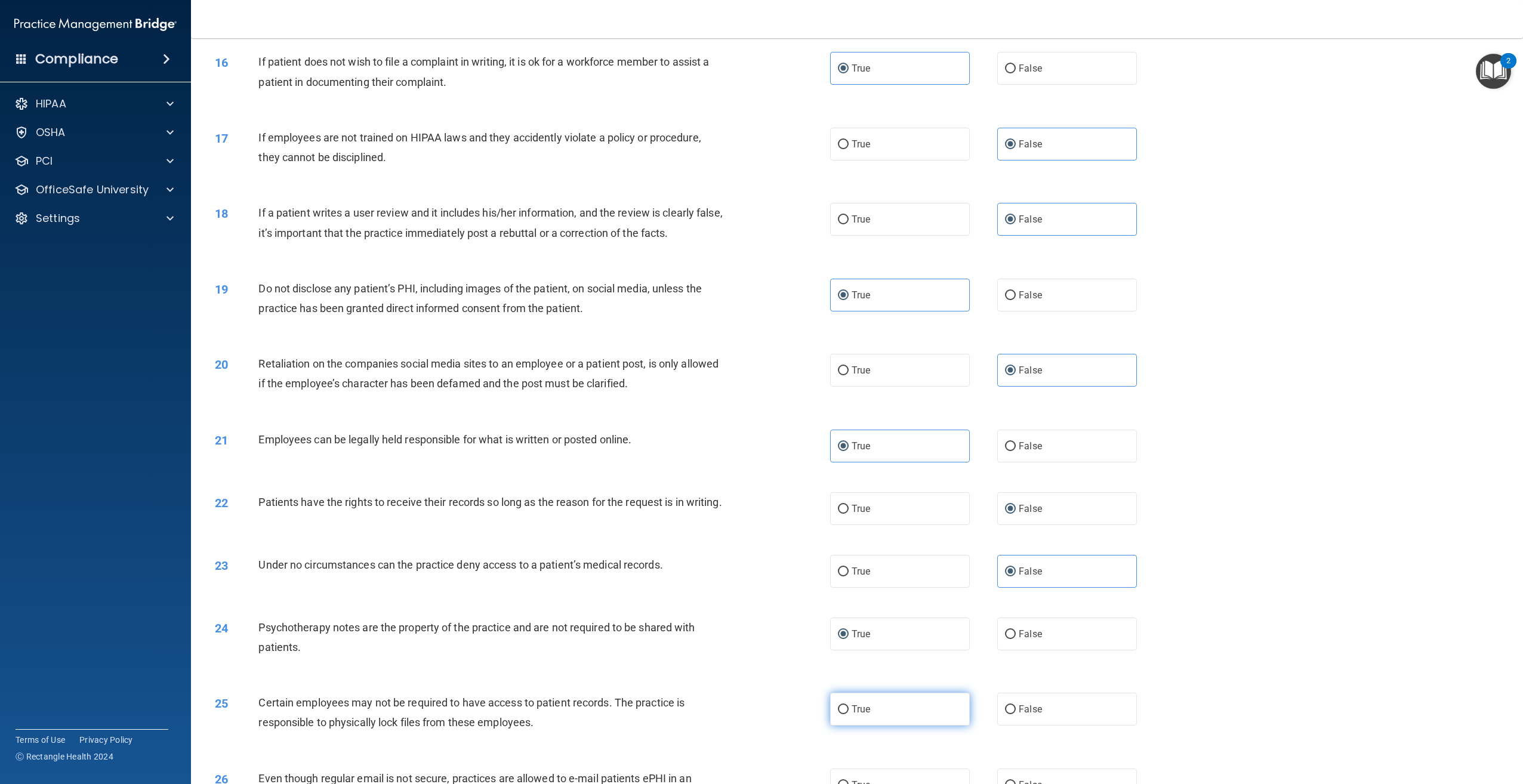
click at [863, 714] on label "True" at bounding box center [900, 710] width 140 height 33
click at [849, 714] on input "True" at bounding box center [843, 710] width 11 height 9
radio input "true"
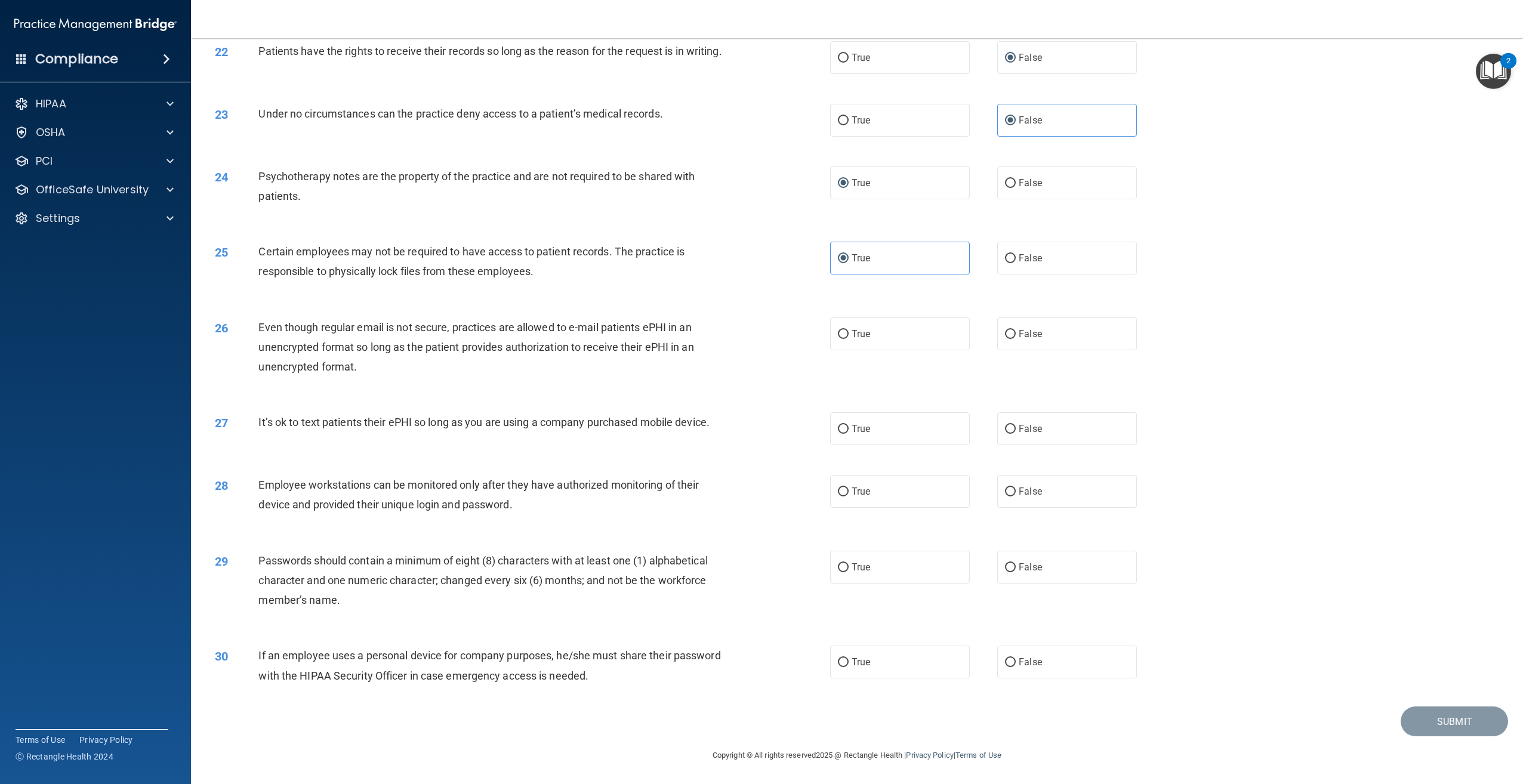
scroll to position [1777, 0]
click at [1030, 660] on span "False" at bounding box center [1030, 662] width 23 height 12
click at [1016, 660] on input "False" at bounding box center [1010, 662] width 11 height 9
radio input "true"
click at [852, 568] on span "True" at bounding box center [860, 568] width 18 height 12
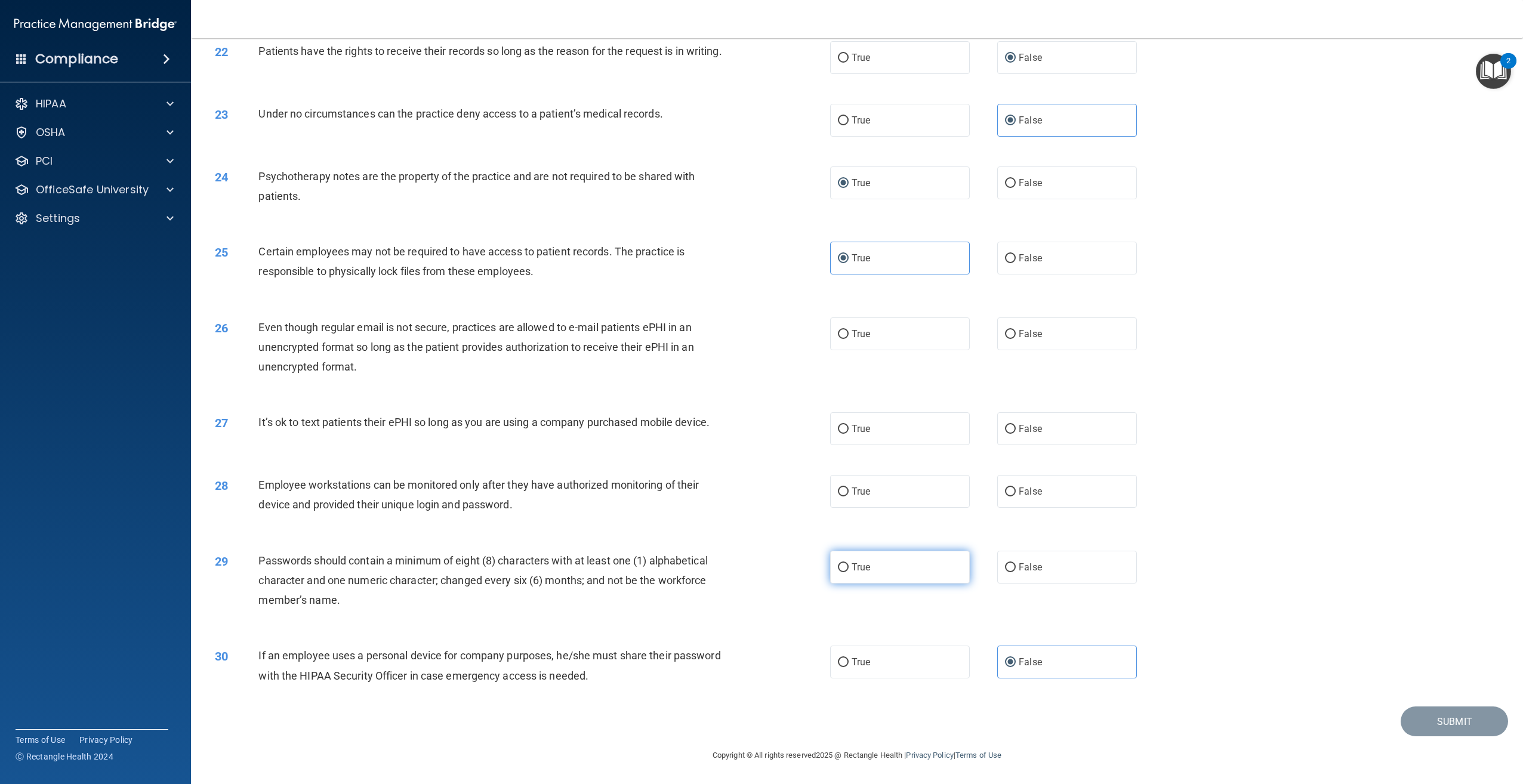
click at [849, 568] on input "True" at bounding box center [843, 567] width 11 height 9
radio input "true"
click at [1030, 494] on span "False" at bounding box center [1030, 491] width 23 height 12
click at [1016, 494] on input "False" at bounding box center [1010, 491] width 11 height 9
radio input "true"
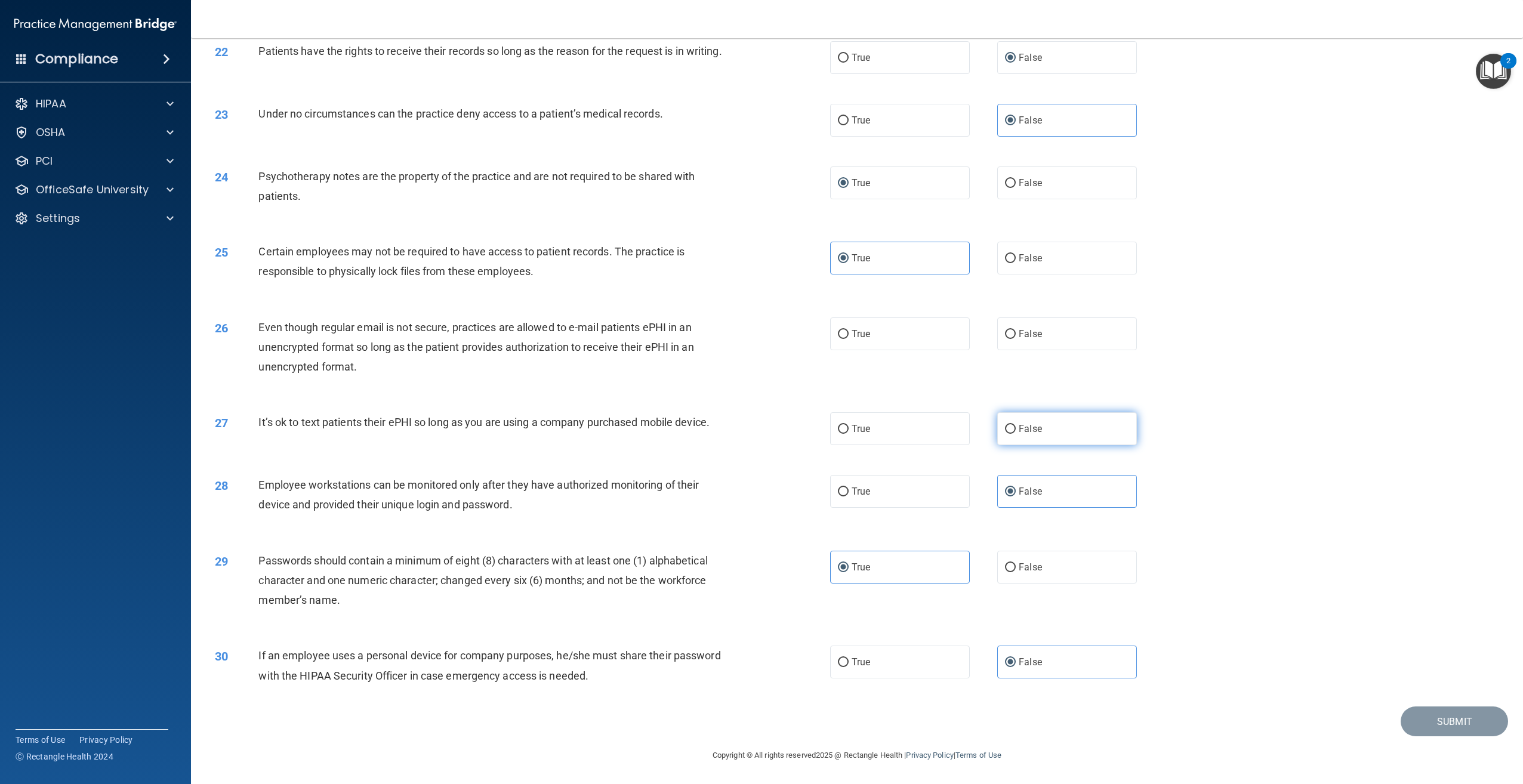
click at [1026, 424] on span "False" at bounding box center [1030, 429] width 23 height 12
click at [1016, 425] on input "False" at bounding box center [1010, 429] width 11 height 9
radio input "true"
click at [873, 331] on label "True" at bounding box center [900, 334] width 140 height 33
click at [849, 331] on input "True" at bounding box center [843, 334] width 11 height 9
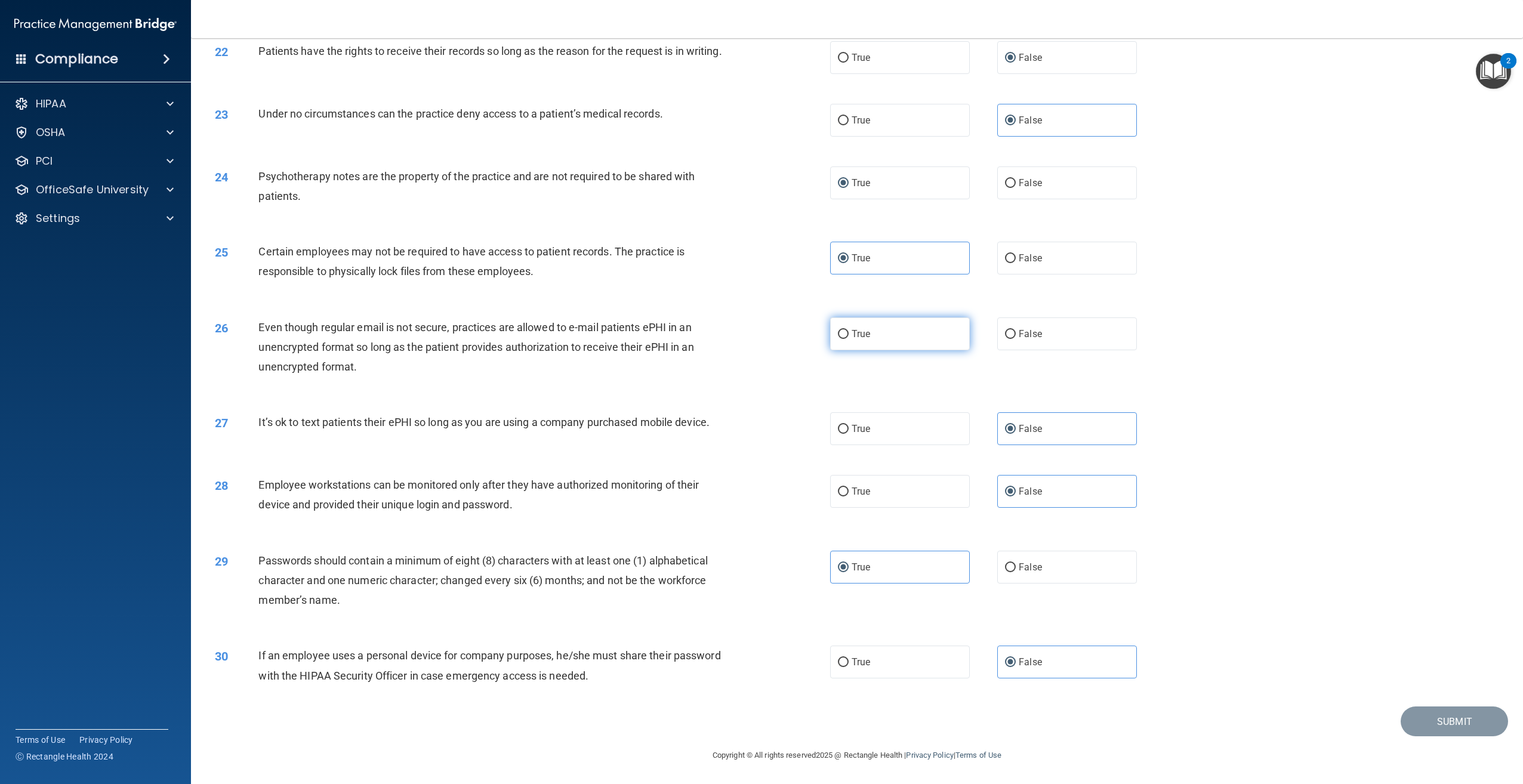
radio input "true"
click at [1460, 716] on button "Submit" at bounding box center [1454, 722] width 107 height 31
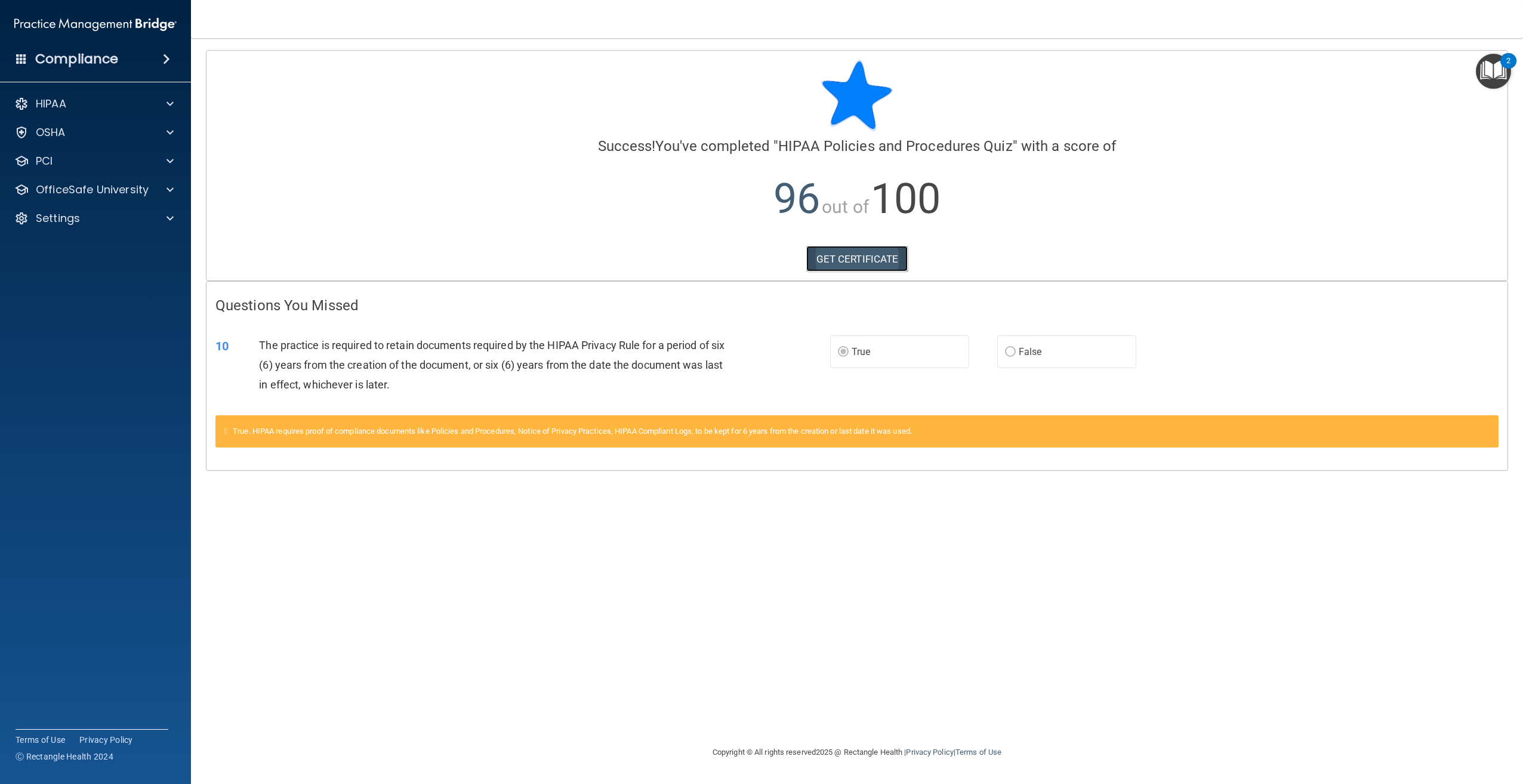
click at [828, 256] on link "GET CERTIFICATE" at bounding box center [858, 259] width 102 height 26
click at [57, 185] on p "OfficeSafe University" at bounding box center [92, 189] width 113 height 14
click at [82, 239] on link "OSHA Training" at bounding box center [82, 247] width 188 height 24
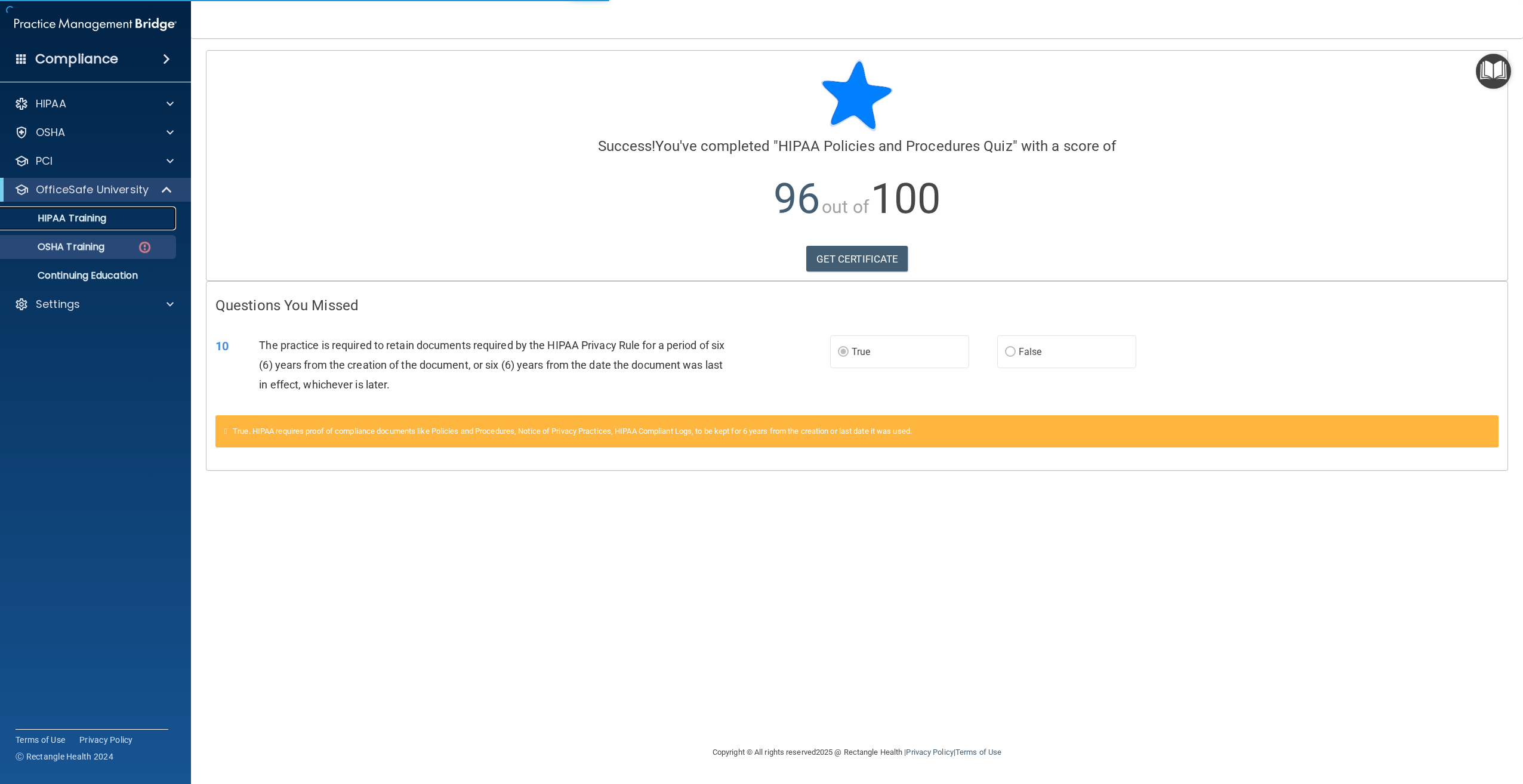
click at [84, 215] on p "HIPAA Training" at bounding box center [57, 218] width 99 height 12
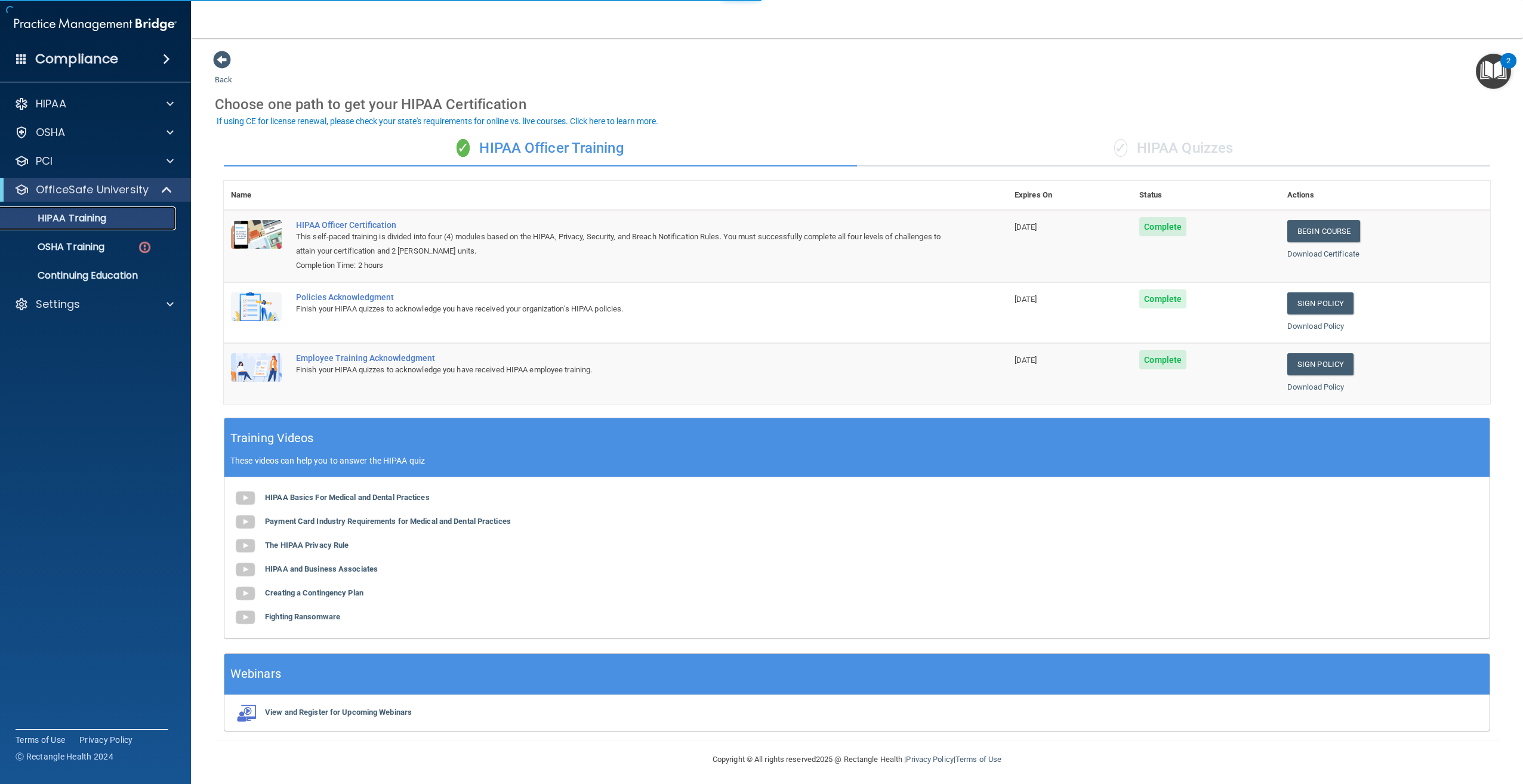
click at [87, 213] on p "HIPAA Training" at bounding box center [57, 218] width 99 height 12
click at [1159, 142] on div "✓ HIPAA Quizzes" at bounding box center [1174, 148] width 634 height 36
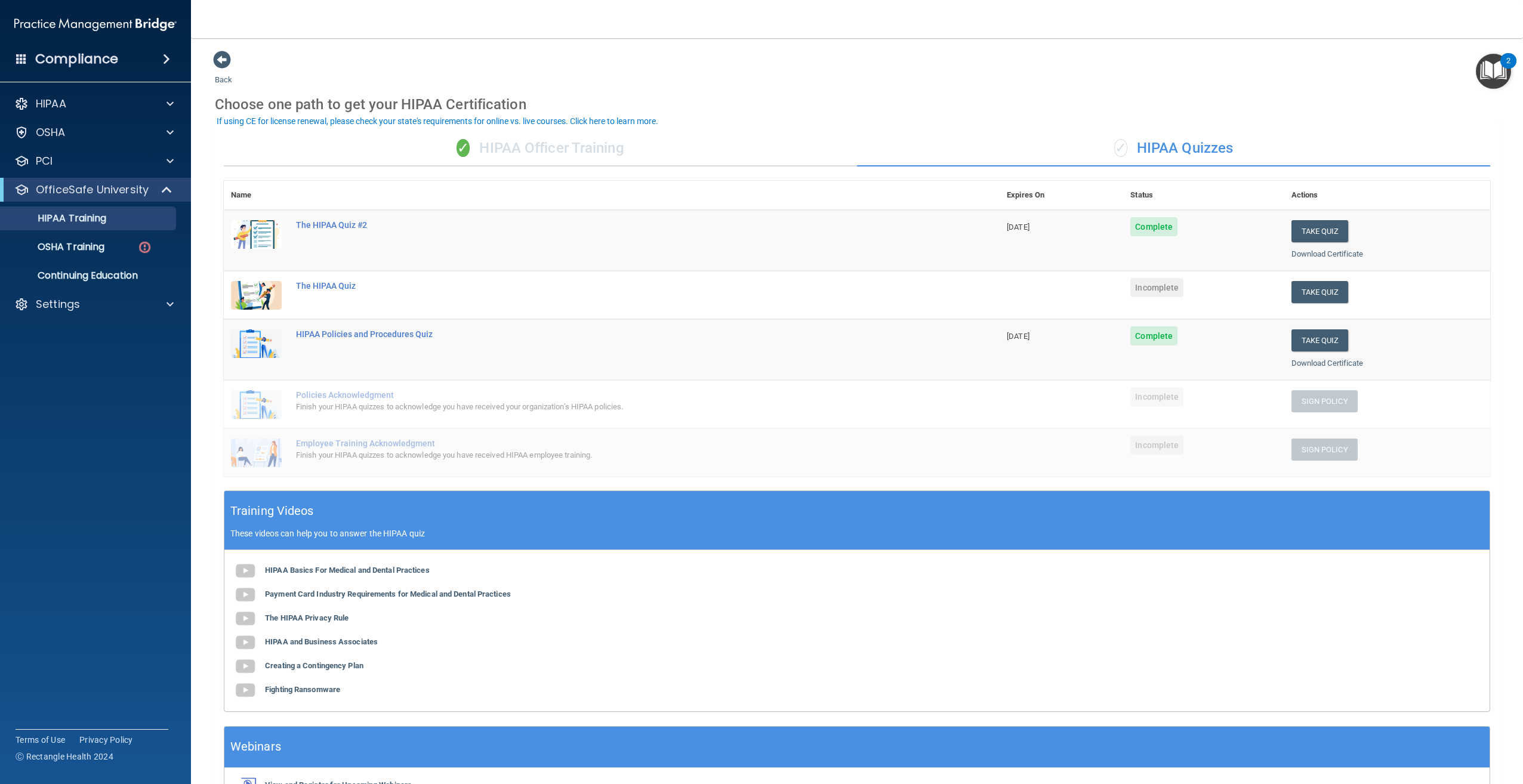
click at [1153, 229] on span "Complete" at bounding box center [1154, 227] width 47 height 19
click at [1147, 229] on span "Complete" at bounding box center [1154, 227] width 47 height 19
click at [1309, 237] on button "Take Quiz" at bounding box center [1320, 231] width 57 height 22
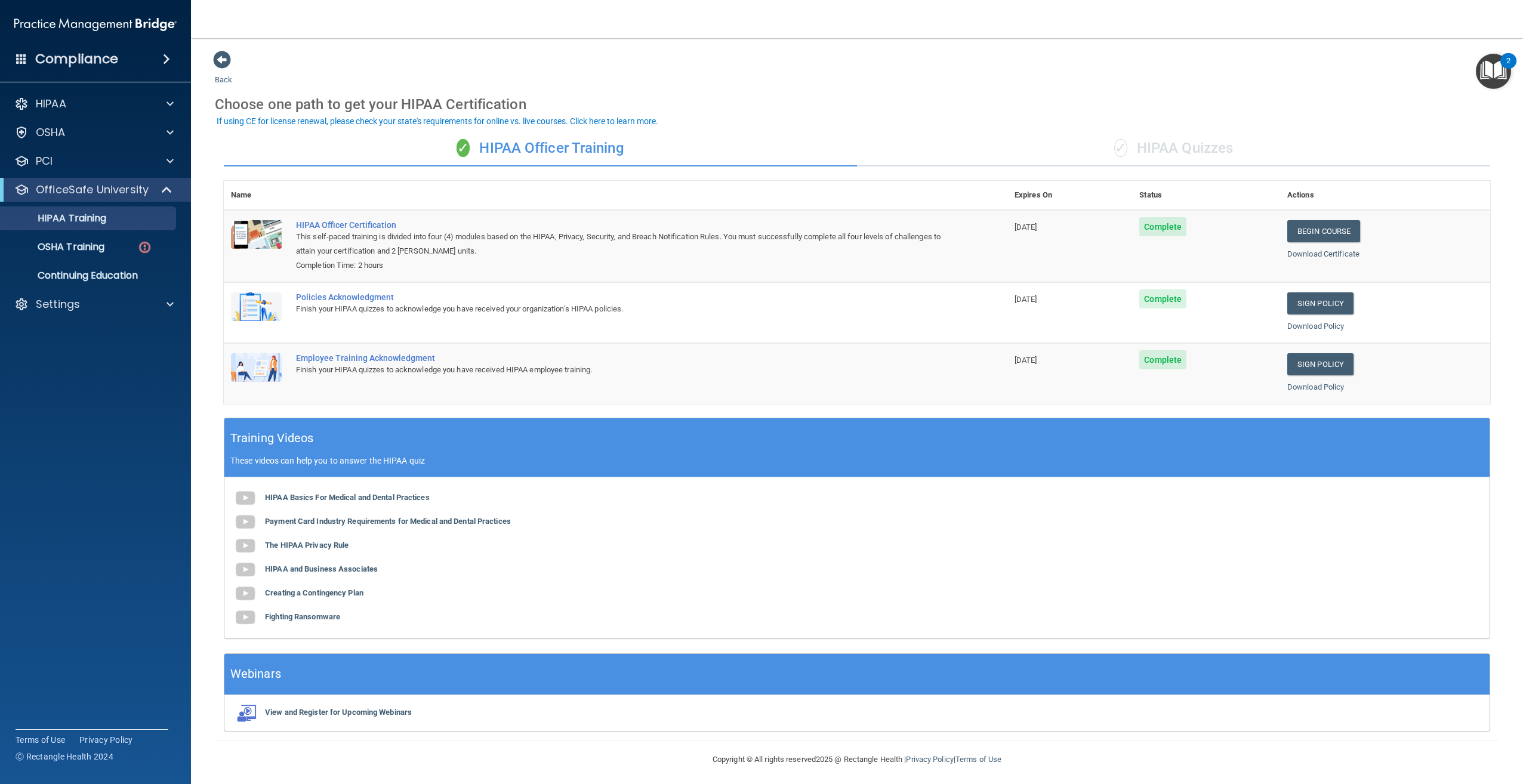
click at [1214, 143] on div "✓ HIPAA Quizzes" at bounding box center [1174, 148] width 634 height 36
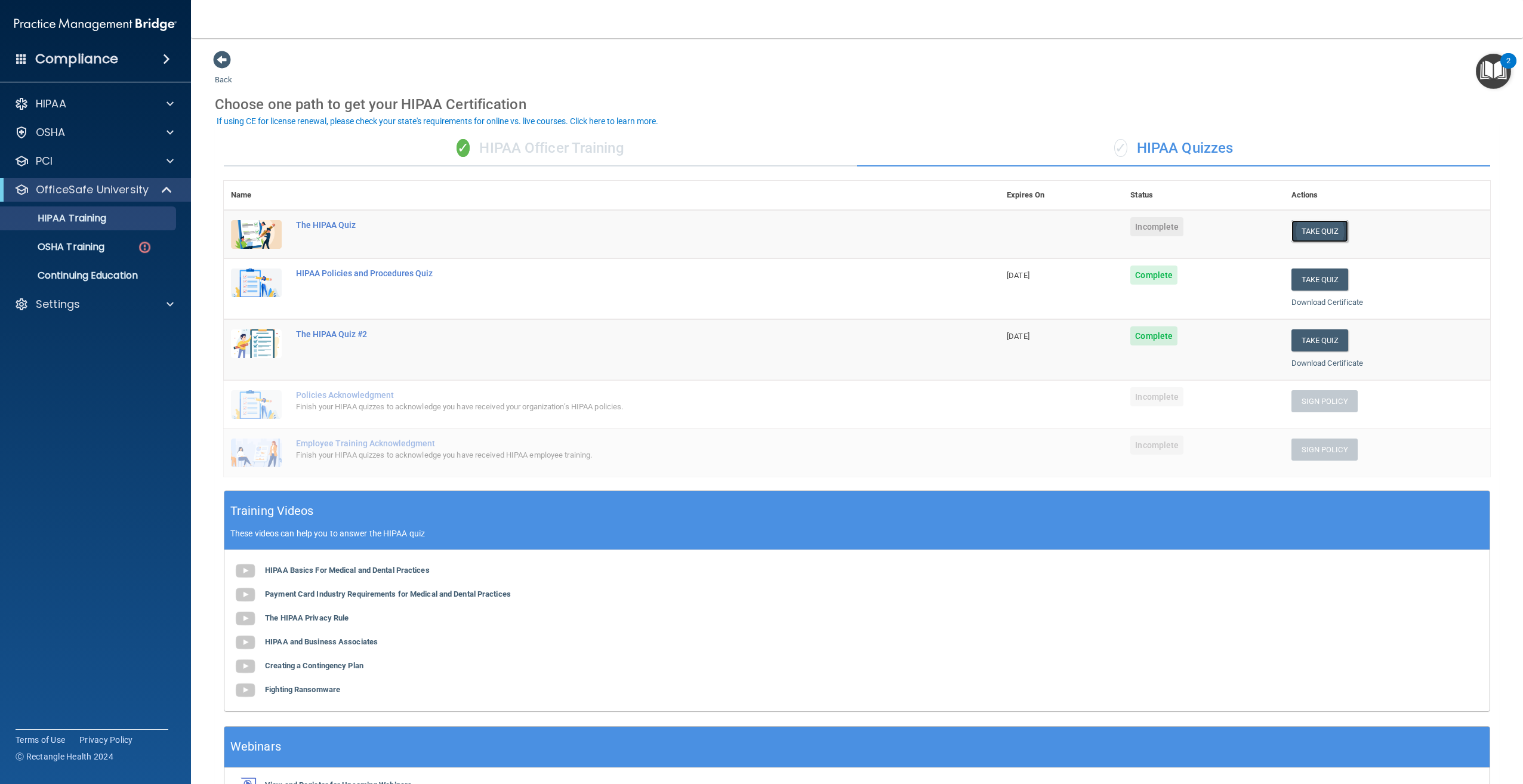
click at [1311, 229] on button "Take Quiz" at bounding box center [1320, 231] width 57 height 22
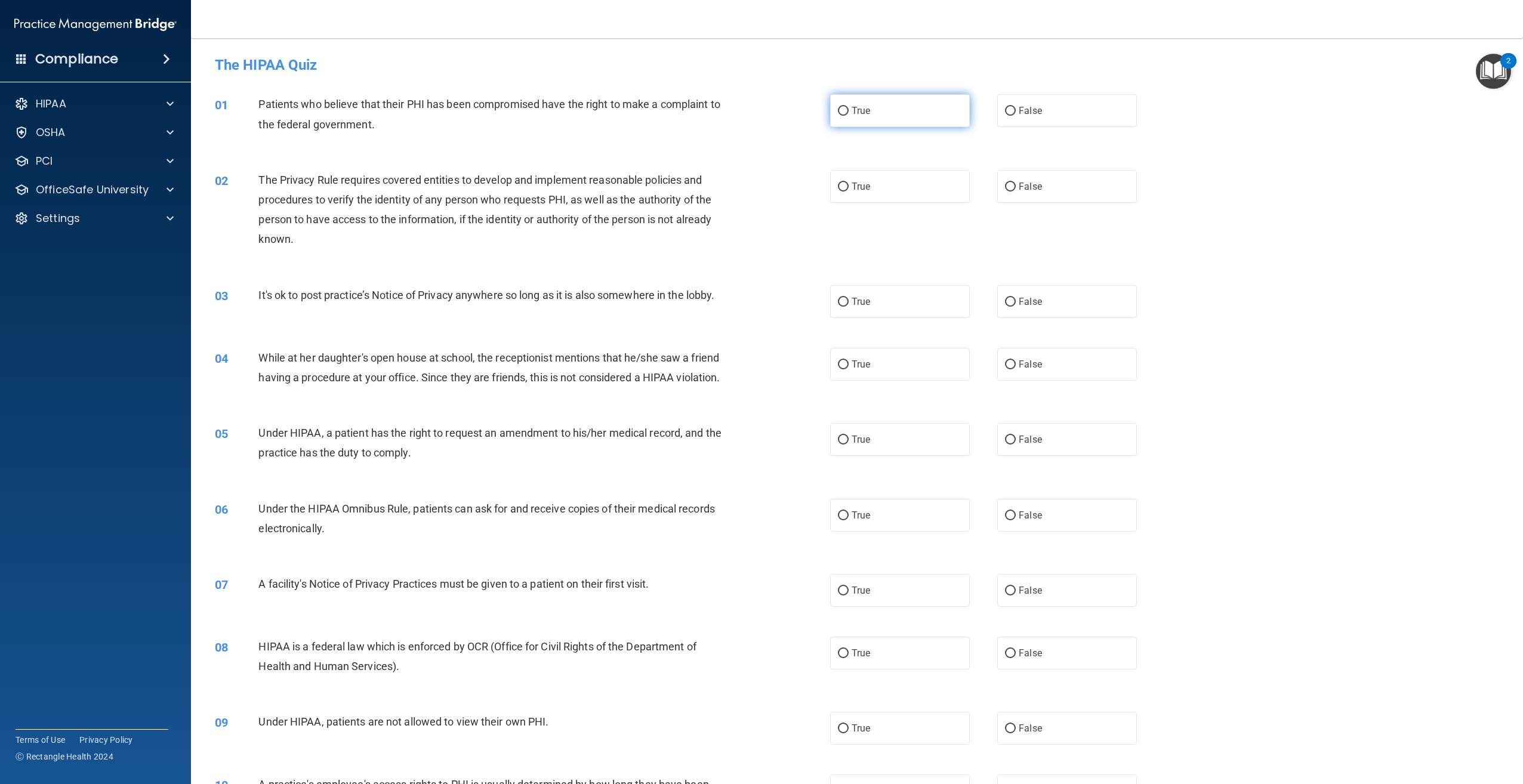
click at [873, 112] on label "True" at bounding box center [900, 111] width 140 height 33
click at [849, 112] on input "True" at bounding box center [843, 111] width 11 height 9
radio input "true"
click at [865, 185] on span "True" at bounding box center [860, 186] width 18 height 12
click at [849, 185] on input "True" at bounding box center [843, 186] width 11 height 9
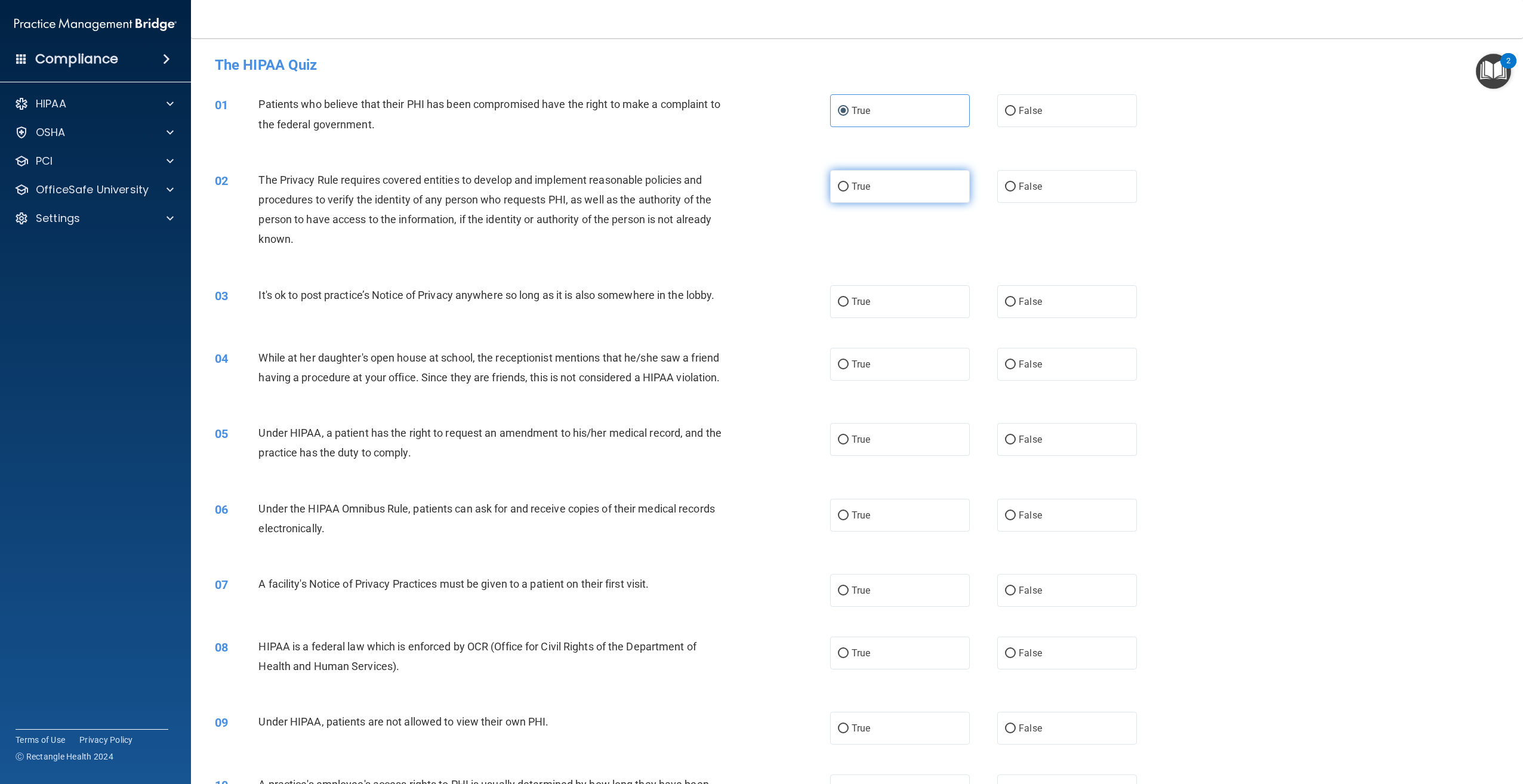
radio input "true"
click at [852, 298] on span "True" at bounding box center [860, 302] width 18 height 12
click at [849, 298] on input "True" at bounding box center [843, 301] width 11 height 9
radio input "true"
click at [1026, 360] on span "False" at bounding box center [1030, 364] width 23 height 12
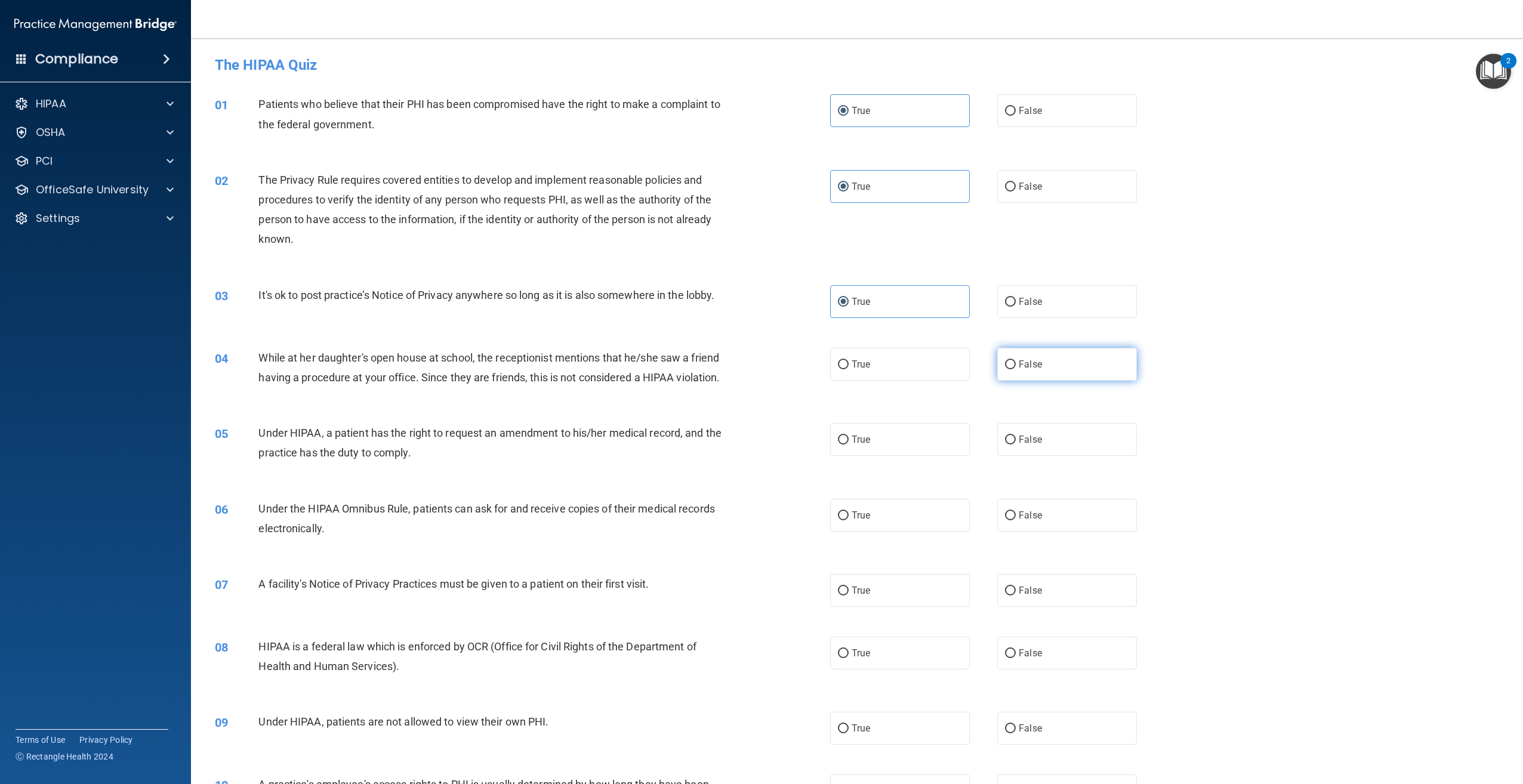
click at [1016, 360] on input "False" at bounding box center [1010, 364] width 11 height 9
radio input "true"
click at [1019, 445] on span "False" at bounding box center [1030, 439] width 23 height 12
click at [1016, 444] on input "False" at bounding box center [1010, 439] width 11 height 9
radio input "true"
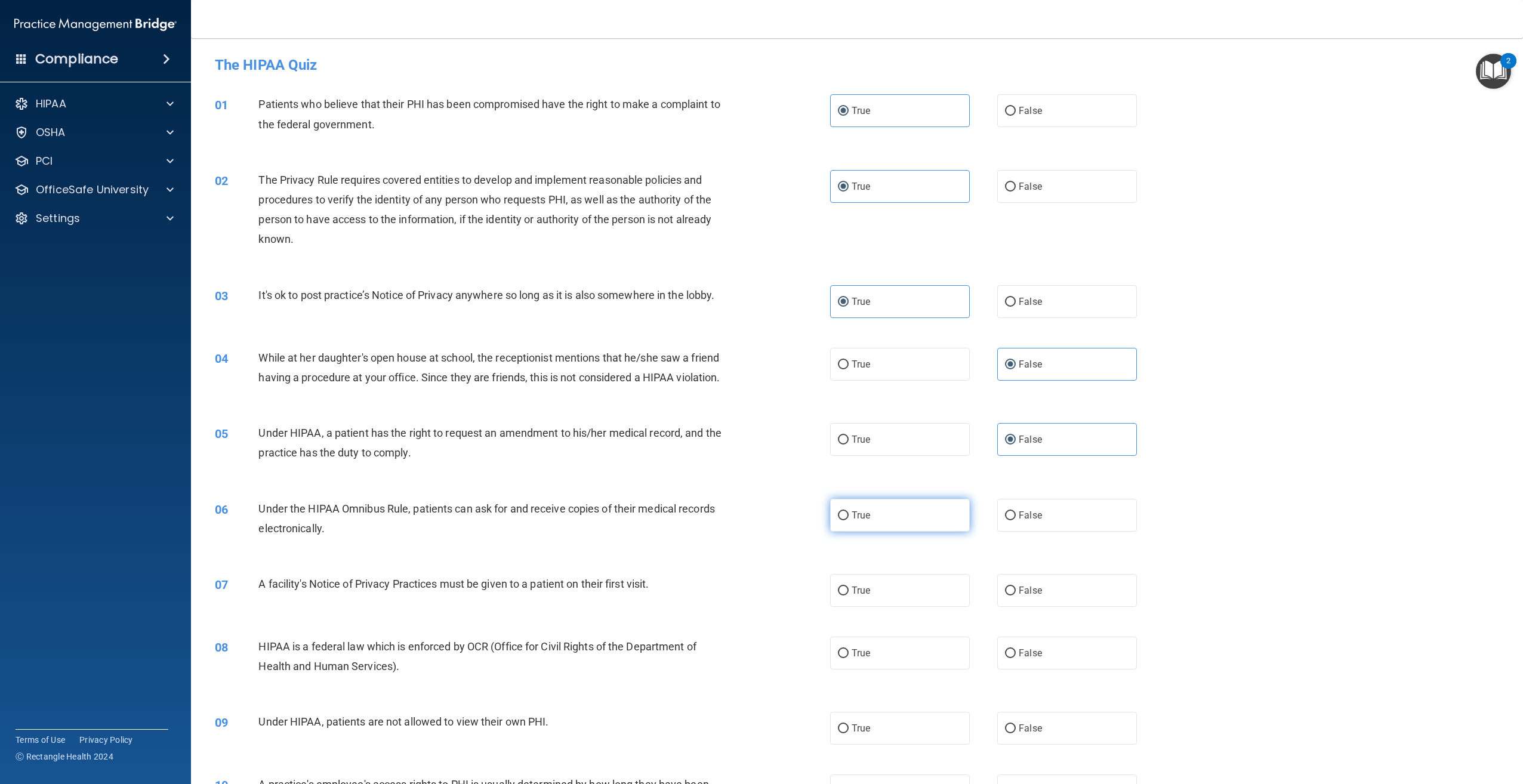
click at [867, 532] on label "True" at bounding box center [900, 516] width 140 height 33
click at [849, 520] on input "True" at bounding box center [843, 516] width 11 height 9
radio input "true"
click at [863, 596] on span "True" at bounding box center [860, 591] width 18 height 12
drag, startPoint x: 863, startPoint y: 608, endPoint x: 842, endPoint y: 608, distance: 21.0
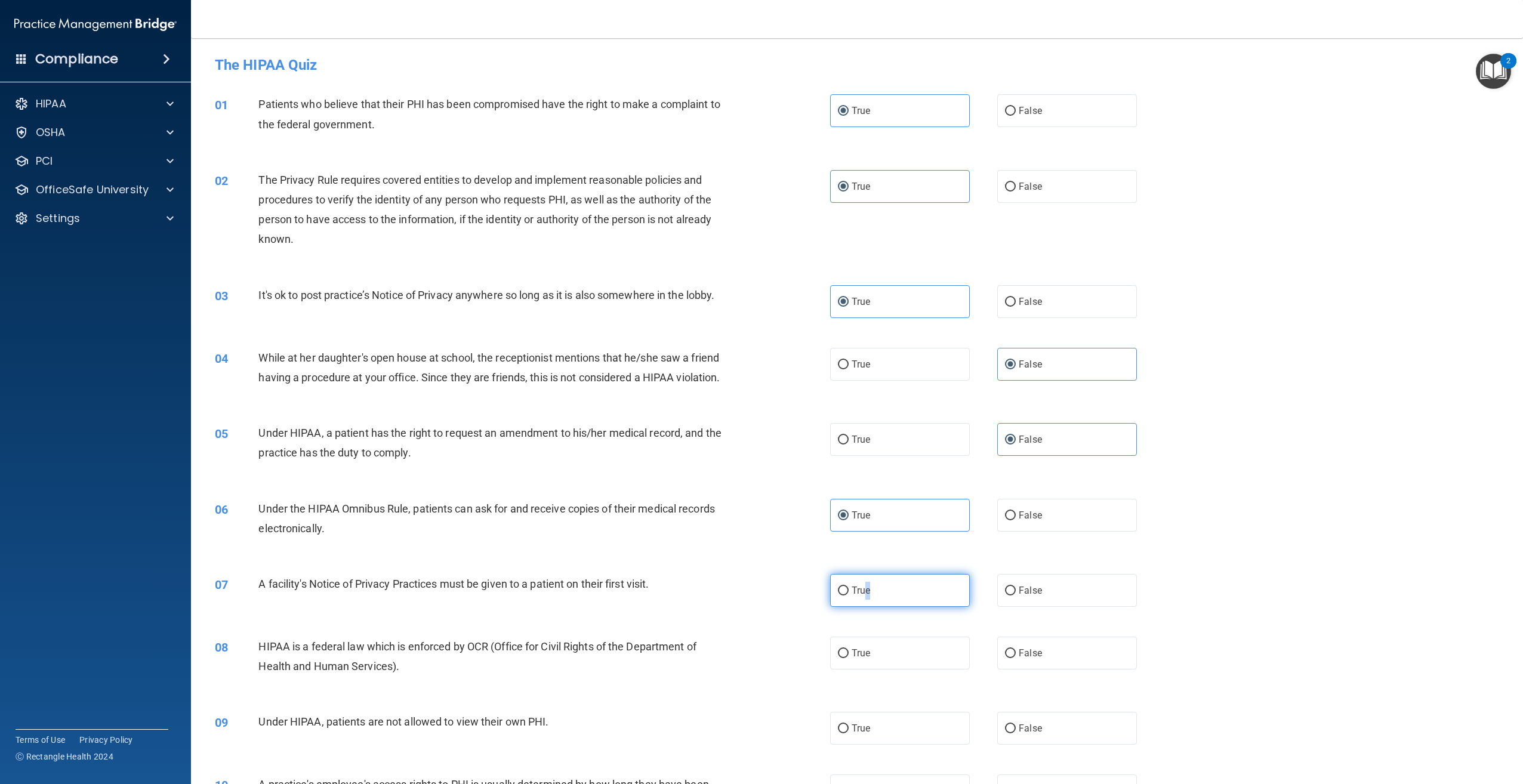
click at [842, 596] on input "True" at bounding box center [843, 591] width 11 height 9
radio input "true"
click at [866, 669] on label "True" at bounding box center [900, 653] width 140 height 33
click at [849, 658] on input "True" at bounding box center [843, 653] width 11 height 9
radio input "true"
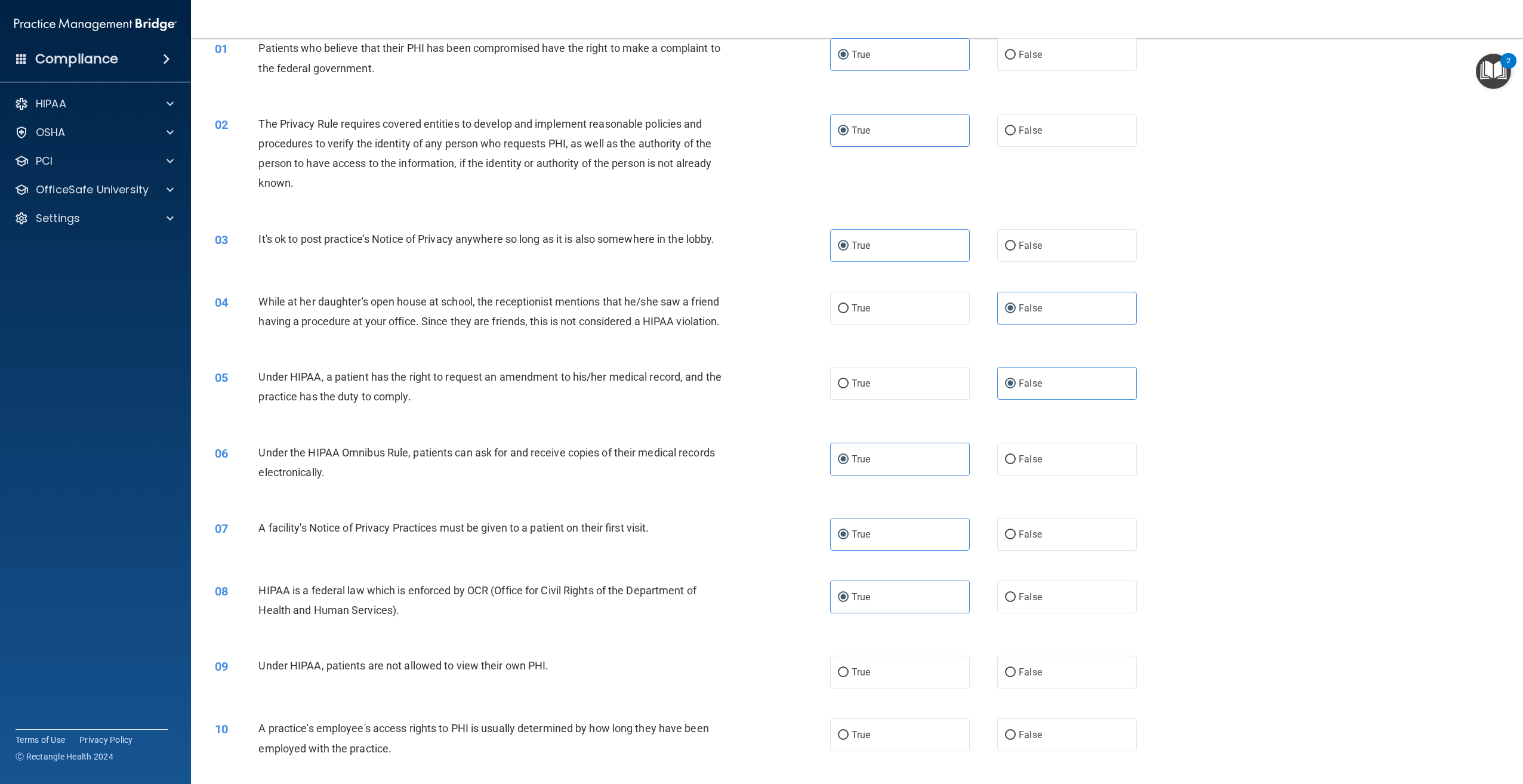
scroll to position [60, 0]
drag, startPoint x: 1023, startPoint y: 690, endPoint x: 1015, endPoint y: 696, distance: 10.0
click at [1023, 674] on span "False" at bounding box center [1030, 669] width 23 height 12
click at [1016, 674] on input "False" at bounding box center [1010, 669] width 11 height 9
radio input "true"
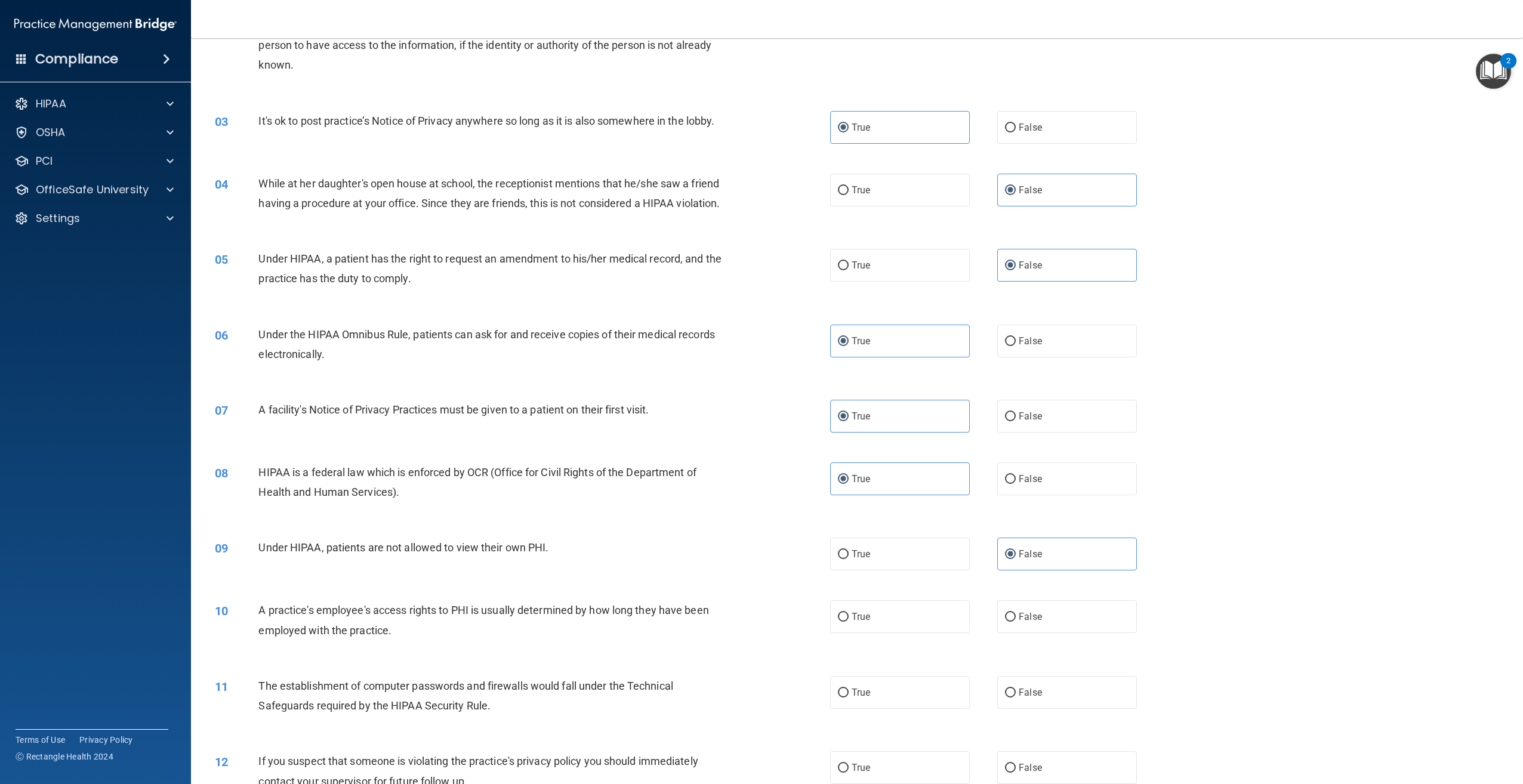
scroll to position [179, 0]
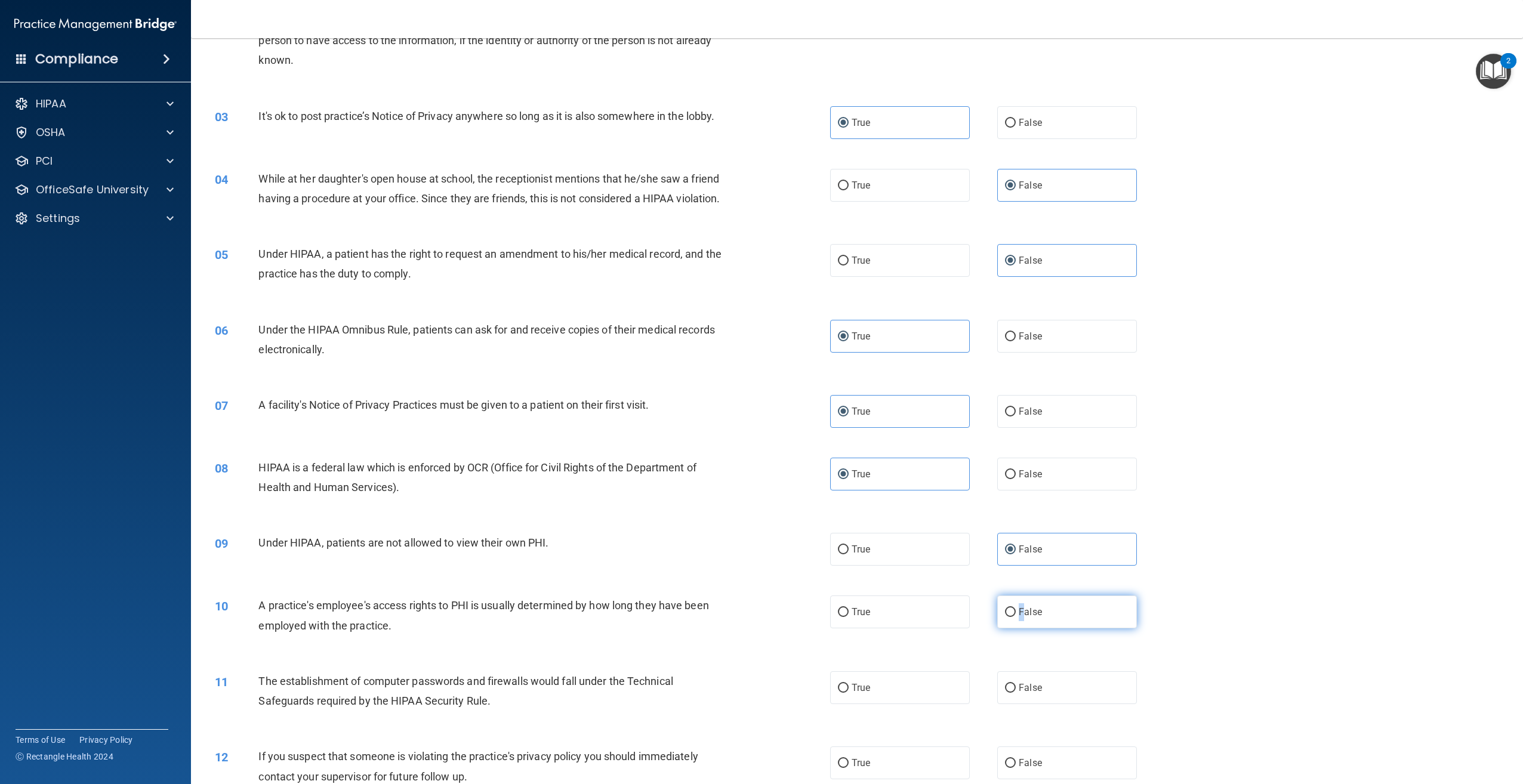
click at [1016, 629] on label "False" at bounding box center [1067, 612] width 140 height 33
drag, startPoint x: 1016, startPoint y: 638, endPoint x: 1032, endPoint y: 633, distance: 16.8
click at [1032, 618] on span "False" at bounding box center [1030, 612] width 23 height 12
click at [1016, 617] on input "False" at bounding box center [1010, 612] width 11 height 9
radio input "true"
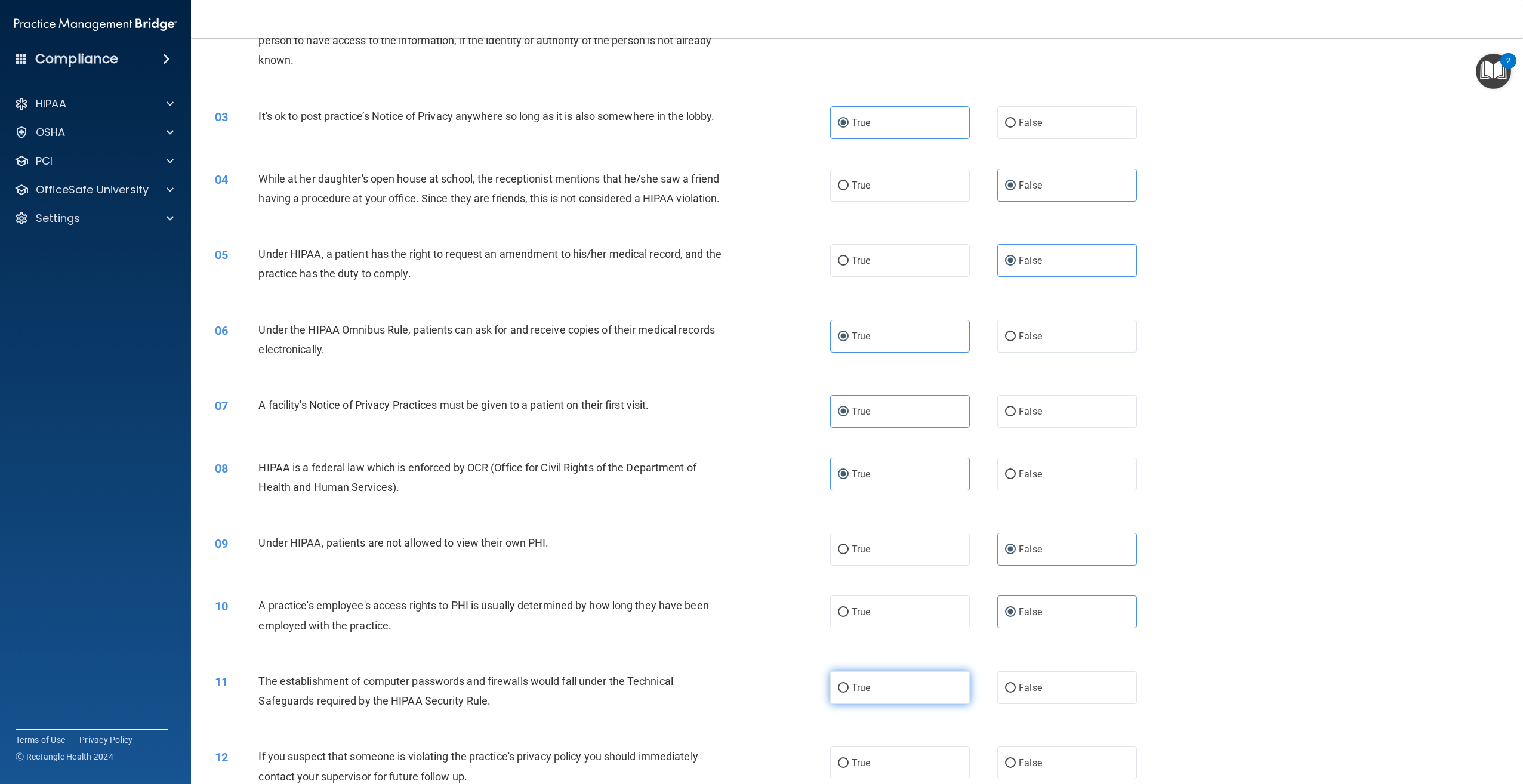
click at [870, 704] on label "True" at bounding box center [900, 687] width 140 height 33
click at [849, 693] on input "True" at bounding box center [843, 687] width 11 height 9
radio input "true"
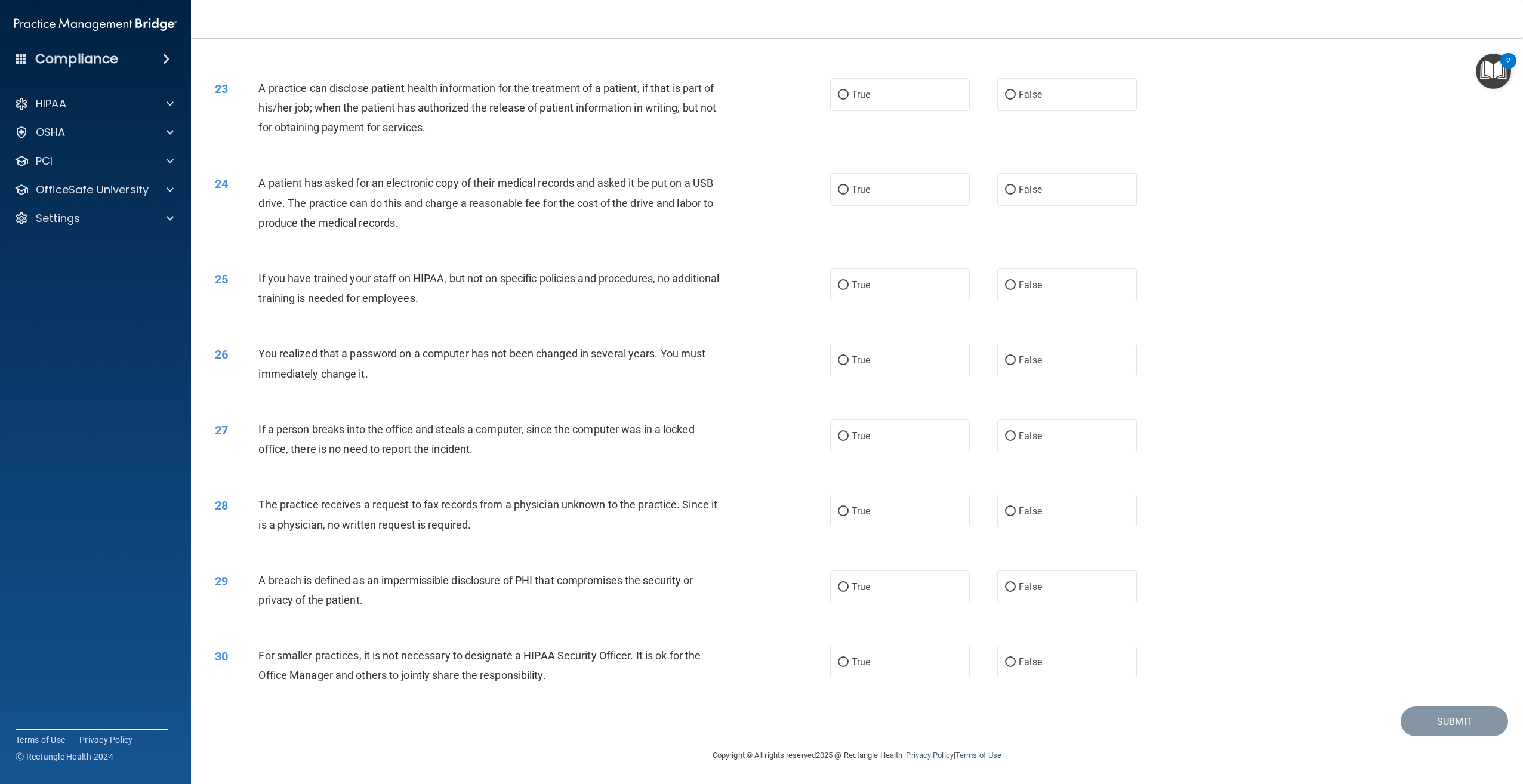
scroll to position [1685, 0]
click at [1025, 662] on span "False" at bounding box center [1030, 662] width 23 height 12
click at [1016, 662] on input "False" at bounding box center [1010, 662] width 11 height 9
radio input "true"
click at [860, 585] on span "True" at bounding box center [860, 587] width 18 height 12
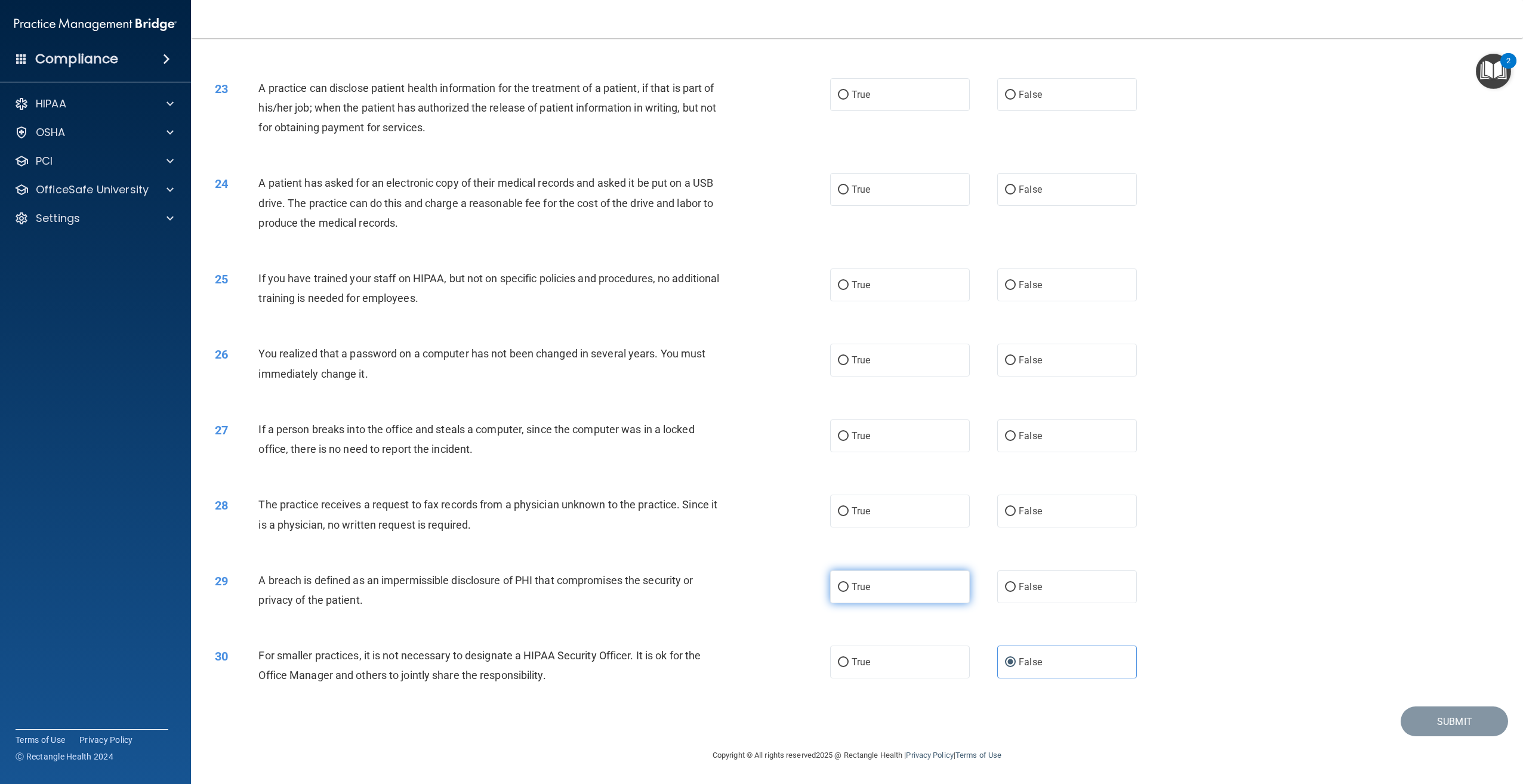
click at [849, 585] on input "True" at bounding box center [843, 587] width 11 height 9
radio input "true"
click at [859, 511] on span "True" at bounding box center [860, 512] width 18 height 12
click at [849, 511] on input "True" at bounding box center [843, 511] width 11 height 9
radio input "true"
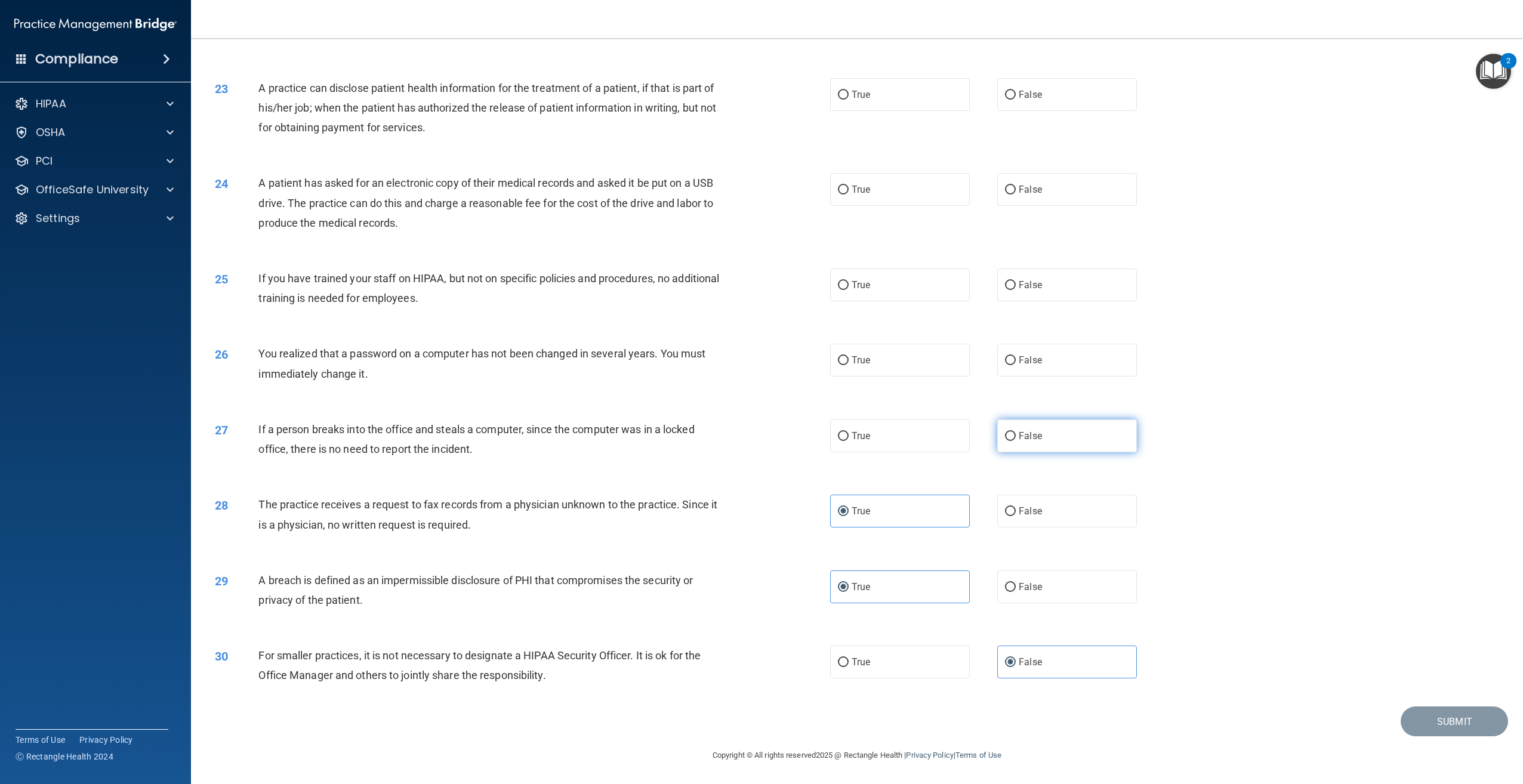
click at [1026, 431] on span "False" at bounding box center [1030, 436] width 23 height 12
click at [1016, 432] on input "False" at bounding box center [1010, 435] width 11 height 9
radio input "true"
click at [876, 350] on label "True" at bounding box center [900, 360] width 140 height 33
click at [849, 356] on input "True" at bounding box center [843, 360] width 11 height 9
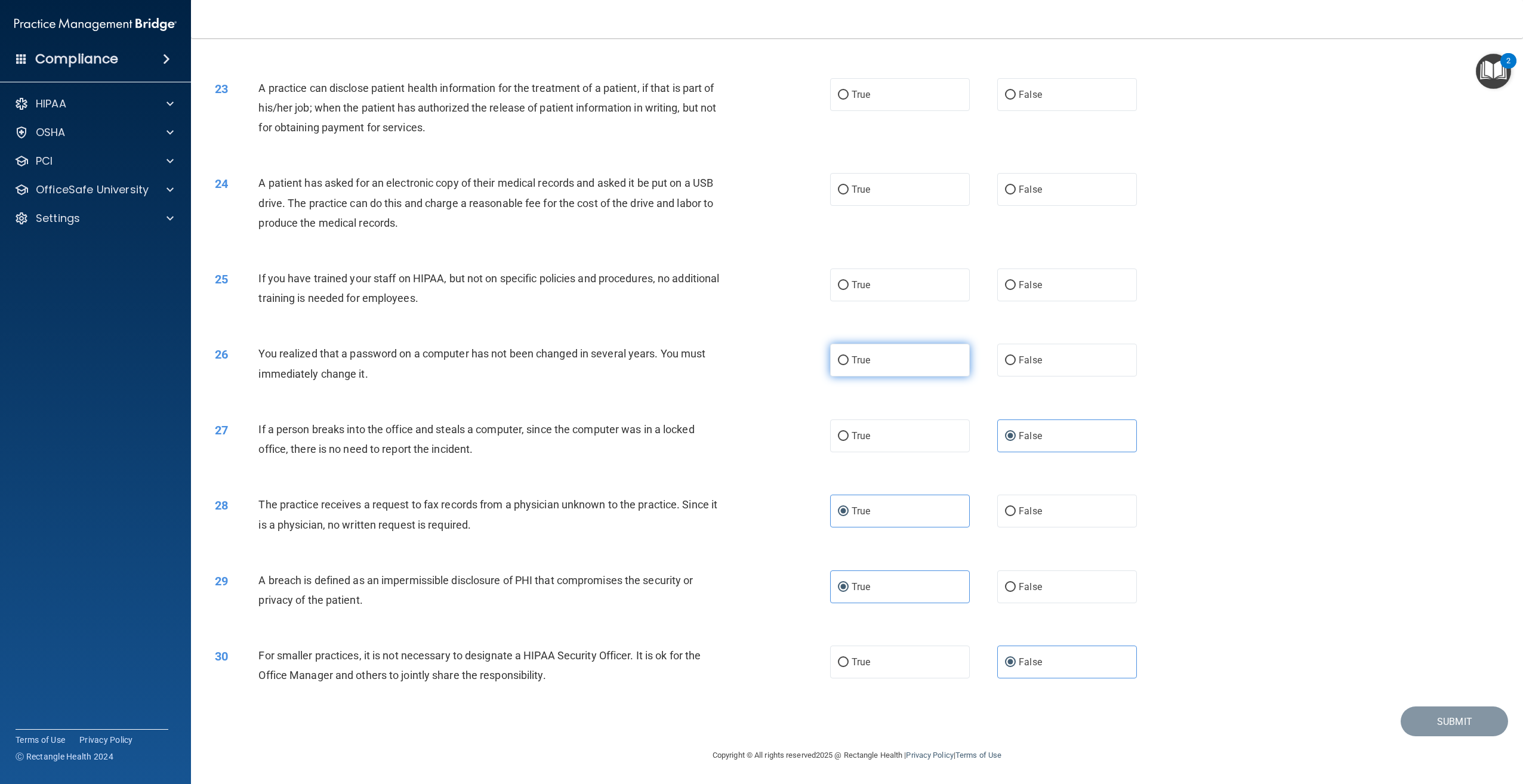
radio input "true"
click at [1028, 282] on span "False" at bounding box center [1030, 285] width 23 height 12
click at [1016, 282] on input "False" at bounding box center [1010, 285] width 11 height 9
radio input "true"
click at [873, 189] on label "True" at bounding box center [900, 189] width 140 height 33
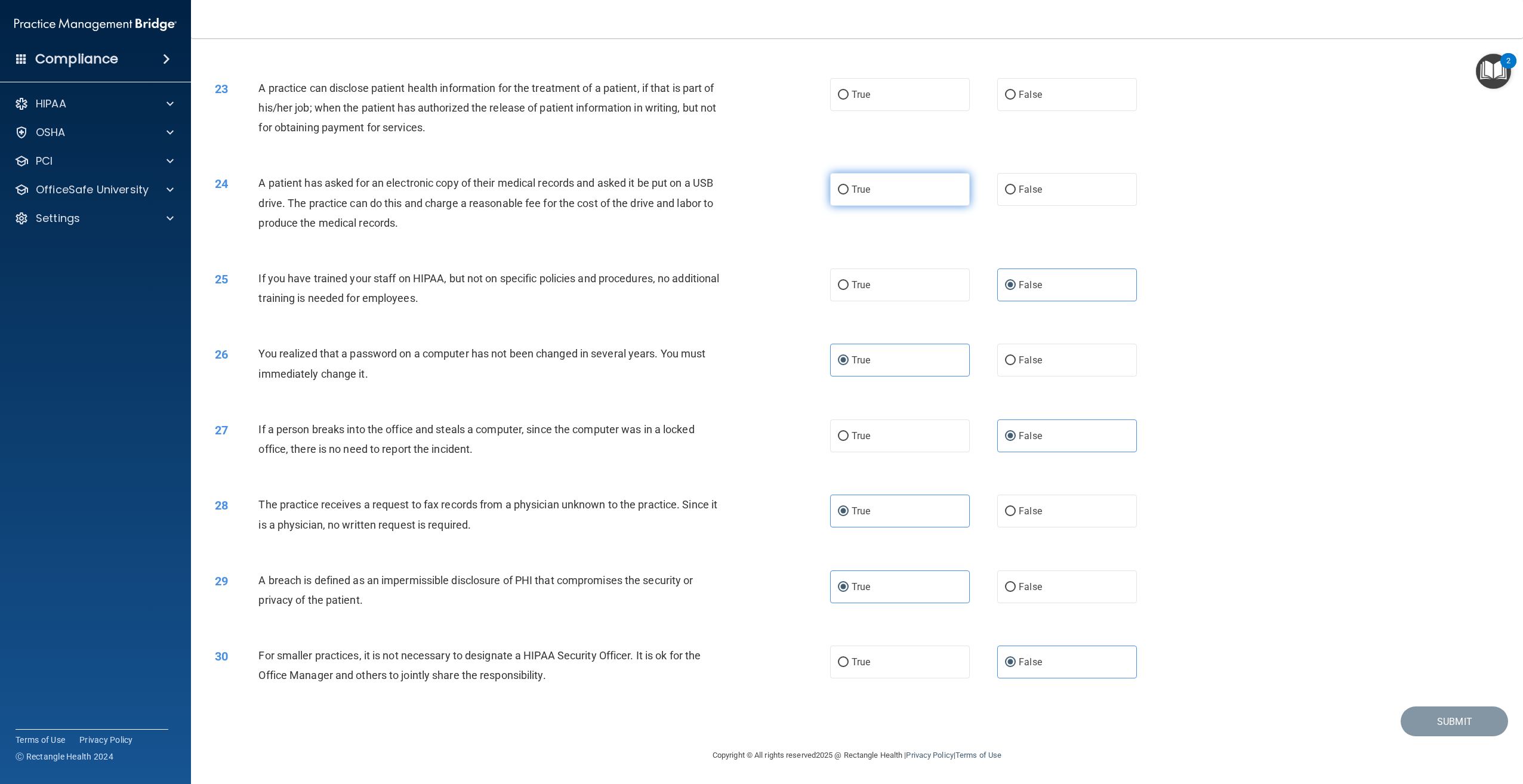
click at [849, 189] on input "True" at bounding box center [843, 189] width 11 height 9
radio input "true"
click at [852, 95] on span "True" at bounding box center [860, 95] width 18 height 12
click at [848, 95] on input "True" at bounding box center [843, 95] width 11 height 9
radio input "true"
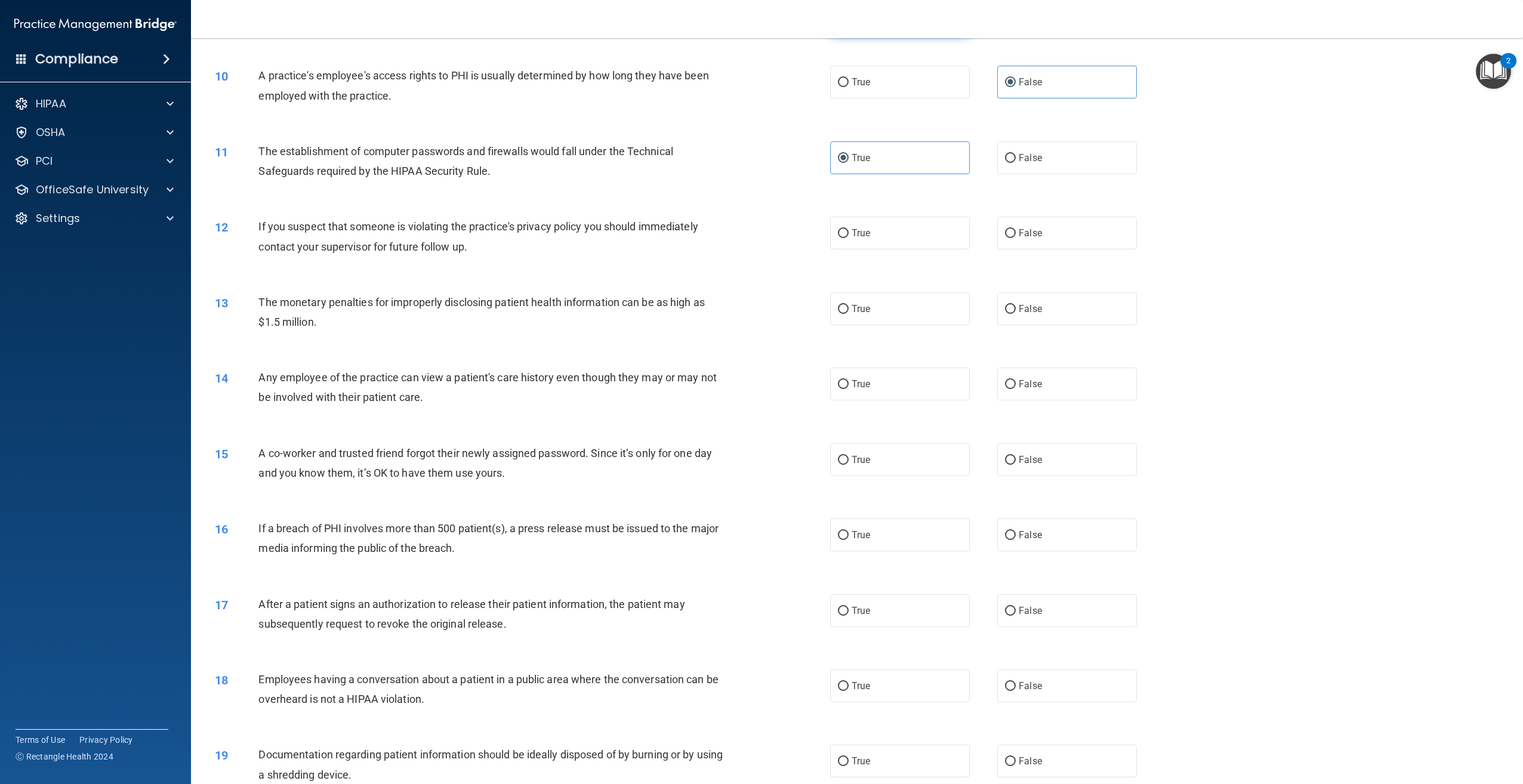
scroll to position [850, 0]
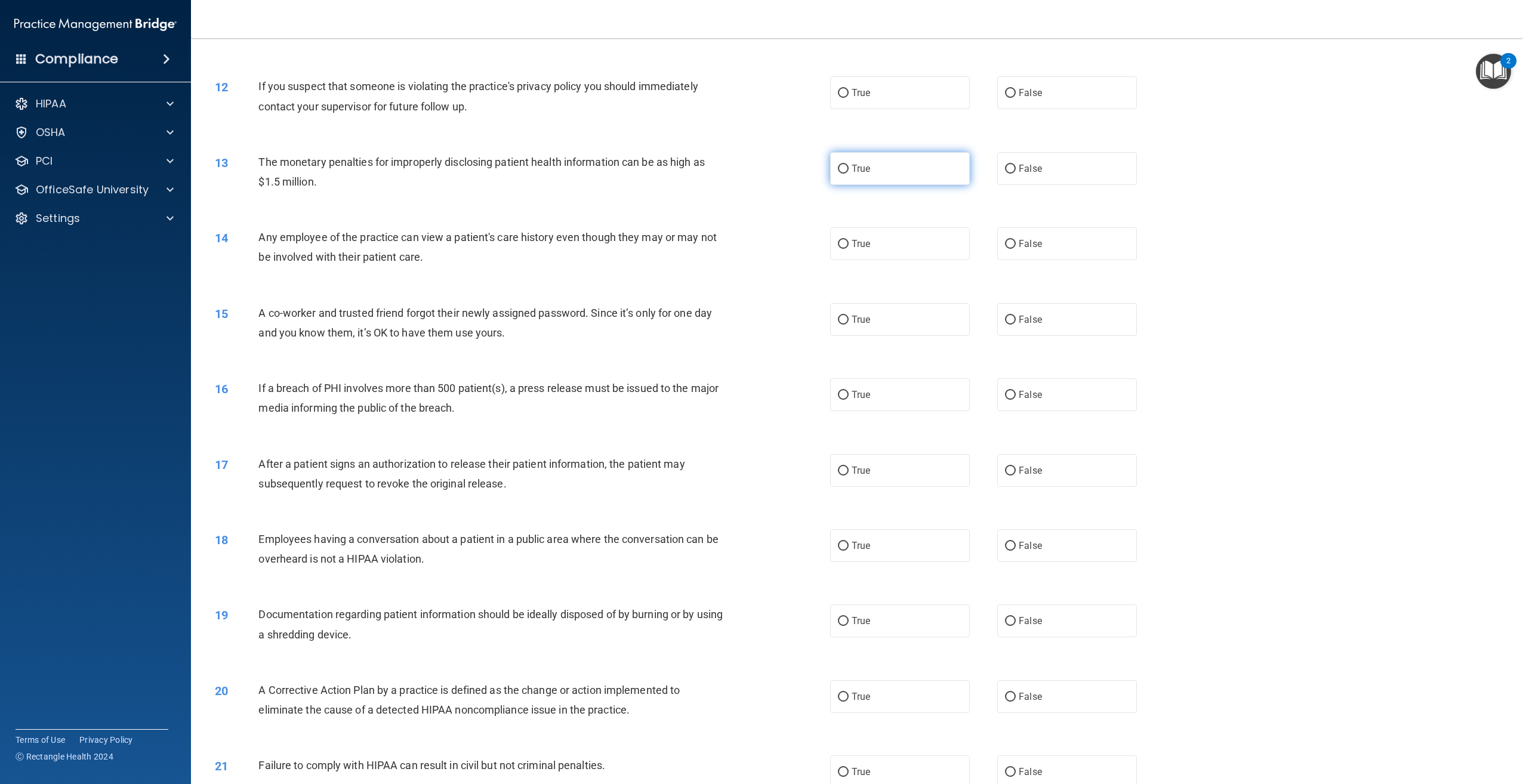
click at [852, 174] on span "True" at bounding box center [860, 169] width 18 height 12
click at [849, 174] on input "True" at bounding box center [843, 169] width 11 height 9
radio input "true"
click at [1032, 249] on span "False" at bounding box center [1030, 244] width 23 height 12
click at [1016, 249] on input "False" at bounding box center [1010, 243] width 11 height 9
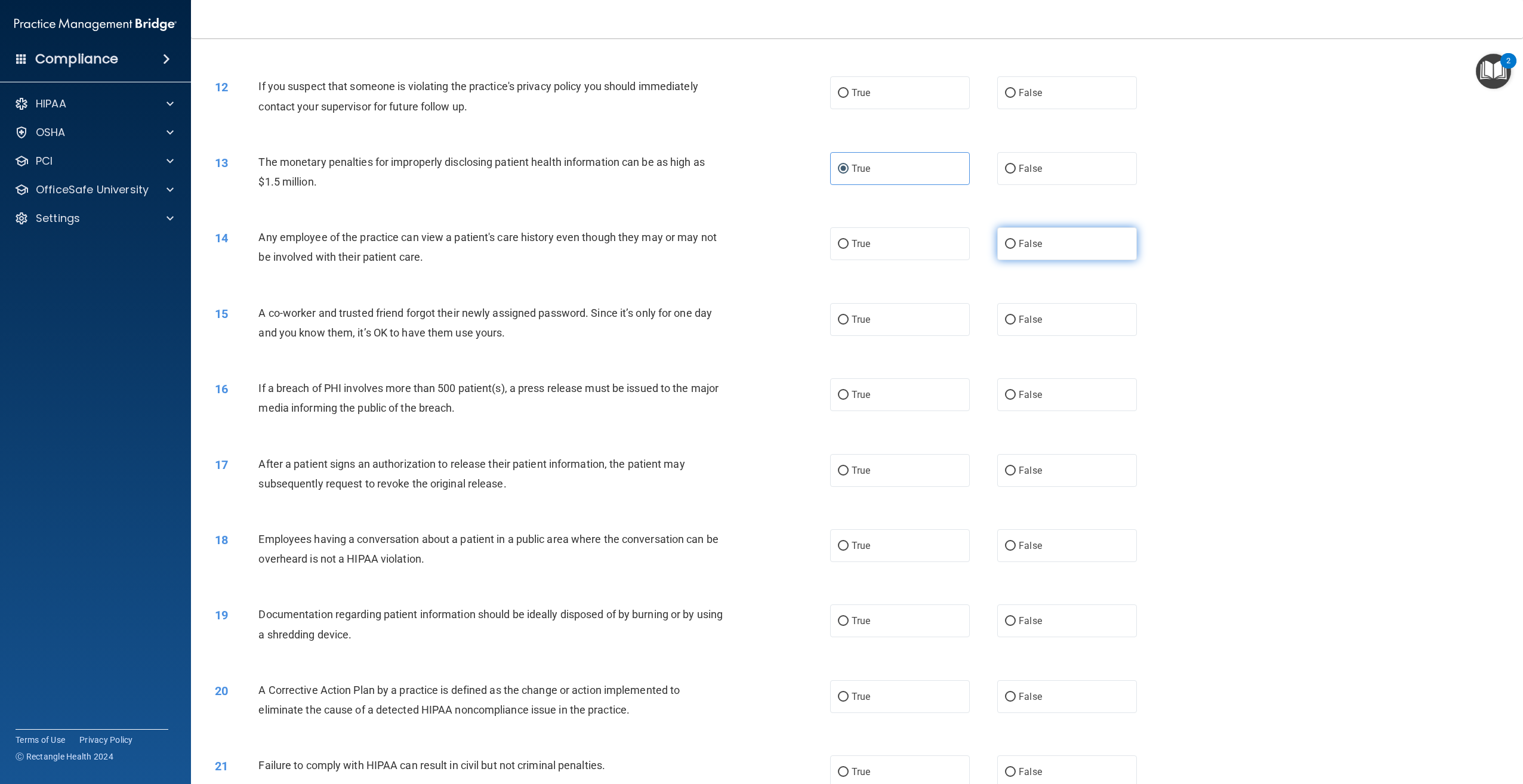
radio input "true"
click at [1019, 325] on span "False" at bounding box center [1030, 320] width 23 height 12
click at [1016, 324] on input "False" at bounding box center [1010, 320] width 11 height 9
radio input "true"
click at [846, 411] on label "True" at bounding box center [900, 395] width 140 height 33
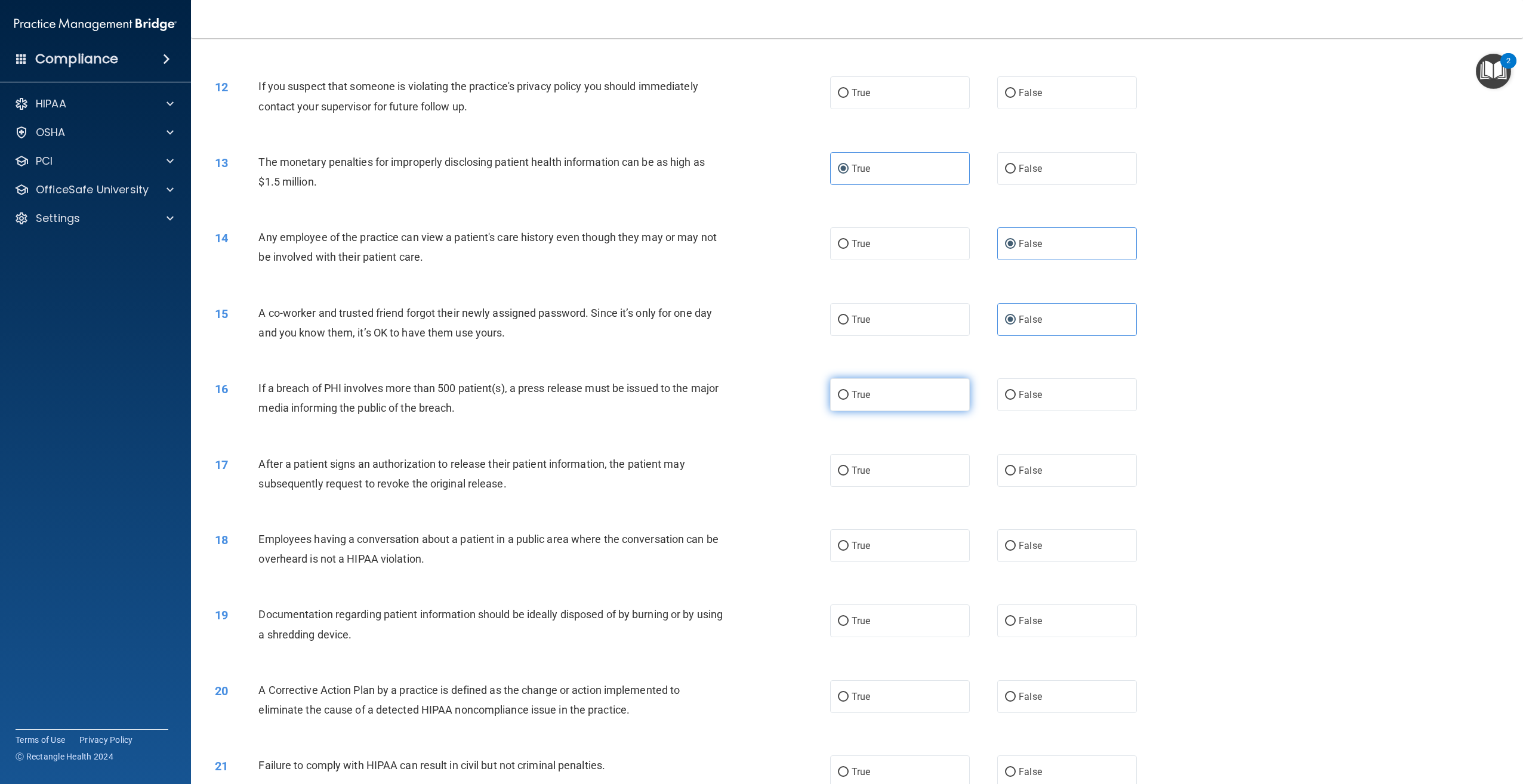
click at [846, 400] on input "True" at bounding box center [843, 395] width 11 height 9
radio input "true"
click at [871, 487] on label "True" at bounding box center [900, 470] width 140 height 33
click at [849, 476] on input "True" at bounding box center [843, 470] width 11 height 9
radio input "true"
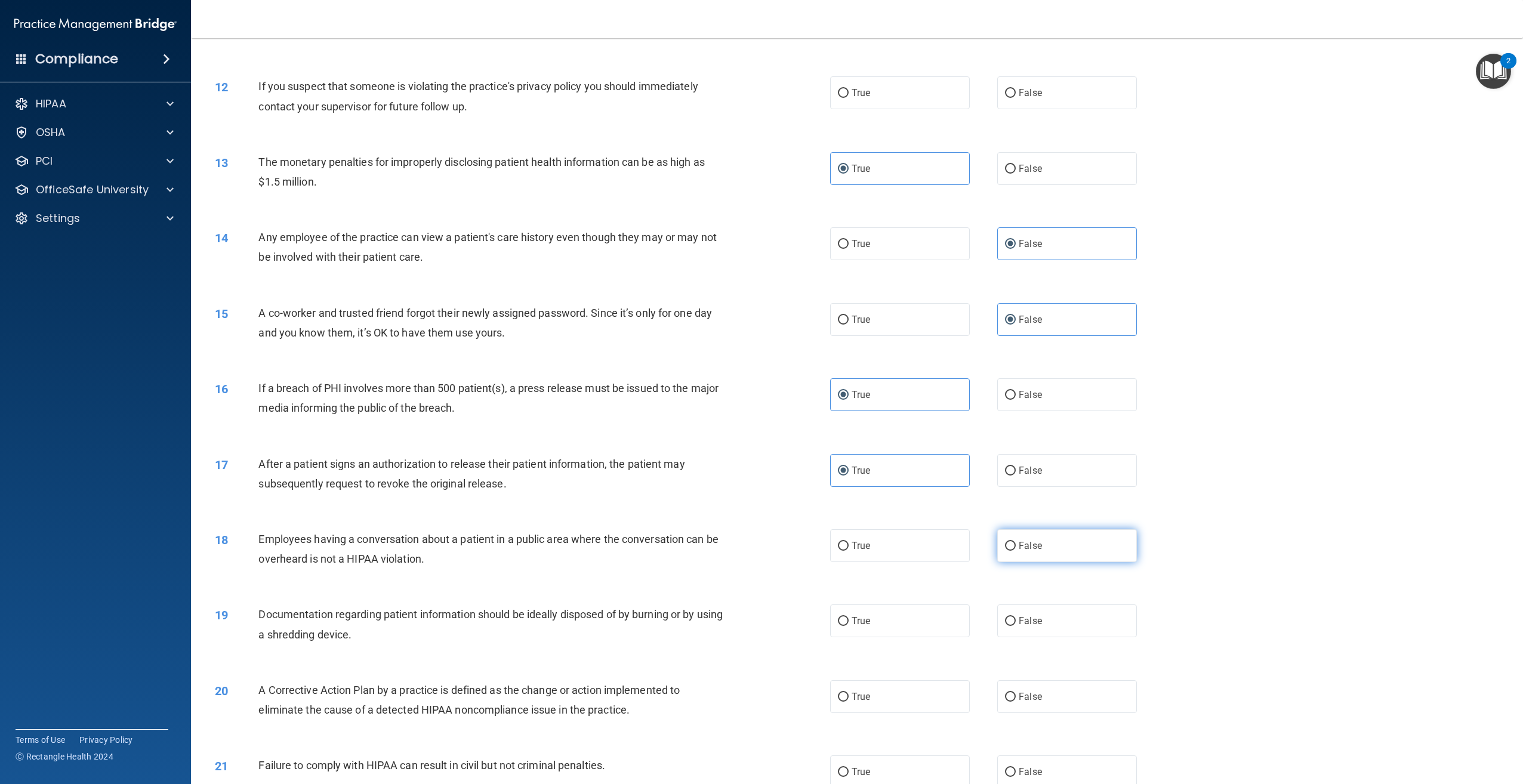
click at [1019, 551] on span "False" at bounding box center [1030, 546] width 23 height 12
click at [1016, 550] on input "False" at bounding box center [1010, 546] width 11 height 9
radio input "true"
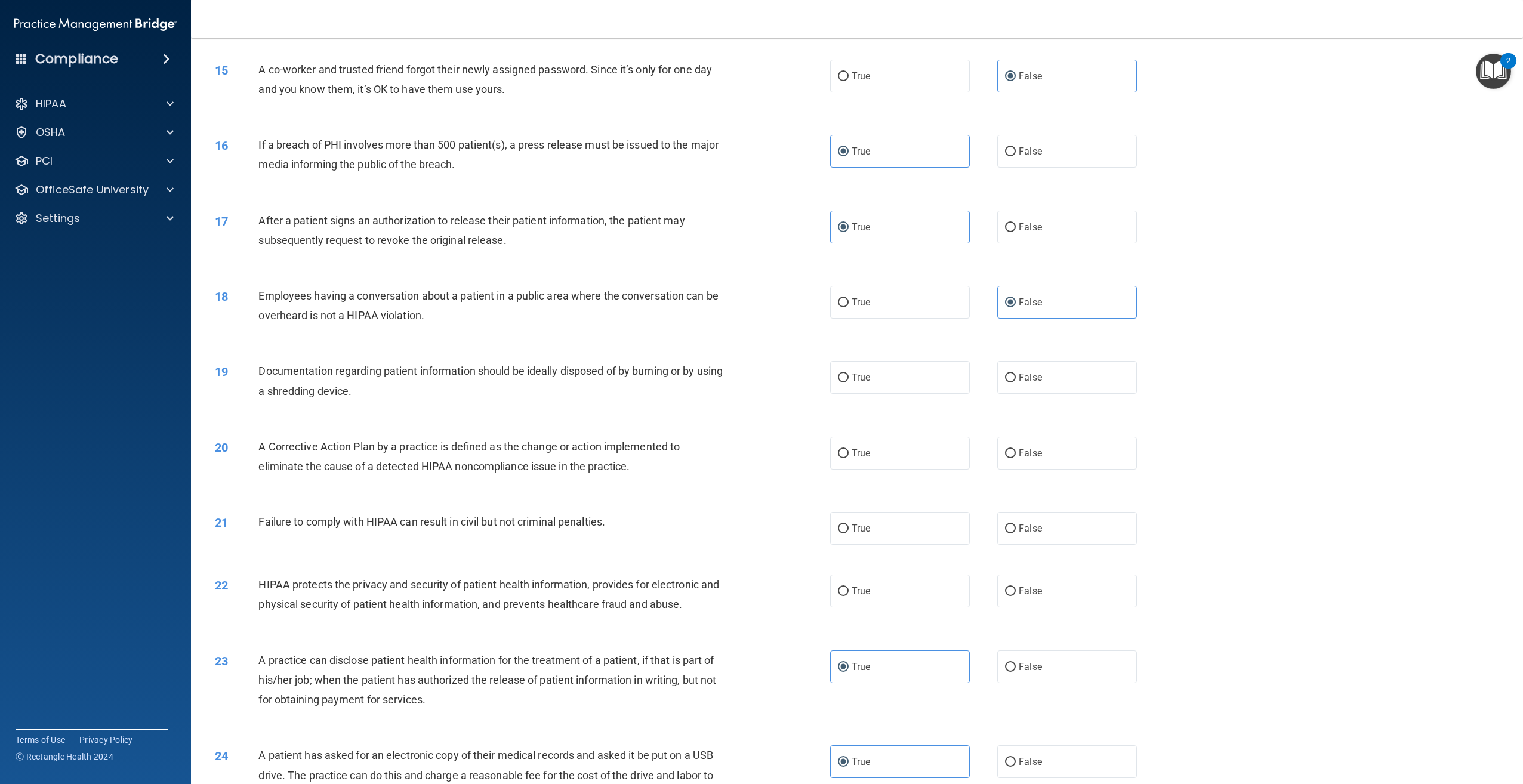
scroll to position [1148, 0]
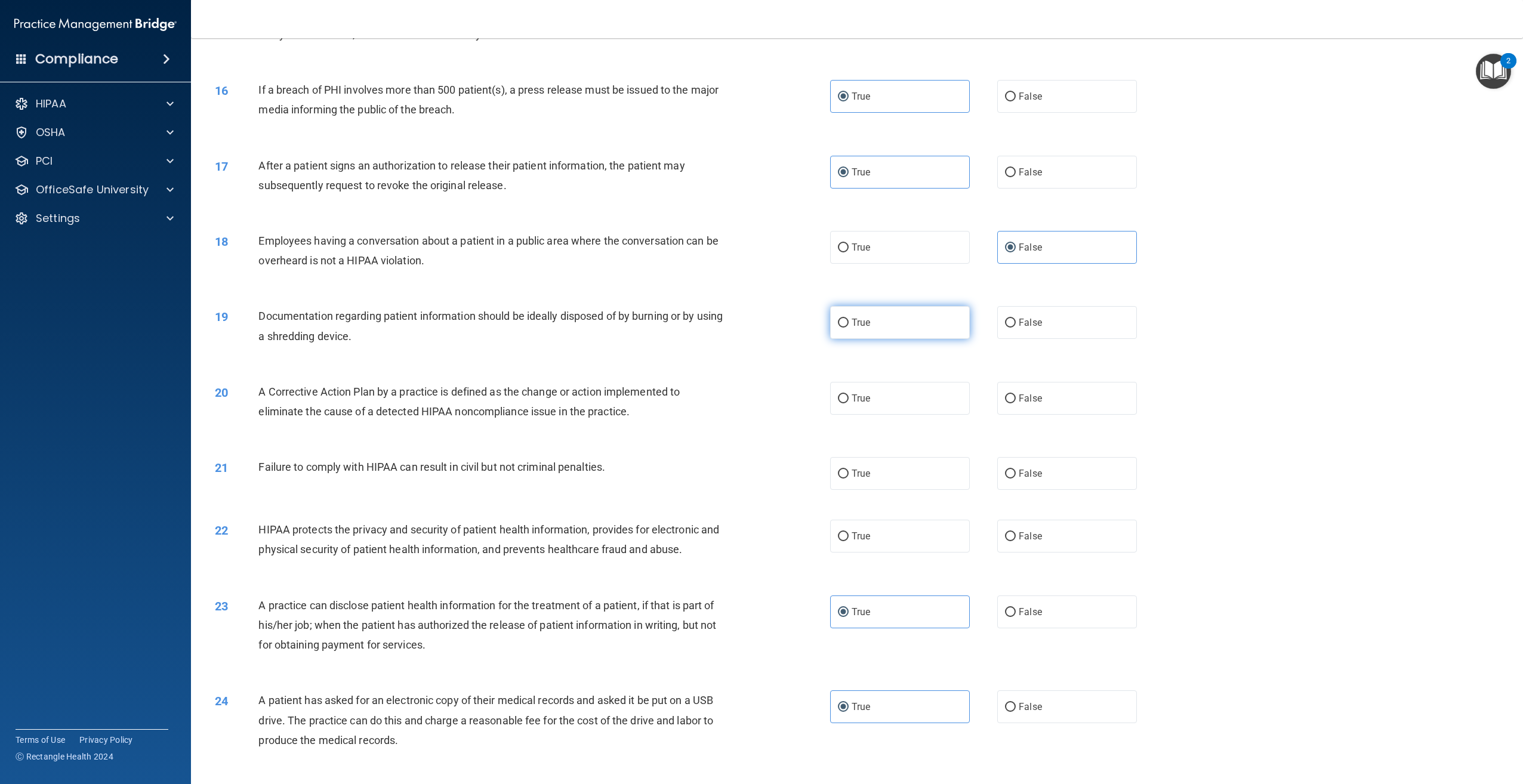
click at [856, 328] on span "True" at bounding box center [860, 322] width 18 height 12
click at [849, 327] on input "True" at bounding box center [843, 322] width 11 height 9
radio input "true"
click at [859, 415] on label "True" at bounding box center [900, 399] width 140 height 33
click at [1026, 486] on label "False" at bounding box center [1067, 473] width 140 height 33
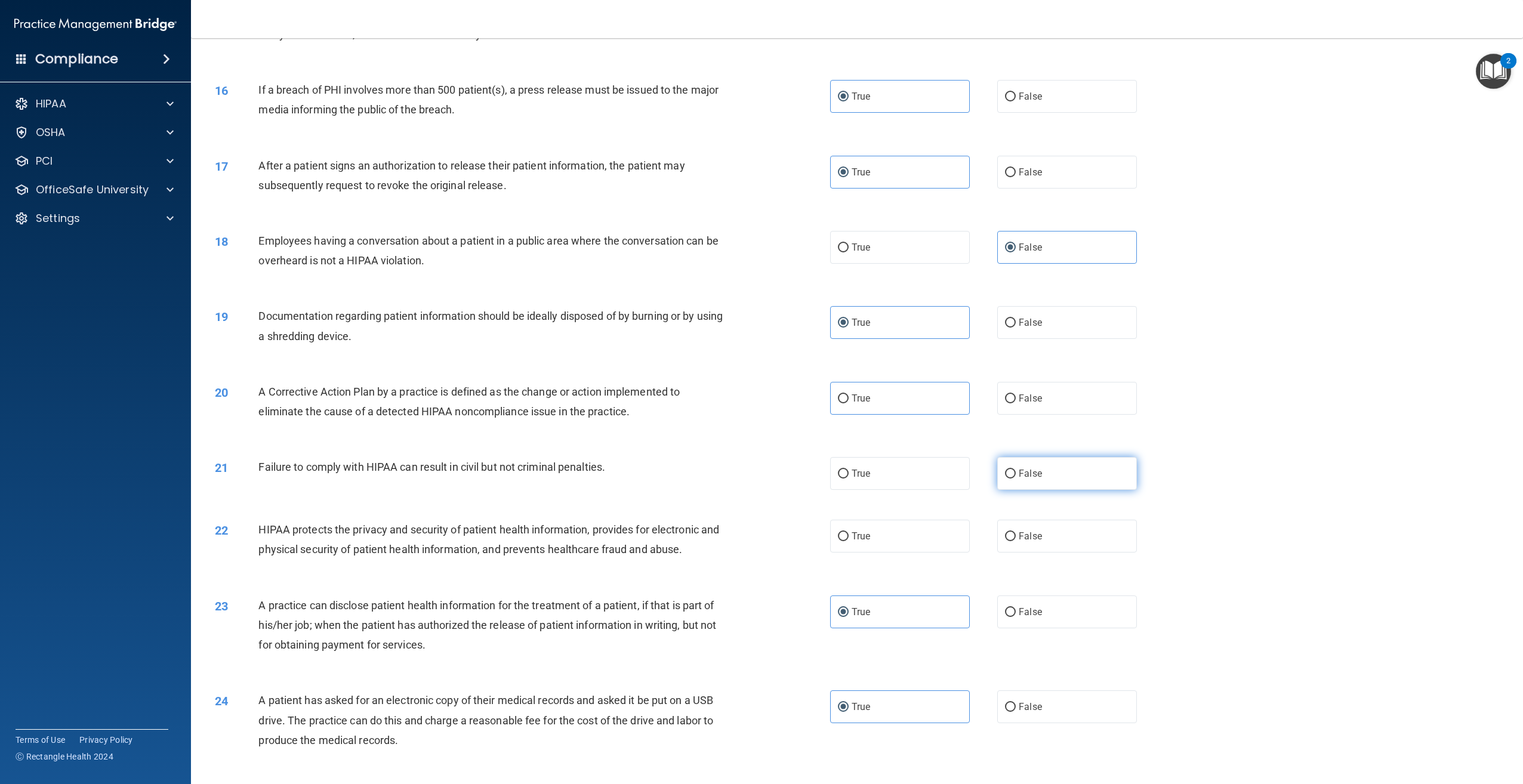
click at [1016, 479] on input "False" at bounding box center [1010, 473] width 11 height 9
radio input "true"
click at [1019, 542] on span "False" at bounding box center [1030, 536] width 23 height 12
click at [1014, 542] on input "False" at bounding box center [1010, 536] width 11 height 9
radio input "true"
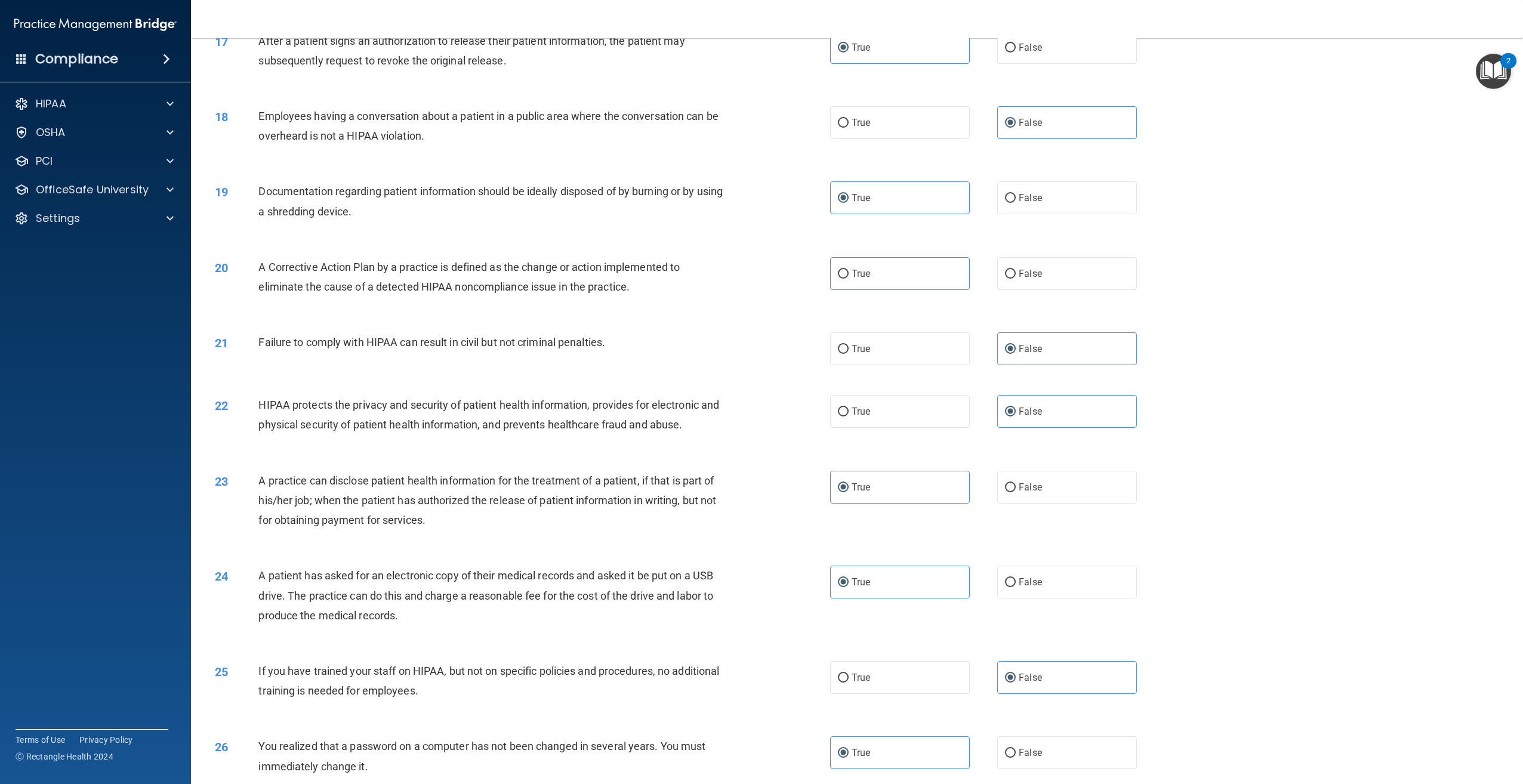
scroll to position [1267, 0]
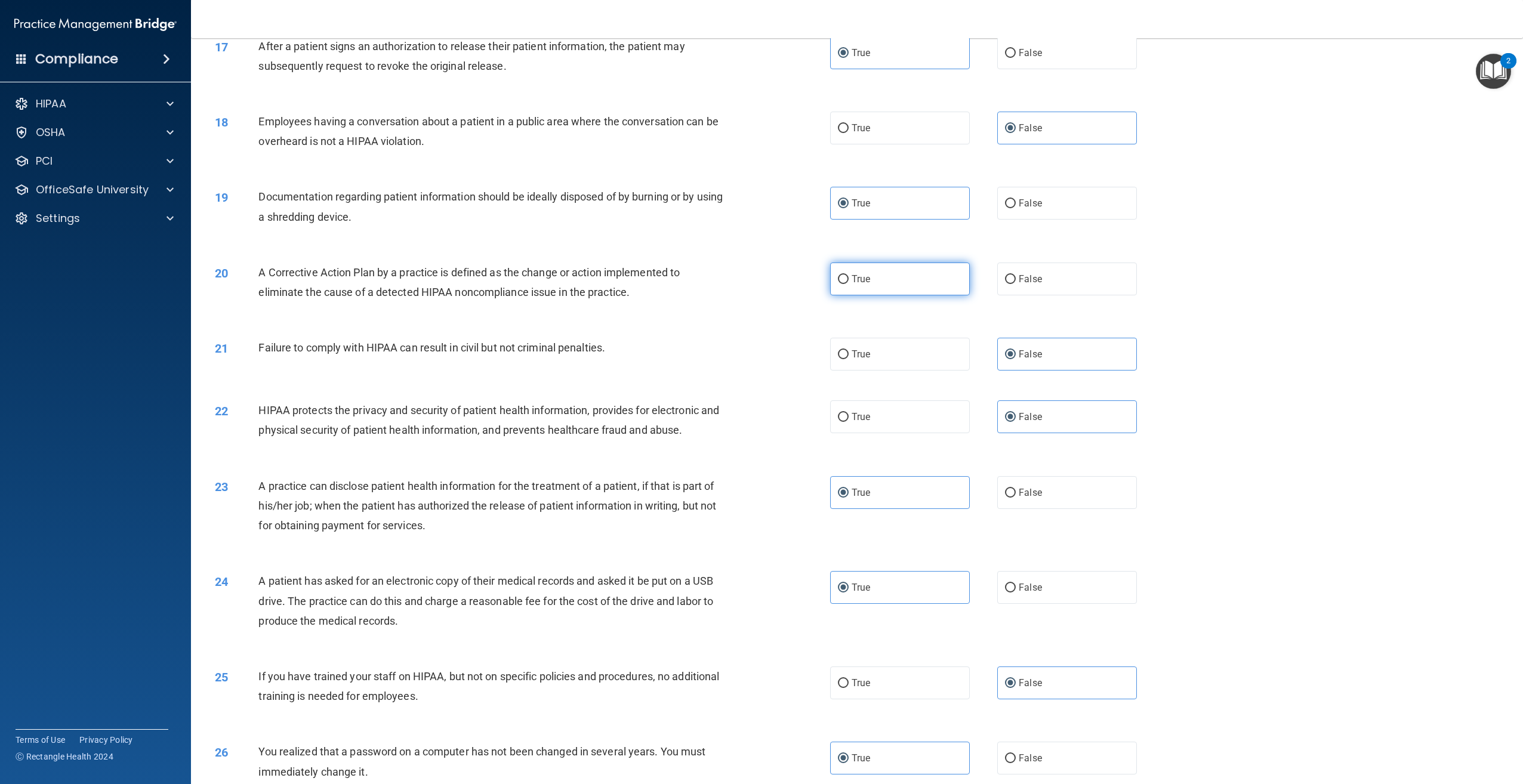
click at [868, 295] on label "True" at bounding box center [900, 279] width 140 height 33
click at [849, 284] on input "True" at bounding box center [843, 279] width 11 height 9
radio input "true"
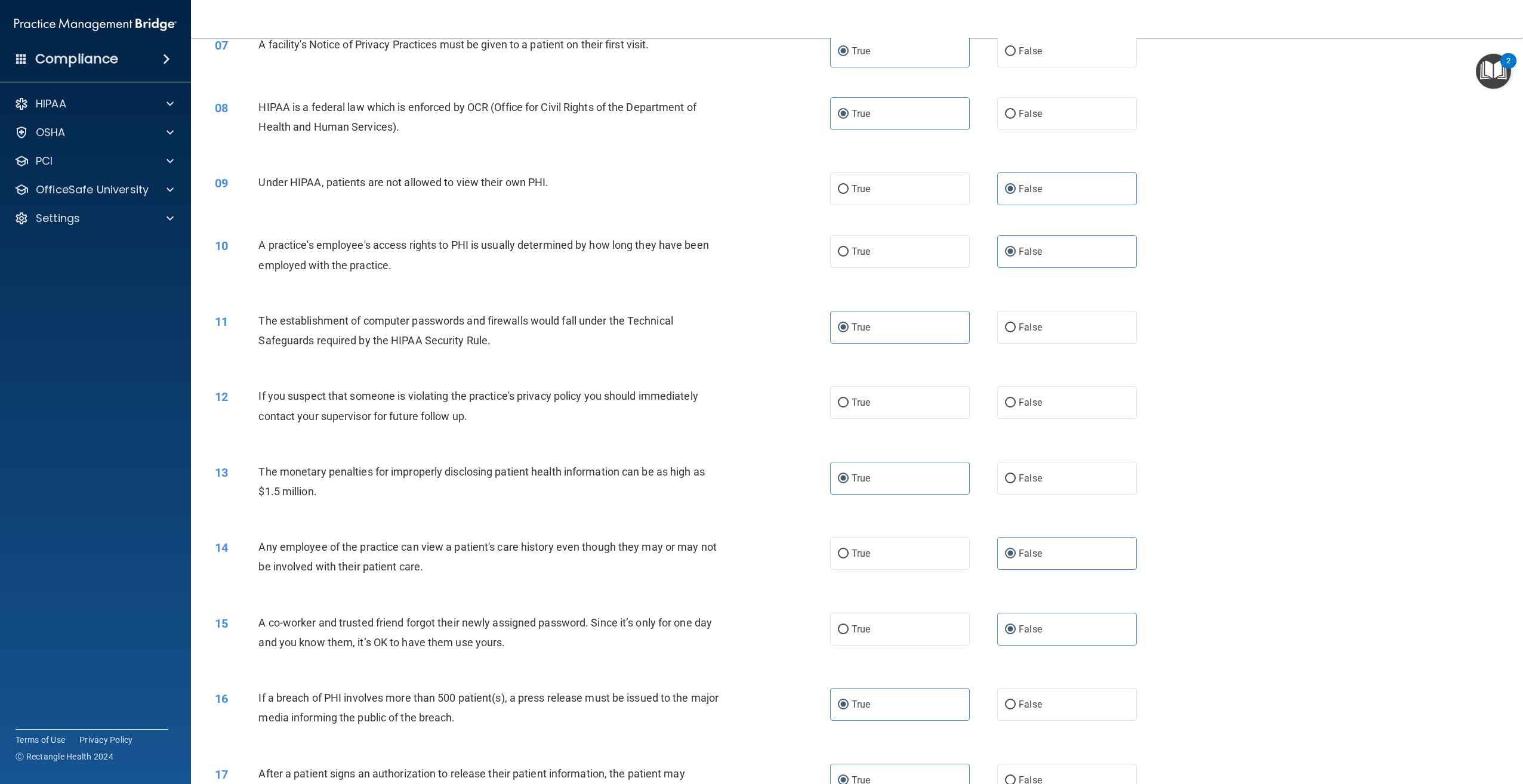
scroll to position [597, 0]
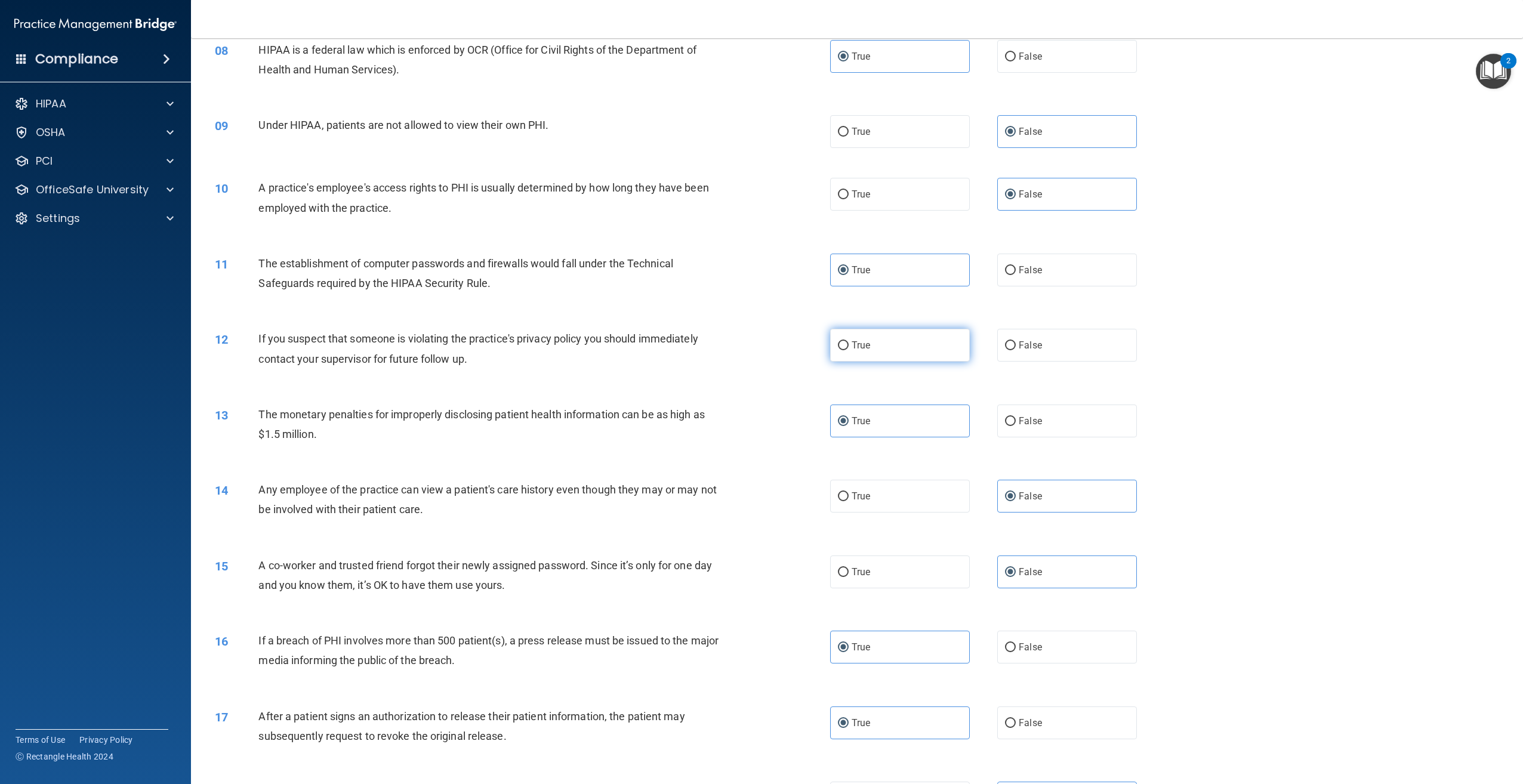
click at [852, 350] on span "True" at bounding box center [860, 346] width 18 height 12
click at [849, 350] on input "True" at bounding box center [843, 346] width 11 height 9
radio input "true"
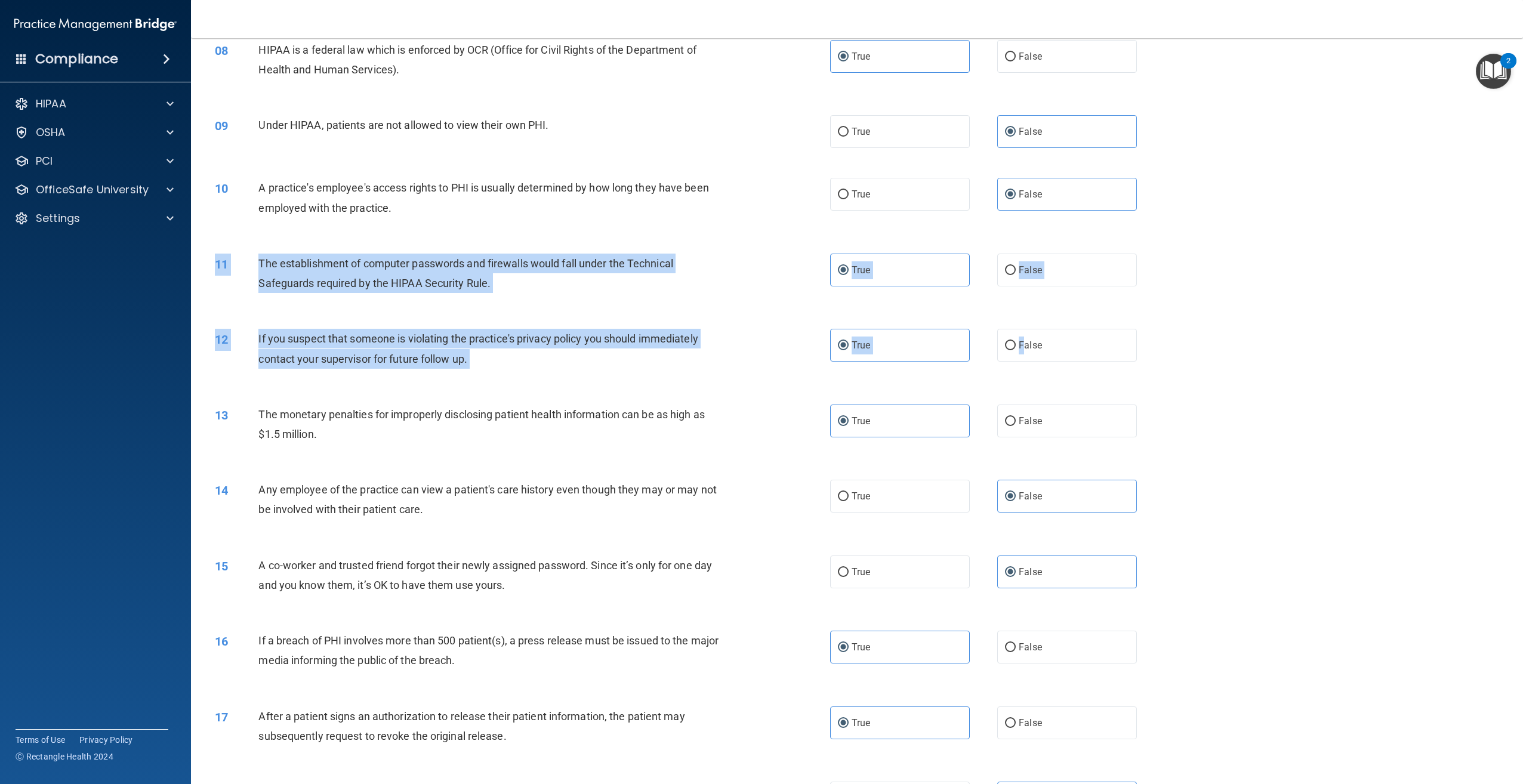
drag, startPoint x: 1019, startPoint y: 362, endPoint x: 1394, endPoint y: 269, distance: 386.4
click at [1394, 269] on div "01 Patients who believe that their PHI has been compromised have the right to m…" at bounding box center [857, 628] width 1303 height 2291
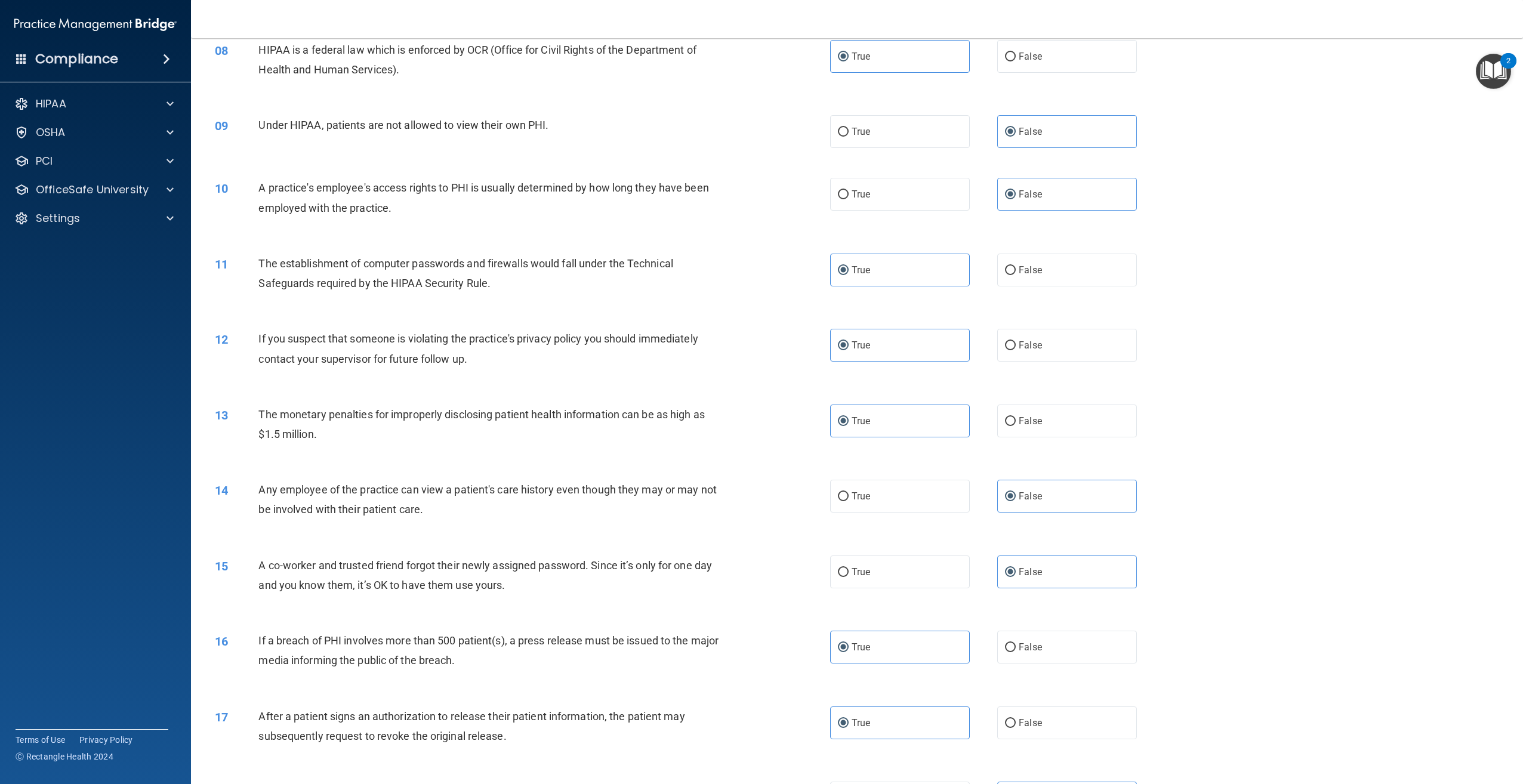
drag, startPoint x: 1394, startPoint y: 269, endPoint x: 1470, endPoint y: 177, distance: 119.3
click at [1470, 163] on div "09 Under HIPAA, patients are not allowed to view their own PHI. True False" at bounding box center [857, 131] width 1303 height 63
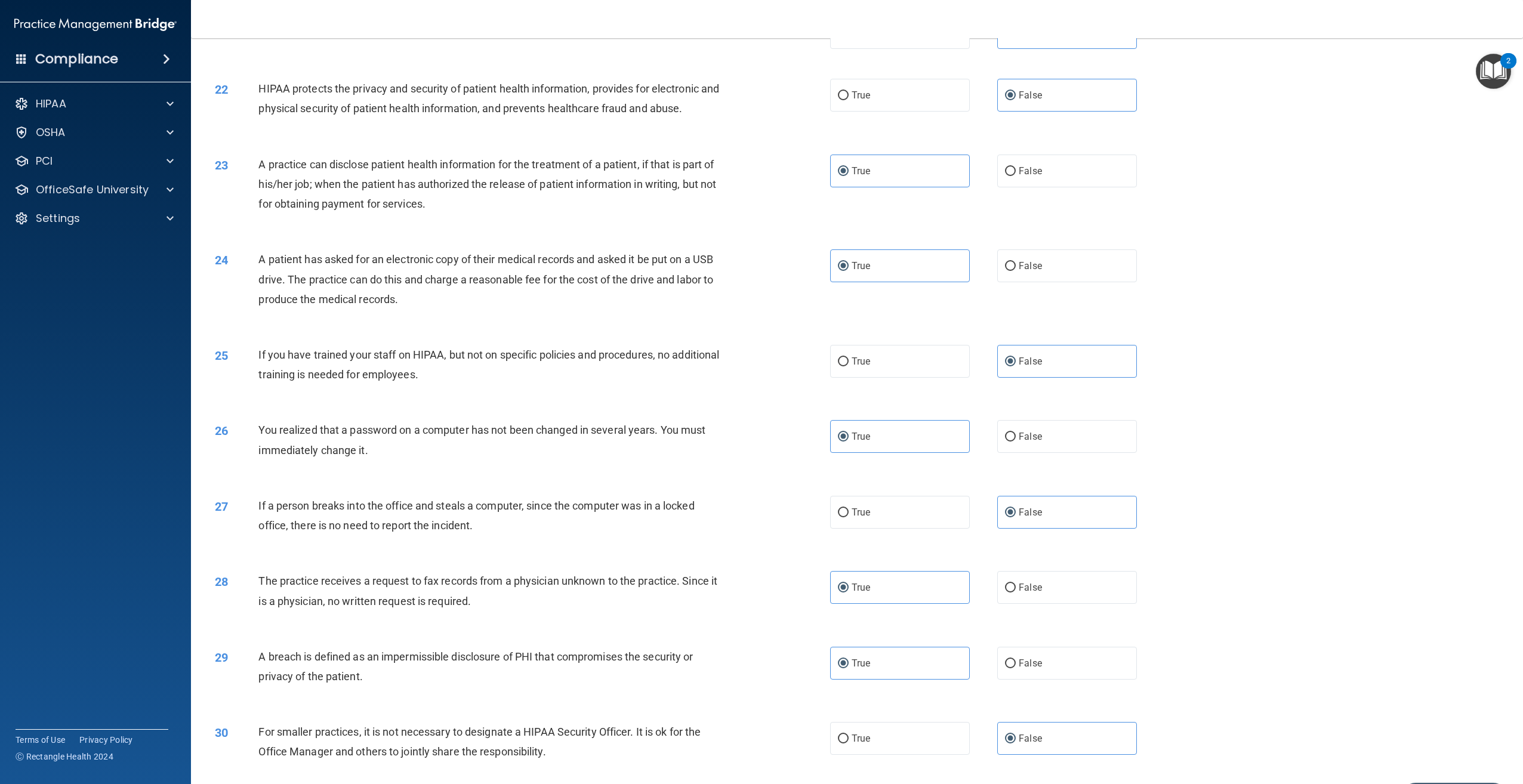
scroll to position [1685, 0]
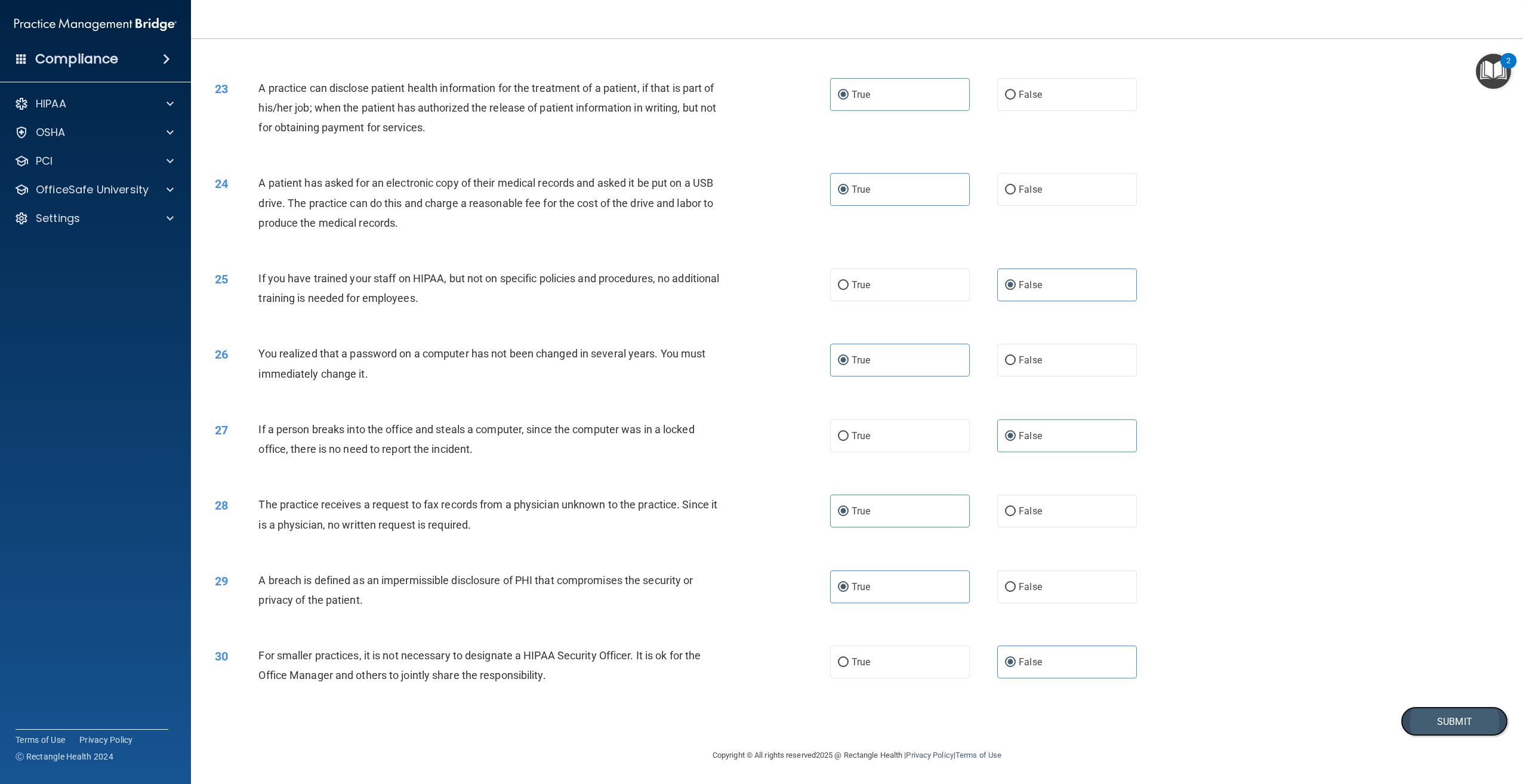
click at [1432, 721] on button "Submit" at bounding box center [1454, 722] width 107 height 31
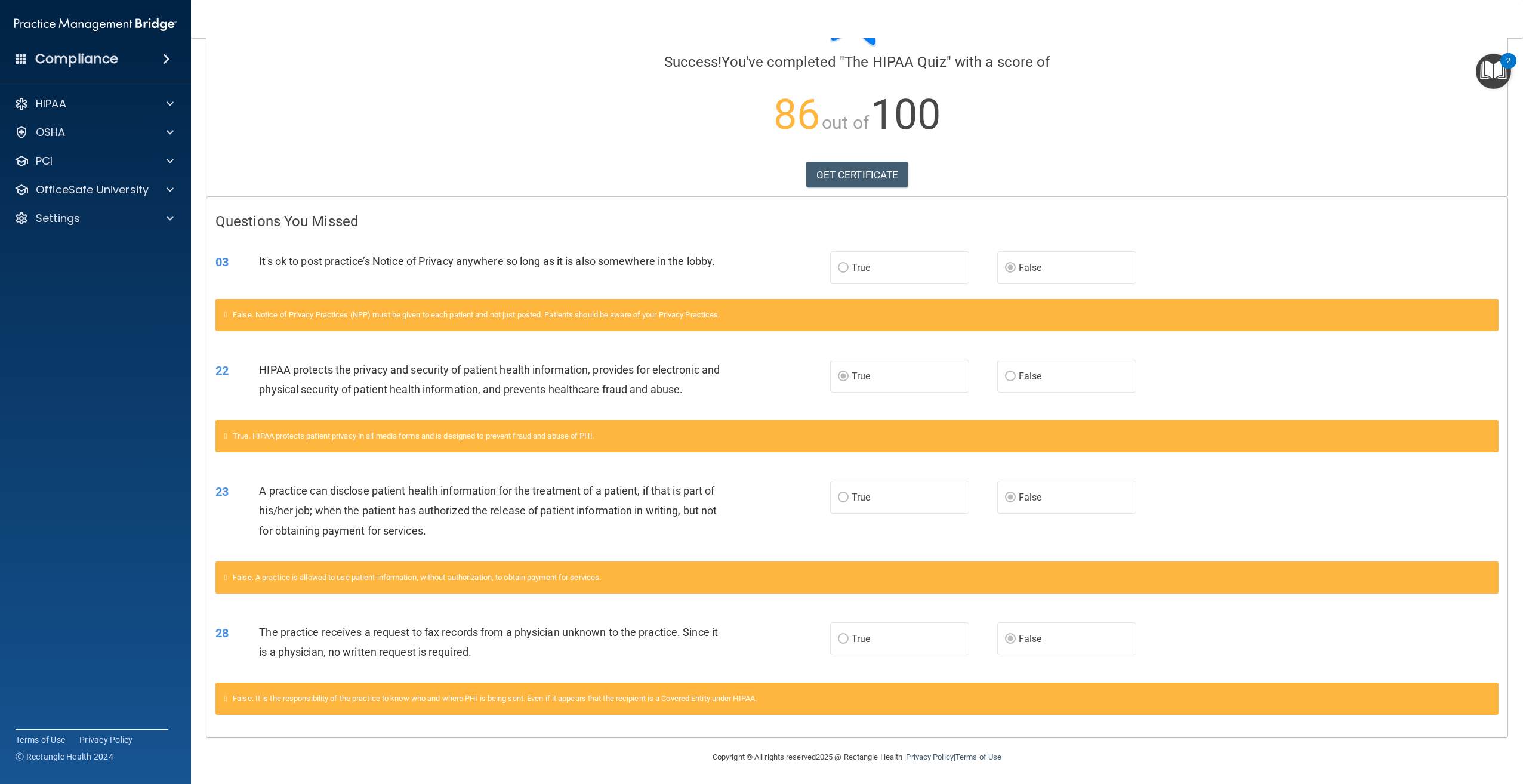
scroll to position [85, 0]
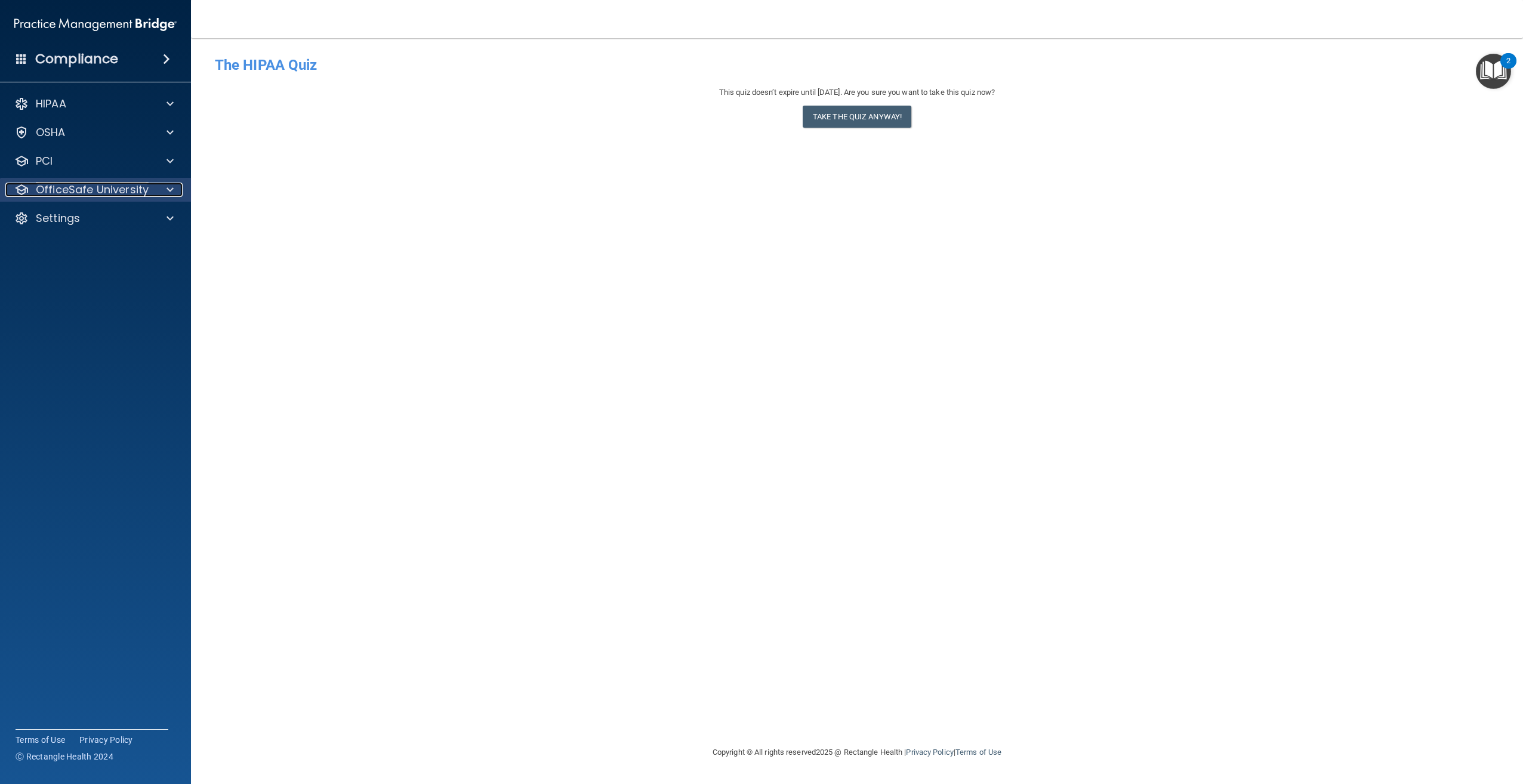
click at [111, 188] on p "OfficeSafe University" at bounding box center [92, 189] width 113 height 14
click at [87, 215] on p "HIPAA Training" at bounding box center [57, 218] width 99 height 12
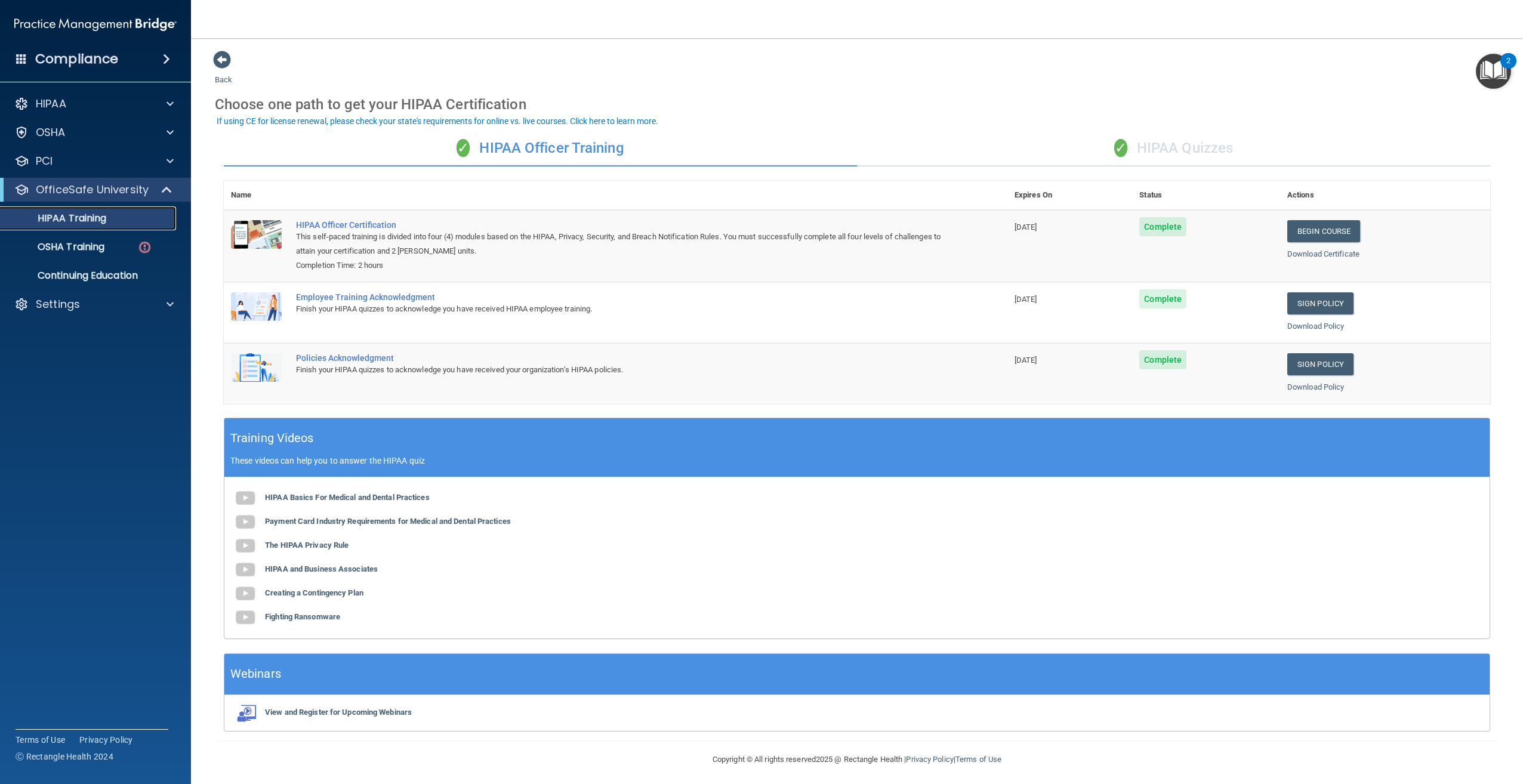
scroll to position [2, 0]
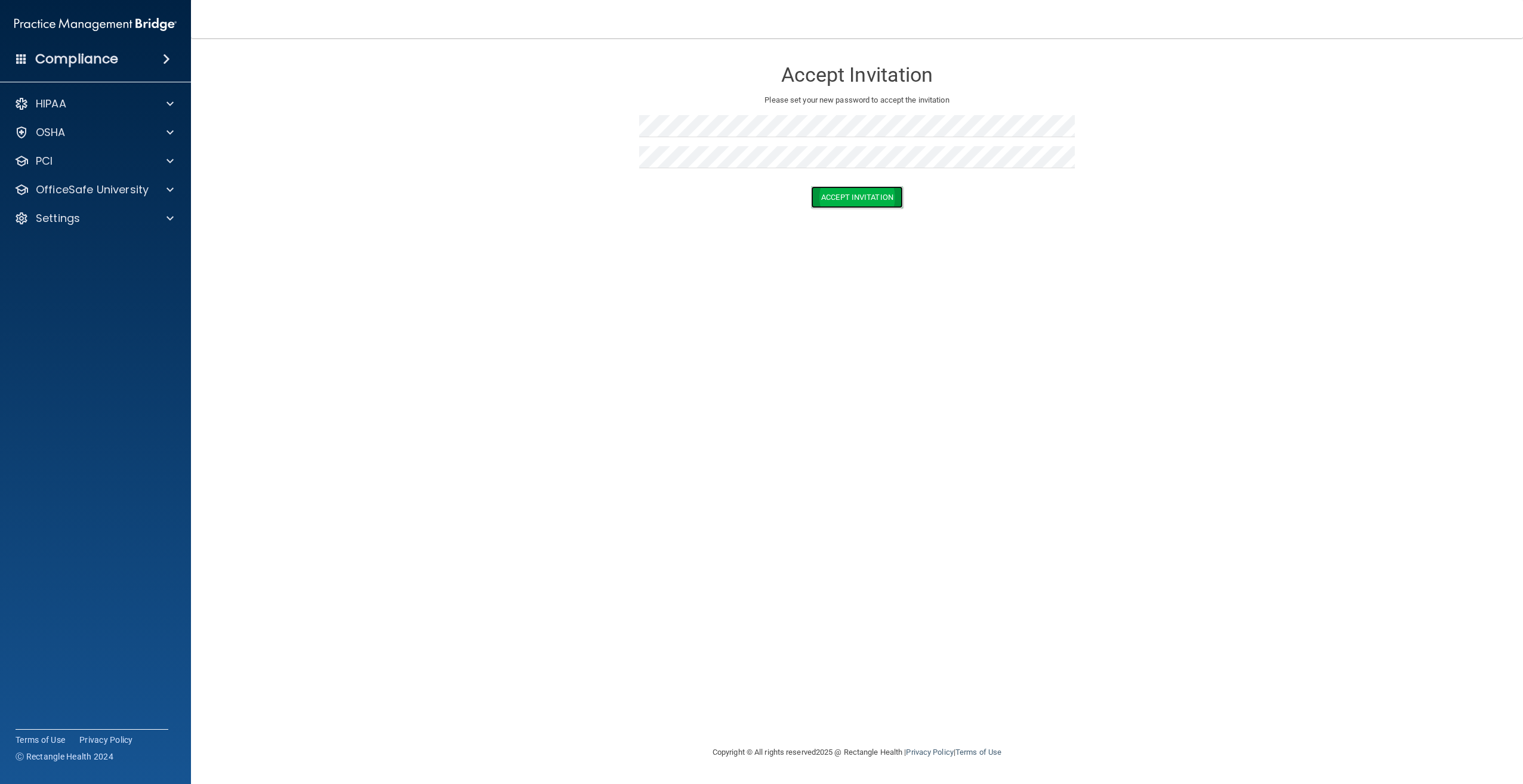
click at [858, 201] on button "Accept Invitation" at bounding box center [857, 197] width 92 height 22
click at [849, 211] on button "Accept Invitation" at bounding box center [857, 214] width 92 height 22
click at [77, 186] on p "OfficeSafe University" at bounding box center [92, 189] width 113 height 14
click at [88, 274] on p "Continuing Education" at bounding box center [89, 275] width 163 height 12
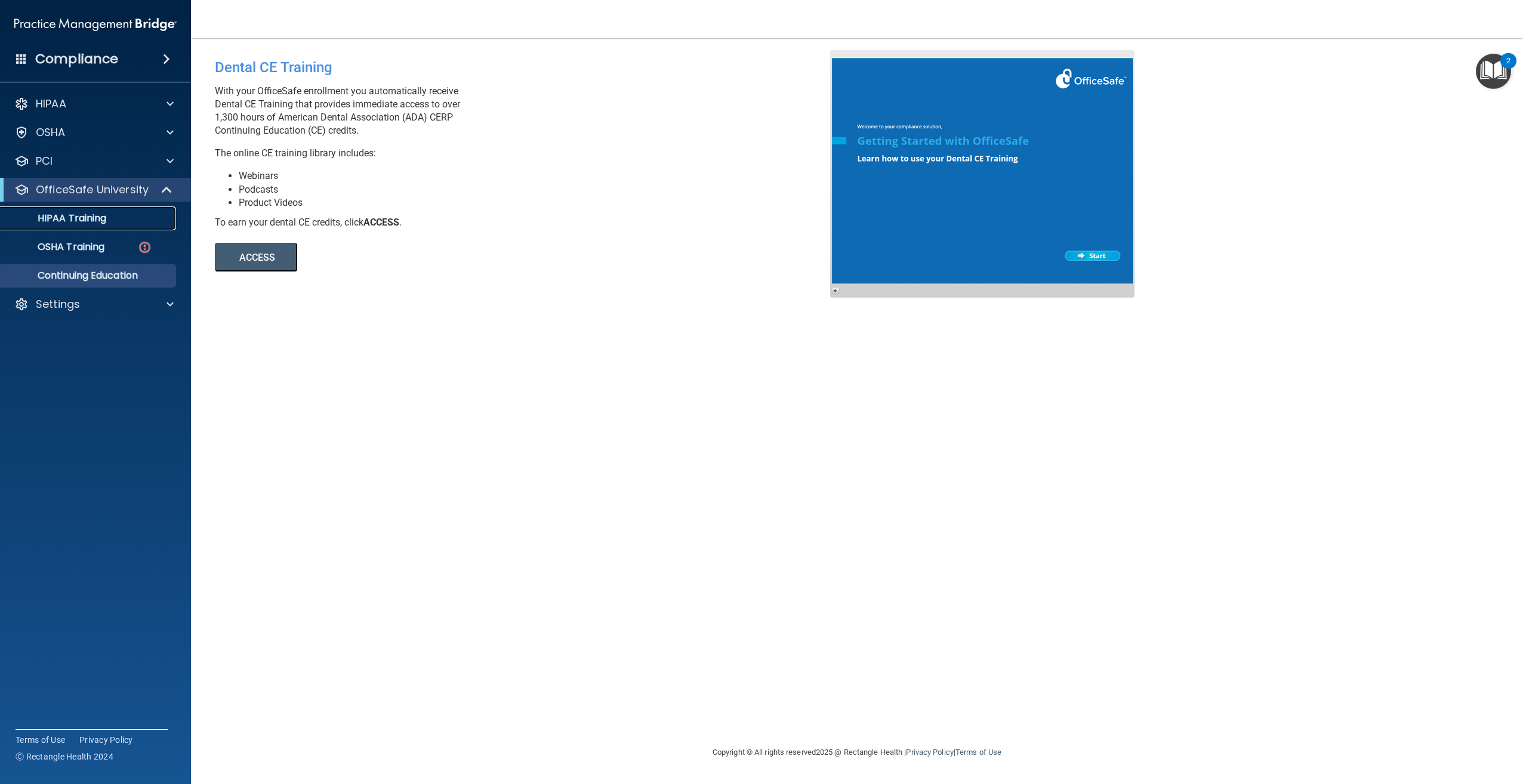
click at [77, 216] on p "HIPAA Training" at bounding box center [57, 218] width 99 height 12
